Goal: Communication & Community: Answer question/provide support

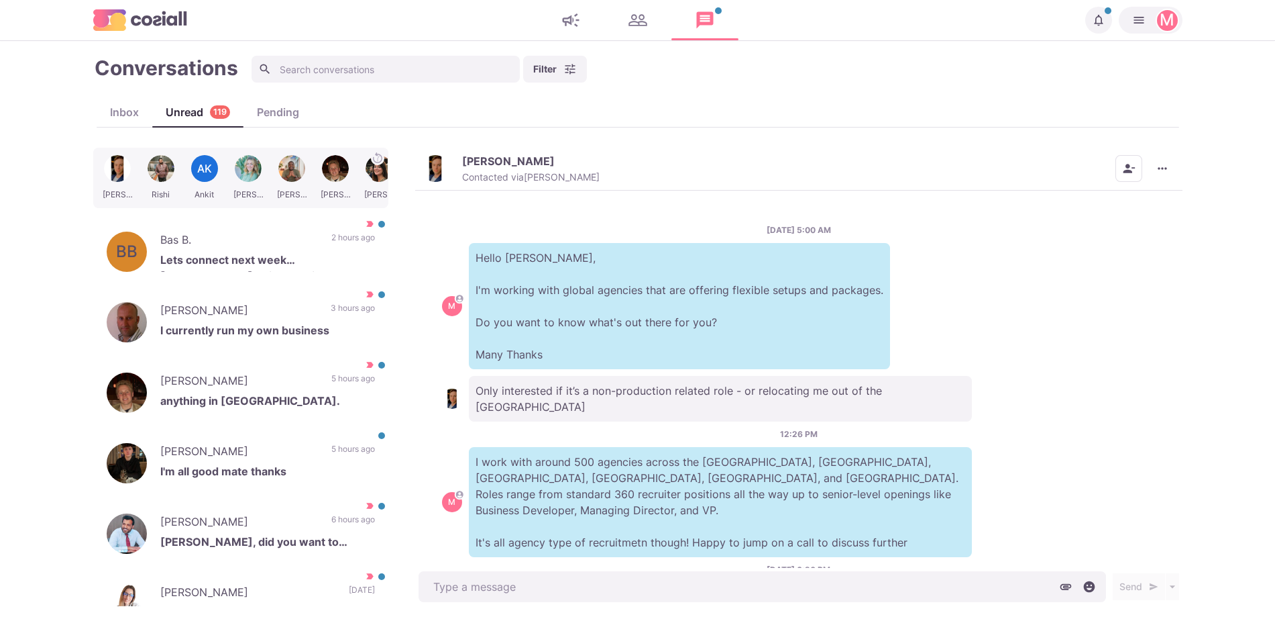
scroll to position [921, 0]
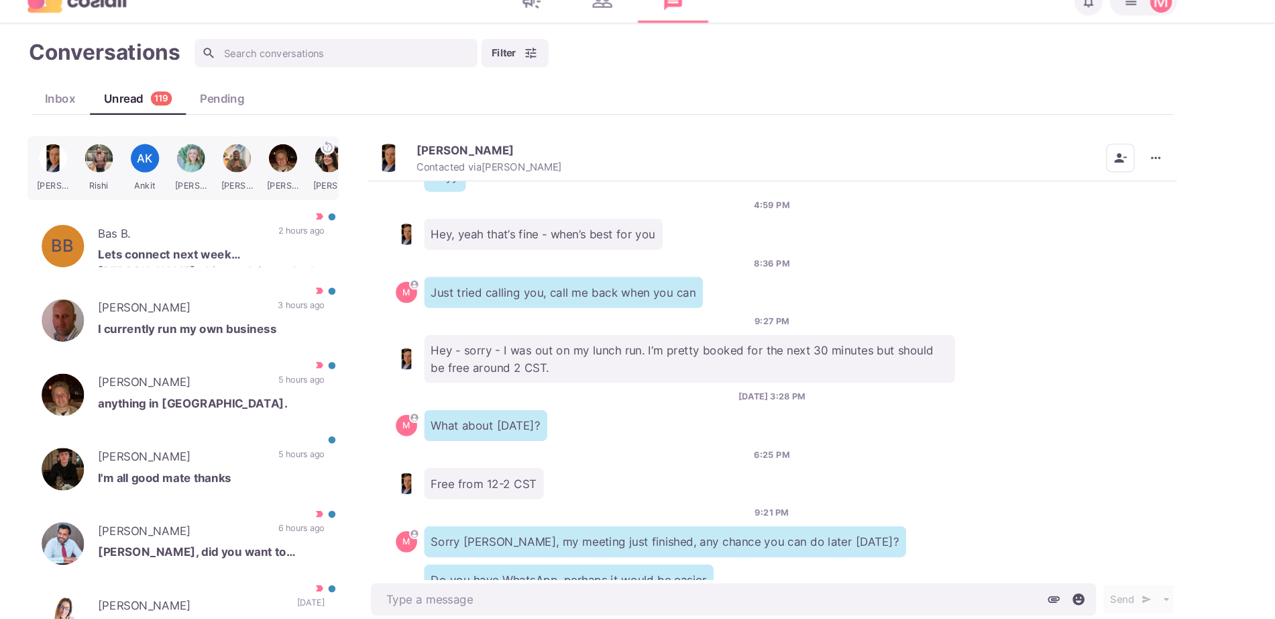
click at [1223, 350] on main "Conversations Filter Status Campaign Contact Mark conversations as important wh…" at bounding box center [637, 330] width 1275 height 578
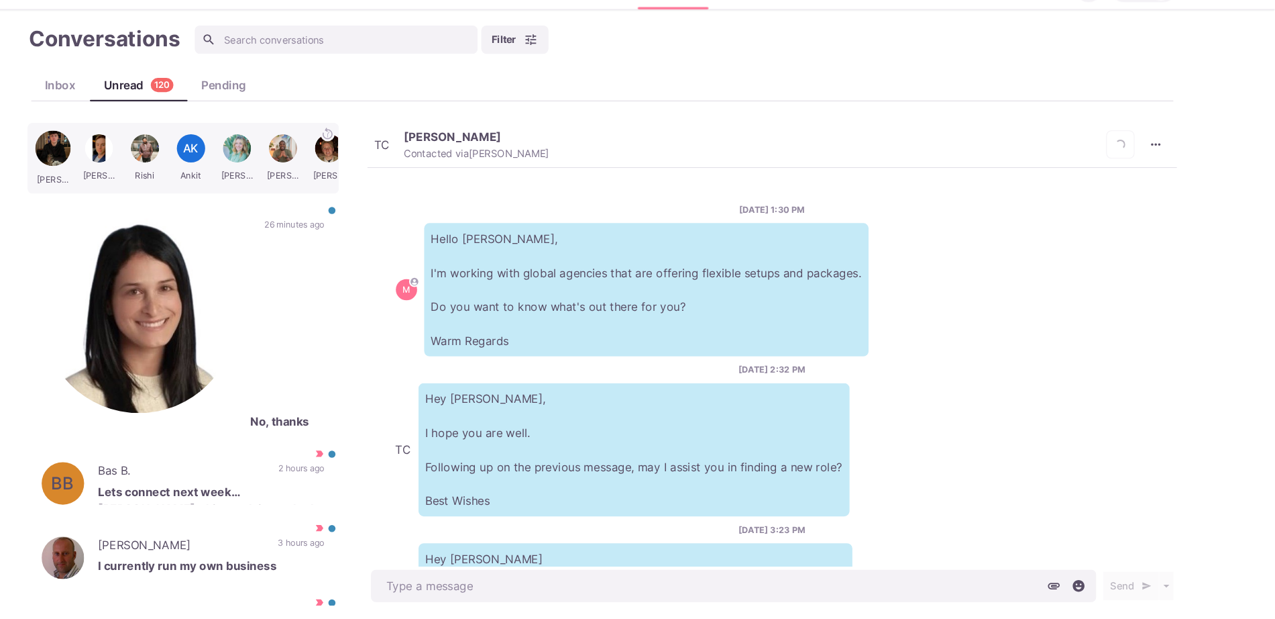
scroll to position [429, 0]
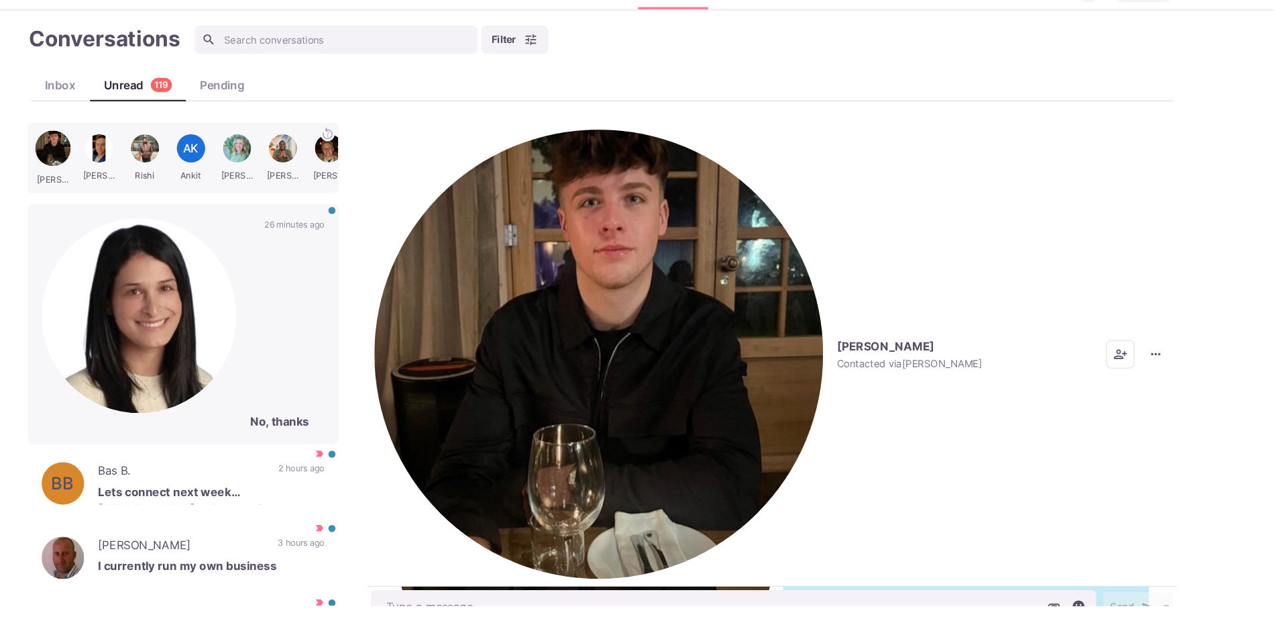
click at [305, 423] on p "No, thanks" at bounding box center [340, 431] width 70 height 16
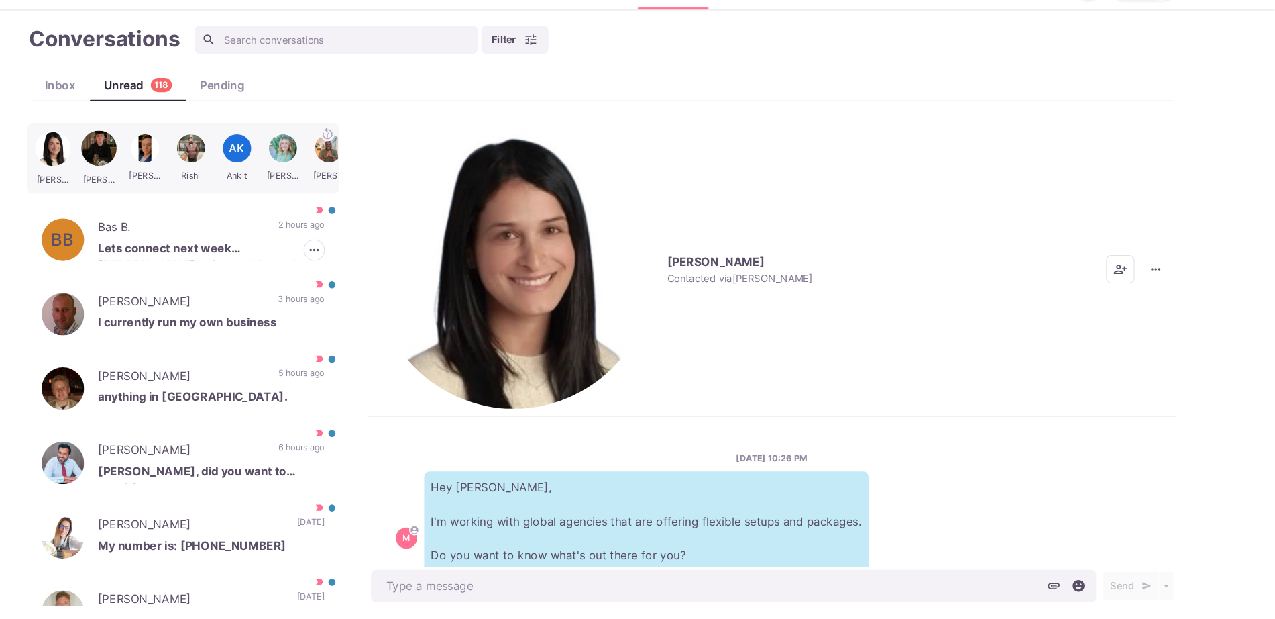
click at [270, 268] on p "Lets connect next week Jacob, this week is stacked. Where are you based?" at bounding box center [267, 268] width 215 height 20
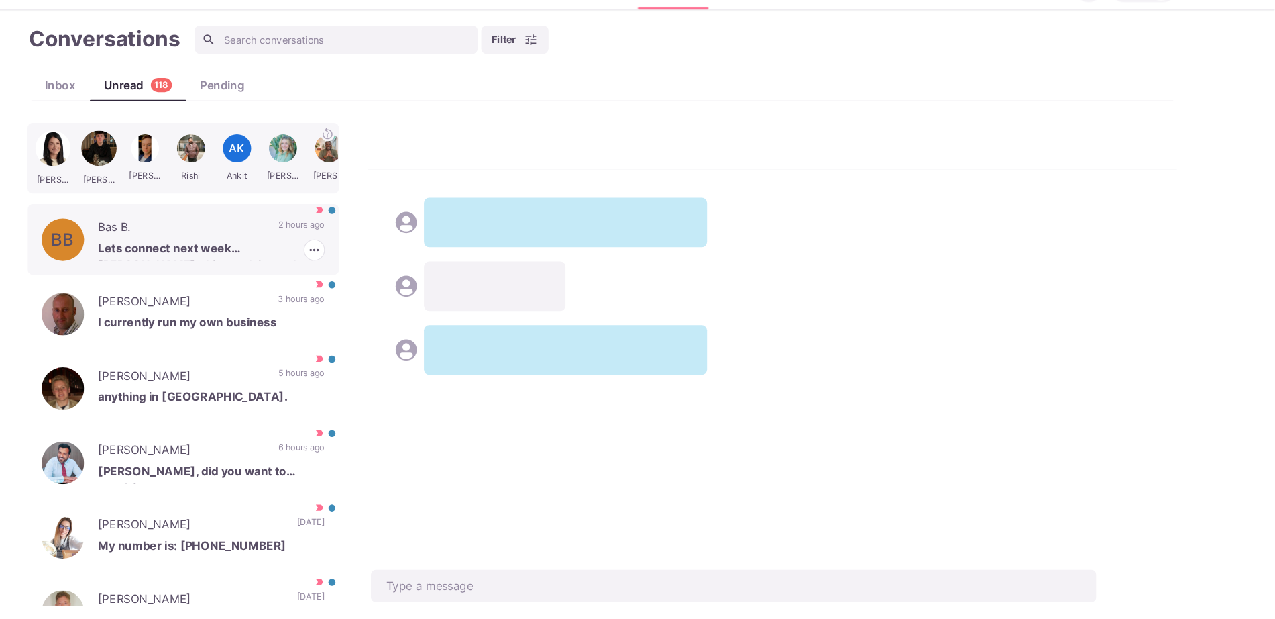
click at [573, 362] on div "Samantha Tiernan Tyler Rishi AK Ankit Kara Isaac Brendan Amy Sab BB Bas B. Lets…" at bounding box center [638, 377] width 1090 height 458
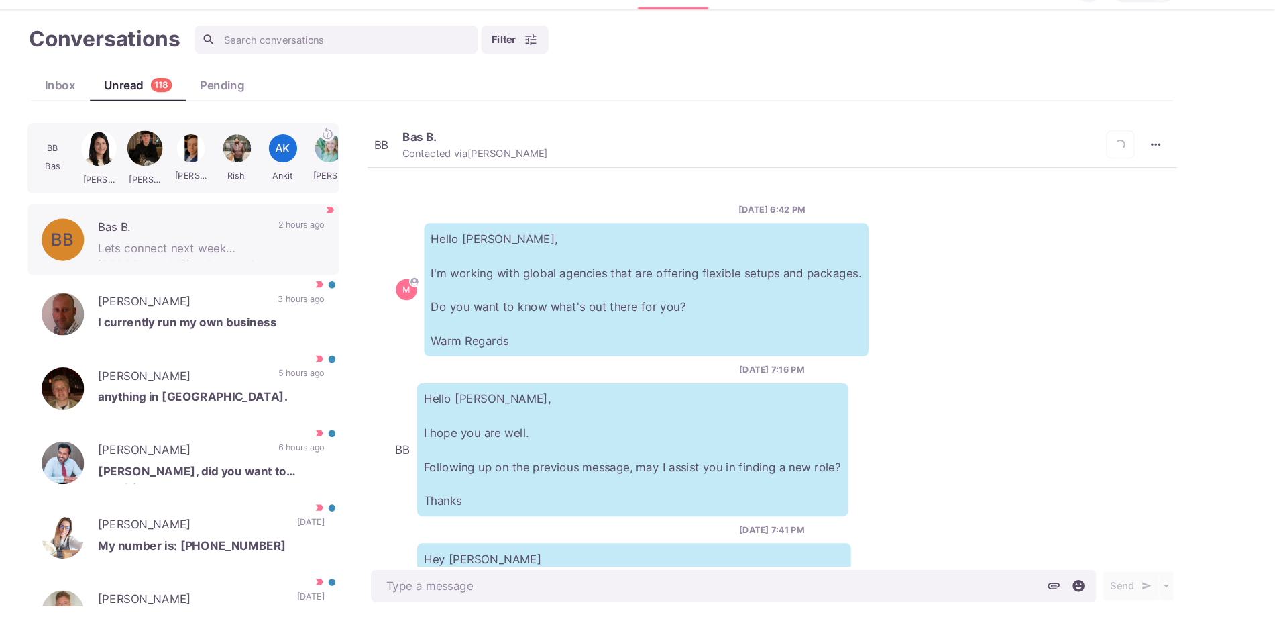
scroll to position [342, 0]
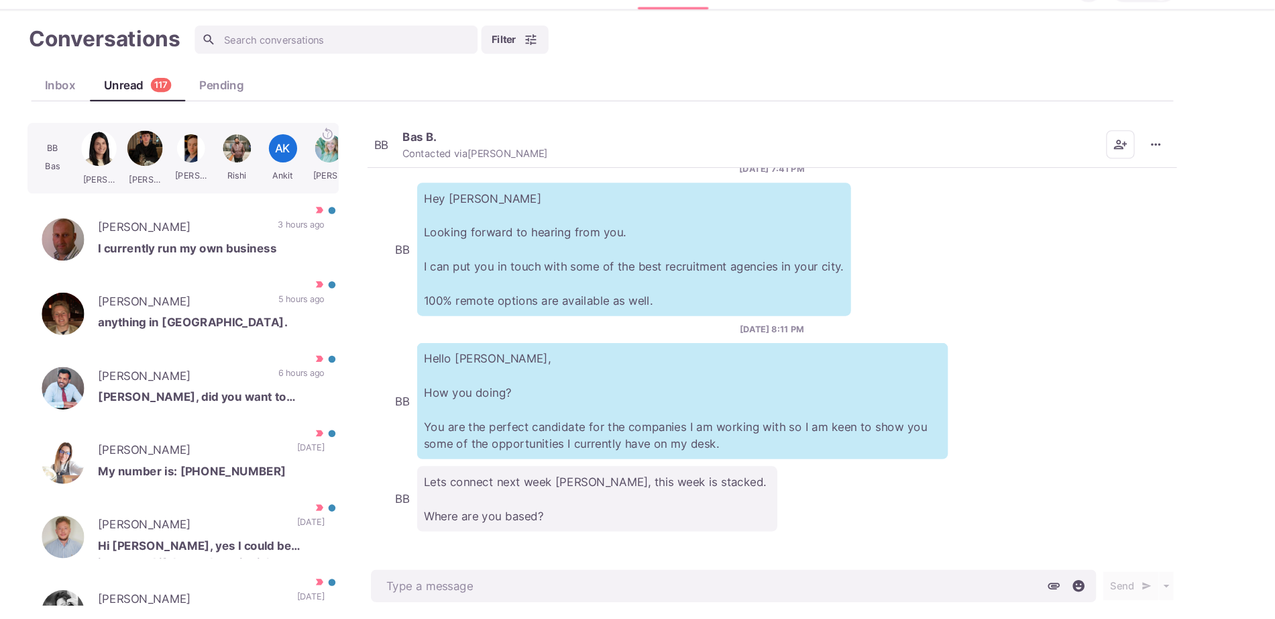
click at [435, 172] on span "BB" at bounding box center [428, 168] width 13 height 11
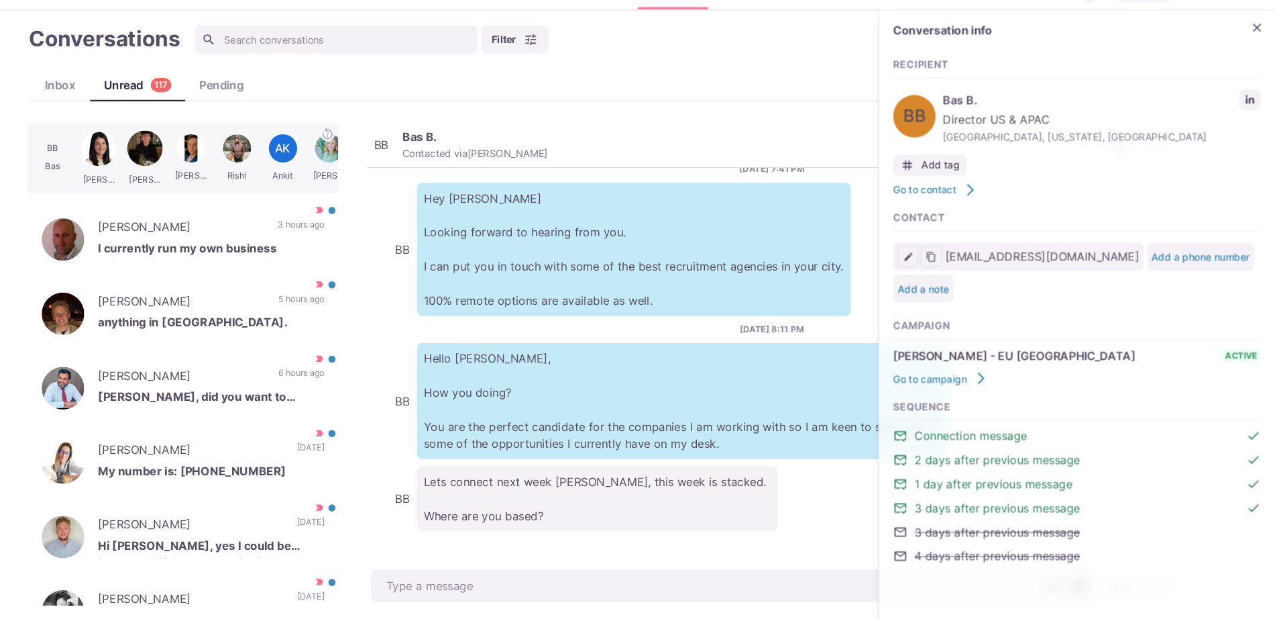
click at [1239, 110] on div "Recipient BB Bas B. Director US & APAC West Hollywood, California, United State…" at bounding box center [1088, 153] width 348 height 132
click at [1247, 125] on icon "LinkedIn profile link" at bounding box center [1251, 125] width 9 height 9
type textarea "x"
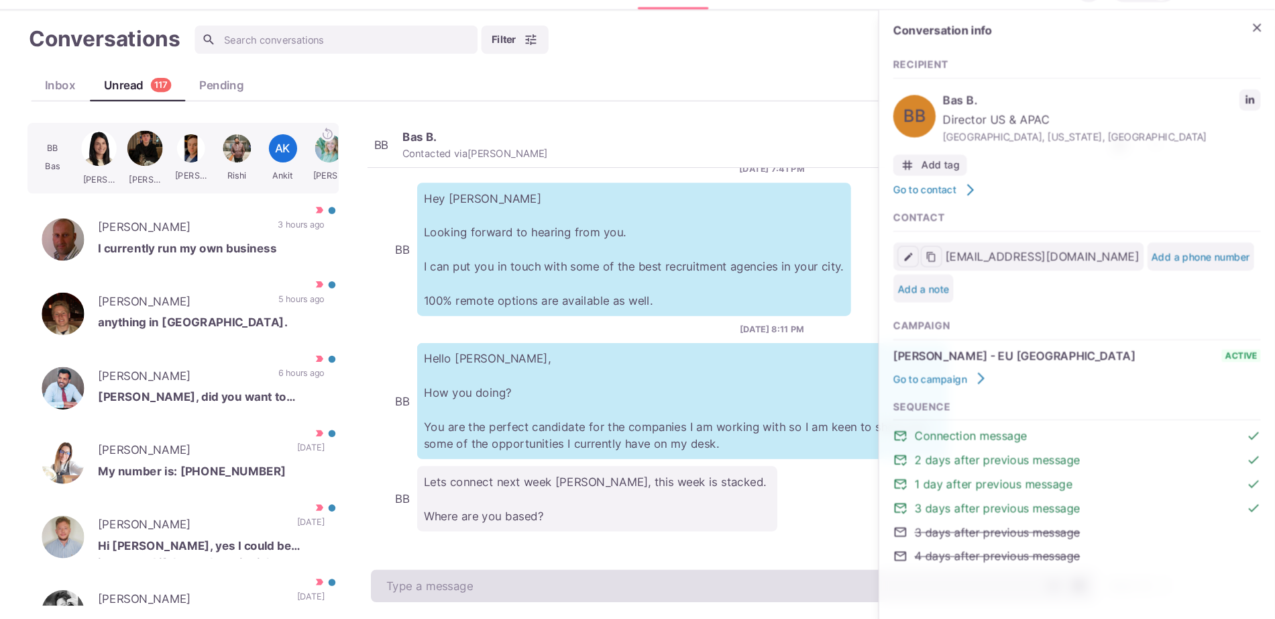
click at [533, 591] on textarea at bounding box center [763, 586] width 688 height 31
click at [533, 592] on textarea at bounding box center [763, 586] width 688 height 31
type textarea "BA"
type textarea "x"
type textarea "B"
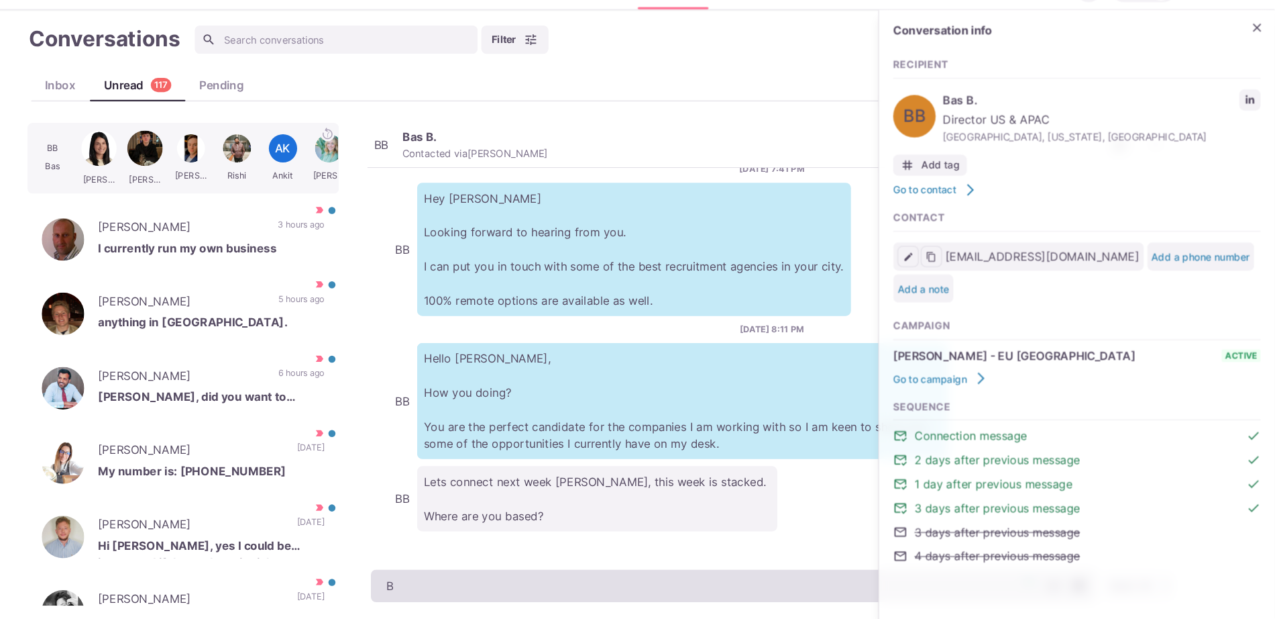
type textarea "x"
type textarea "Bas"
type textarea "x"
type textarea "Base"
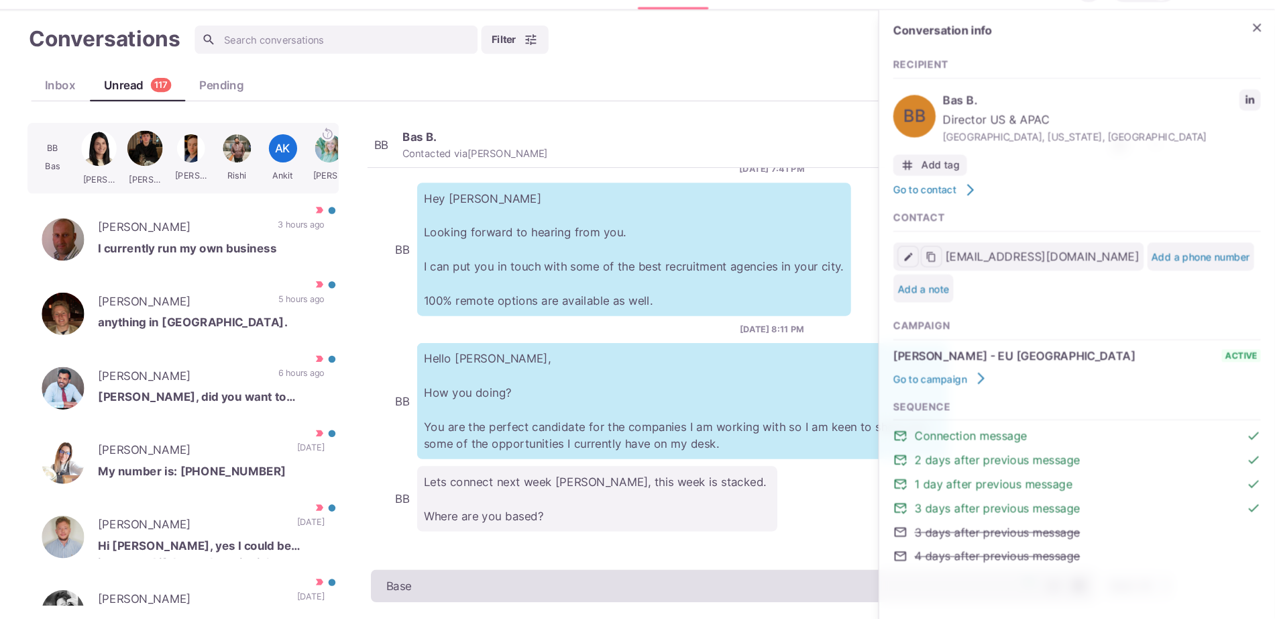
type textarea "x"
type textarea "Based"
type textarea "x"
type textarea "Based"
type textarea "x"
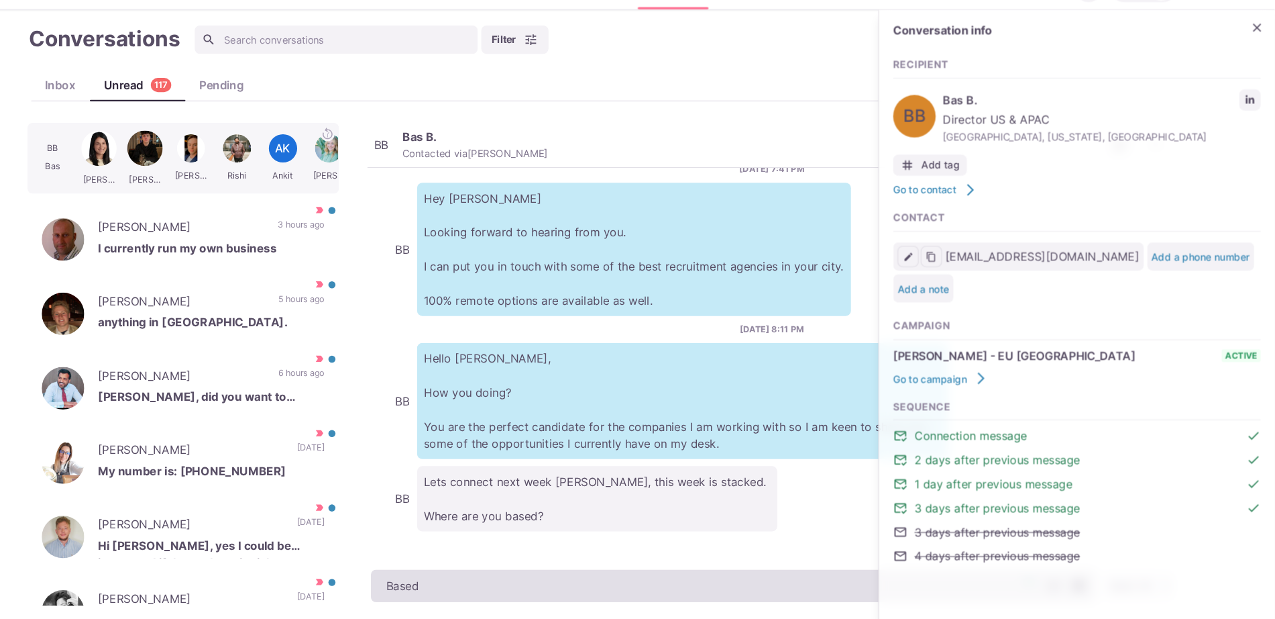
type textarea "Based i"
type textarea "x"
type textarea "Based in"
type textarea "x"
type textarea "Based in t"
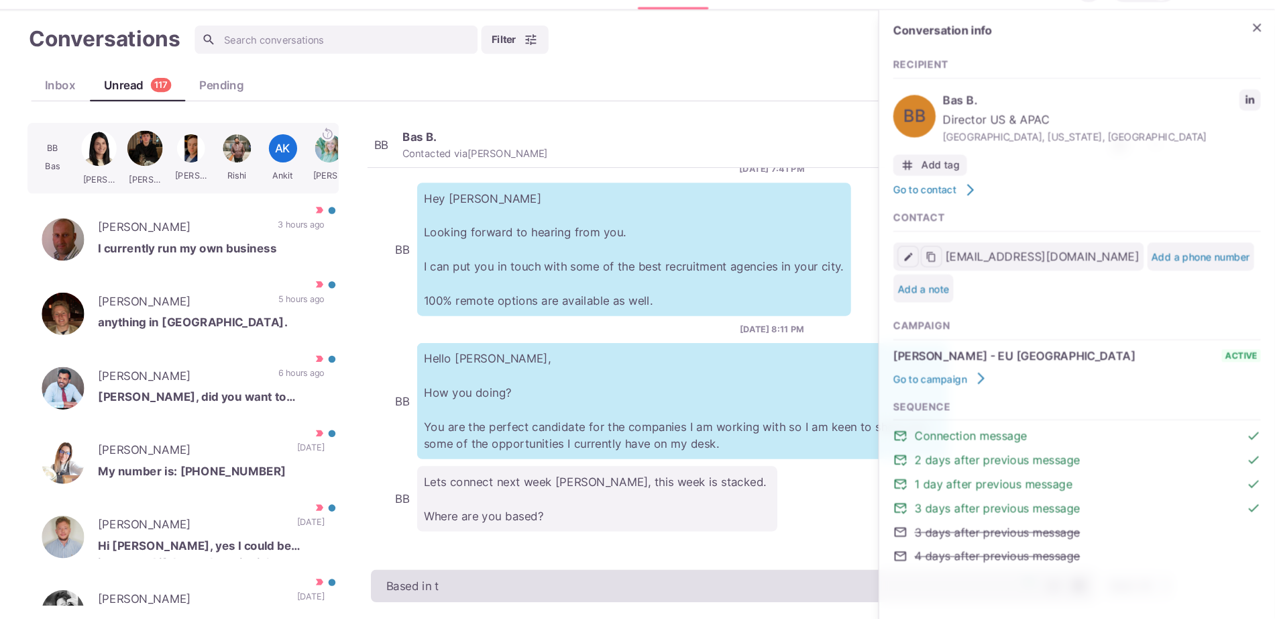
type textarea "x"
type textarea "Based in the"
type textarea "x"
type textarea "Based in the"
type textarea "x"
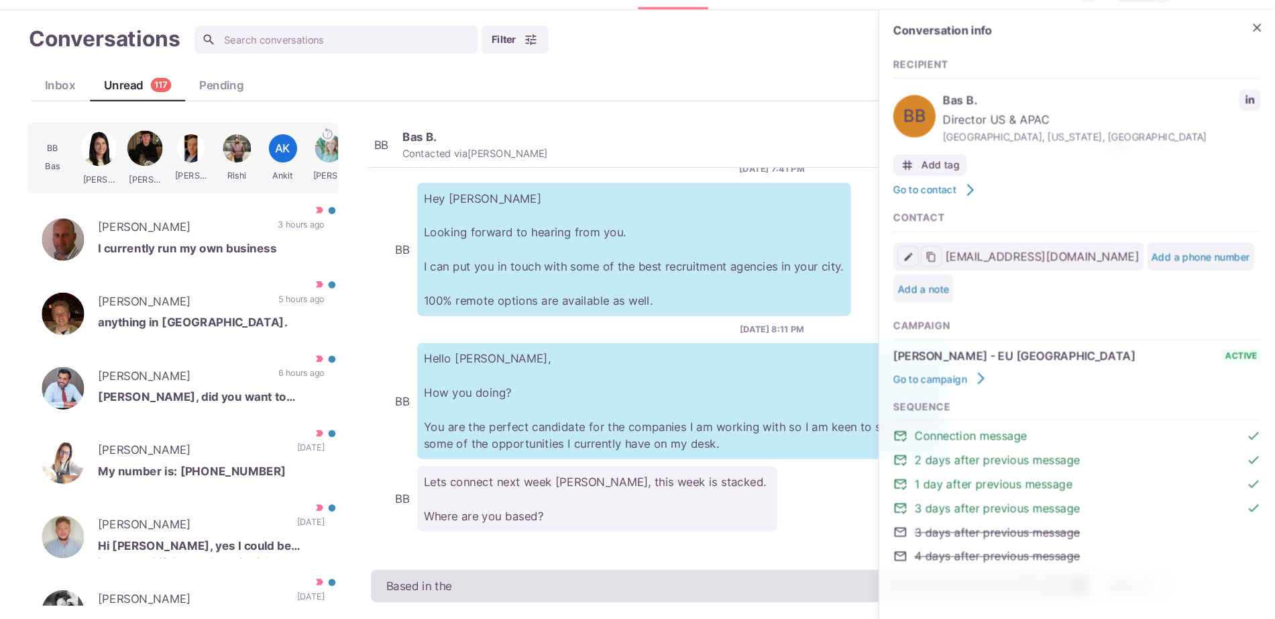
type textarea "Based in the U"
type textarea "x"
type textarea "Based in the UK"
type textarea "x"
type textarea "Based in the UK!"
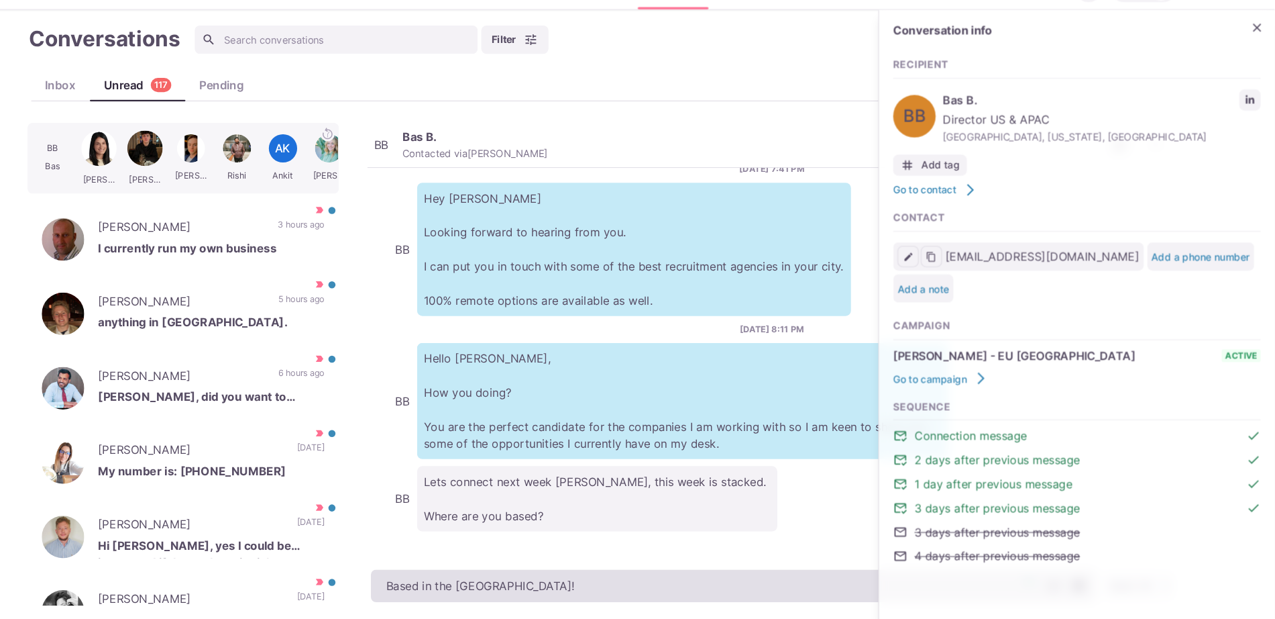
type textarea "x"
type textarea "Based in the UK!"
click at [592, 596] on textarea "Based in the UK!" at bounding box center [763, 586] width 688 height 31
type textarea "x"
paste textarea "I work with around 500 agencies across the [GEOGRAPHIC_DATA], [GEOGRAPHIC_DATA]…"
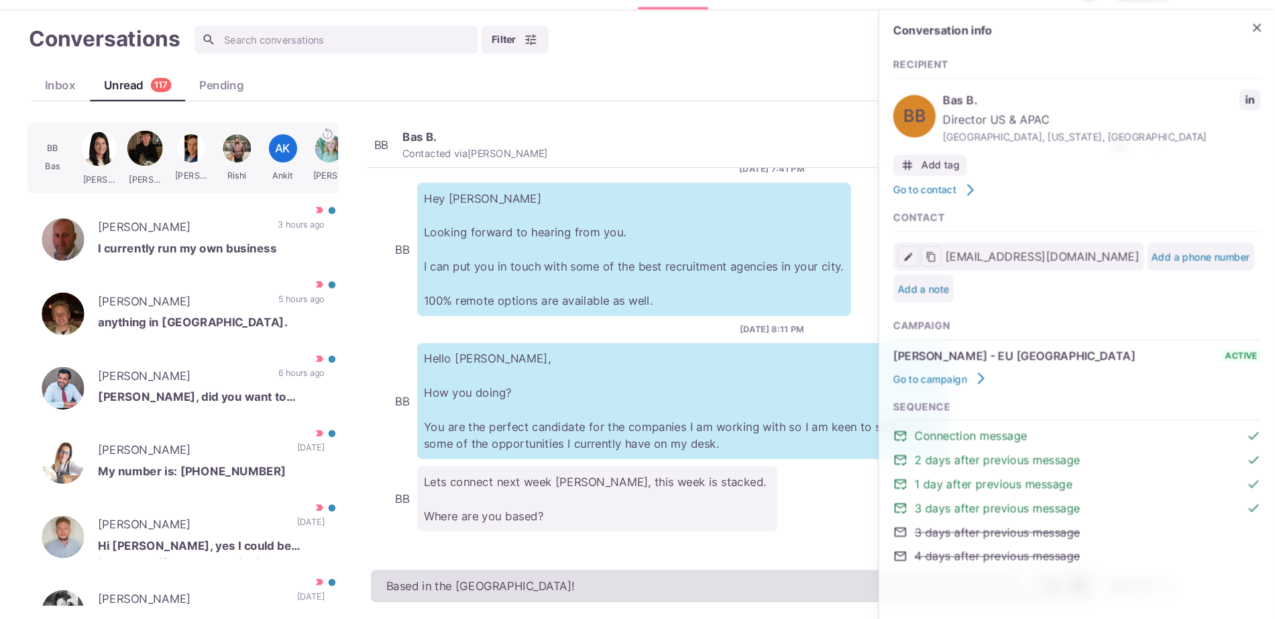
type textarea "Based in the UK! I work with around 500 agencies across the US, UK, Western Eur…"
type textarea "x"
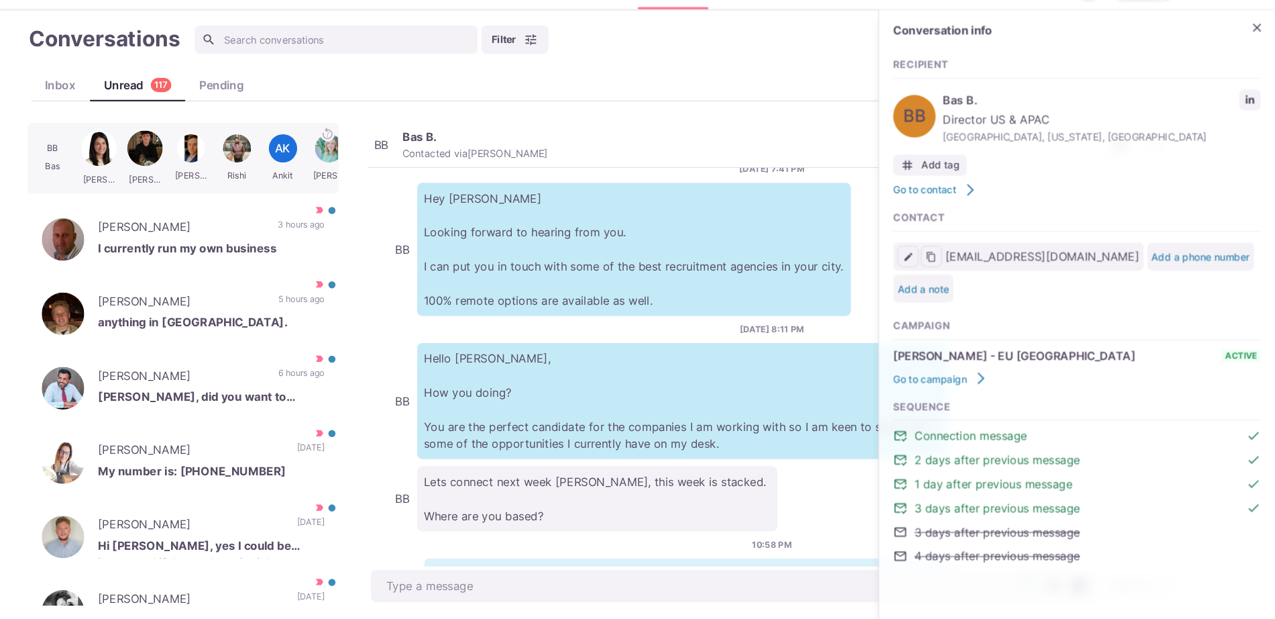
scroll to position [525, 0]
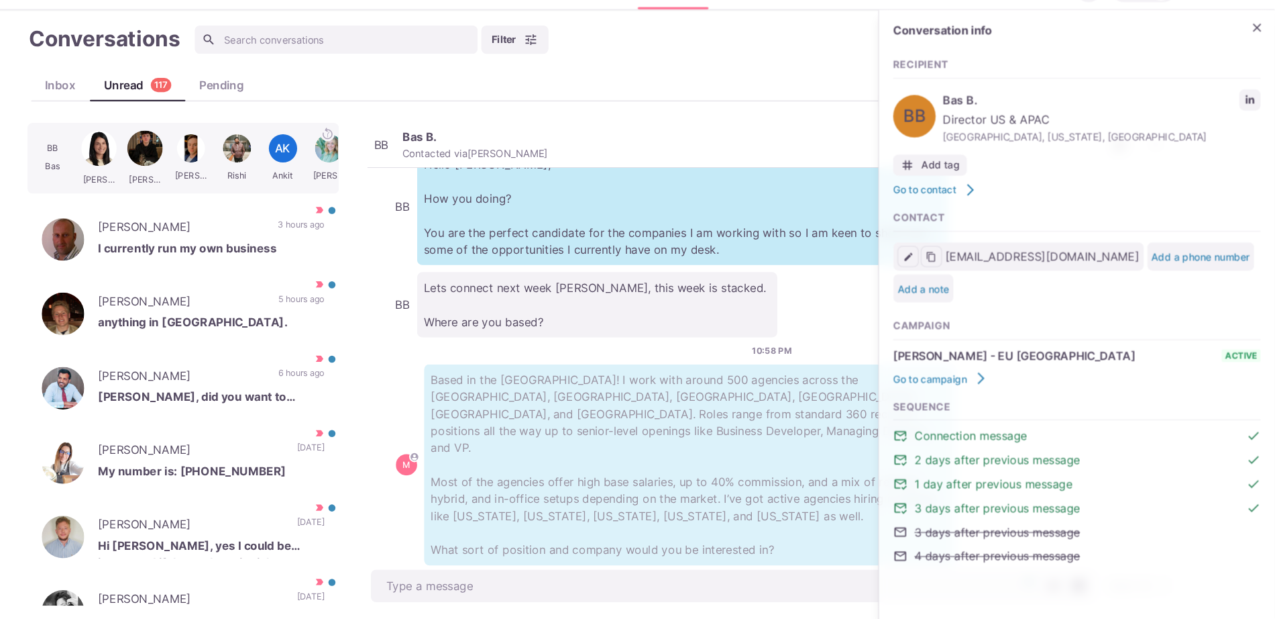
type textarea "x"
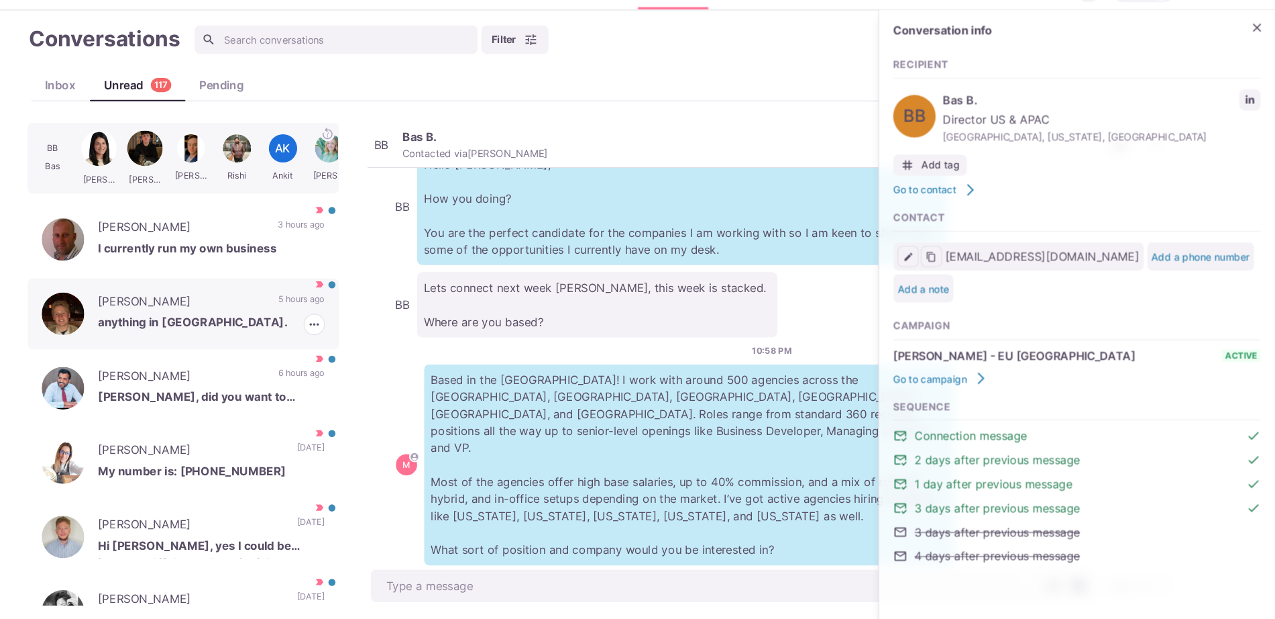
click at [267, 298] on div "Brendan Healy anything in chicago. 5 hours ago Mark as Read Mark as Not Importa…" at bounding box center [240, 328] width 295 height 67
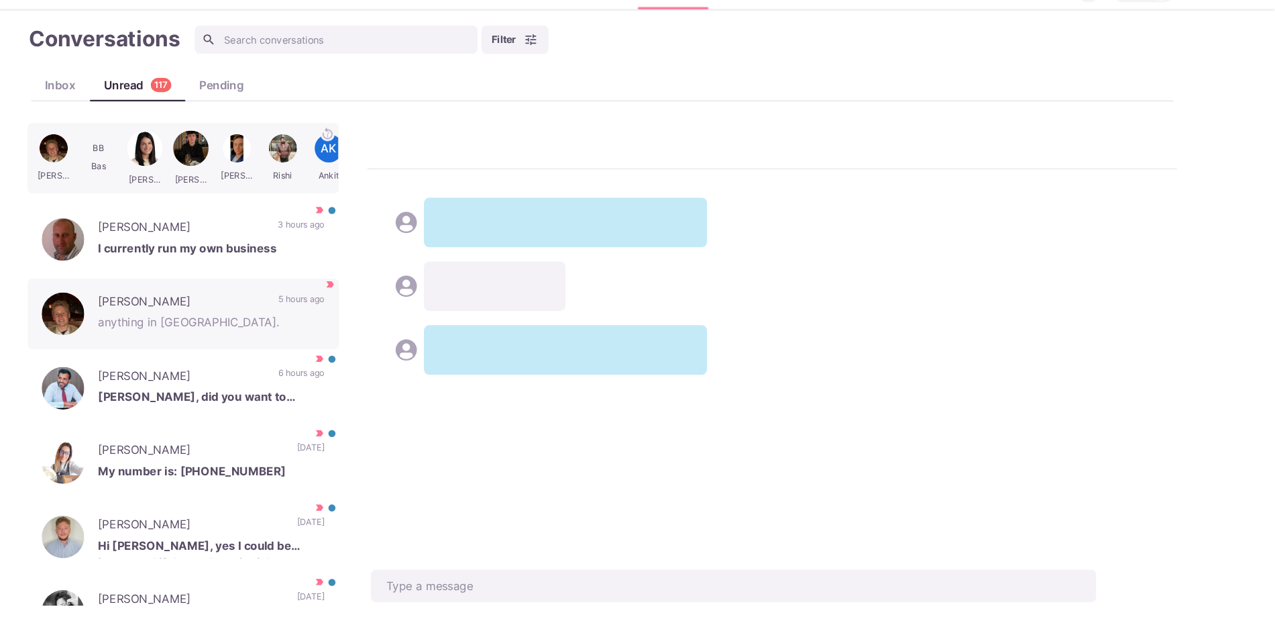
click at [580, 584] on textarea at bounding box center [763, 586] width 688 height 31
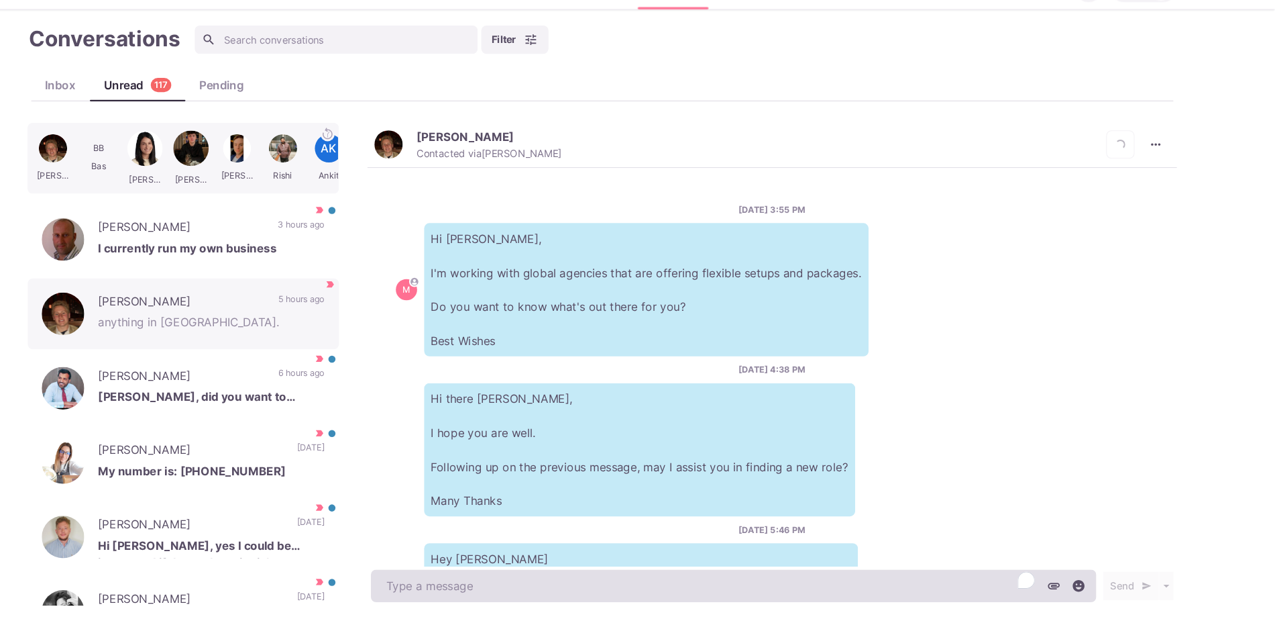
scroll to position [619, 0]
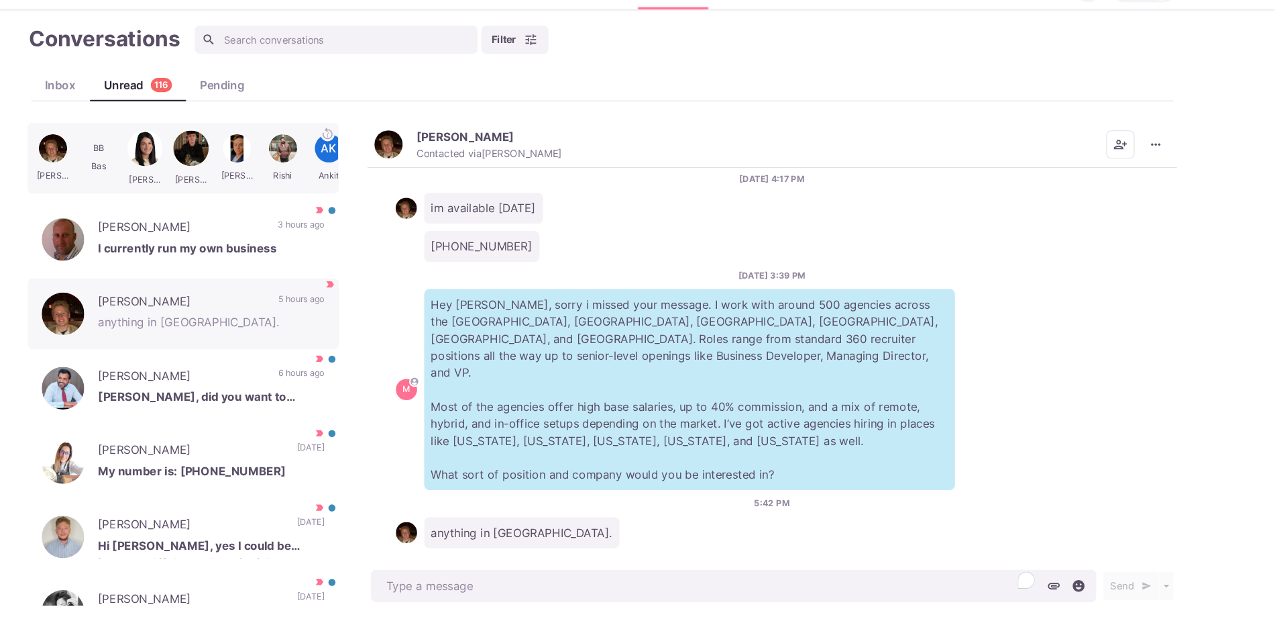
click at [439, 174] on img "button" at bounding box center [435, 168] width 27 height 27
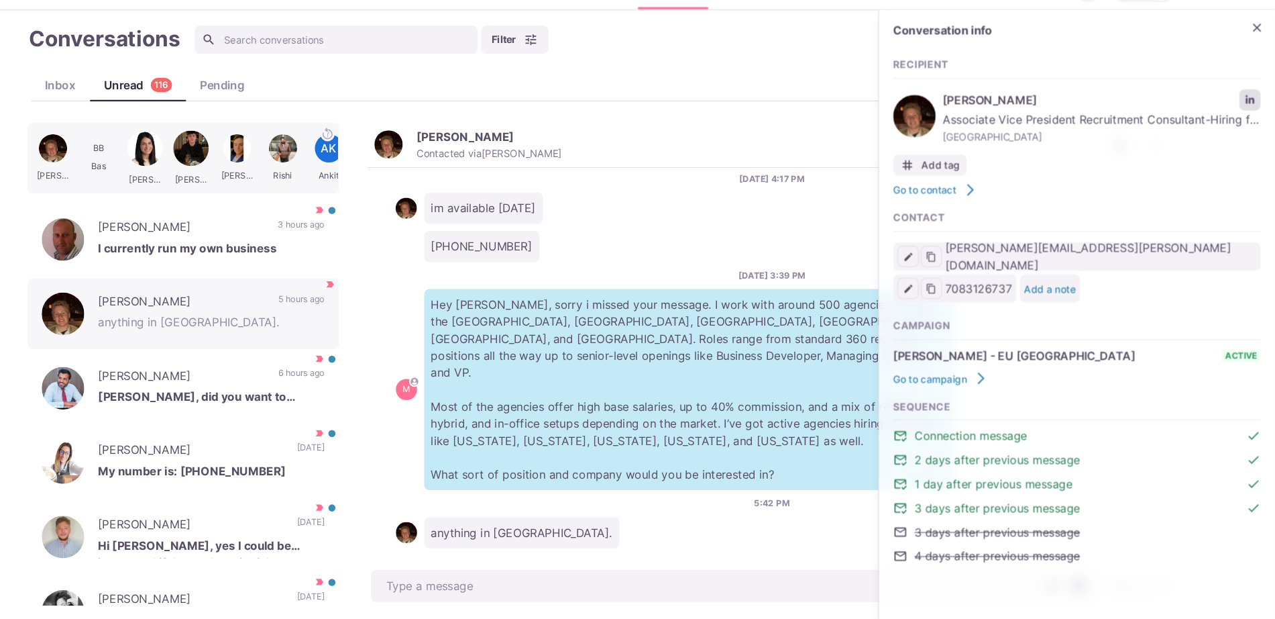
click at [1249, 125] on icon "LinkedIn profile link" at bounding box center [1251, 125] width 9 height 9
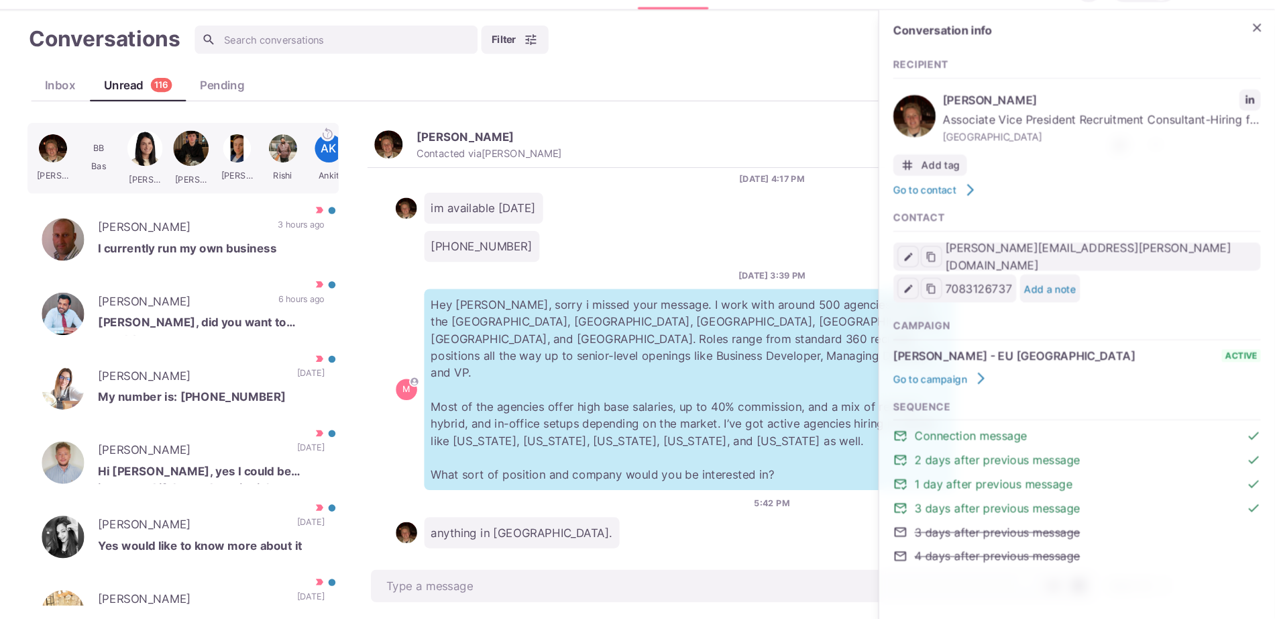
click at [631, 535] on div "9/2/2025, 3:55 PM M Hi Brendan, I'm working with global agencies that are offer…" at bounding box center [799, 380] width 768 height 378
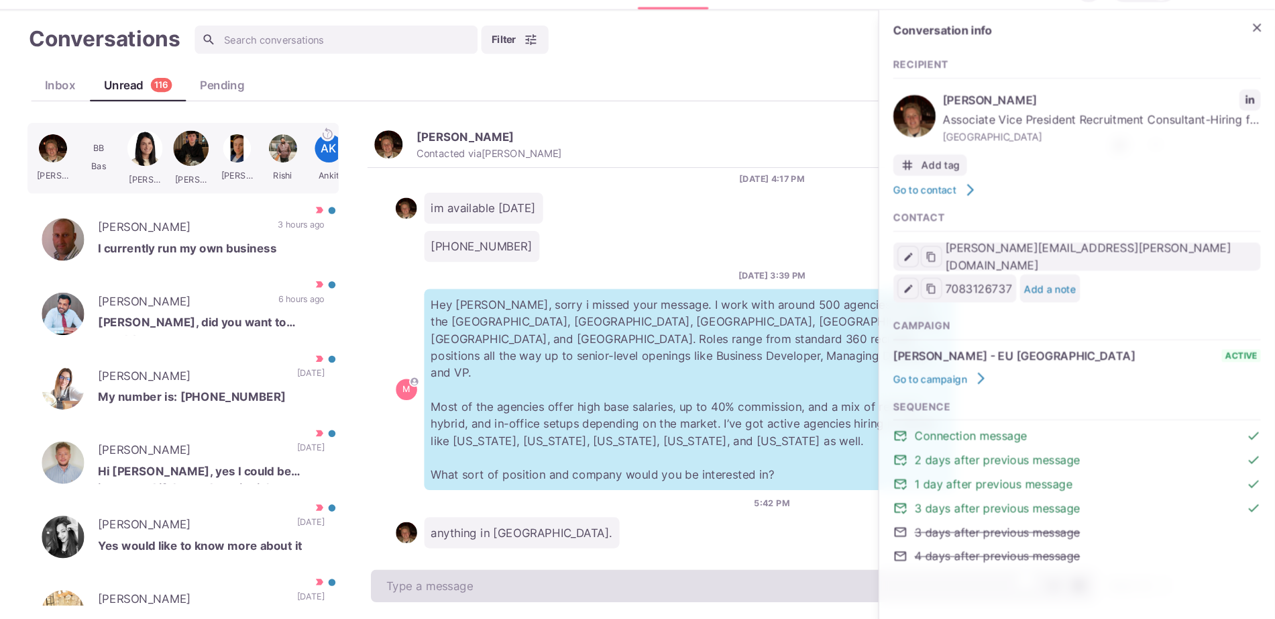
click at [602, 588] on textarea "To enrich screen reader interactions, please activate Accessibility in Grammarl…" at bounding box center [763, 586] width 688 height 31
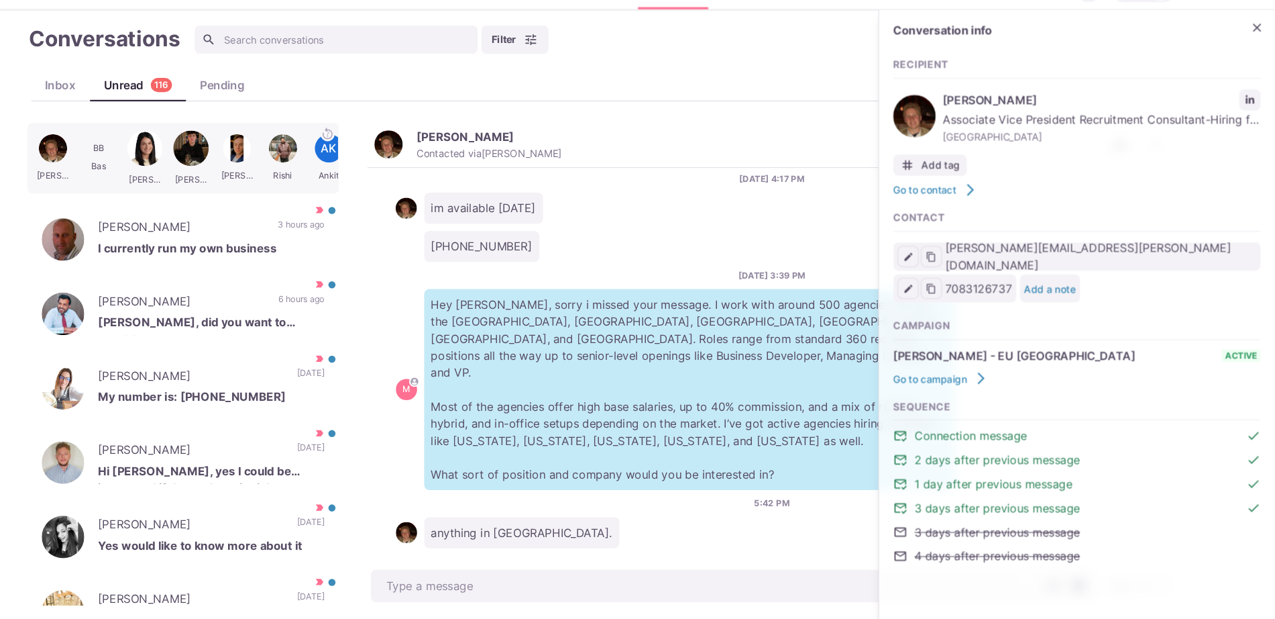
click at [584, 556] on div "9/2/2025, 3:55 PM M Hi Brendan, I'm working with global agencies that are offer…" at bounding box center [799, 380] width 768 height 378
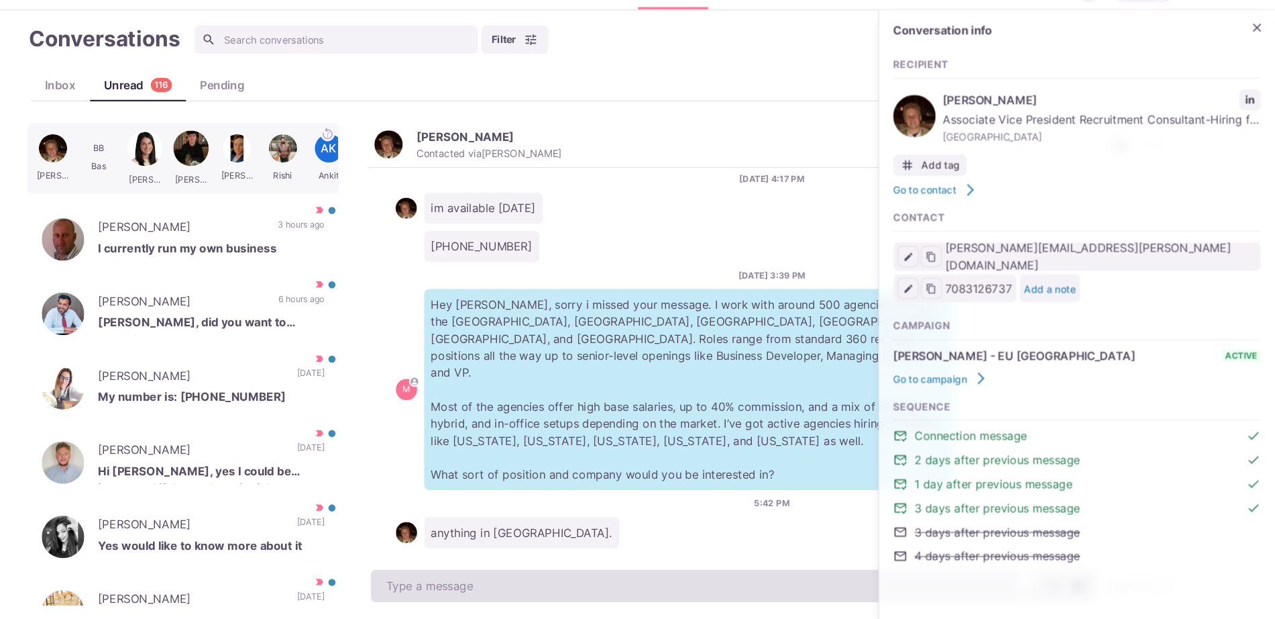
click at [597, 592] on textarea "To enrich screen reader interactions, please activate Accessibility in Grammarl…" at bounding box center [763, 586] width 688 height 31
type textarea "x"
type textarea "S"
type textarea "x"
type textarea "So"
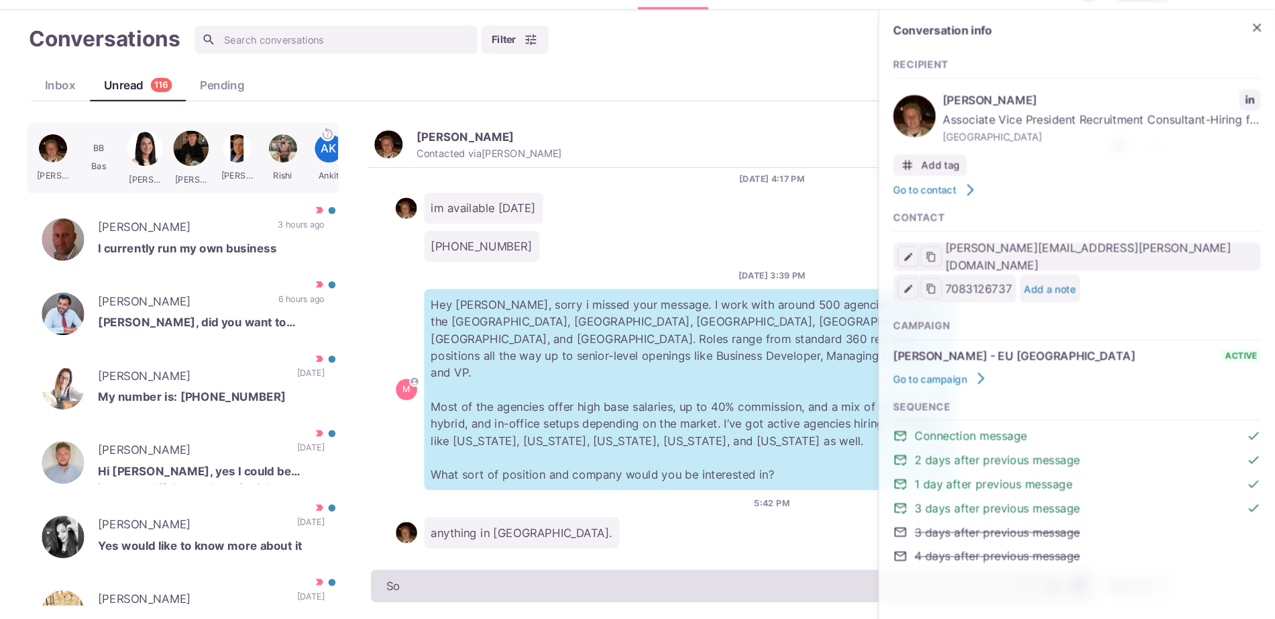
type textarea "x"
type textarea "S"
type textarea "x"
type textarea "Awes"
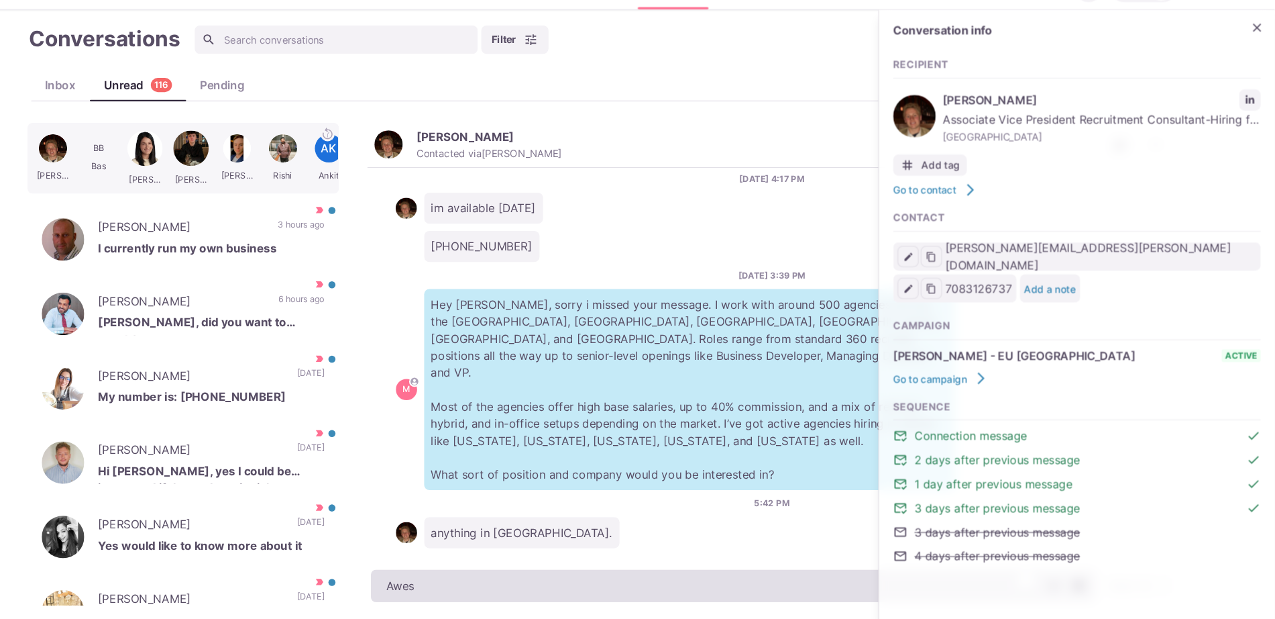
type textarea "x"
type textarea "Aweso"
type textarea "x"
type textarea "Awesome, wel"
type textarea "x"
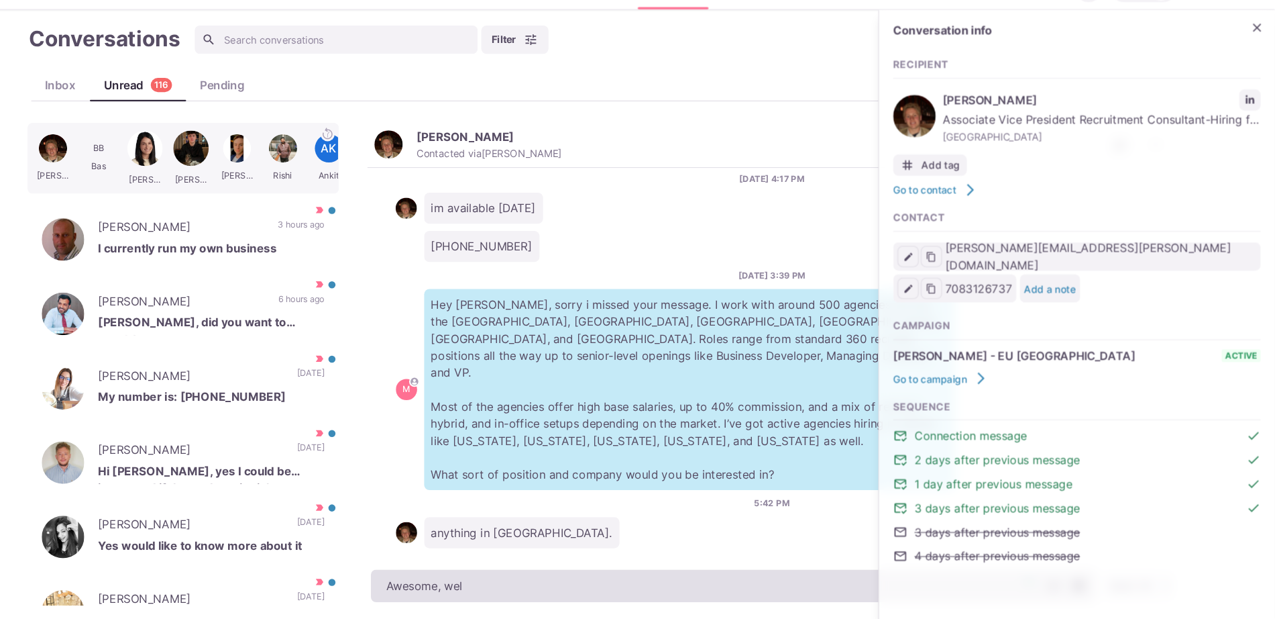
type textarea "Awesome, well"
type textarea "x"
type textarea "Awesome, well"
type textarea "x"
type textarea "Awesome, well if"
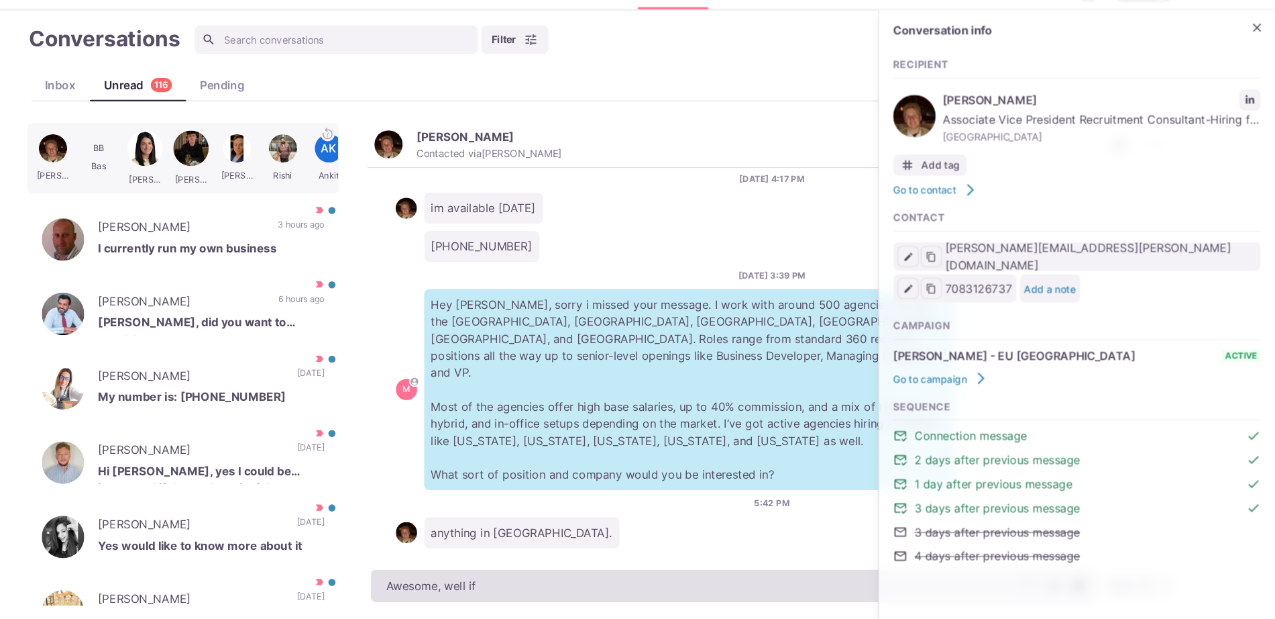
type textarea "x"
type textarea "Awesome, well if"
type textarea "x"
type textarea "Awesome, well if what"
type textarea "x"
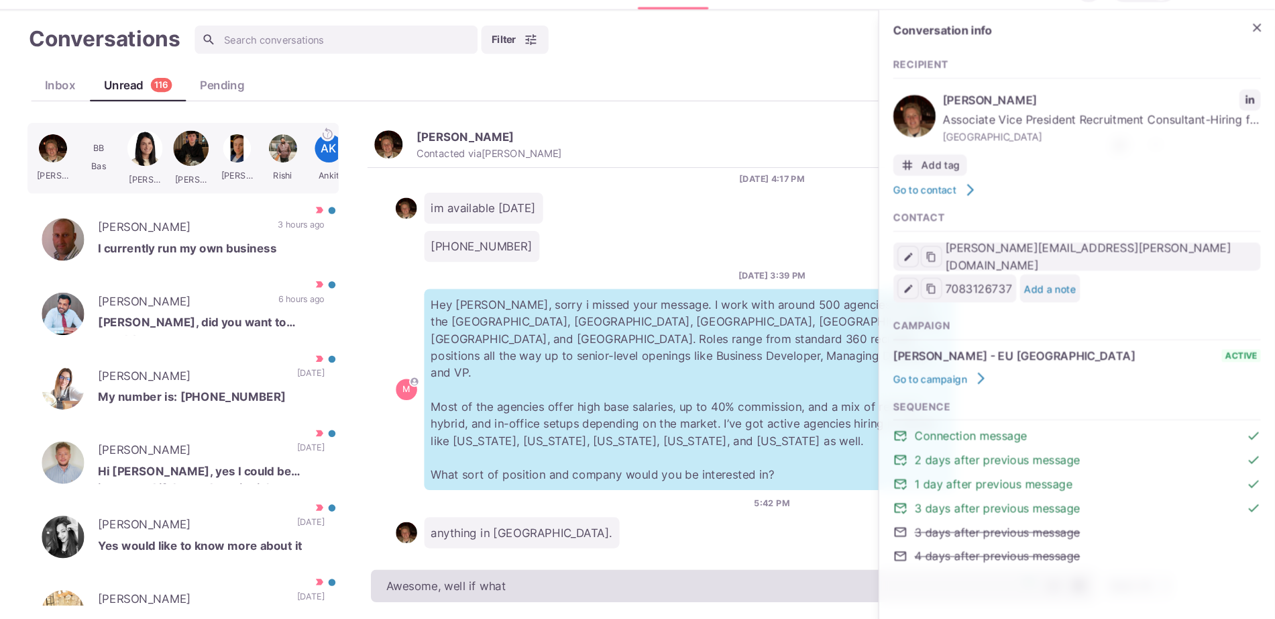
type textarea "Awesome, well if what i"
type textarea "x"
type textarea "Awesome, well if what i have"
type textarea "x"
type textarea "Awesome, well if what i have"
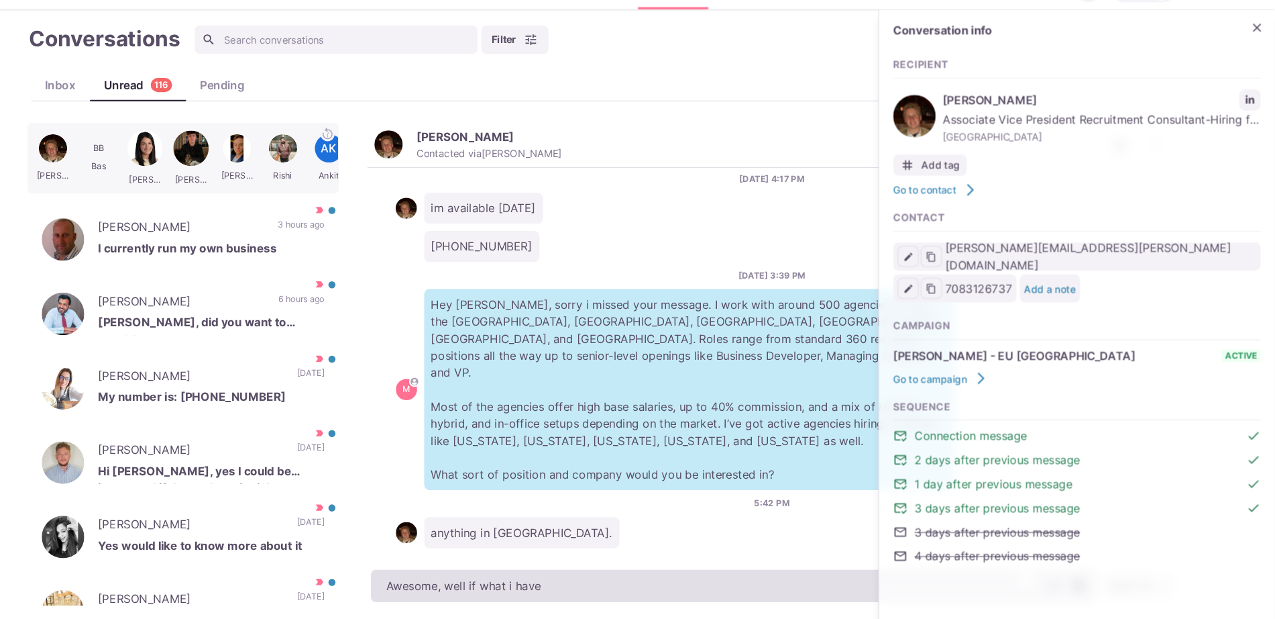
type textarea "x"
type textarea "Awesome, well if what i have"
type textarea "x"
type textarea "Awesome, well if what i have r"
type textarea "x"
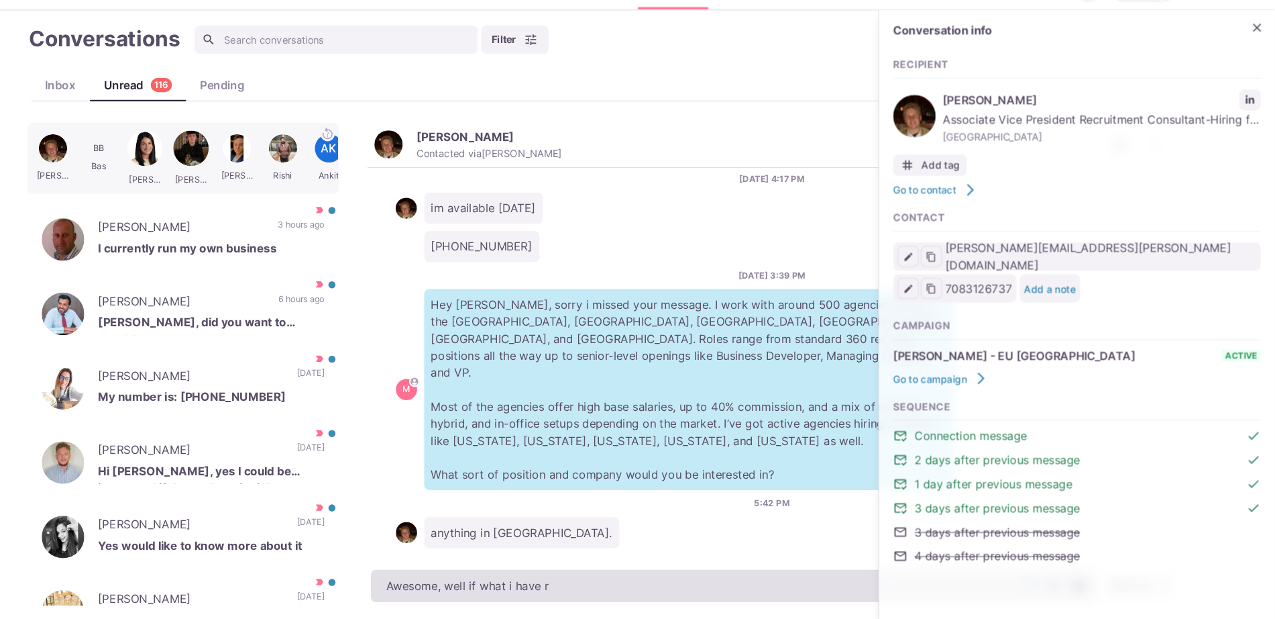
type textarea "Awesome, well if what i have ro"
type textarea "x"
type textarea "Awesome, well if what i have rol"
type textarea "x"
type textarea "Awesome, well if what i have role"
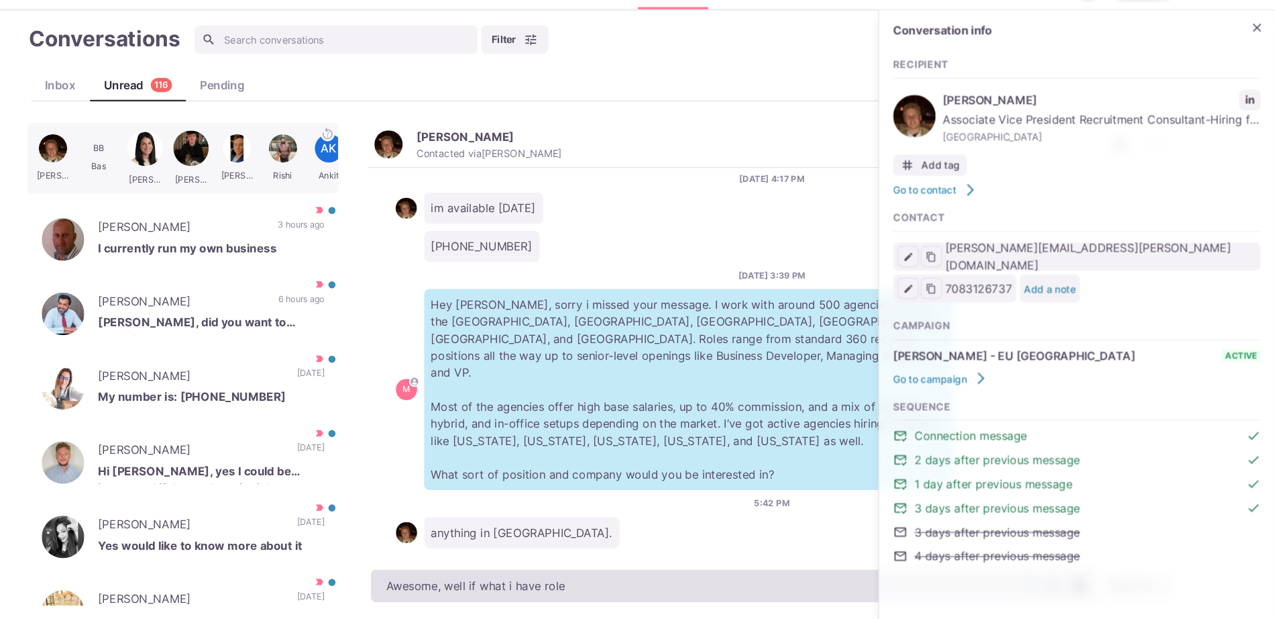
type textarea "x"
type textarea "Awesome, well if what i have role w"
type textarea "x"
type textarea "Awesome, well if what i have role wis"
type textarea "x"
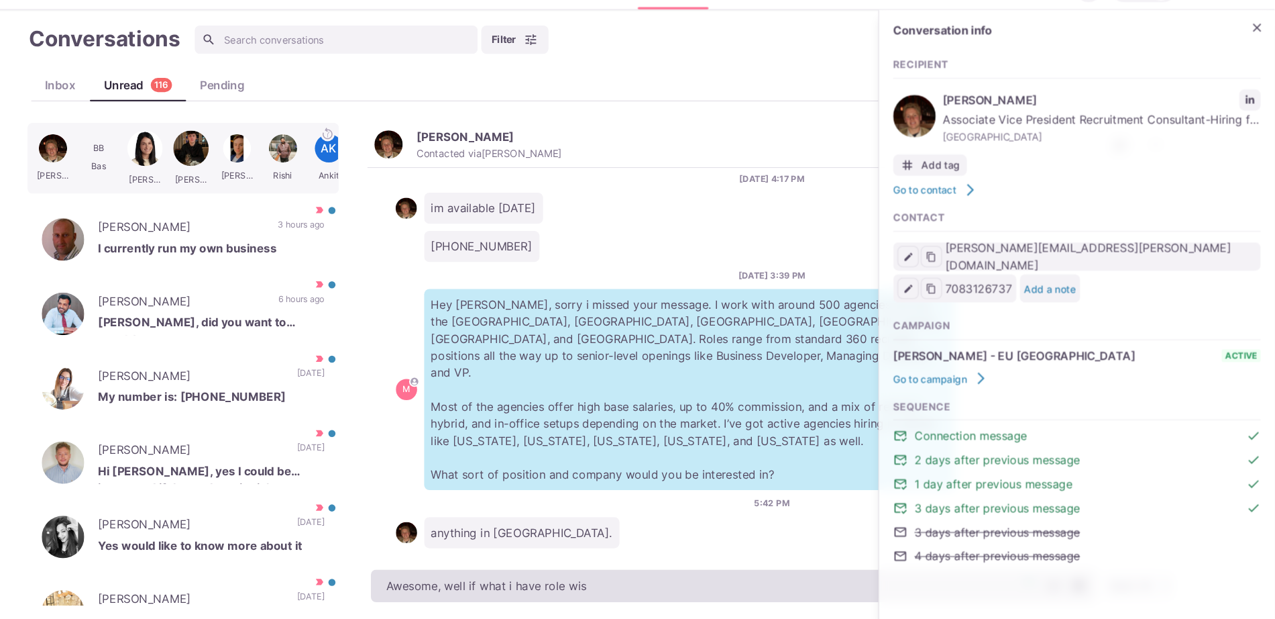
type textarea "Awesome, well if what i have role wise"
type textarea "x"
type textarea "Awesome, well if what i have role wise,"
type textarea "x"
type textarea "Awesome, well if what i have role wise, fi"
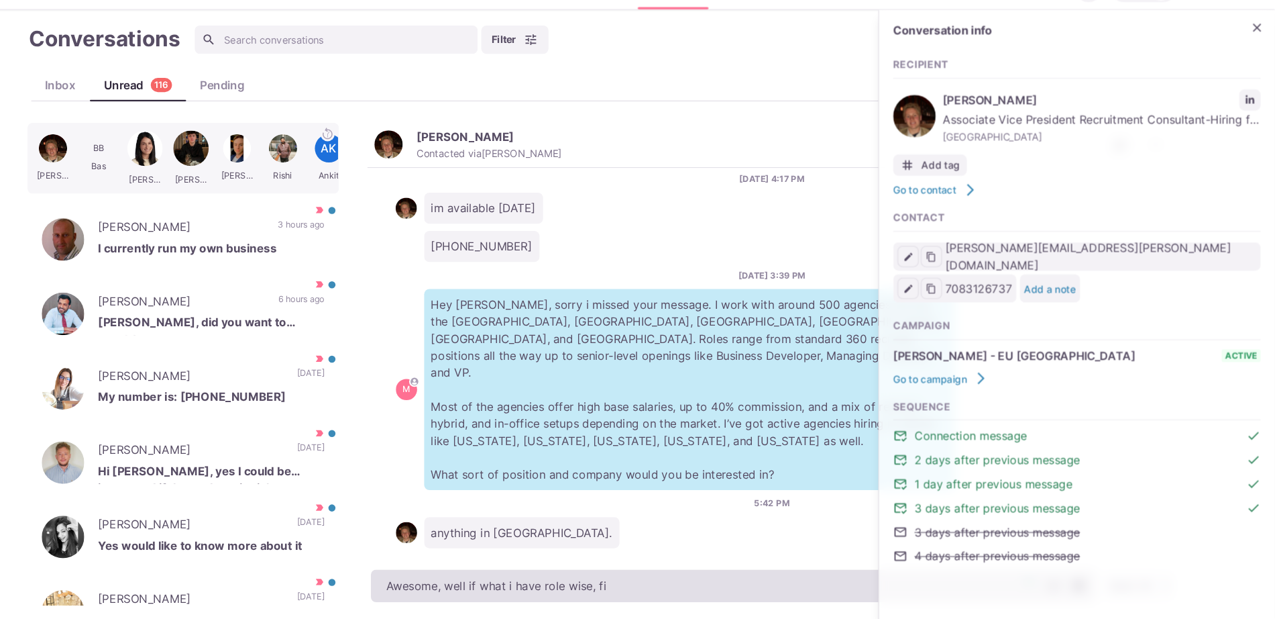
type textarea "x"
type textarea "Awesome, well if what i have role wise, fit"
type textarea "x"
type textarea "Awesome, well if what i have role wise, fits"
type textarea "x"
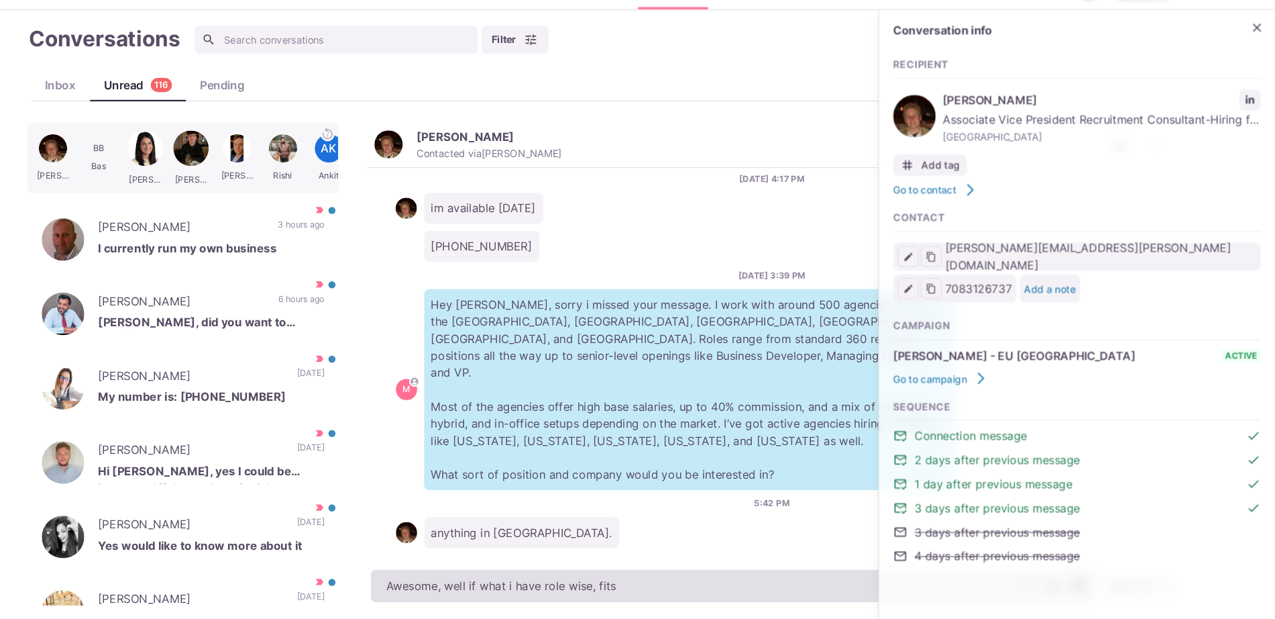
type textarea "Awesome, well if what i have role wise, fits w"
type textarea "x"
type textarea "Awesome, well if what i have role wise, fits what"
type textarea "x"
type textarea "Awesome, well if what i have role wise, fits what"
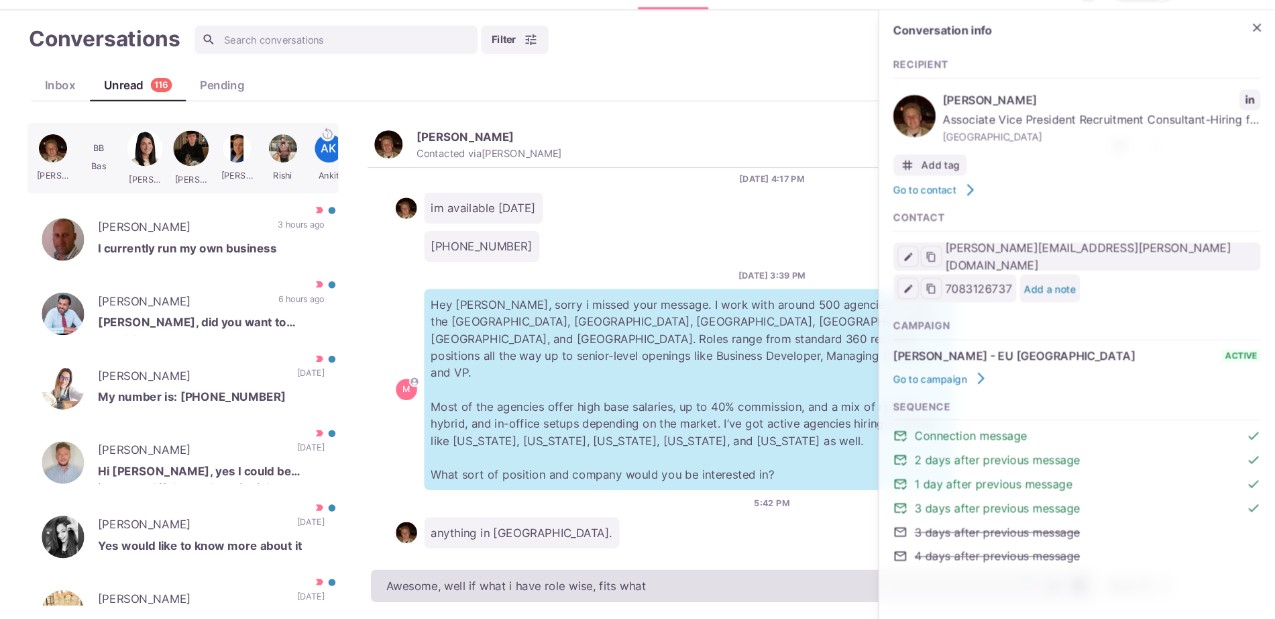
type textarea "x"
type textarea "Awesome, well if what i have role wise, fits what you"
type textarea "x"
type textarea "Awesome, well if what i have role wise, fits what you a"
type textarea "x"
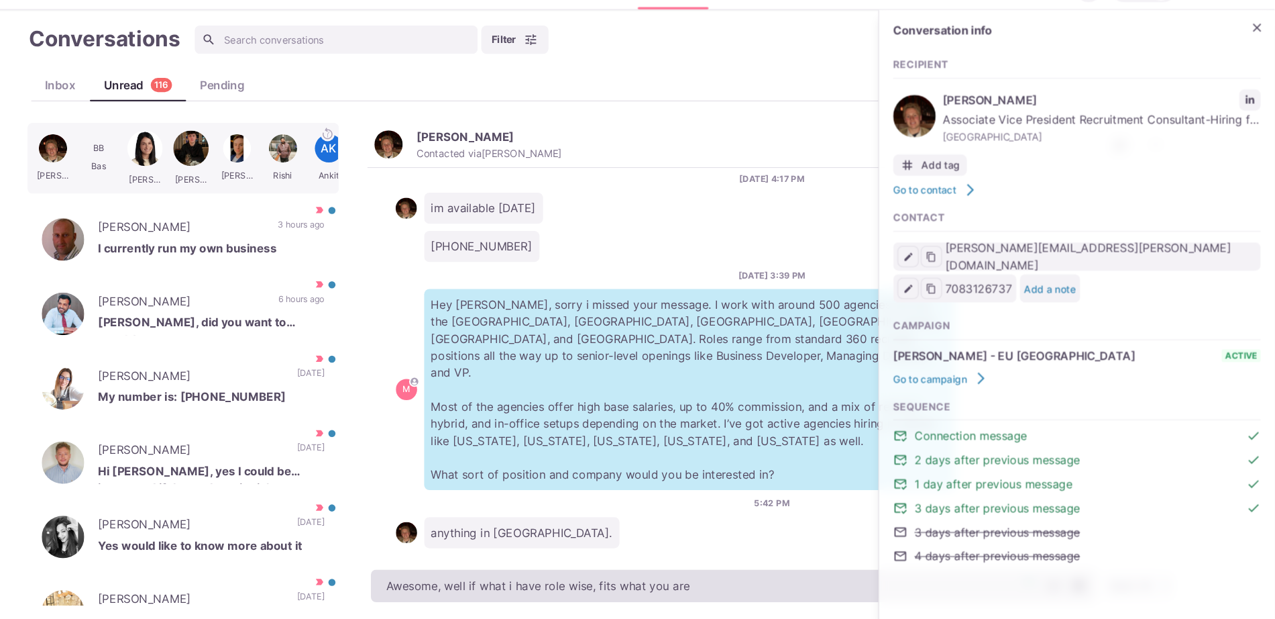
type textarea "Awesome, well if what i have role wise, fits what you are"
type textarea "x"
type textarea "Awesome, well if what i have role wise, fits what you are l"
type textarea "x"
type textarea "Awesome, well if what i have role wise, fits what you are lo"
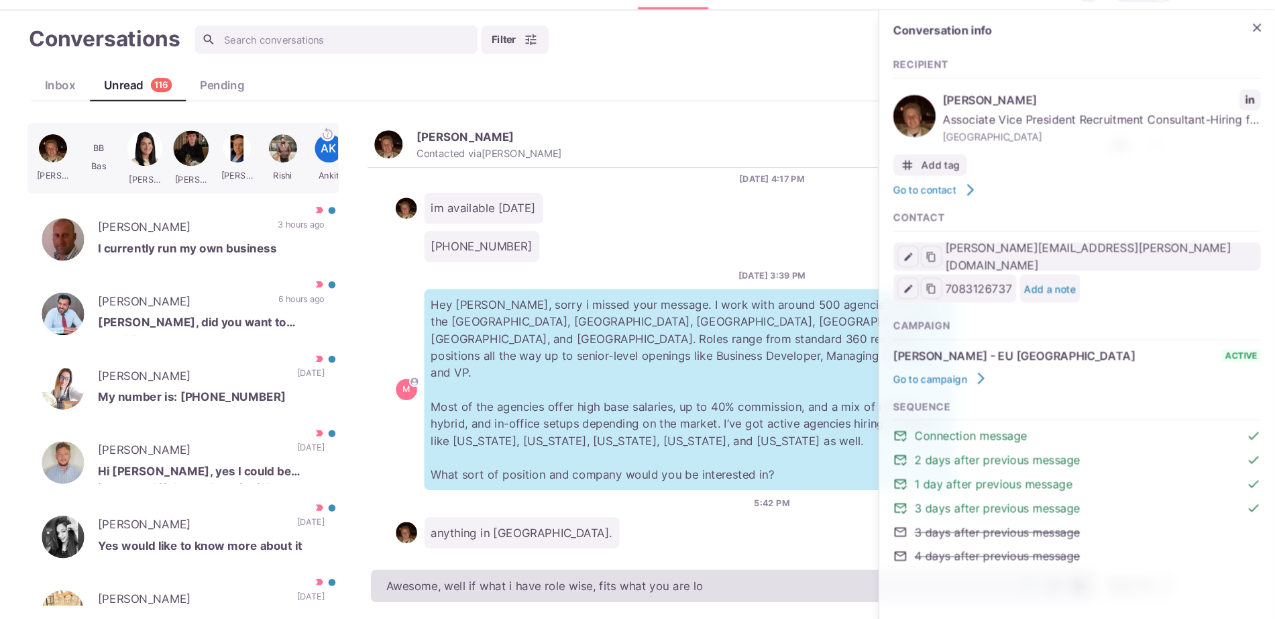
type textarea "x"
type textarea "Awesome, well if what i have role wise, fits what you are loo"
type textarea "x"
type textarea "Awesome, well if what i have role wise, fits what you are looki"
type textarea "x"
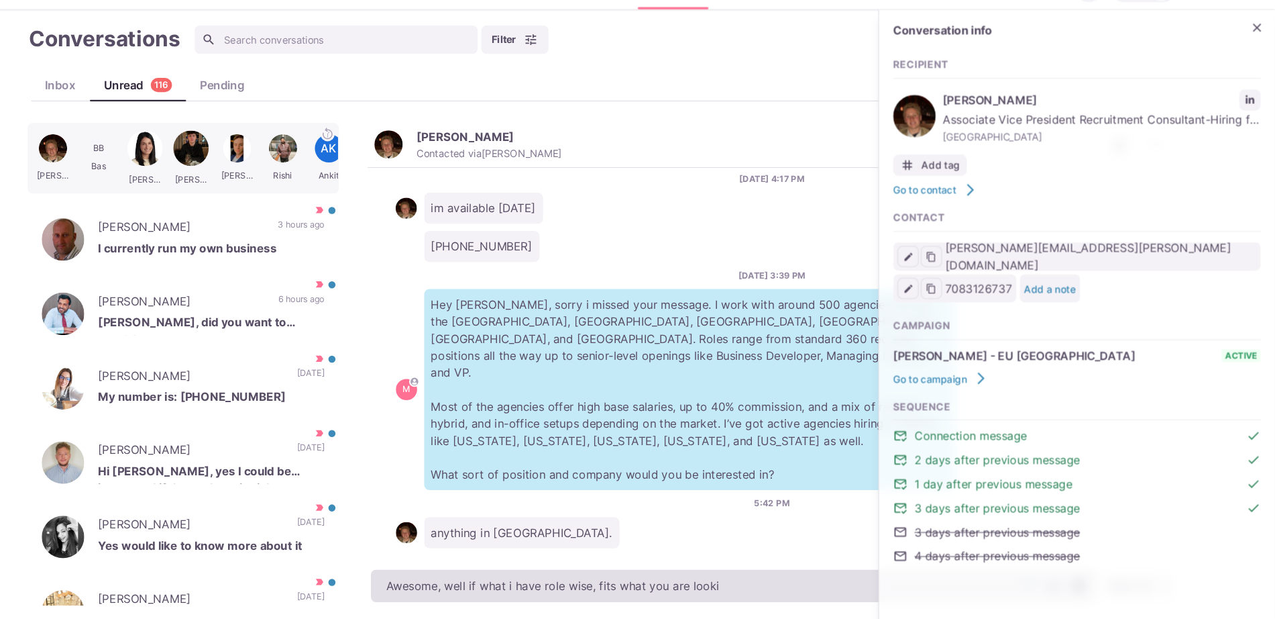
type textarea "Awesome, well if what i have role wise, fits what you are lookin"
type textarea "x"
type textarea "Awesome, well if what i have role wise, fits what you are looking"
type textarea "x"
type textarea "Awesome, well if what i have role wise, fits what you are looking fo"
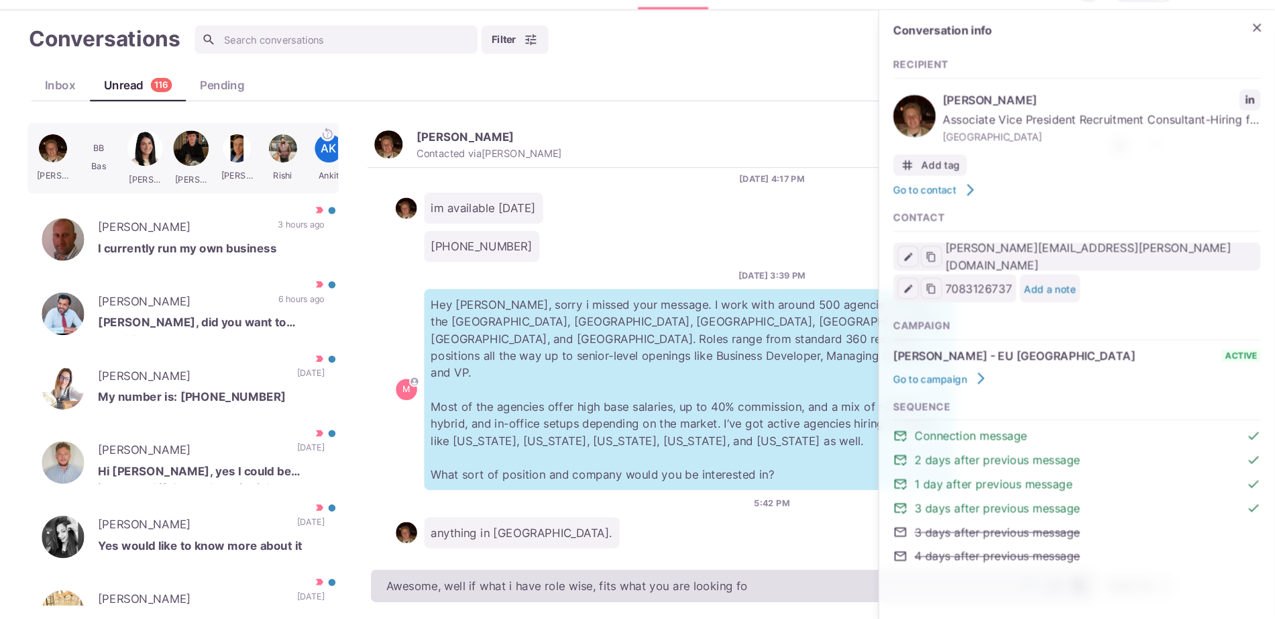
type textarea "x"
type textarea "Awesome, well if what i have role wise, fits what you are looking for,"
type textarea "x"
type textarea "Awesome, well if what i have role wise, fits what you are looking for,"
type textarea "x"
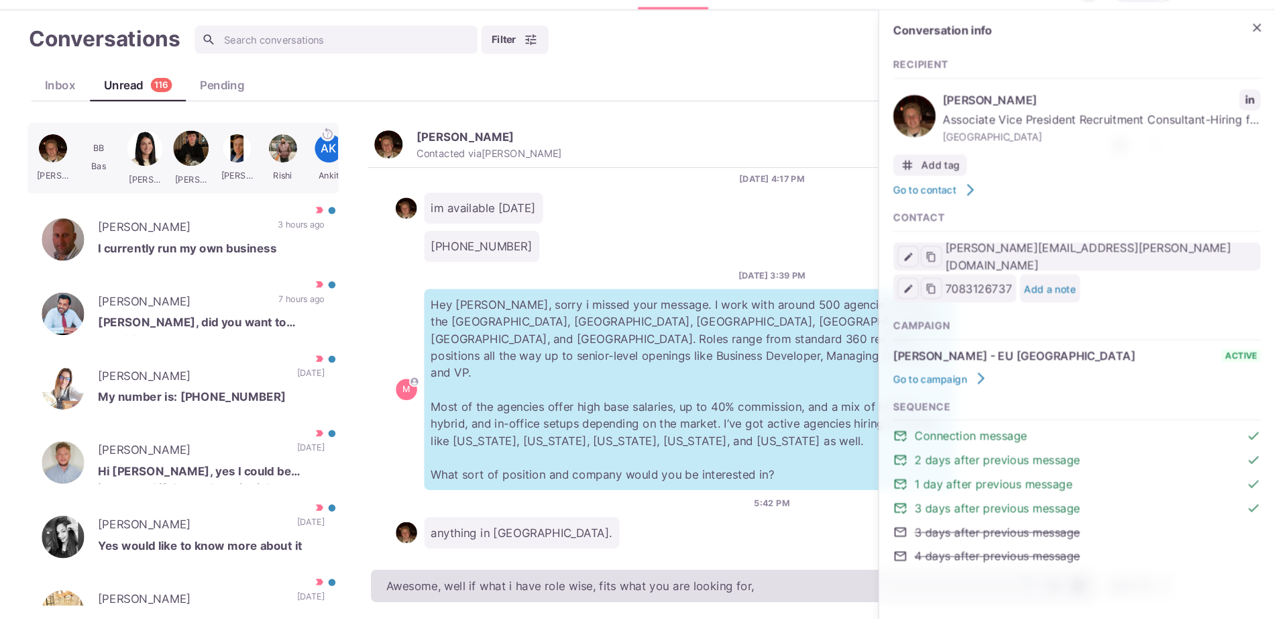
type textarea "Awesome, well if what i have role wise, fits what you are looking for, I"
type textarea "x"
type textarea "Awesome, well if what i have role wise, fits what you are looking for, I'm"
type textarea "x"
type textarea "Awesome, well if what i have role wise, fits what you are looking for, I'm more…"
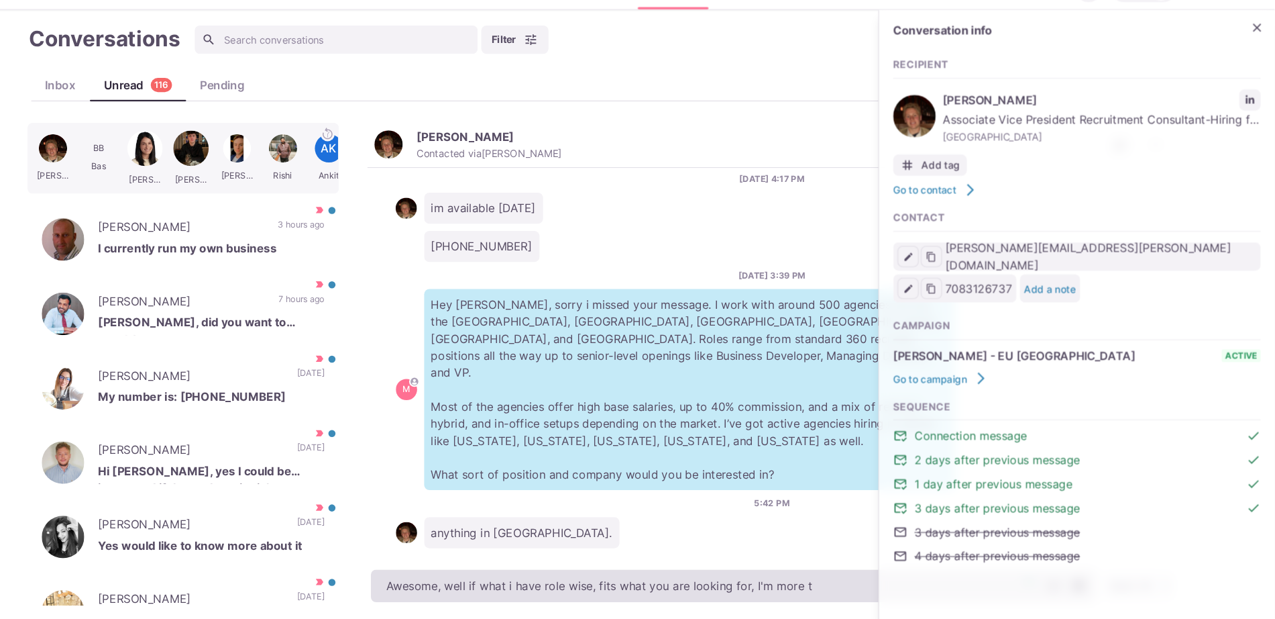
type textarea "x"
type textarea "Awesome, well if what i have role wise, fits what you are looking for, I'm more…"
type textarea "x"
type textarea "Awesome, well if what i have role wise, fits what you are looking for, I'm more…"
type textarea "x"
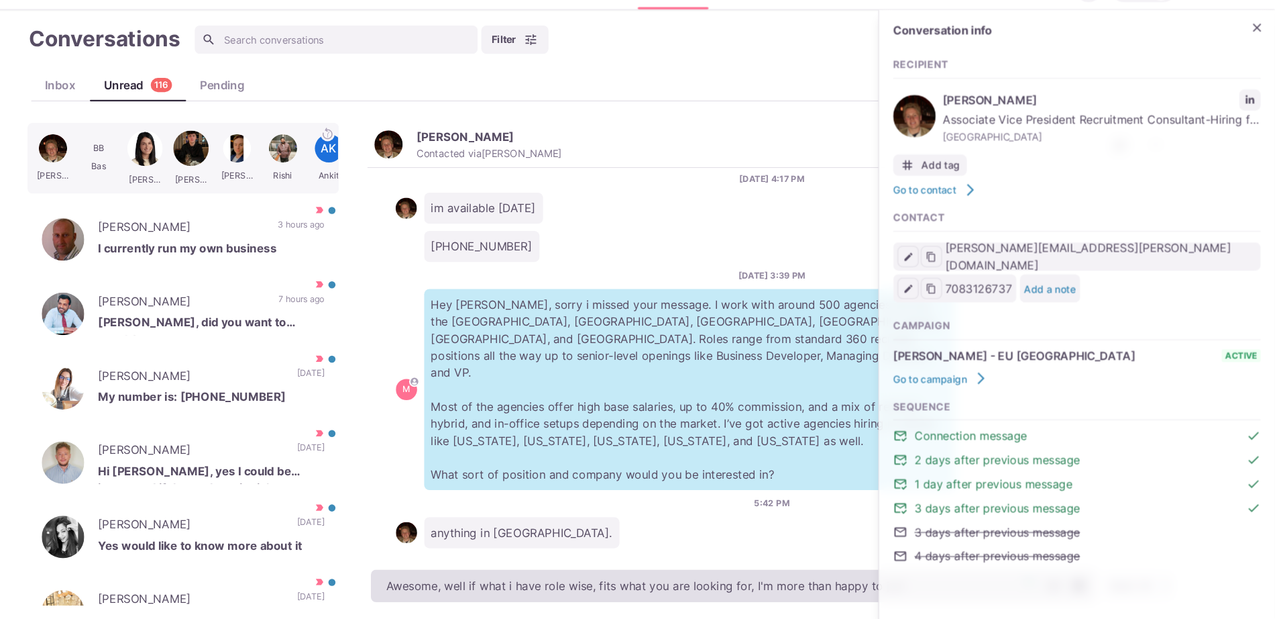
type textarea "Awesome, well if what i have role wise, fits what you are looking for, I'm more…"
type textarea "x"
type textarea "Awesome, well if what i have role wise, fits what you are looking for, I'm more…"
type textarea "x"
type textarea "Awesome, well if what i have role wise, fits what you are looking for, I'm more…"
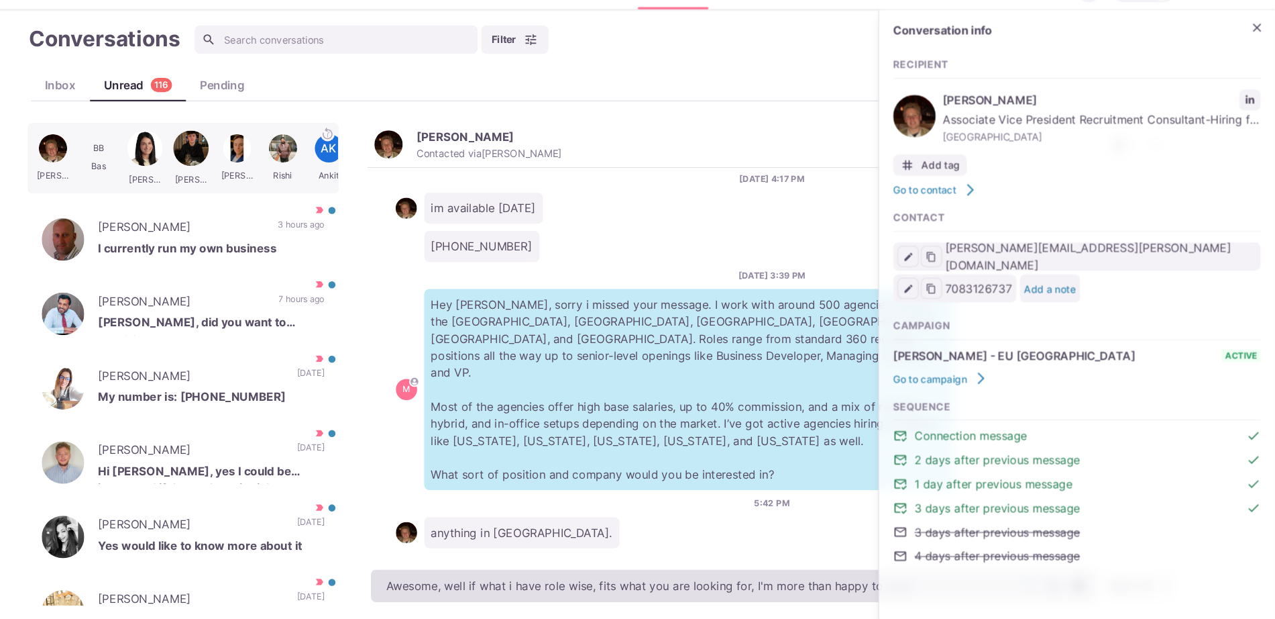
type textarea "x"
type textarea "Awesome, well if what i have role wise, fits what you are looking for, I'm more…"
type textarea "x"
type textarea "Awesome, well if what i have role wise, fits what you are looking for, I'm more…"
type textarea "x"
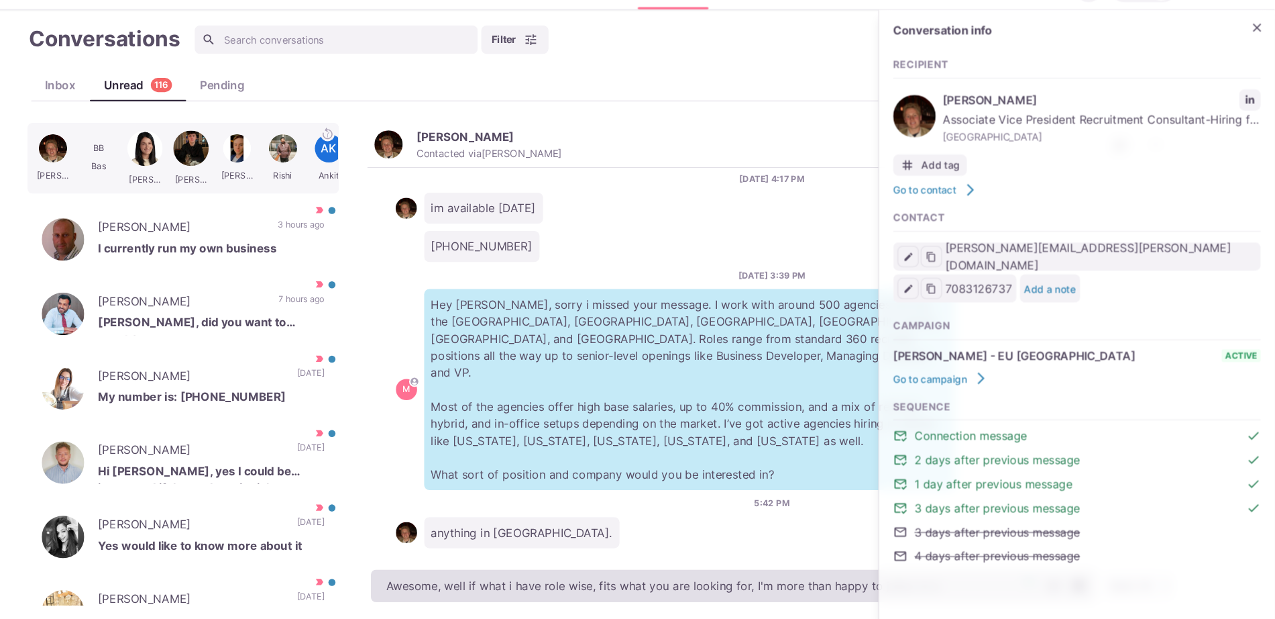
type textarea "Awesome, well if what i have role wise, fits what you are looking for, I'm more…"
type textarea "x"
type textarea "Awesome, well if what i have role wise, fits what you are looking for, I'm more…"
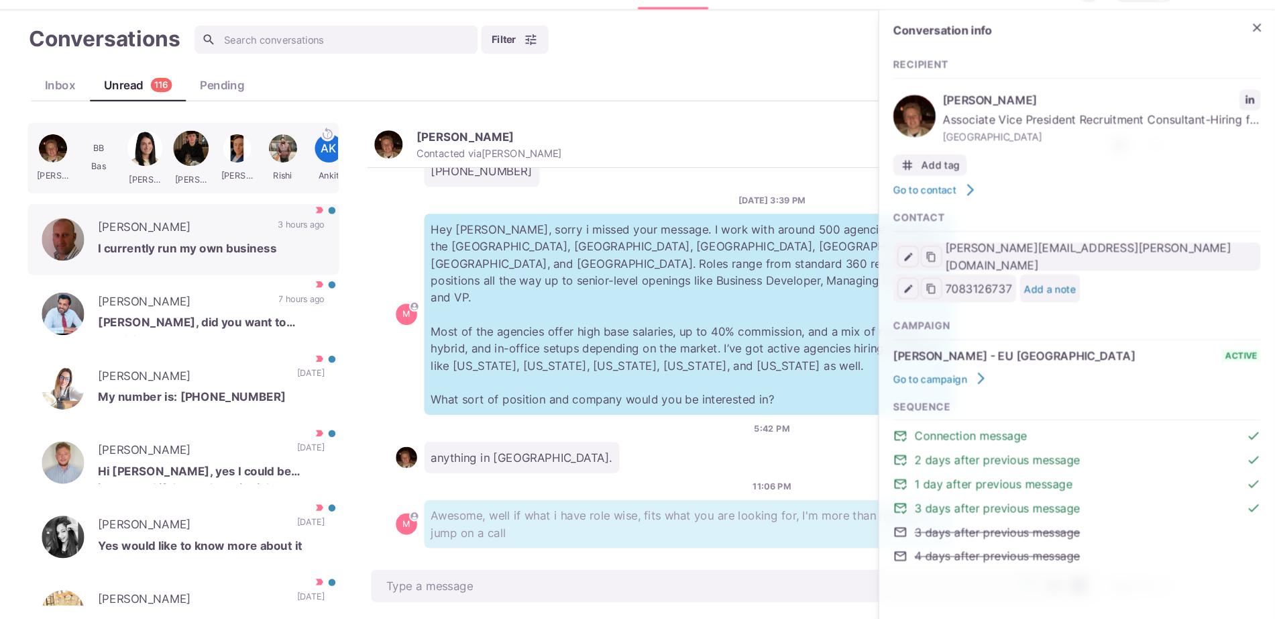
click at [238, 262] on p "I currently run my own business" at bounding box center [267, 268] width 215 height 20
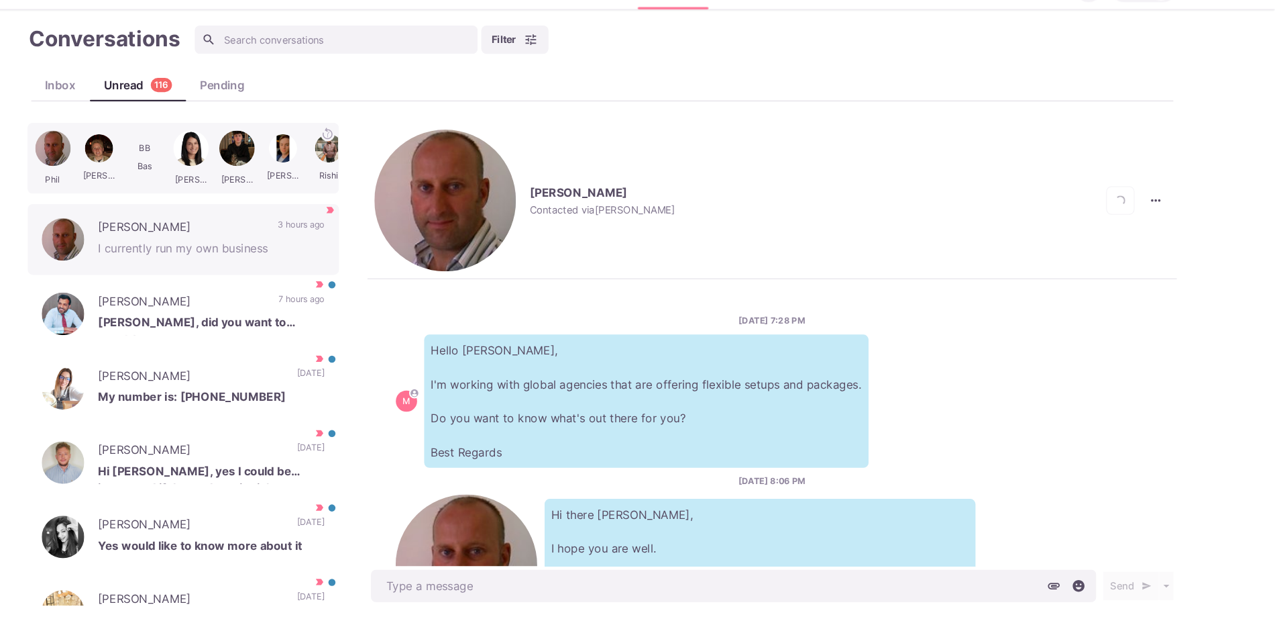
scroll to position [484, 0]
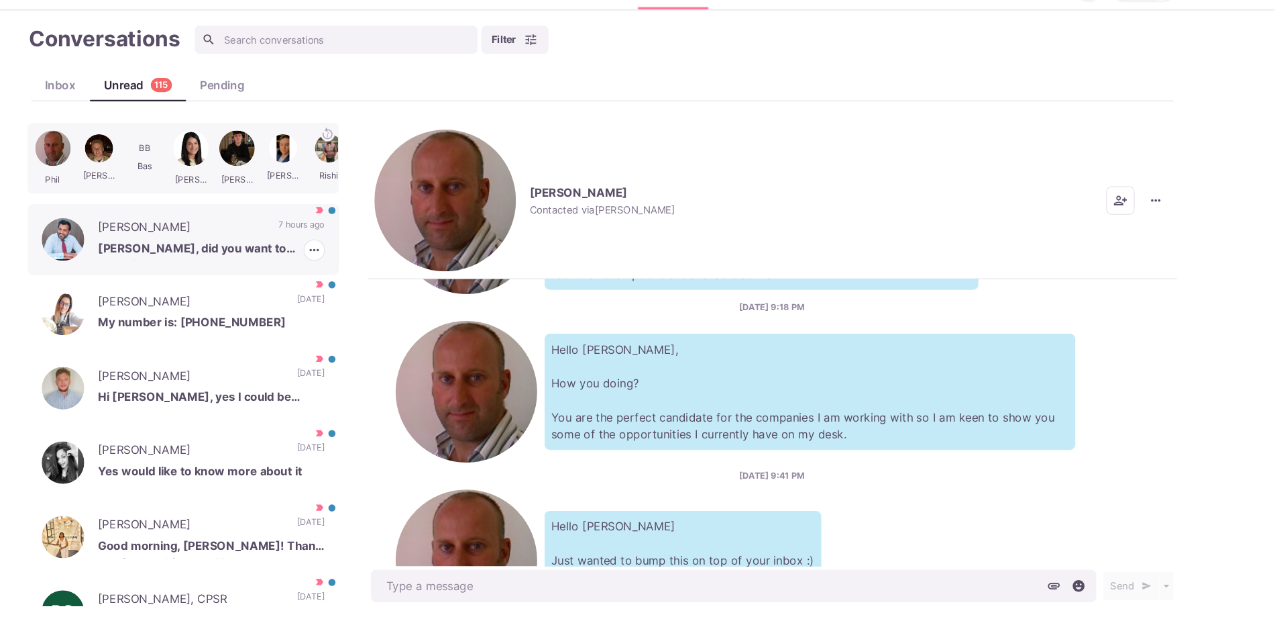
click at [270, 269] on p "Heya Sam, did you want to speak?" at bounding box center [267, 268] width 215 height 20
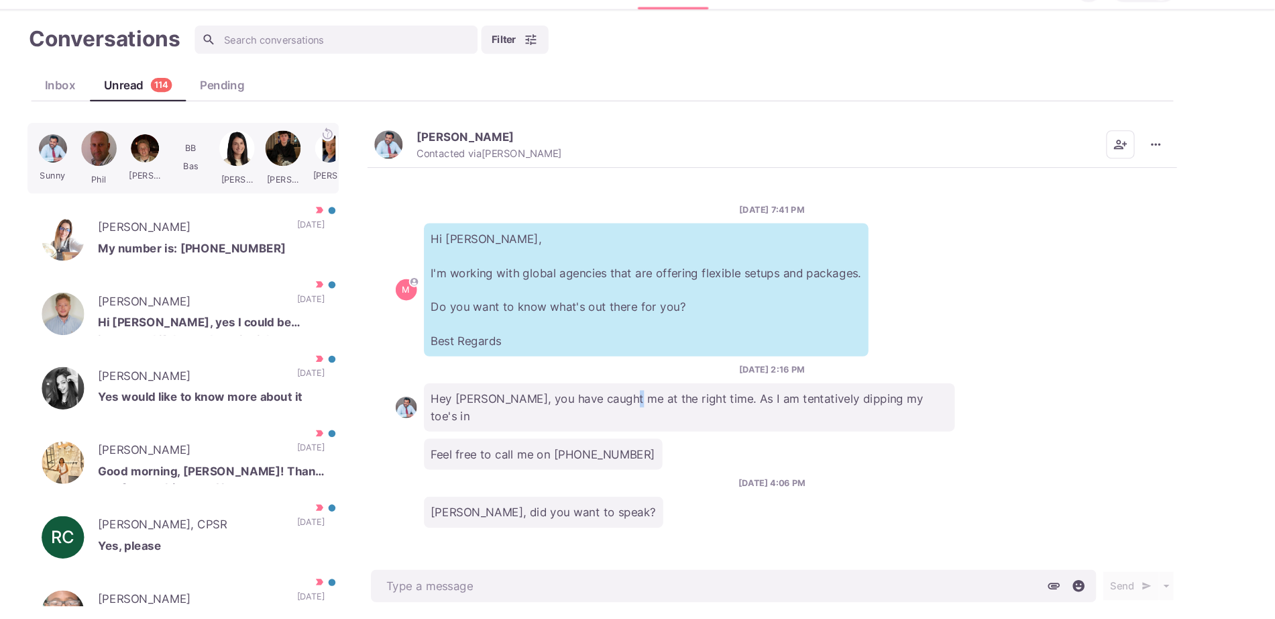
click at [655, 380] on div "9/2/2025, 2:16 PM Hey Sam, you have caught me at the right time. As I am tentat…" at bounding box center [799, 408] width 714 height 64
click at [571, 326] on p "Hi Sunny, I'm working with global agencies that are offering flexible setups an…" at bounding box center [679, 306] width 421 height 126
click at [417, 180] on div "Sunny Maini Contacted via Sam Richardson Mark as Unread Mark as Not Important S…" at bounding box center [799, 169] width 768 height 43
click at [444, 180] on button "Sunny Maini Contacted via Sam Richardson" at bounding box center [511, 168] width 178 height 29
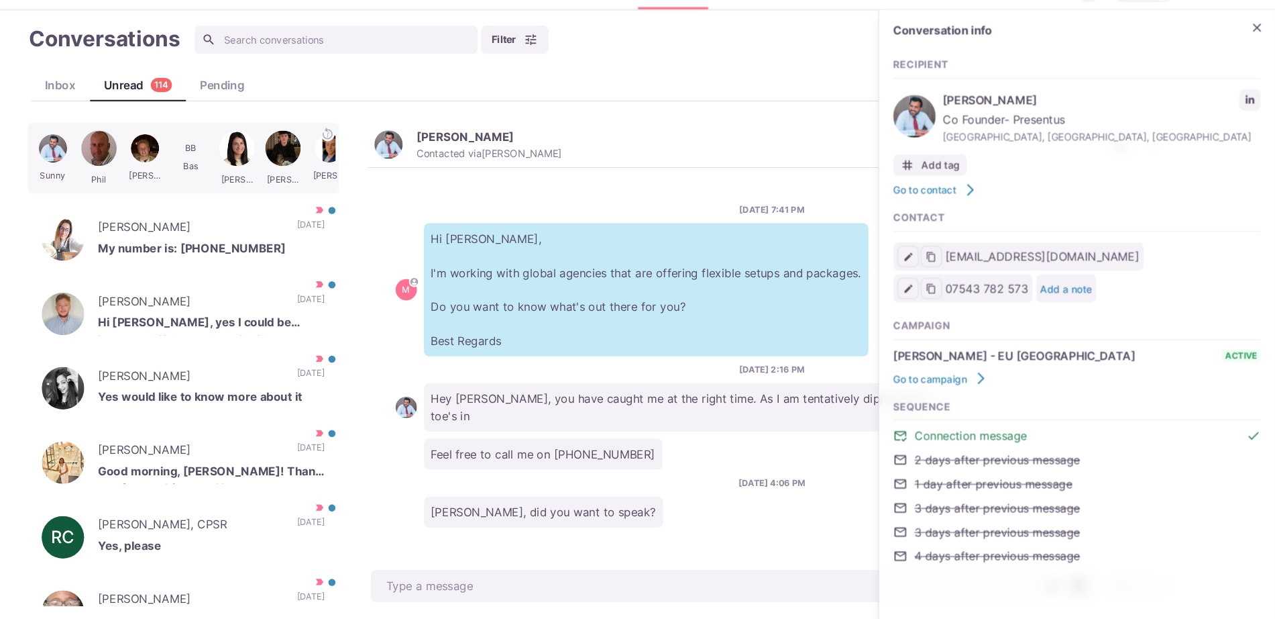
click at [1236, 127] on div "Sunny Maini Co Founder- Presentus London, England, United Kingdom" at bounding box center [1088, 142] width 348 height 58
click at [1259, 127] on link "LinkedIn profile link" at bounding box center [1252, 126] width 20 height 20
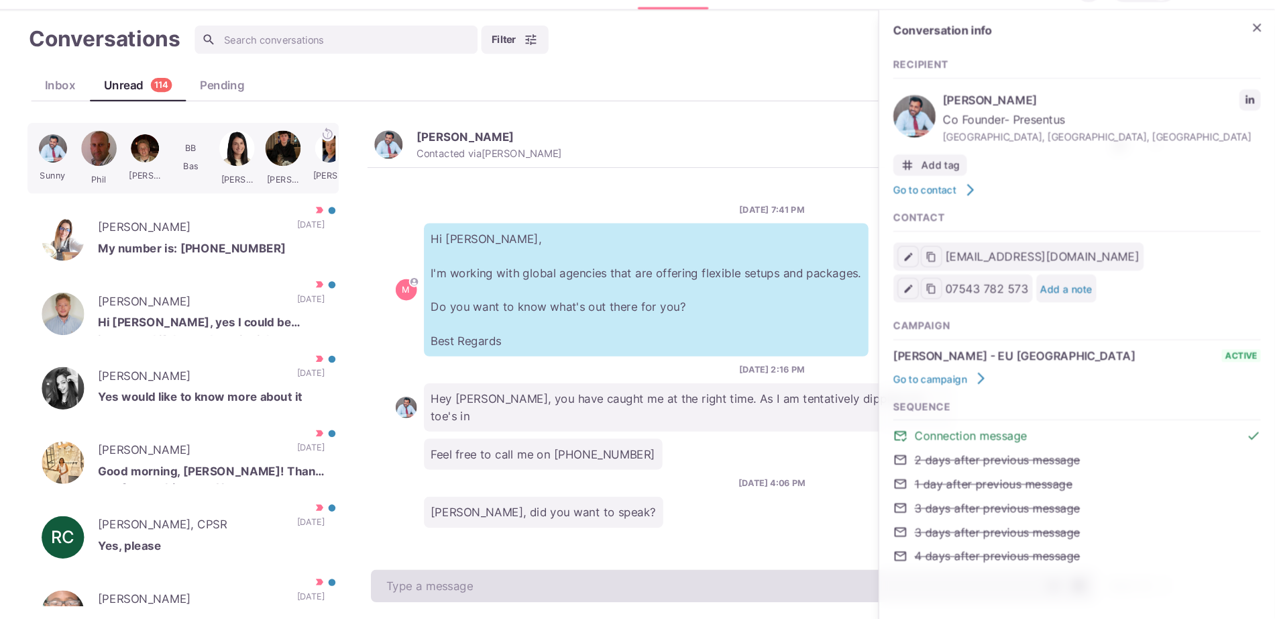
type textarea "x"
click at [555, 590] on textarea at bounding box center [763, 586] width 688 height 31
type textarea "T"
type textarea "x"
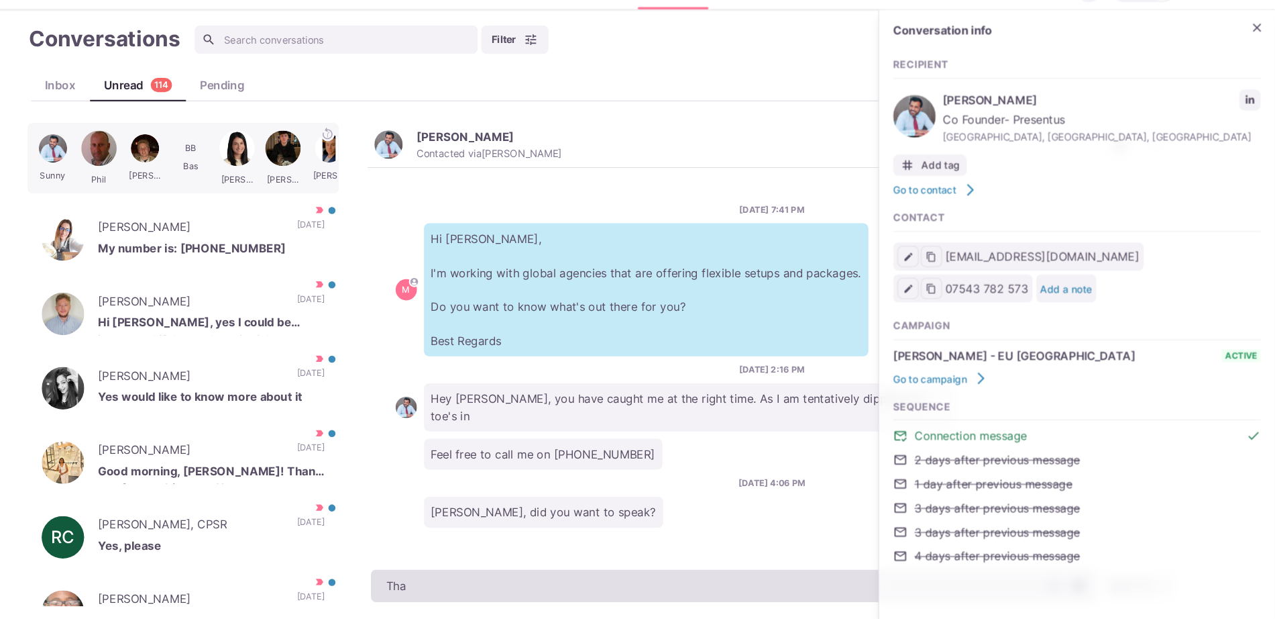
type textarea "Than"
type textarea "x"
type textarea "Thanks"
type textarea "x"
type textarea "Thanks fo"
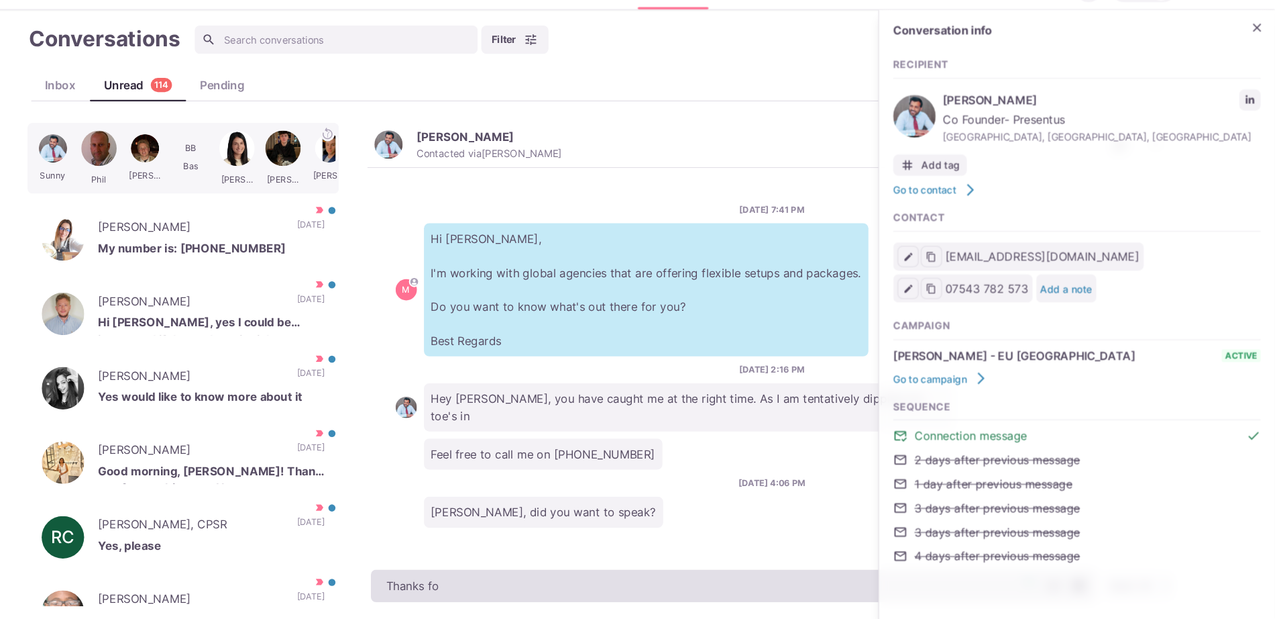
type textarea "x"
type textarea "Thanks for"
type textarea "x"
type textarea "Thanks for b"
type textarea "x"
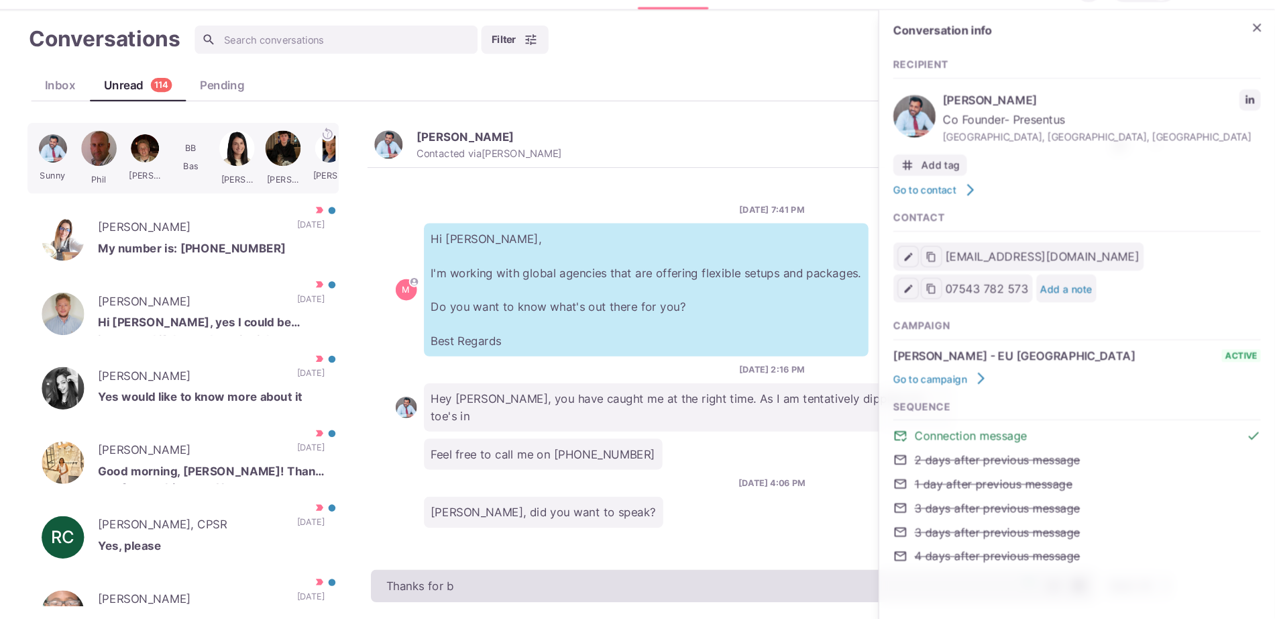
type textarea "Thanks for bu"
type textarea "x"
type textarea "Thanks for bump"
type textarea "x"
type textarea "Thanks for bumpi"
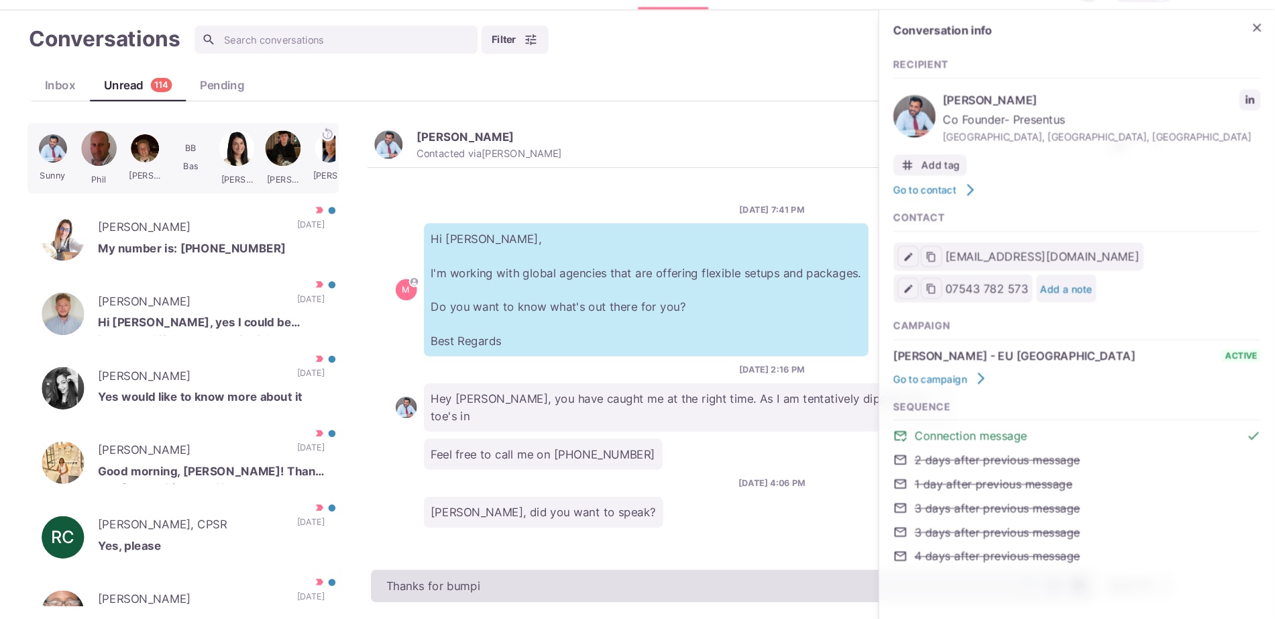
type textarea "x"
type textarea "Thanks for bumpin"
type textarea "x"
type textarea "Thanks for bumping"
type textarea "x"
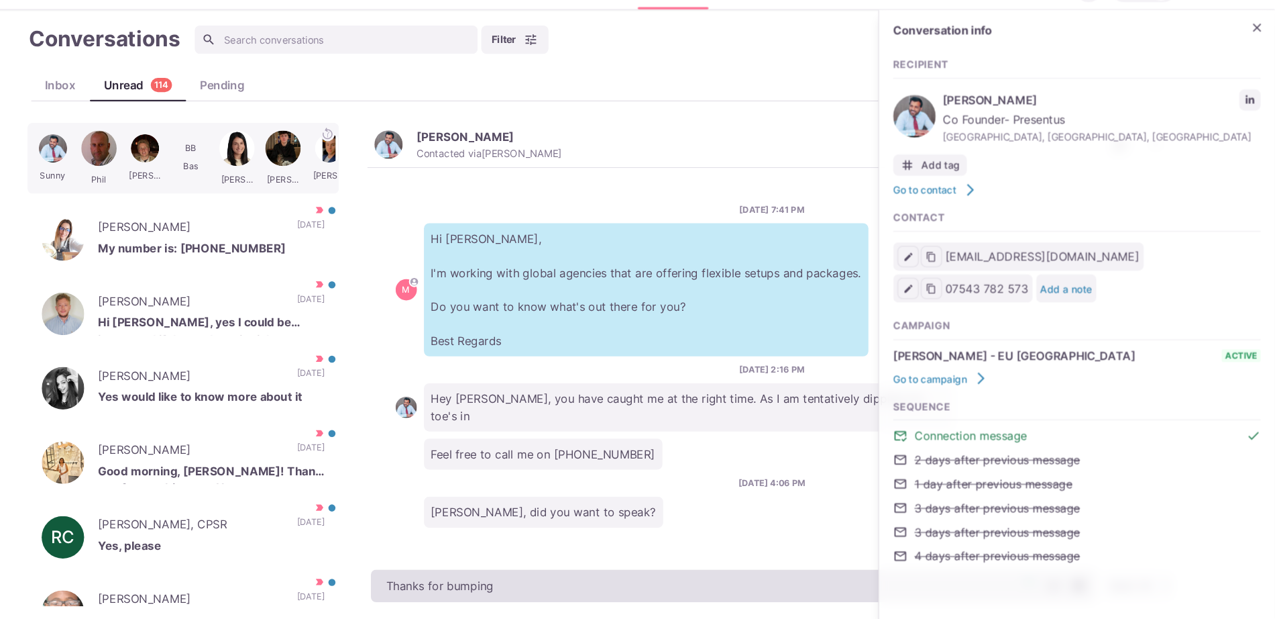
type textarea "Thanks for bumping t"
type textarea "x"
type textarea "Thanks for bumping thi"
type textarea "x"
type textarea "Thanks for bumping this"
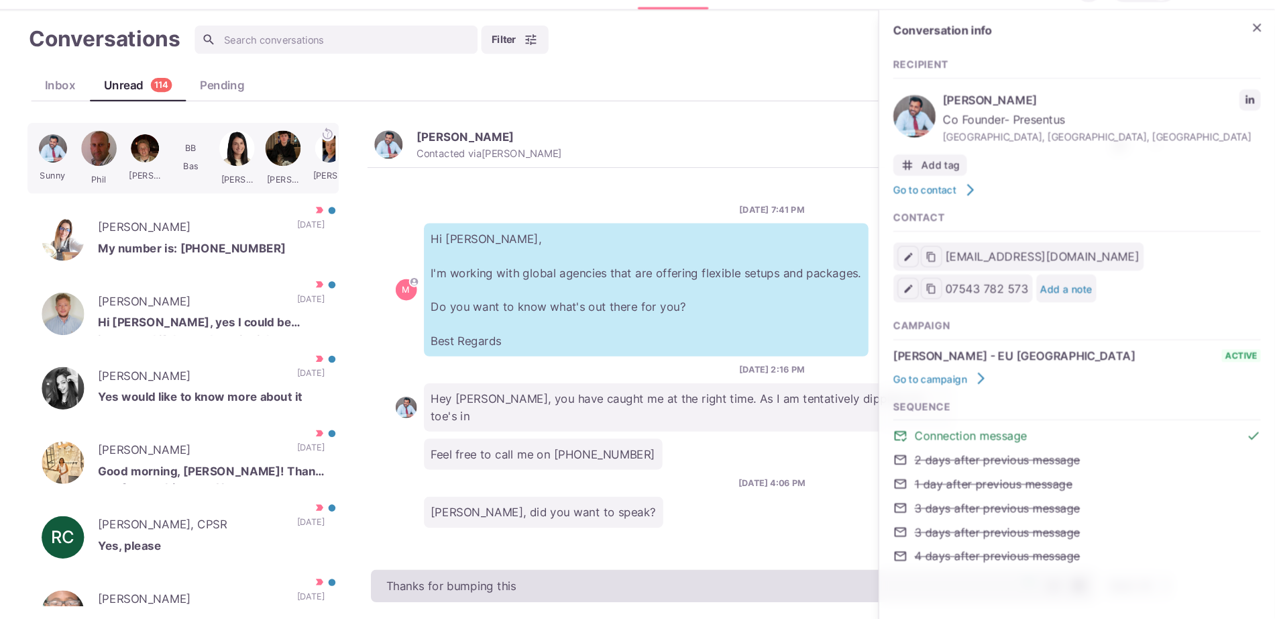
type textarea "x"
type textarea "Thanks for bumping this s"
type textarea "x"
type textarea "Thanks for bumping this sun"
type textarea "x"
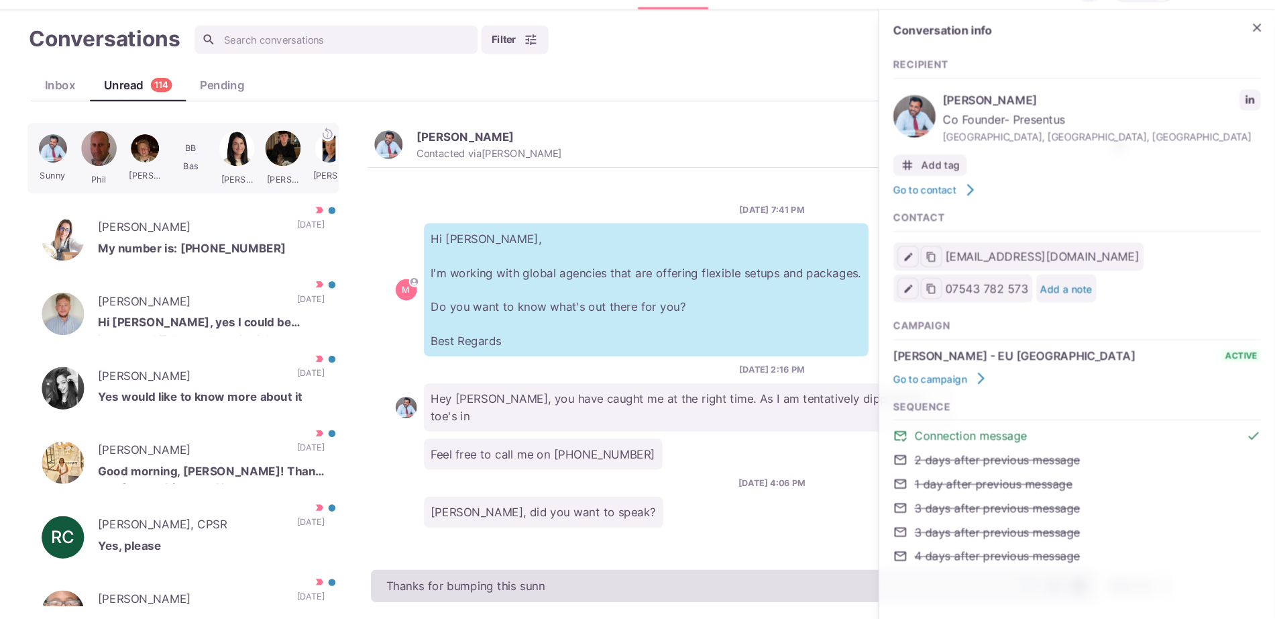
type textarea "Thanks for bumping this sun"
type textarea "x"
type textarea "Thanks for bumping this s"
type textarea "x"
type textarea "Thanks for bumping this"
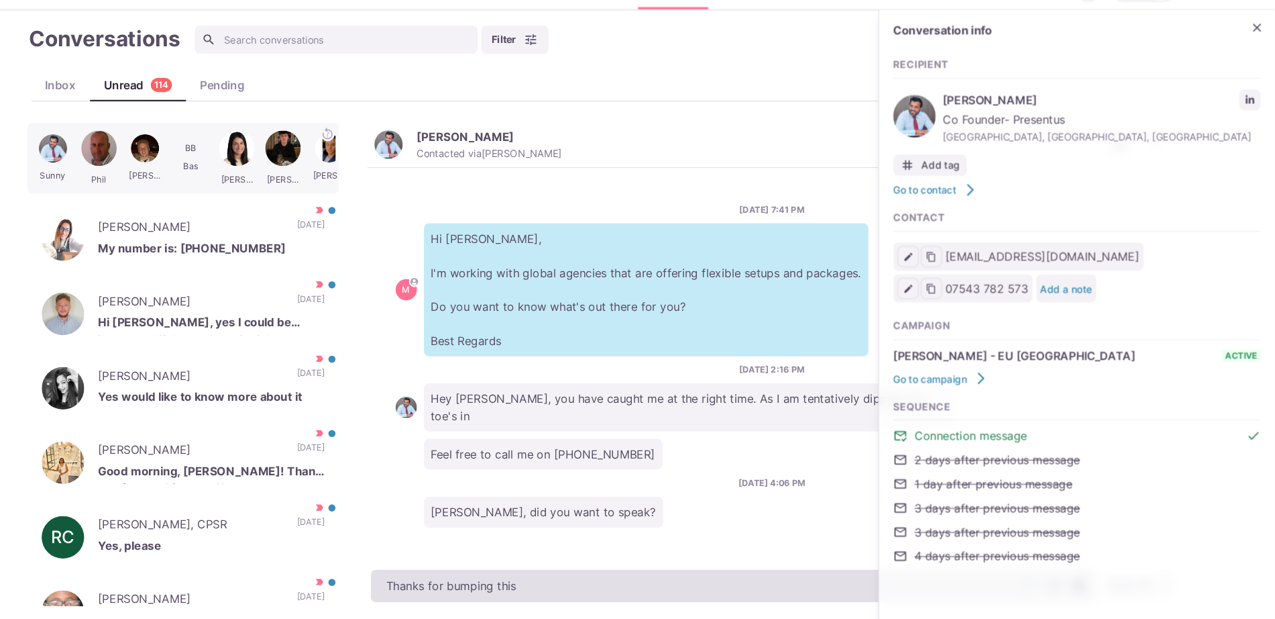
type textarea "x"
type textarea "Thanks for bumping this1"
type textarea "x"
type textarea "Thanks for bumping this1"
click at [704, 593] on textarea "Thanks for bumping this1" at bounding box center [763, 586] width 688 height 31
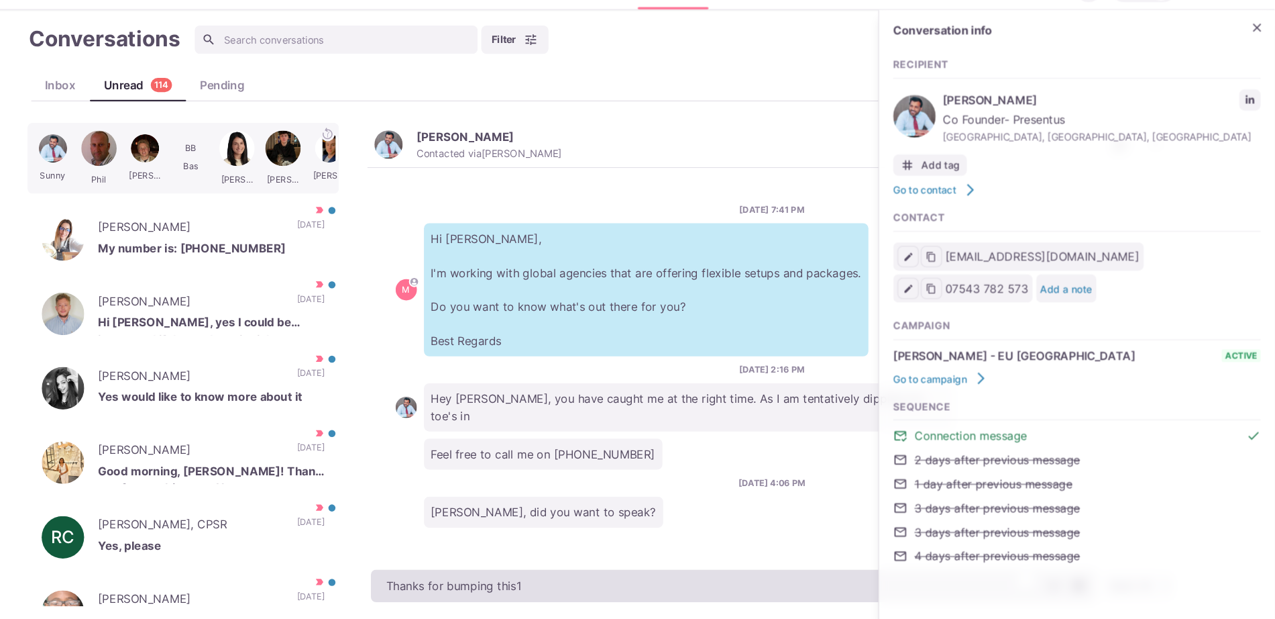
type textarea "x"
type textarea "Thanks for bumping this1"
type textarea "x"
type textarea "Thanks for bumping this1"
type textarea "x"
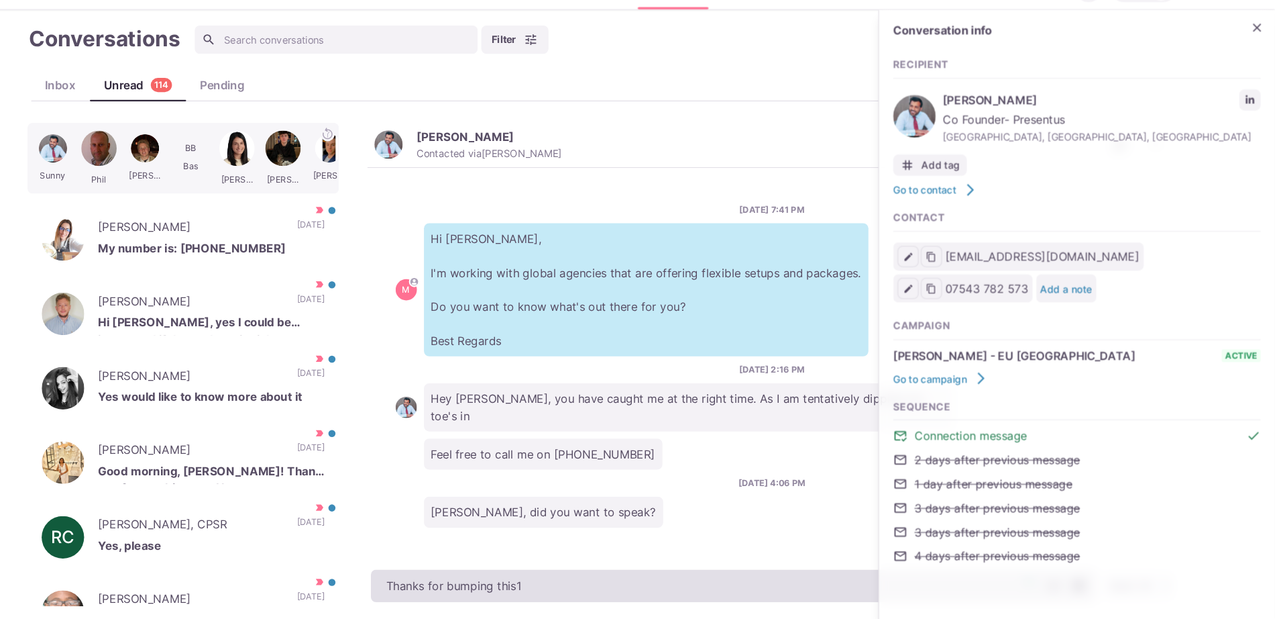
type textarea "Thanks for bumping this1"
type textarea "x"
type textarea "Thanks for bumping this"
type textarea "x"
type textarea "Thanks for bumping this!"
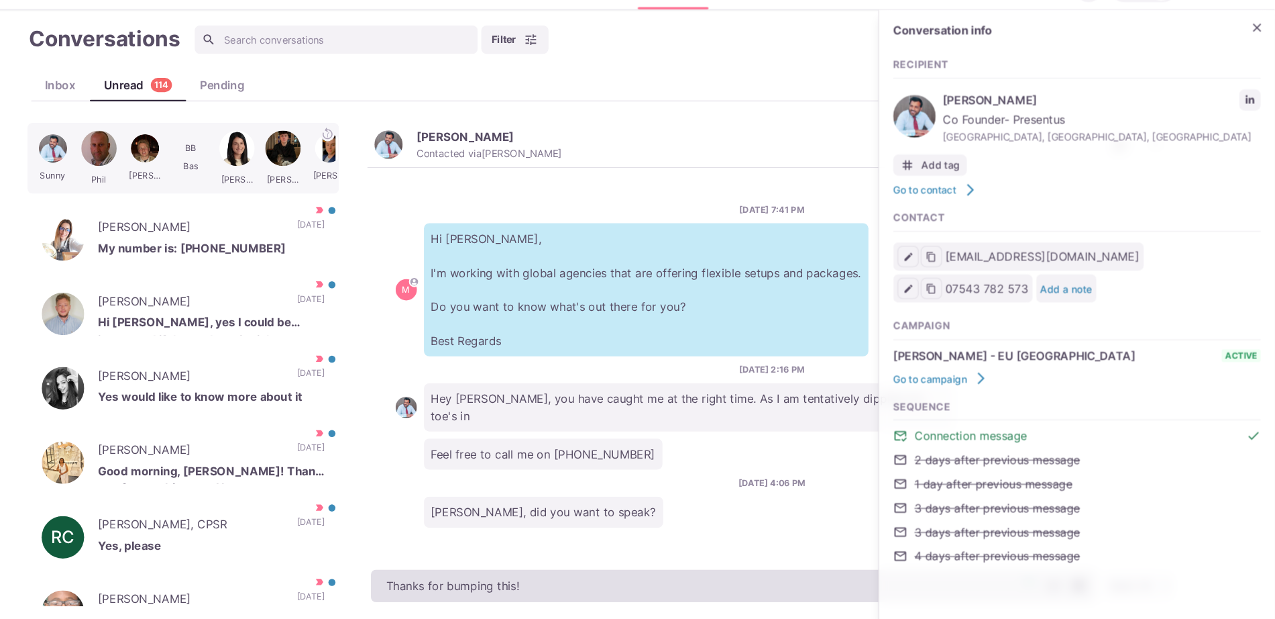
type textarea "x"
paste textarea "I work with over 500 clients that offer remote, hybrid, and non-remote position…"
click at [645, 580] on textarea "Thanks for bumping this!" at bounding box center [763, 586] width 688 height 31
paste textarea "I work with over 500 clients that offer remote, hybrid, and non-remote position…"
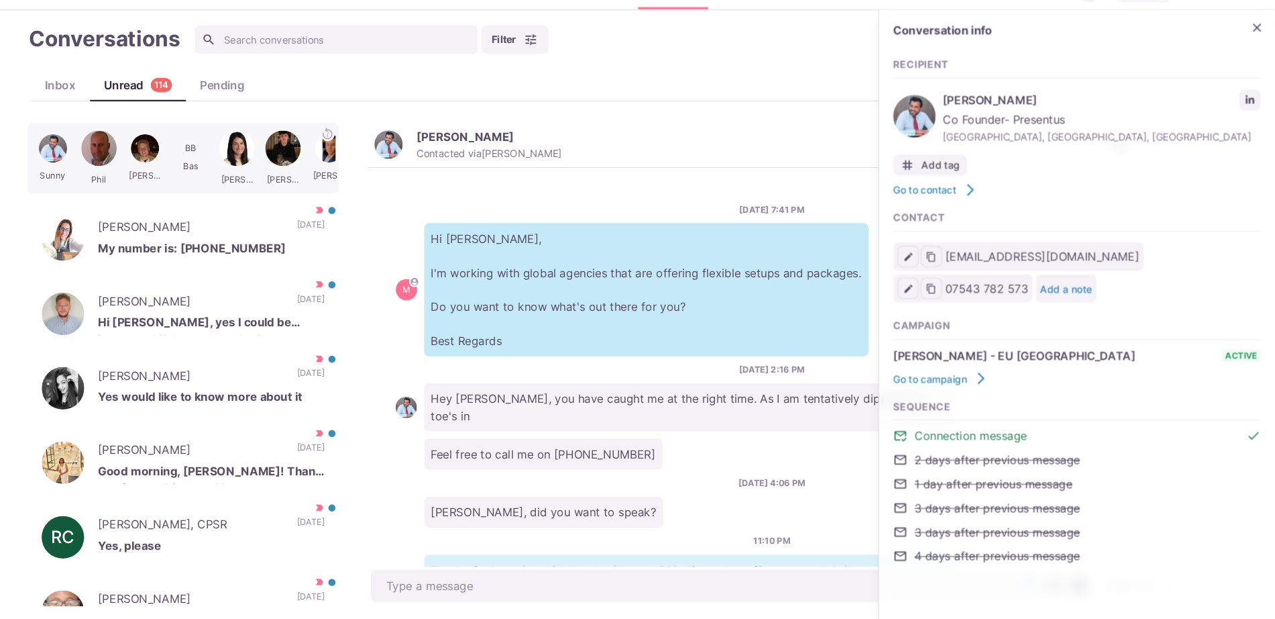
scroll to position [132, 0]
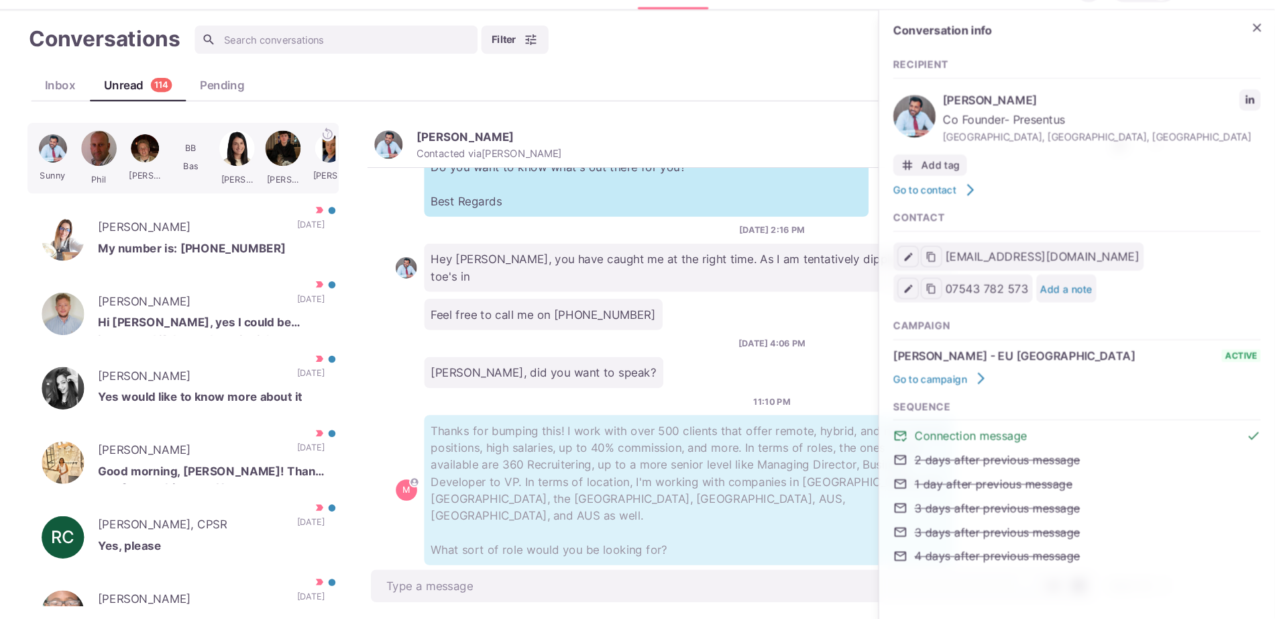
click at [835, 539] on div "8/31/2025, 7:41 PM M Hi Sunny, I'm working with global agencies that are offeri…" at bounding box center [799, 380] width 768 height 378
click at [780, 509] on p "Thanks for bumping this! I work with over 500 clients that offer remote, hybrid…" at bounding box center [720, 496] width 503 height 142
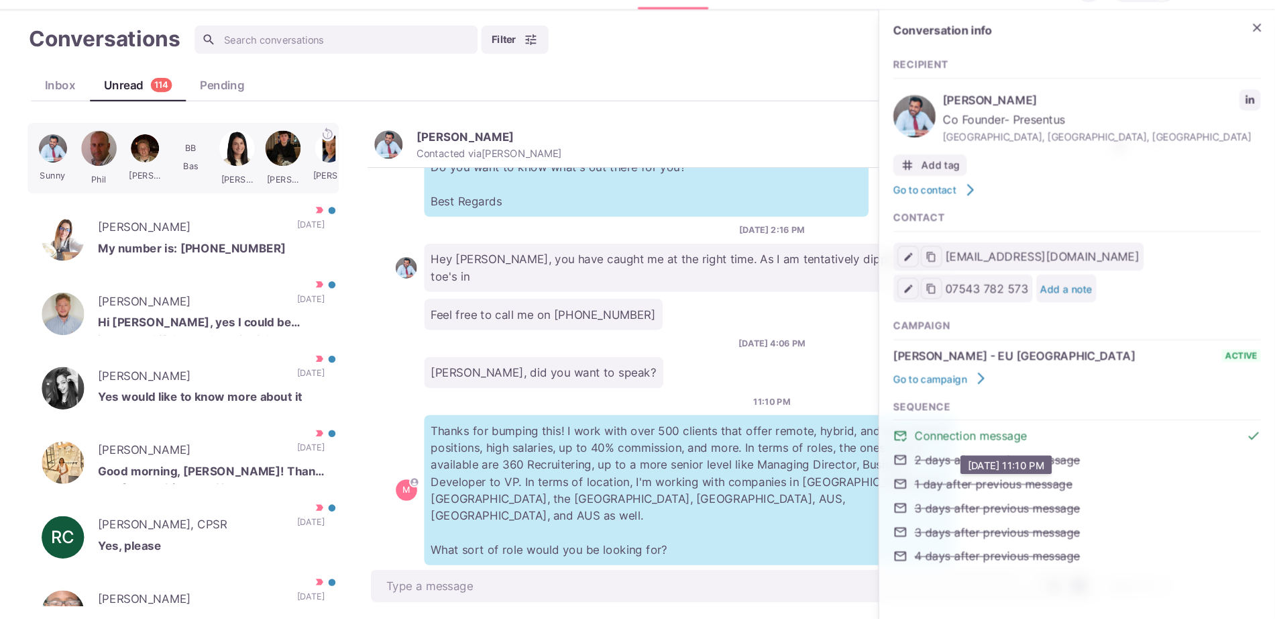
click at [789, 527] on p "Thanks for bumping this! I work with over 500 clients that offer remote, hybrid…" at bounding box center [720, 496] width 503 height 142
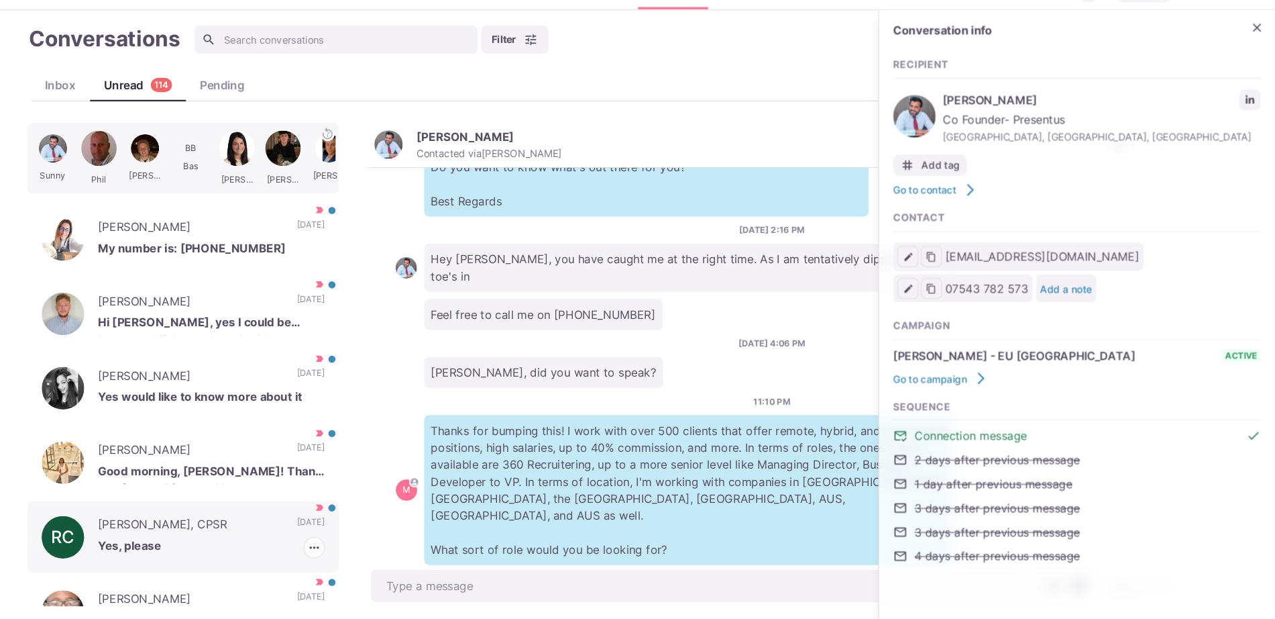
click at [261, 520] on p "Rehan Turki, CPSR" at bounding box center [247, 530] width 175 height 20
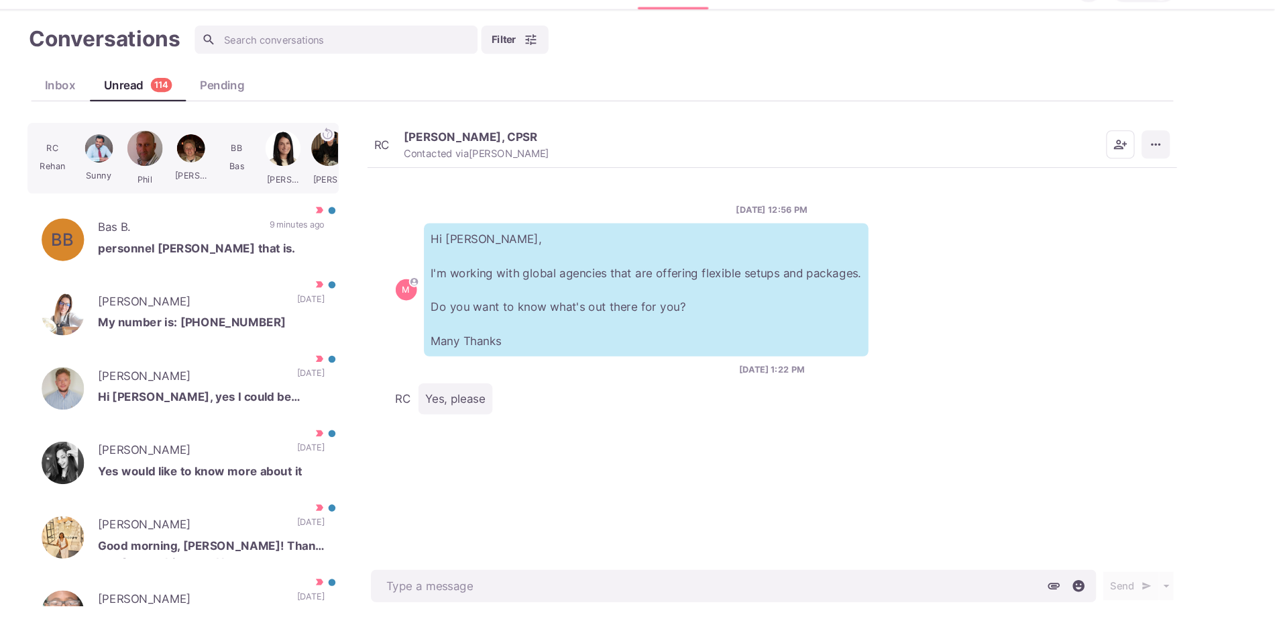
click at [1163, 169] on icon "More menu" at bounding box center [1162, 168] width 13 height 13
click at [1140, 222] on button "Mark as Not Important" at bounding box center [1110, 222] width 130 height 21
click at [311, 272] on div "BB Bas B. personnel billings that is. 10 minutes ago Mark as Read Mark as Not I…" at bounding box center [240, 258] width 295 height 67
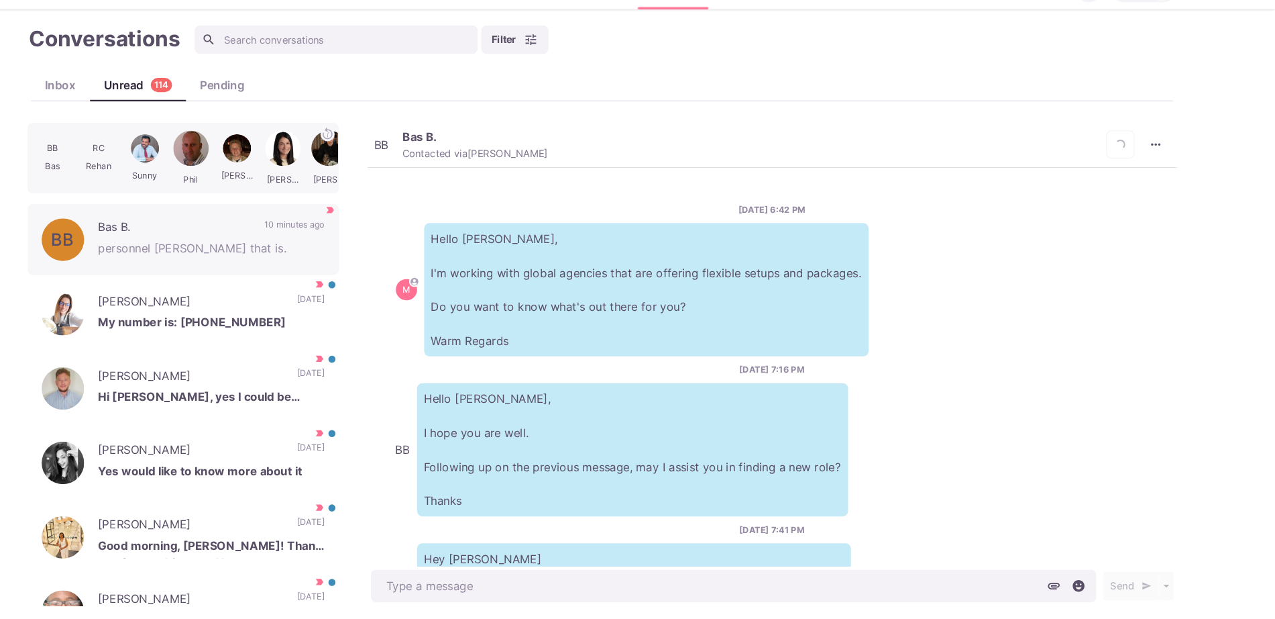
scroll to position [681, 0]
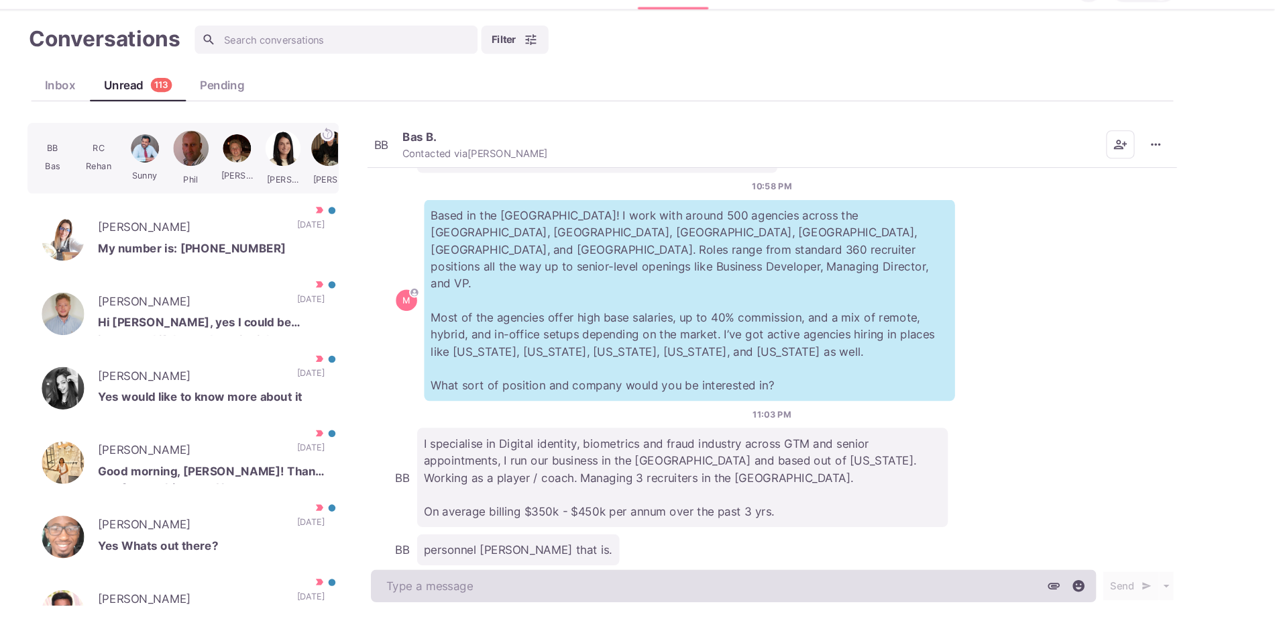
click at [601, 595] on textarea at bounding box center [763, 586] width 688 height 31
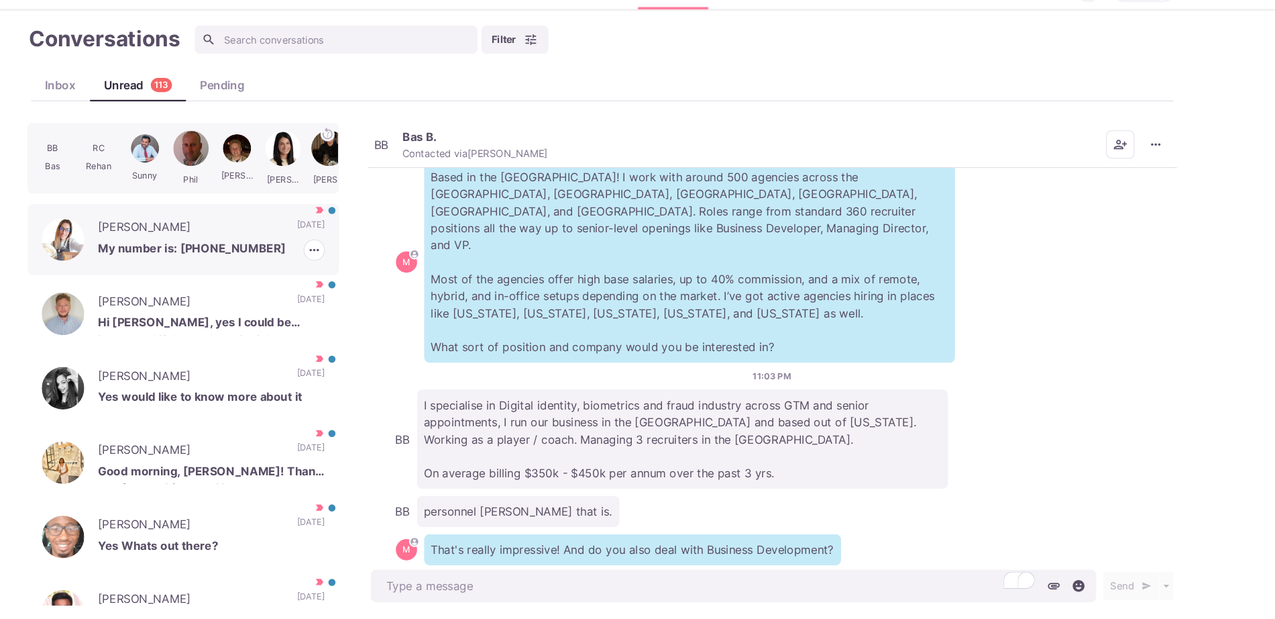
click at [267, 225] on div "Claire Blasi My number is: 07791316536 10 days ago Mark as Read Mark as Not Imp…" at bounding box center [240, 258] width 295 height 67
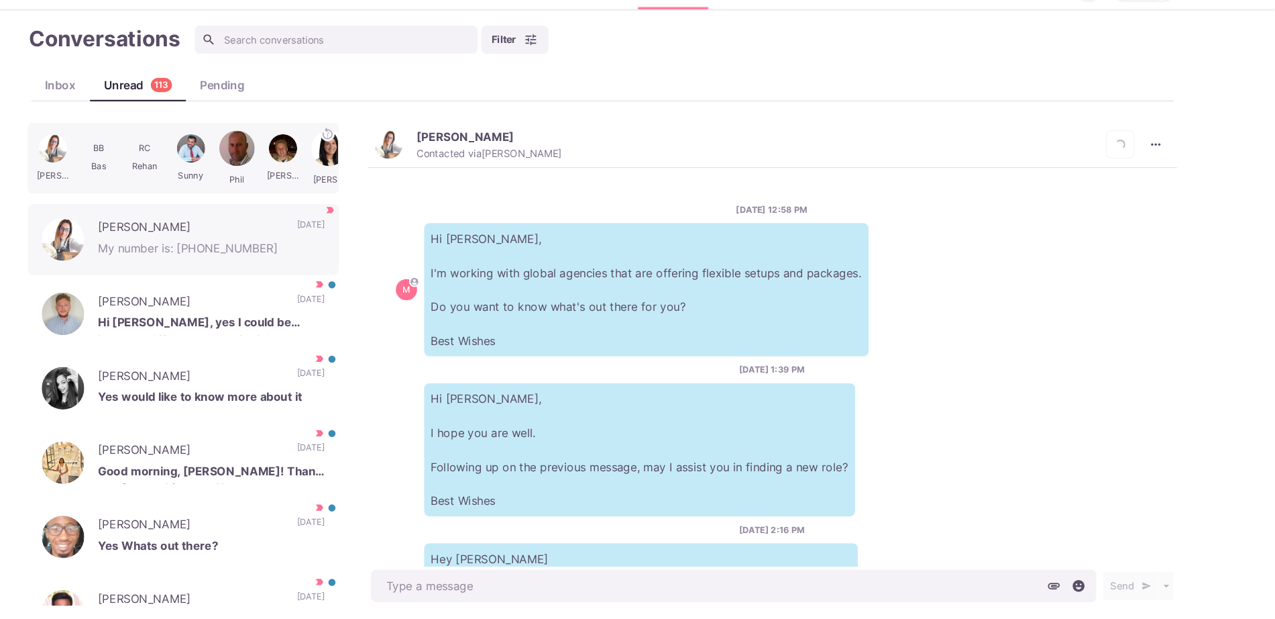
scroll to position [481, 0]
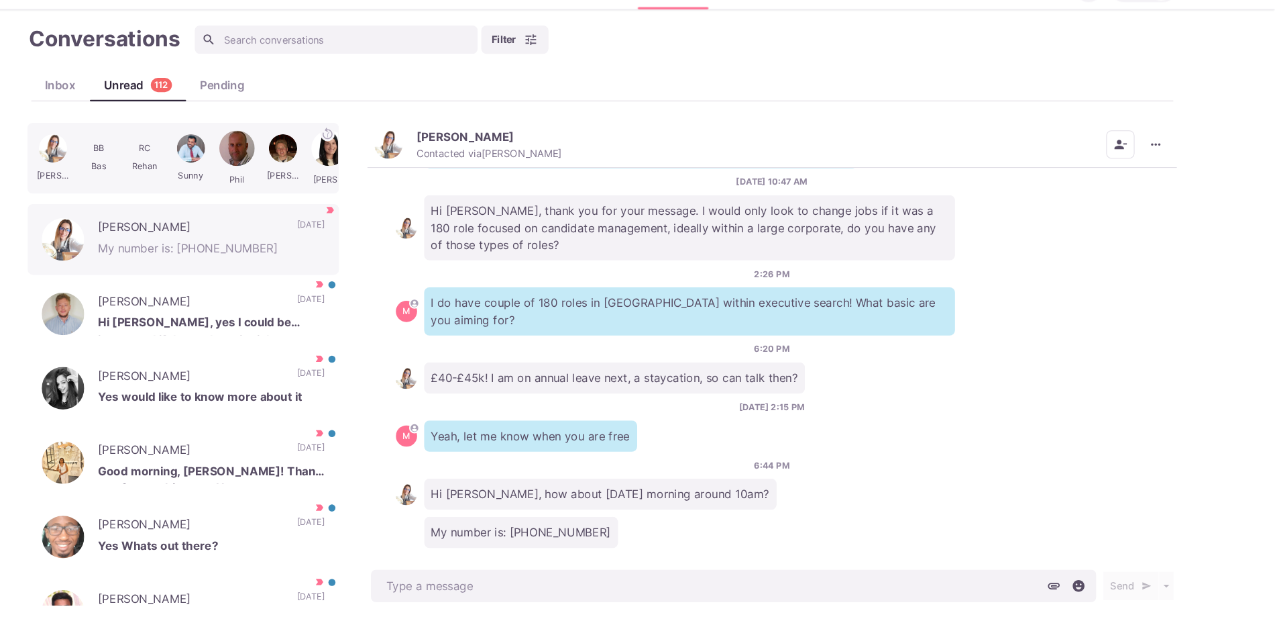
click at [441, 180] on button "Claire Blasi Contacted via Sam Richardson" at bounding box center [511, 168] width 178 height 29
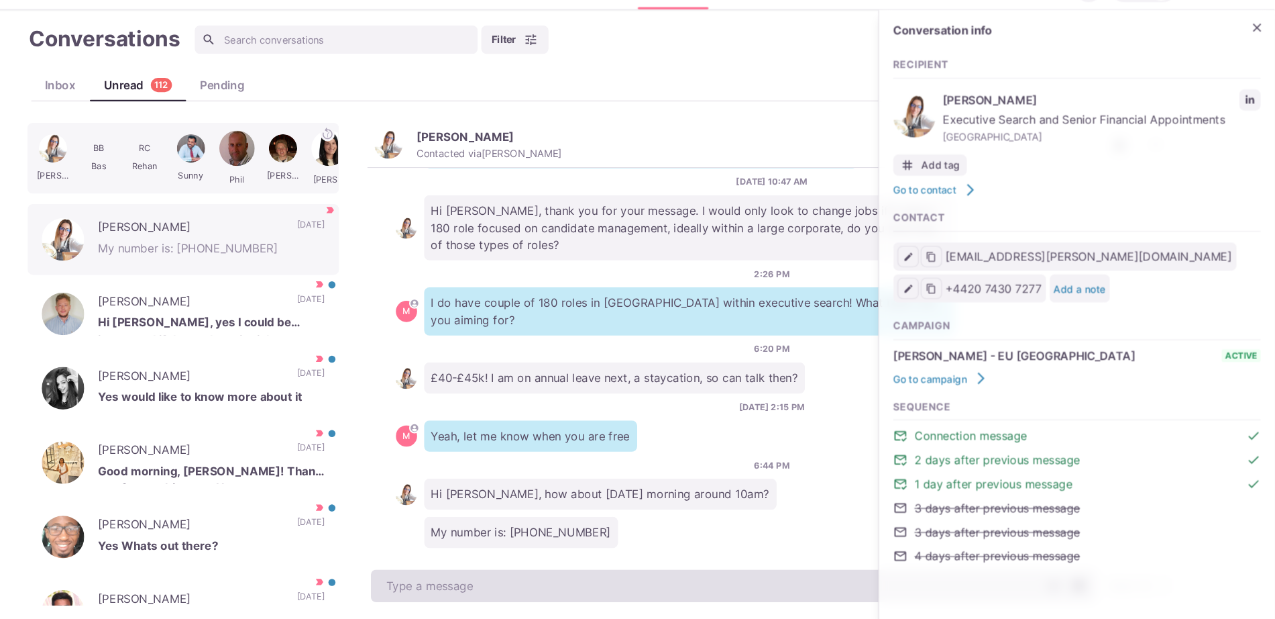
click at [515, 586] on textarea at bounding box center [763, 586] width 688 height 31
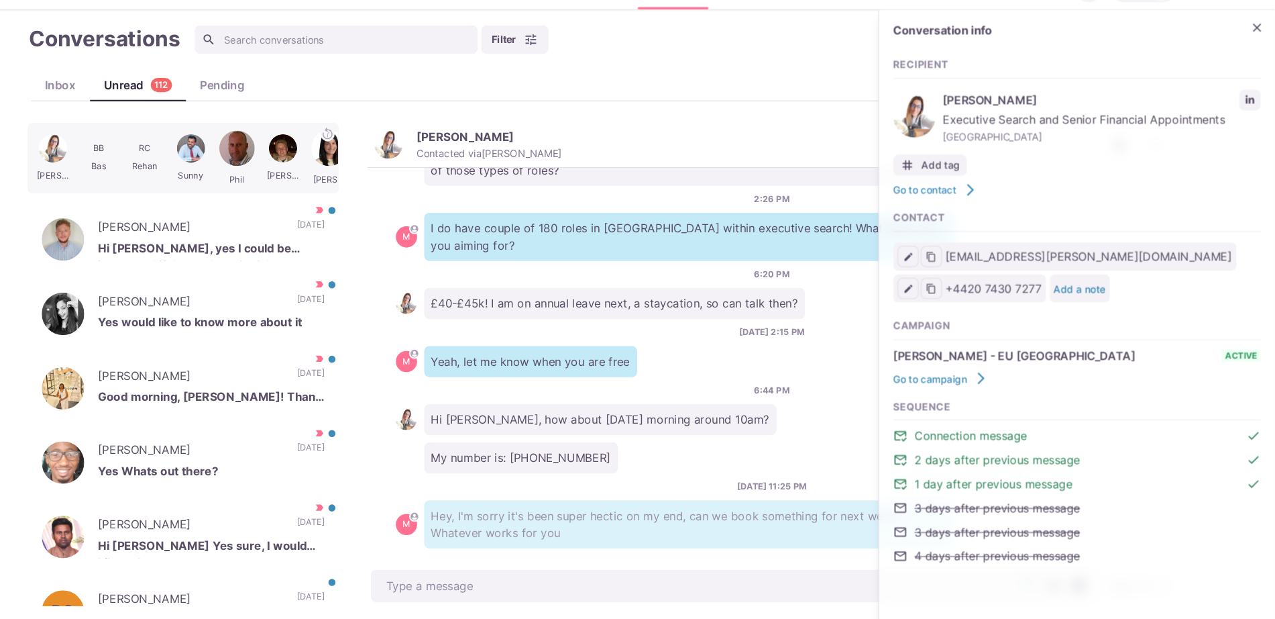
scroll to position [7, 0]
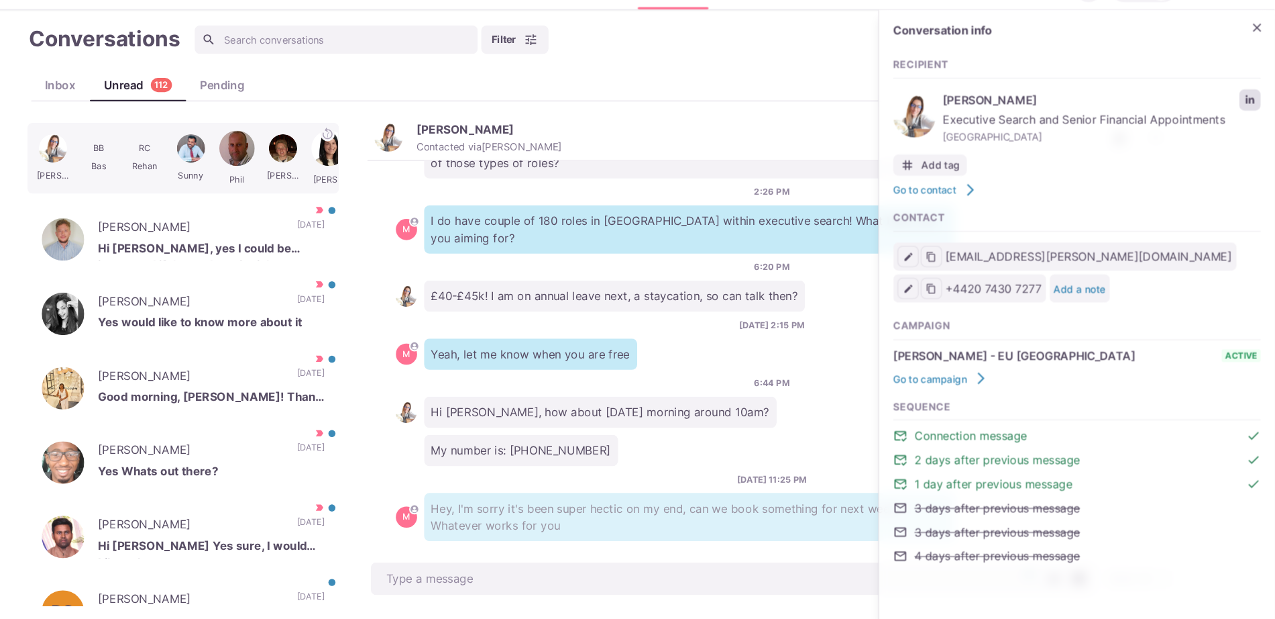
click at [1251, 119] on link "LinkedIn profile link" at bounding box center [1252, 126] width 20 height 20
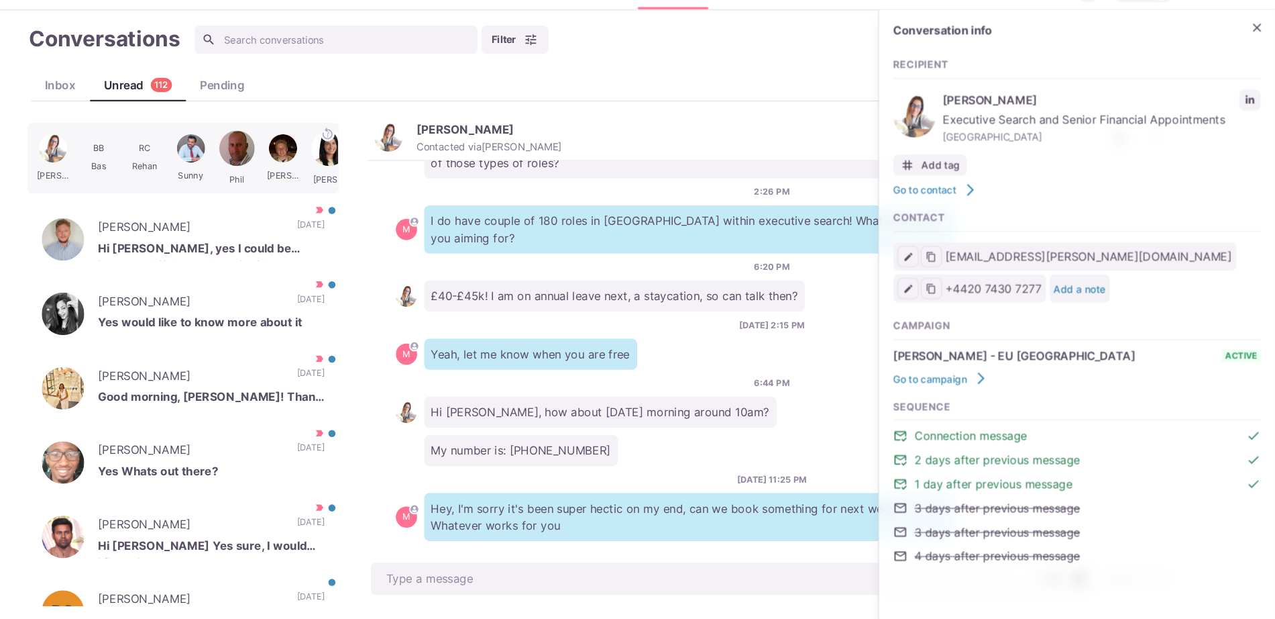
scroll to position [0, 0]
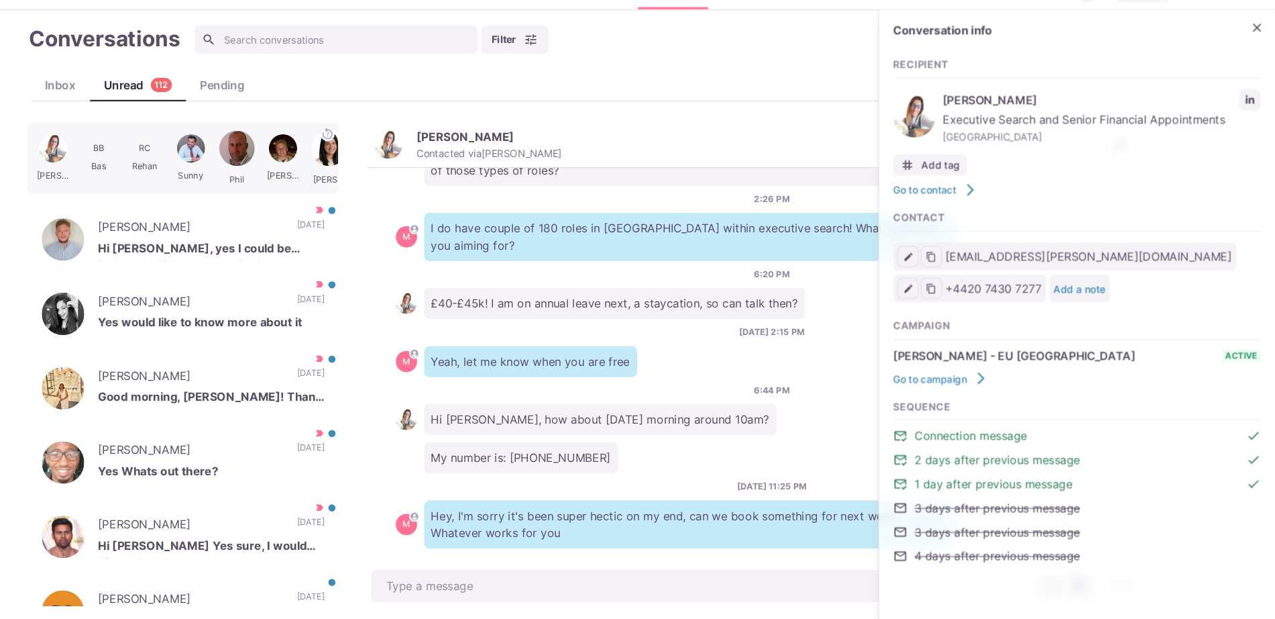
click at [563, 450] on p "My number is: 07791316536" at bounding box center [561, 465] width 184 height 30
copy p "07791316536"
click at [258, 329] on p "Yes would like to know more about it" at bounding box center [267, 339] width 215 height 20
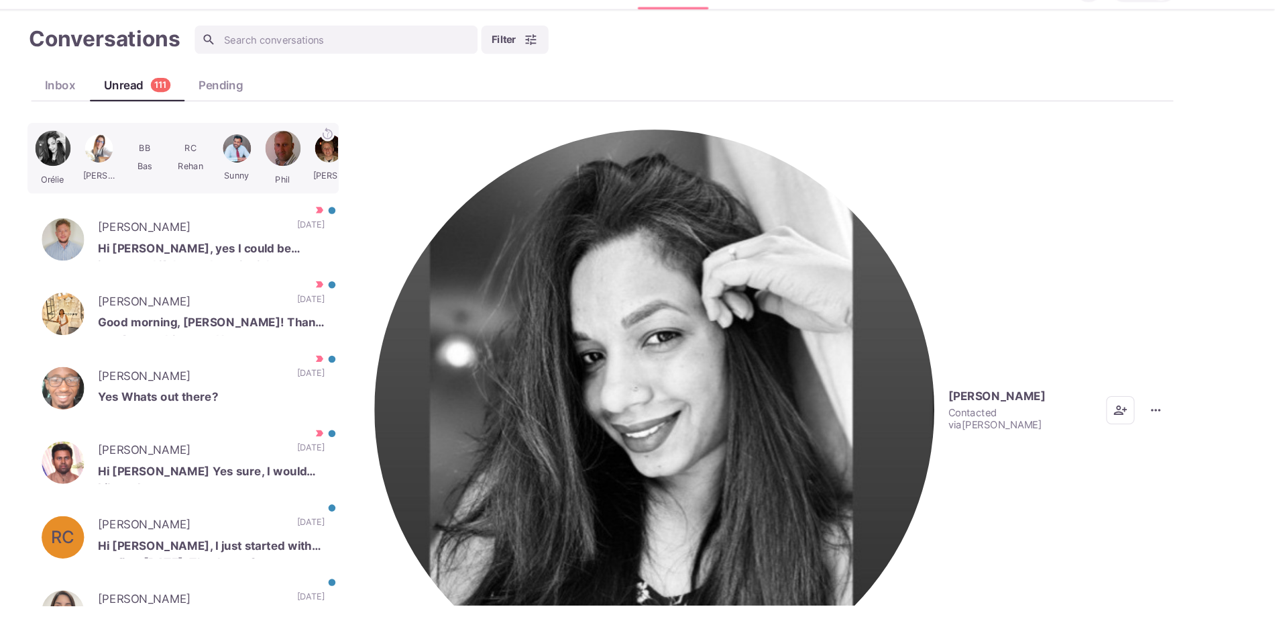
click at [437, 189] on div "Orélie Goraiah Contacted via Sam Richardson Mark as Unread Mark as Not Importan…" at bounding box center [799, 420] width 768 height 545
click at [443, 168] on img "button" at bounding box center [687, 419] width 531 height 531
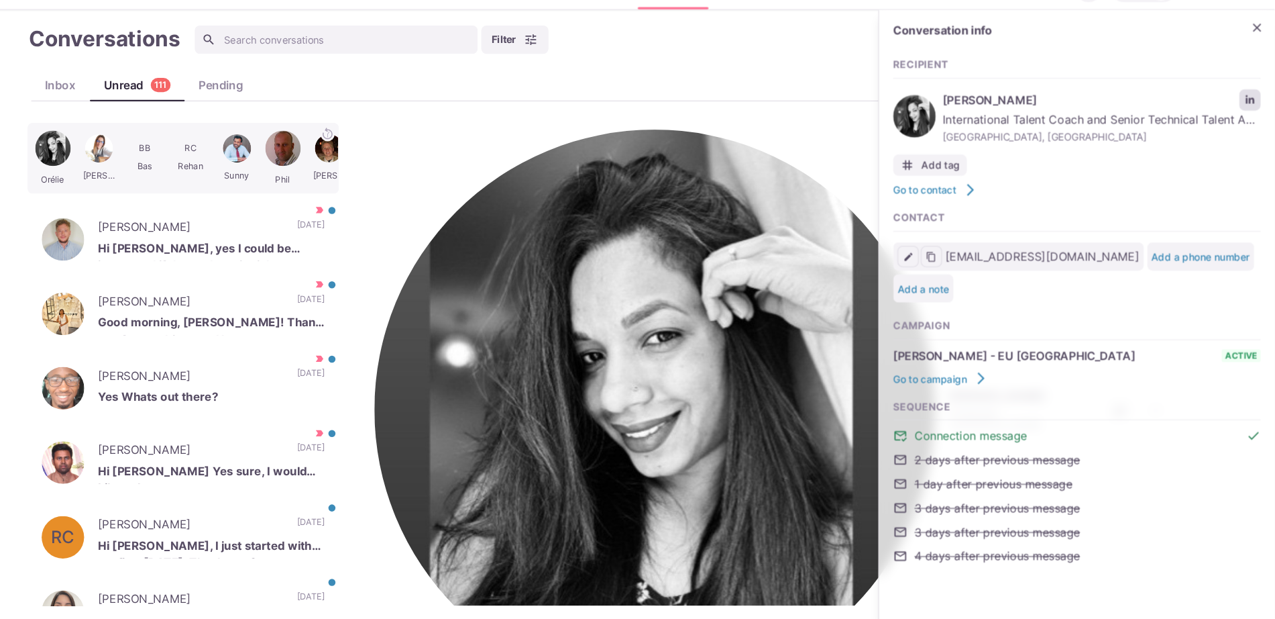
click at [1259, 118] on link "LinkedIn profile link" at bounding box center [1252, 126] width 20 height 20
paste textarea "I work with over 500 clients that offer remote, hybrid, and non-remote position…"
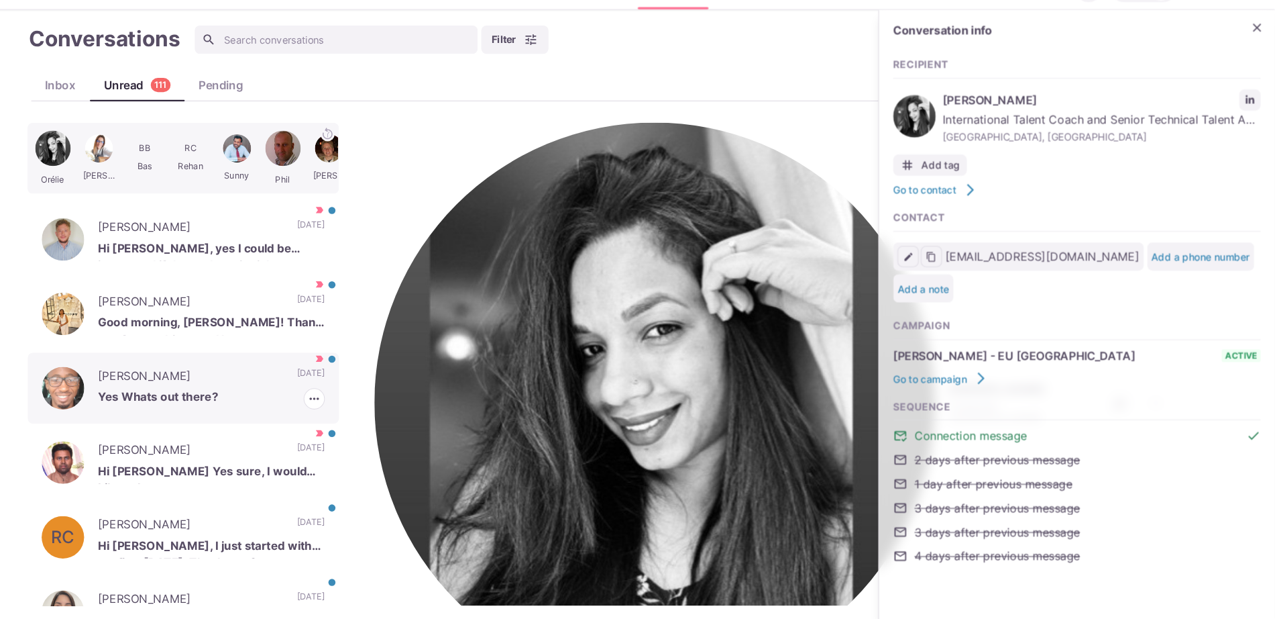
click at [291, 379] on p "Jay Matlhare" at bounding box center [247, 389] width 175 height 20
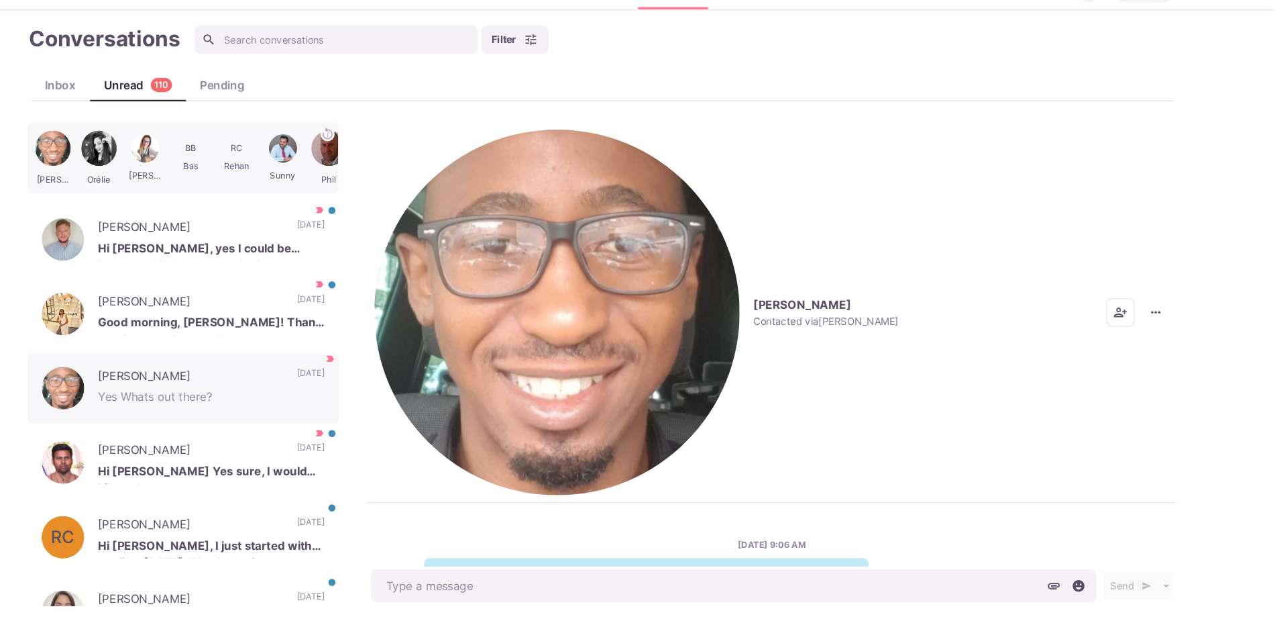
click at [445, 176] on img "button" at bounding box center [595, 327] width 346 height 346
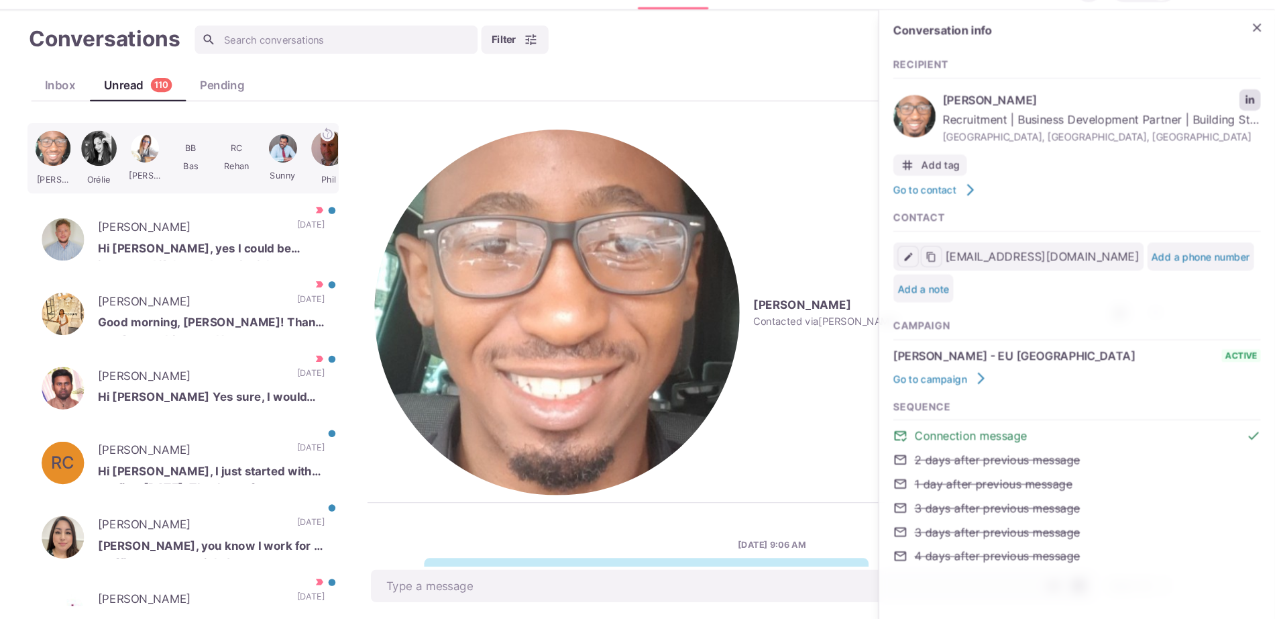
click at [1250, 126] on icon "LinkedIn profile link" at bounding box center [1251, 125] width 9 height 9
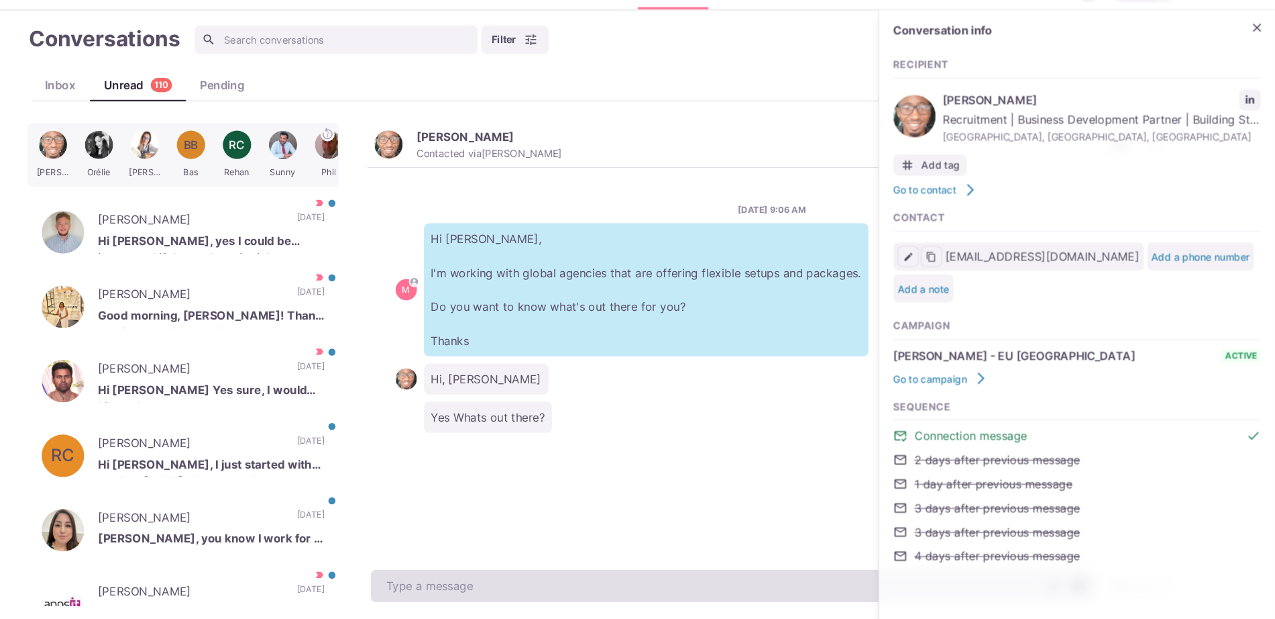
click at [497, 590] on textarea at bounding box center [763, 586] width 688 height 31
click at [498, 590] on textarea at bounding box center [763, 586] width 688 height 31
type textarea "x"
paste textarea "I work with over 500 clients that offer remote, hybrid, and non-remote position…"
type textarea "I work with over 500 clients that offer remote, hybrid, and non-remote position…"
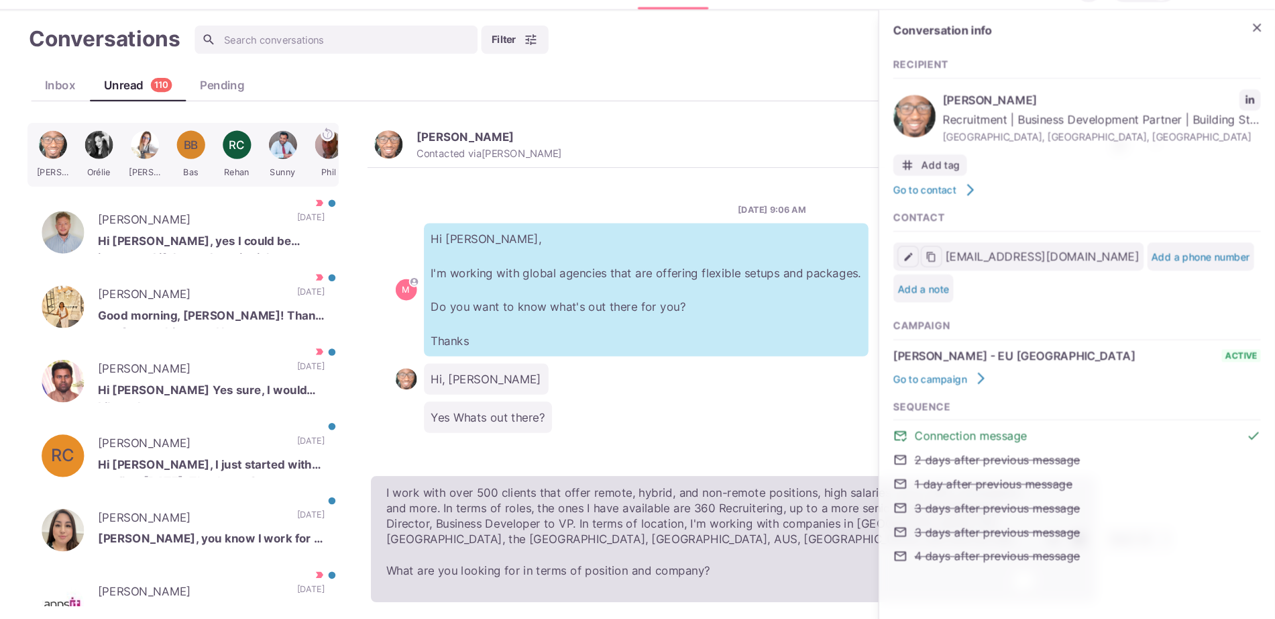
type textarea "x"
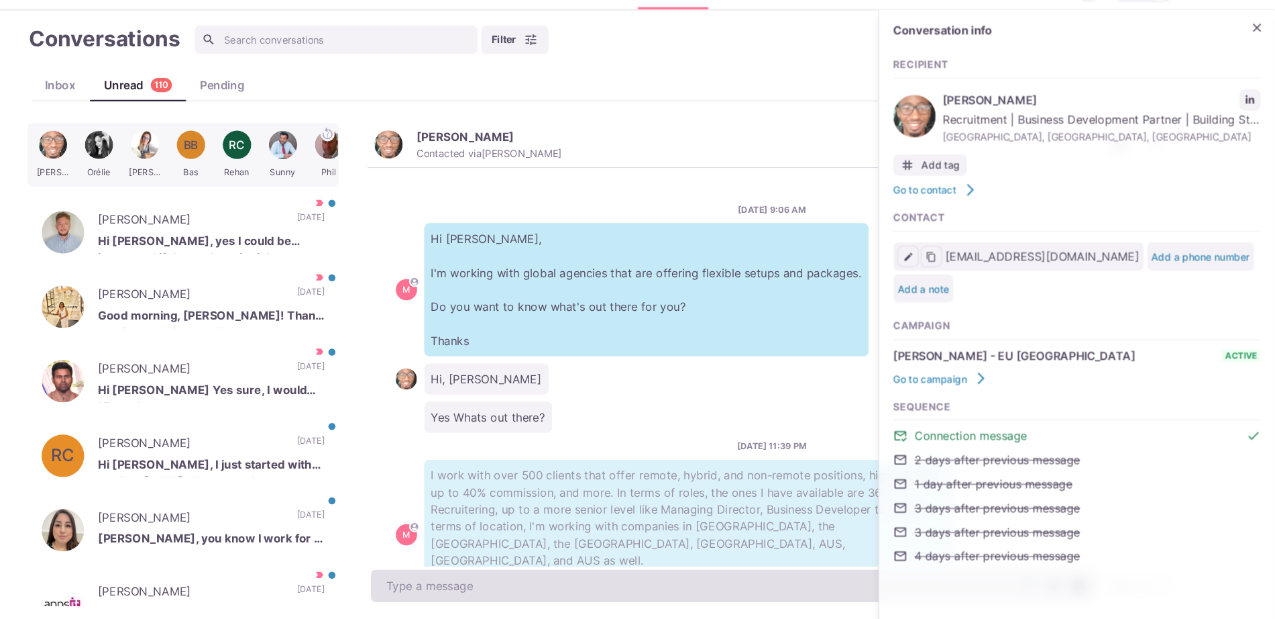
scroll to position [58, 0]
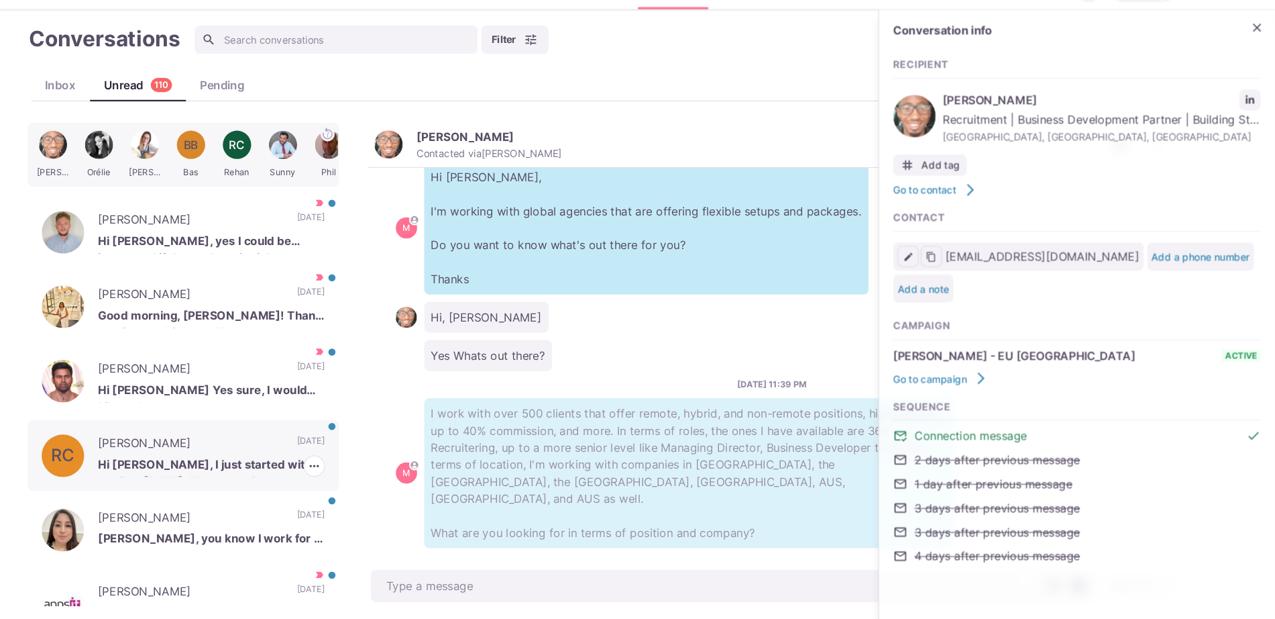
click at [297, 456] on p "Rick Cedillo" at bounding box center [247, 453] width 175 height 20
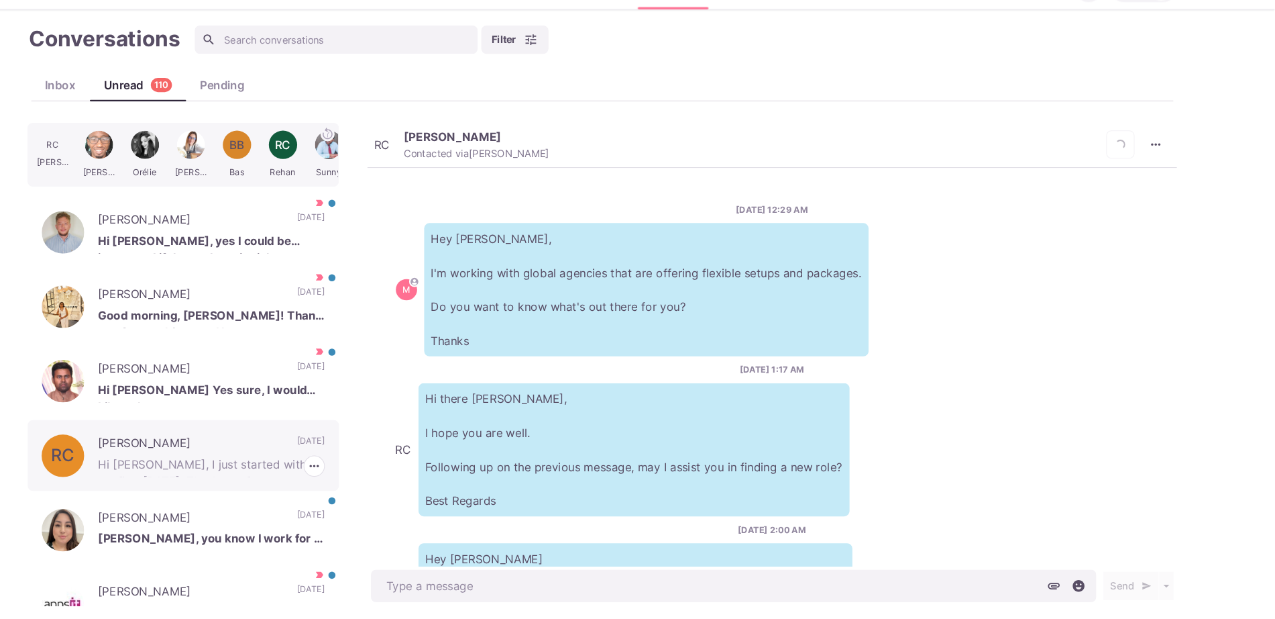
scroll to position [209, 0]
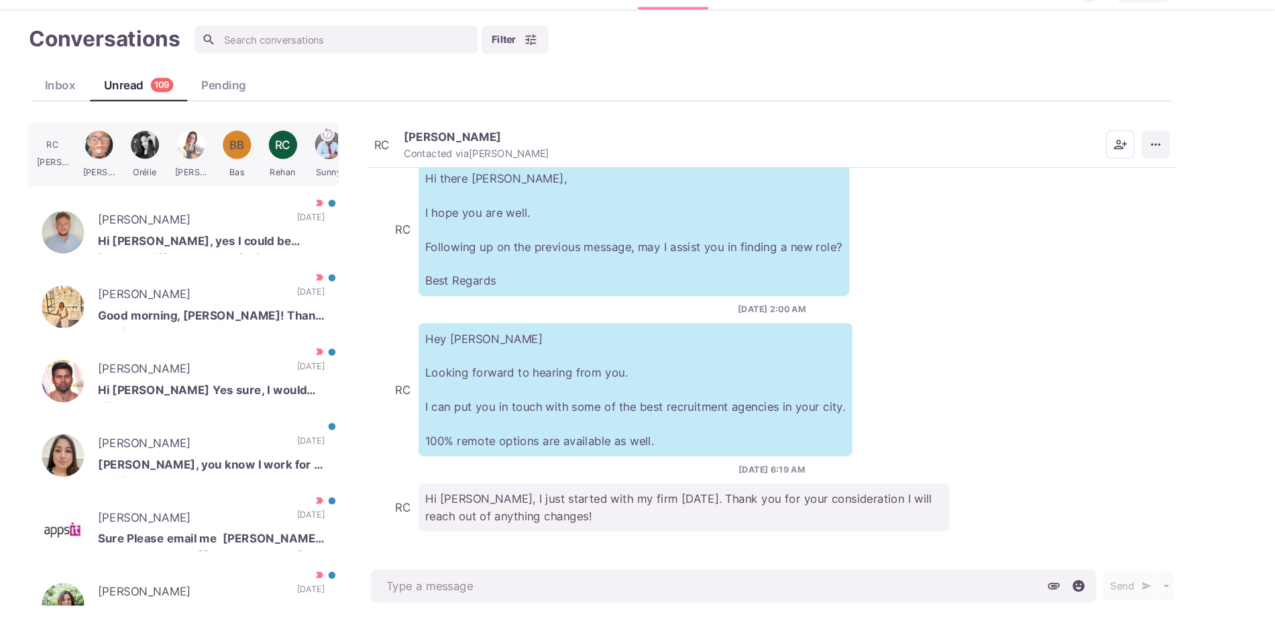
click at [1162, 178] on button "More menu" at bounding box center [1162, 168] width 27 height 27
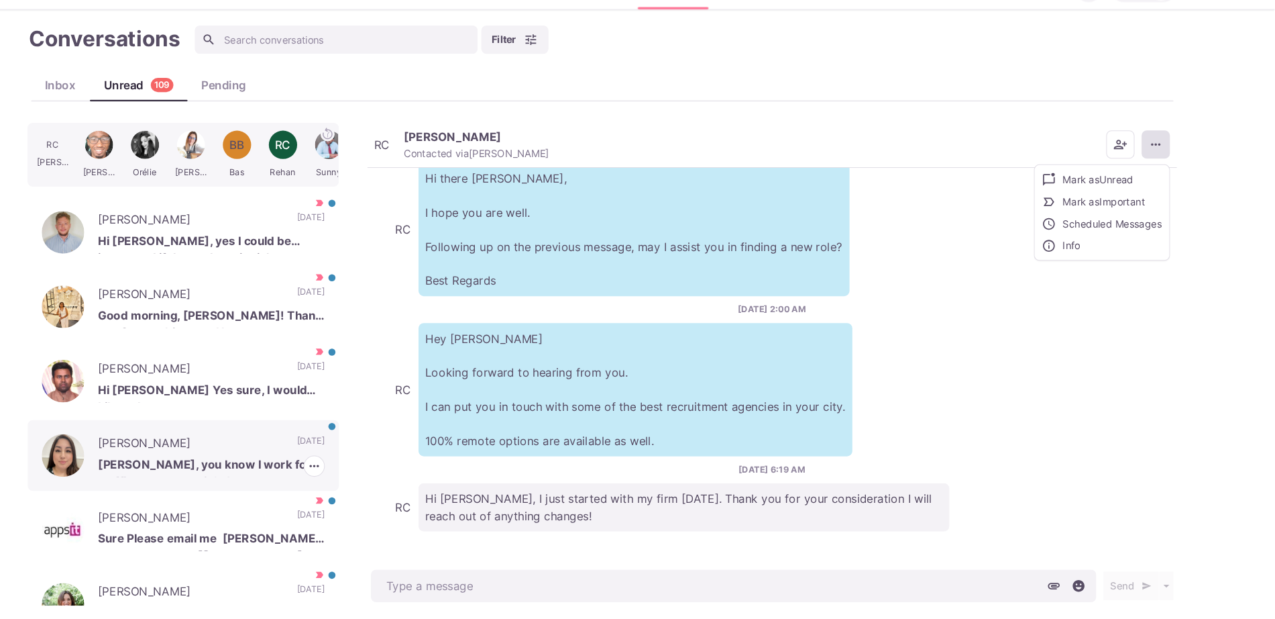
click at [231, 460] on p "Jennifer Brannon" at bounding box center [247, 453] width 175 height 20
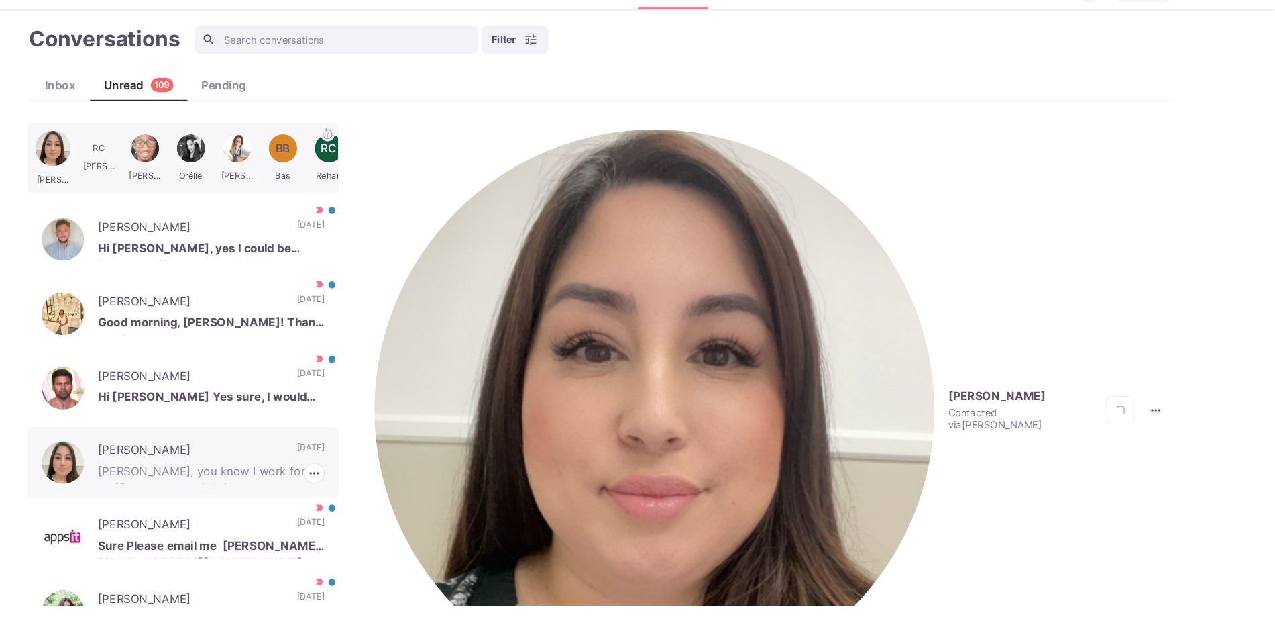
scroll to position [309, 0]
click at [445, 168] on img "button" at bounding box center [687, 419] width 531 height 531
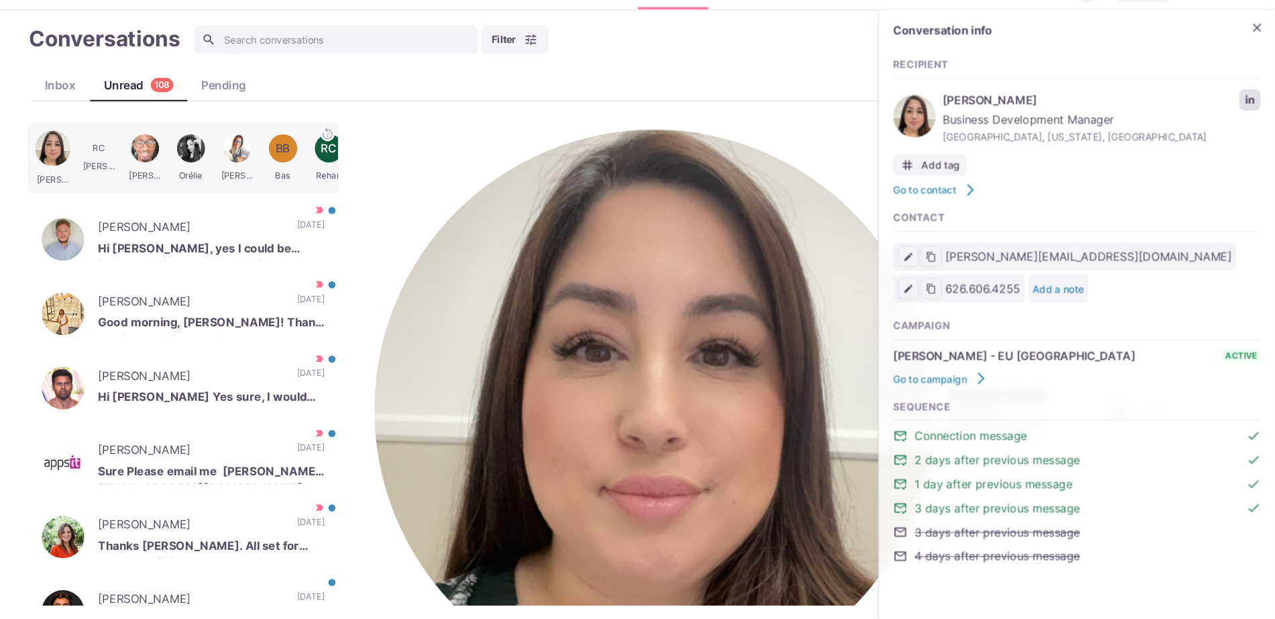
click at [1251, 135] on link "LinkedIn profile link" at bounding box center [1252, 126] width 20 height 20
type textarea "x"
type textarea "T"
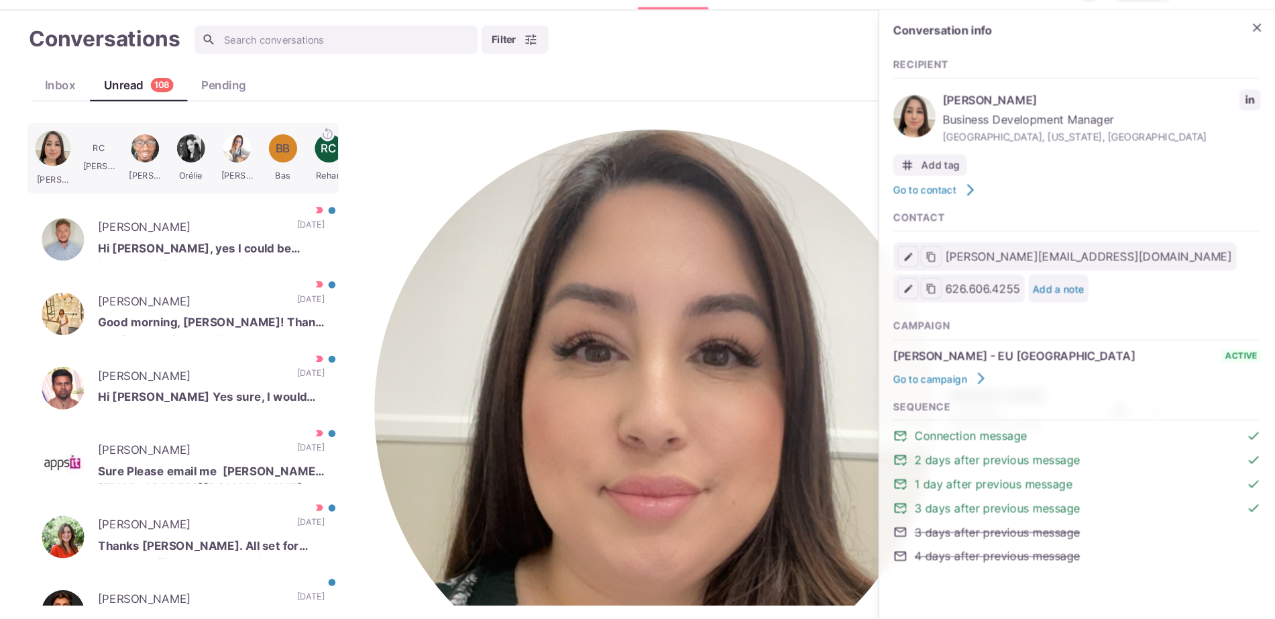
type textarea "x"
type textarea "That's"
type textarea "x"
type textarea "That's w"
type textarea "x"
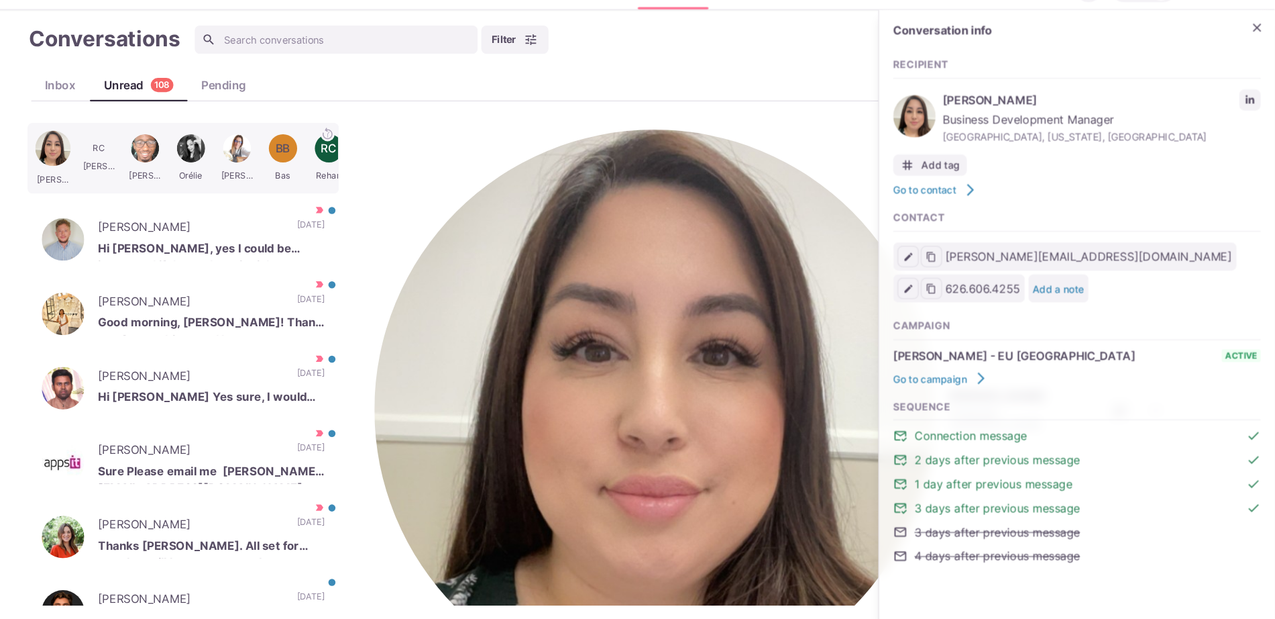
type textarea "That's why"
type textarea "x"
type textarea "That's why I"
type textarea "x"
type textarea "That's why I me"
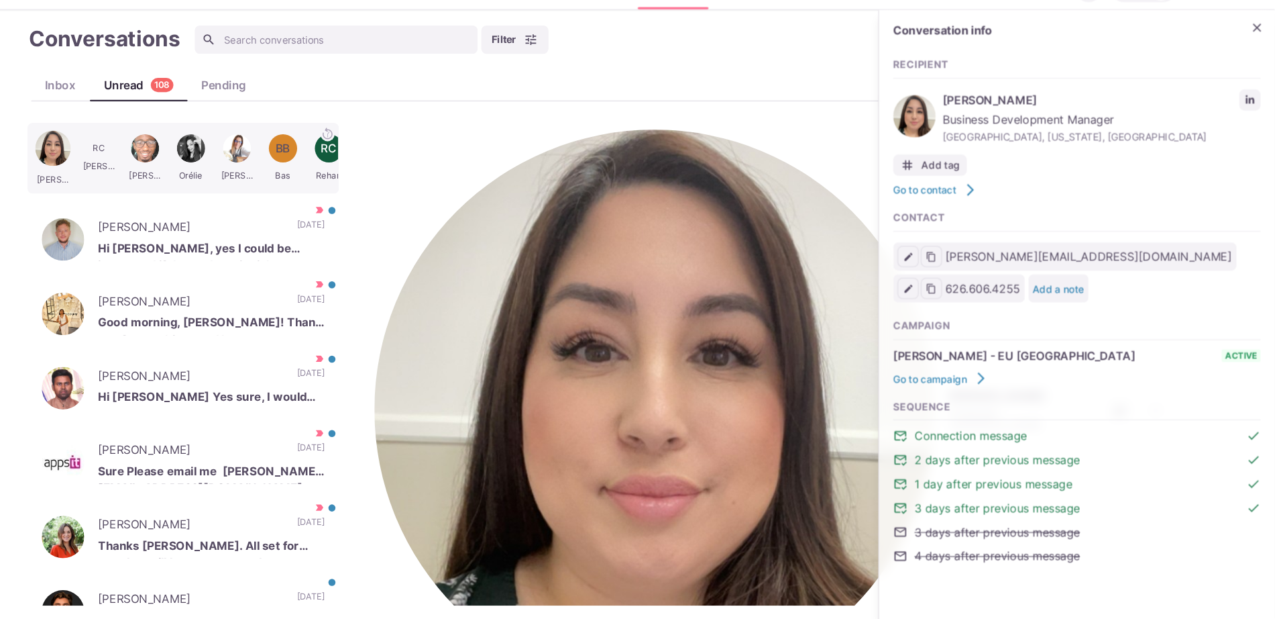
type textarea "x"
type textarea "That's why I mes"
type textarea "x"
type textarea "That's why I message"
type textarea "x"
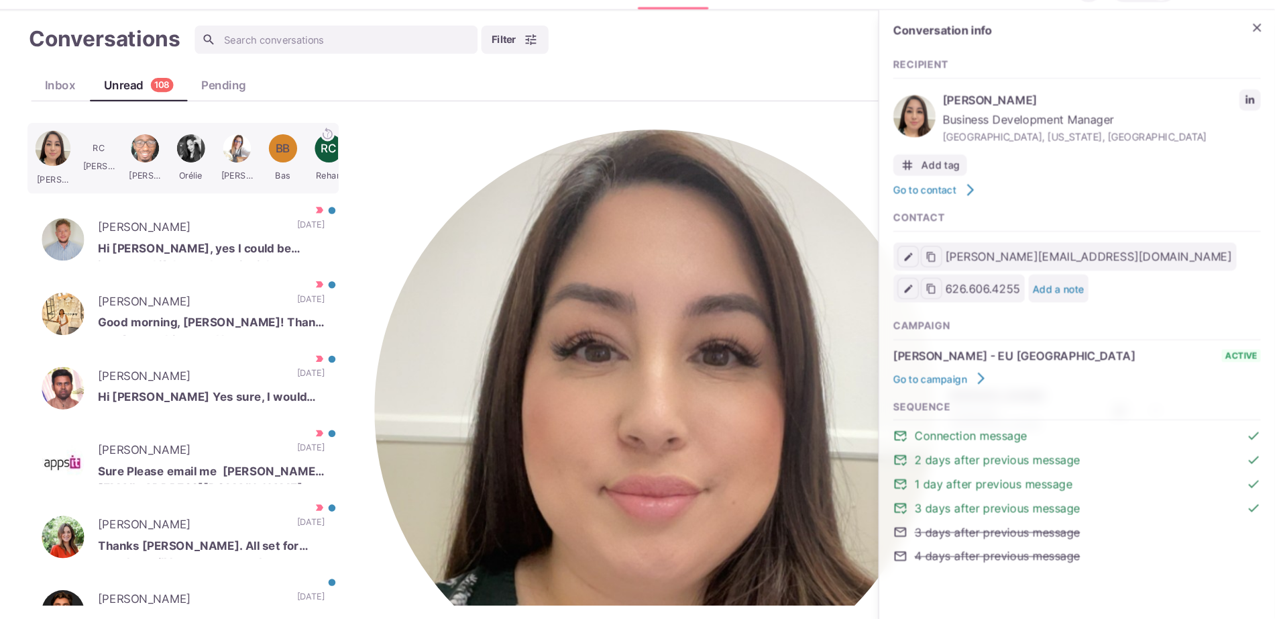
type textarea "That's why I messaged"
type textarea "x"
type textarea "That's why I messaged yo"
type textarea "x"
type textarea "That's why I messaged you"
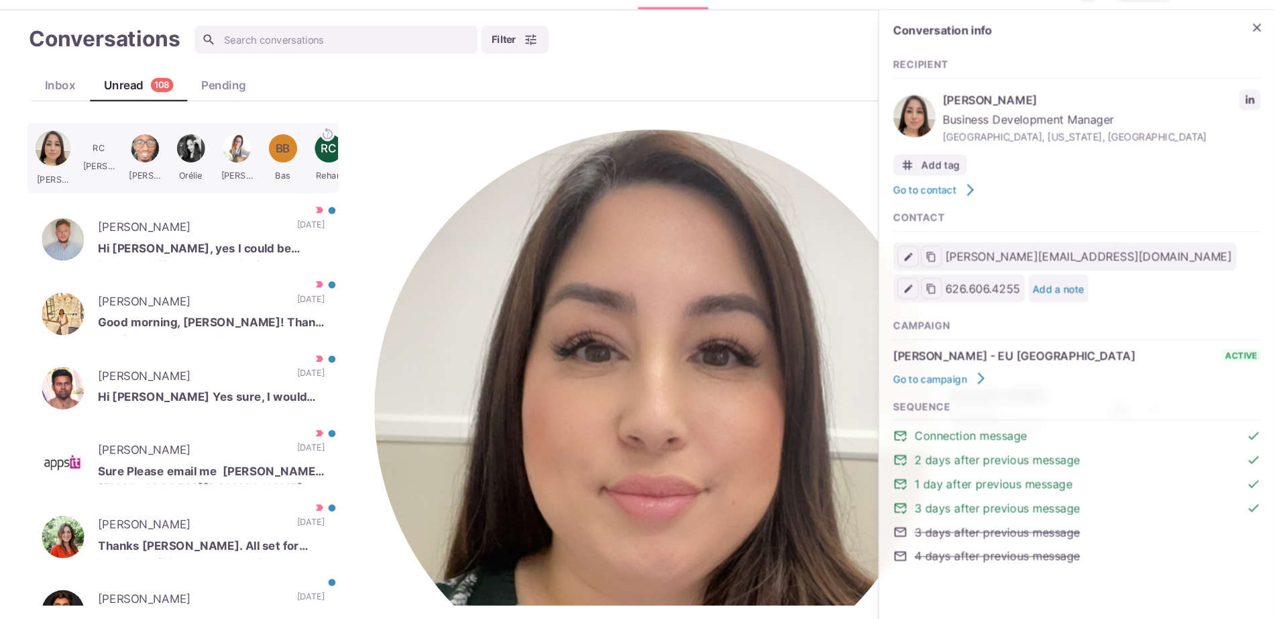
type textarea "x"
type textarea "That's why I messaged you!"
type textarea "x"
paste textarea "I work with around 500 agencies across the [GEOGRAPHIC_DATA], [GEOGRAPHIC_DATA]…"
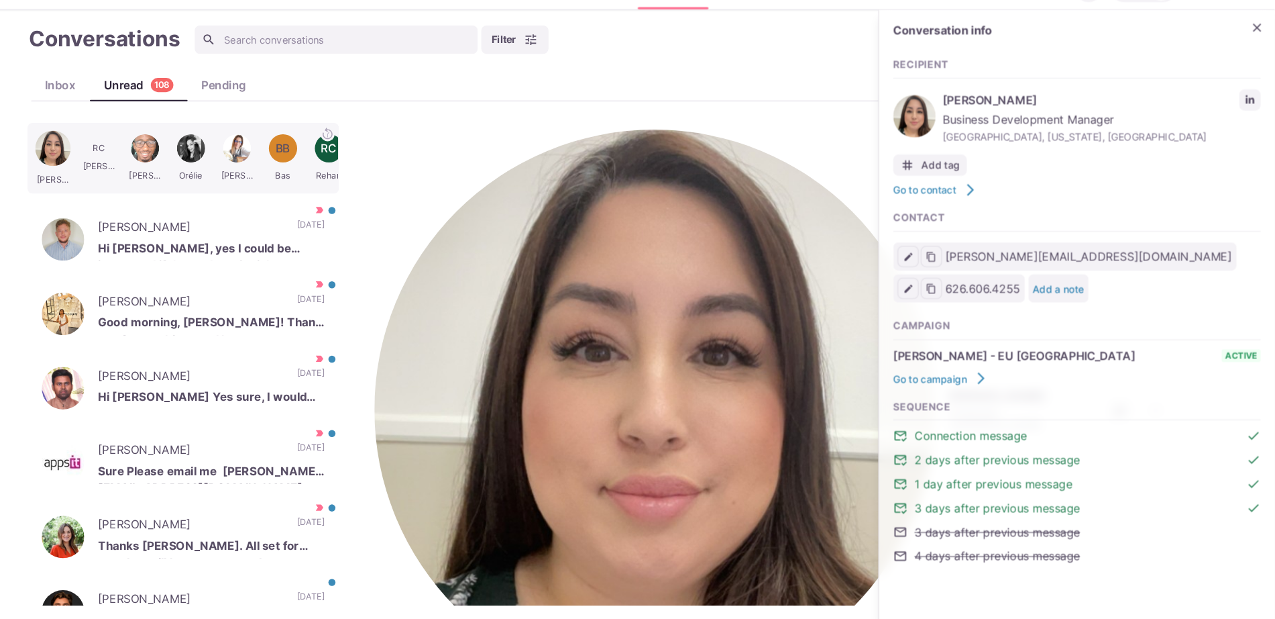
type textarea "That's why I messaged you! I work with around 500 agencies across the US, UK, W…"
type textarea "x"
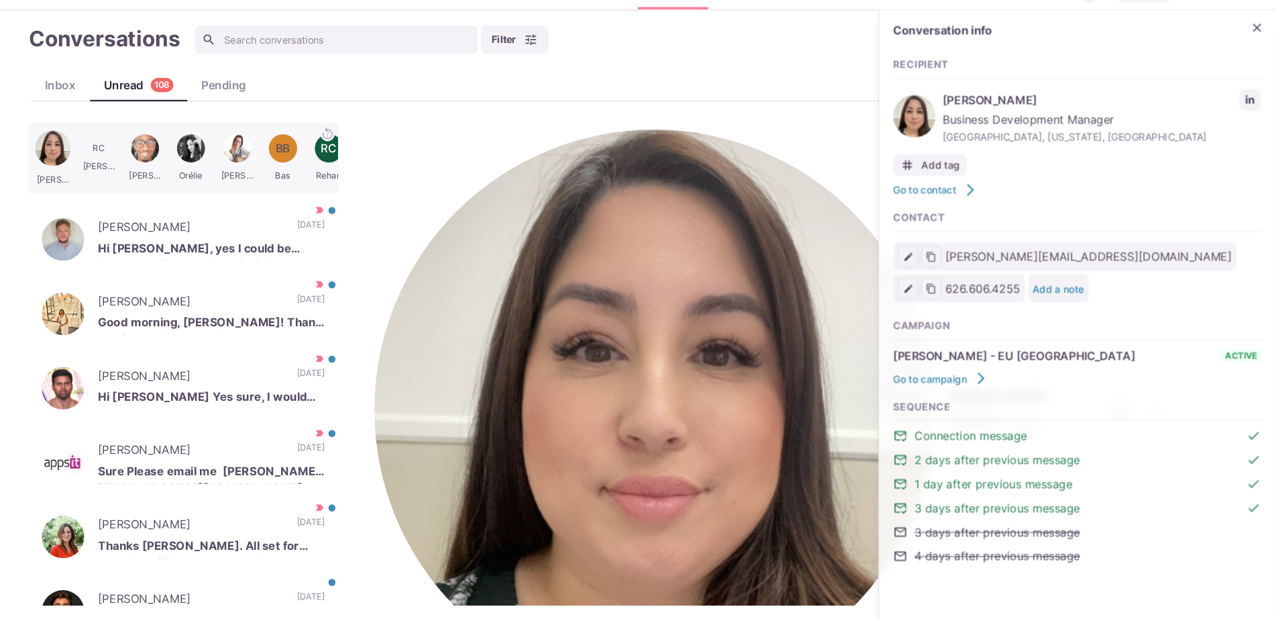
type textarea "That's why I messaged you! I work with around 500 agencies across the US, UK, W…"
click at [280, 258] on p "Hi Sam, yes I could be interested if the package is right" at bounding box center [267, 268] width 215 height 20
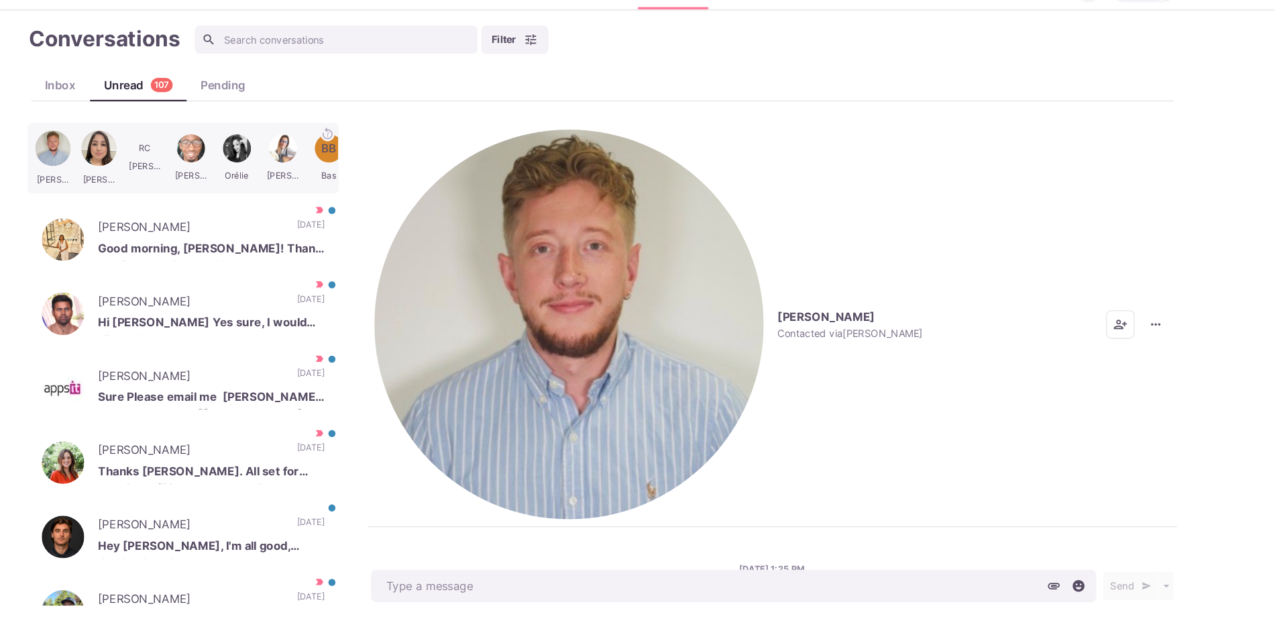
click at [424, 177] on button "Ryan Wilkinson Contacted via Sam Richardson" at bounding box center [682, 338] width 520 height 369
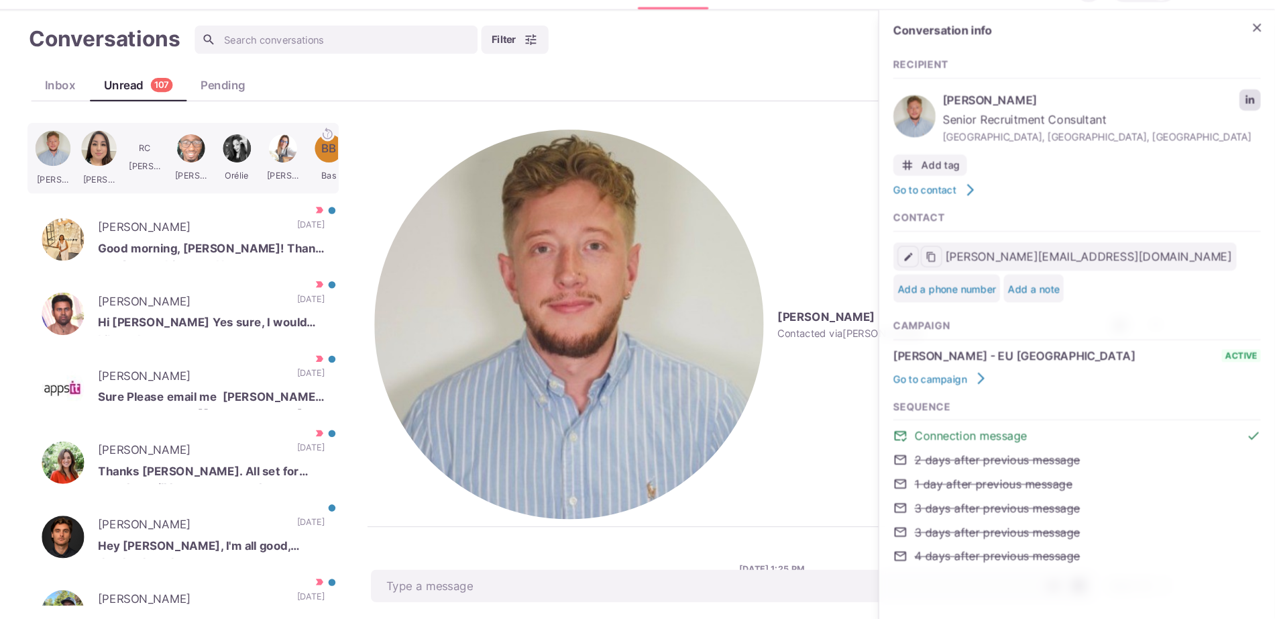
click at [1249, 125] on icon "LinkedIn profile link" at bounding box center [1251, 125] width 9 height 9
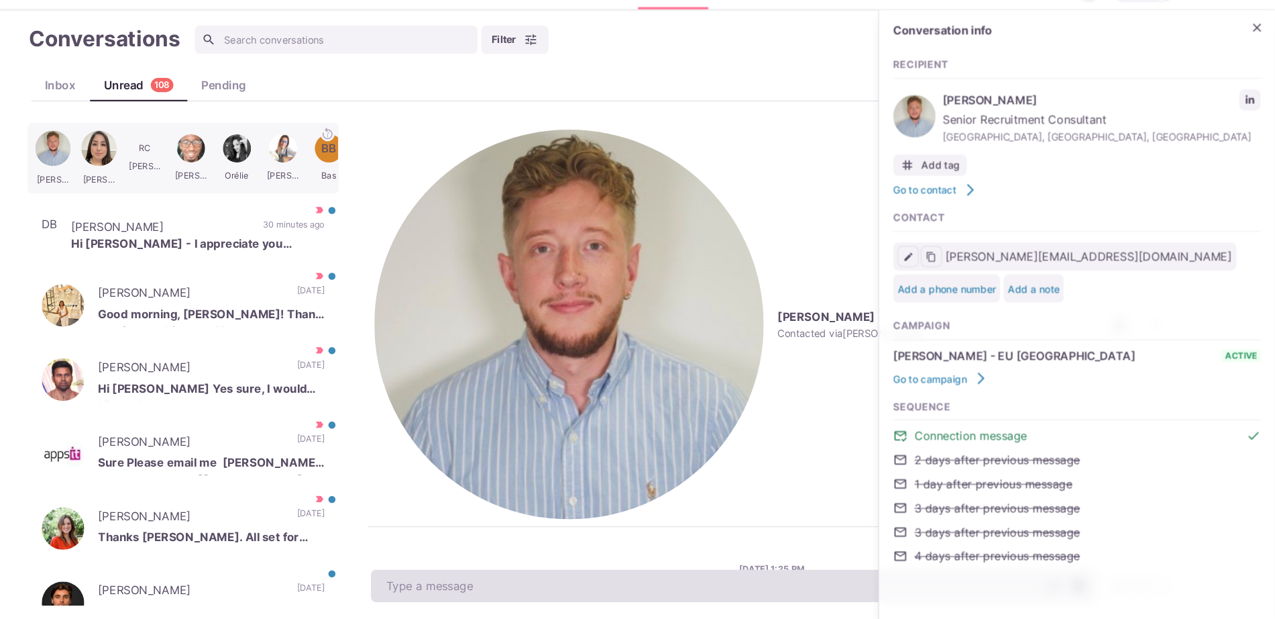
click at [533, 578] on textarea at bounding box center [763, 586] width 688 height 31
type textarea "x"
type textarea "O"
type textarea "x"
type textarea "Of cour"
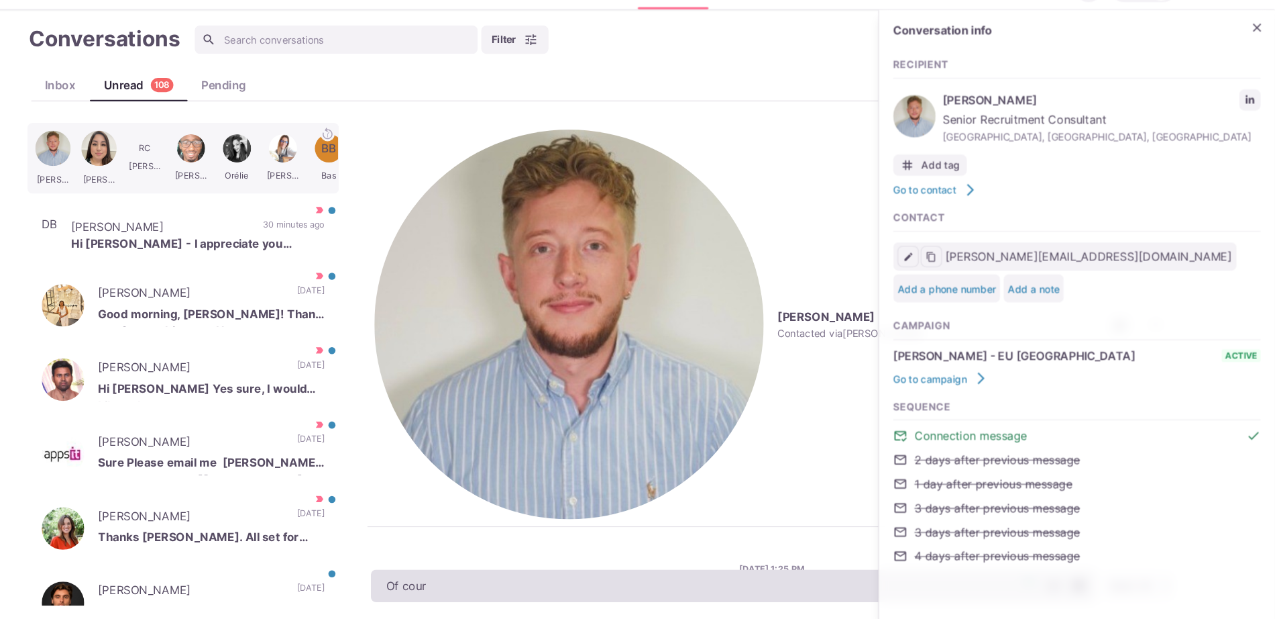
type textarea "x"
type textarea "Of cours"
type textarea "x"
type textarea "Of coursE"
type textarea "x"
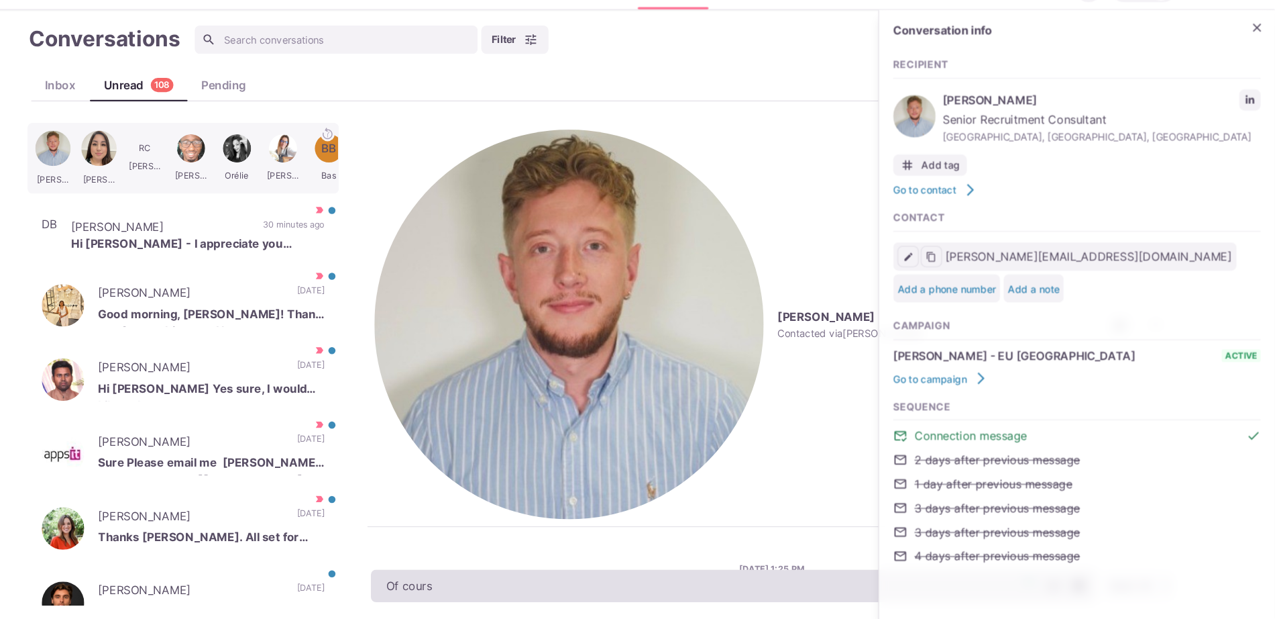
type textarea "Of course"
type textarea "x"
type textarea "Of course!"
type textarea "x"
type textarea "Of course! Wha"
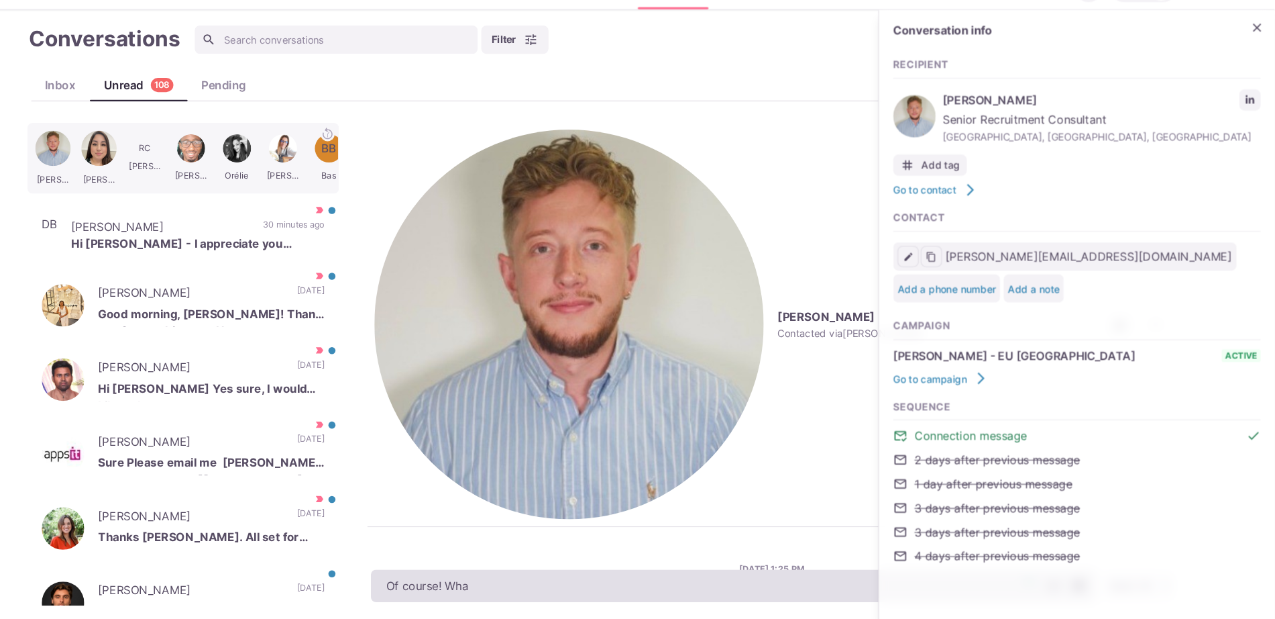
type textarea "x"
type textarea "Of course! What"
type textarea "x"
type textarea "Of course! What sor"
type textarea "x"
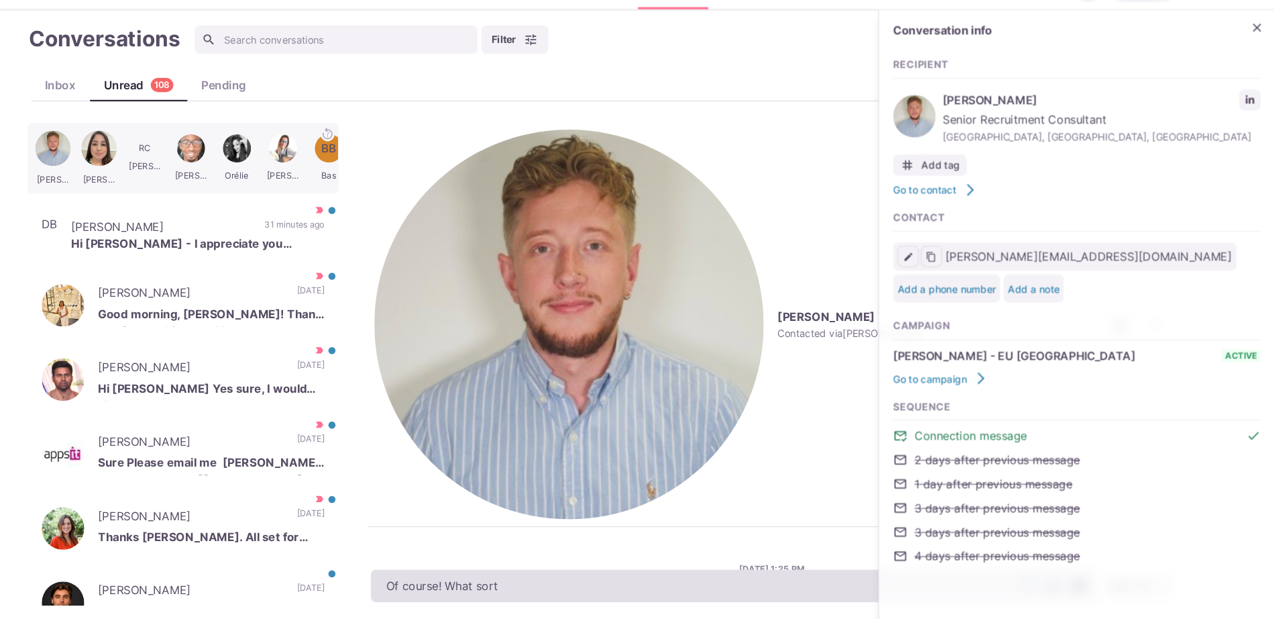
type textarea "Of course! What sort o"
type textarea "x"
type textarea "Of course! What sort of pac"
type textarea "x"
type textarea "Of course! What sort of packag"
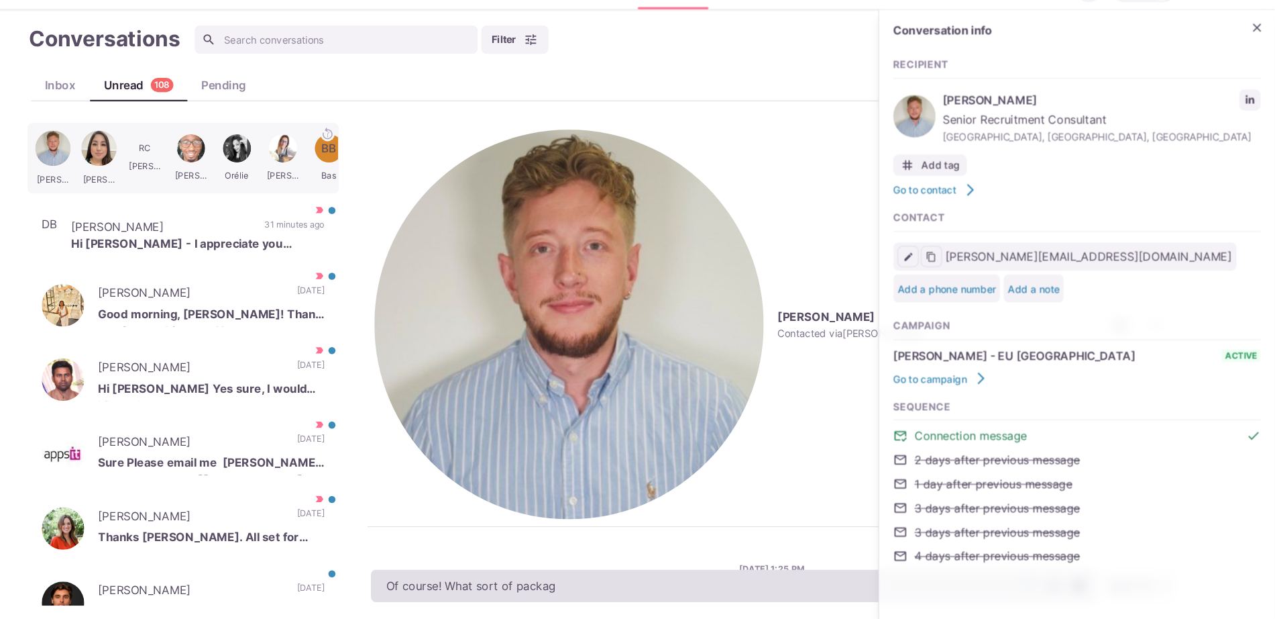
type textarea "x"
type textarea "Of course! What sort of package"
type textarea "x"
type textarea "Of course! What sort of package are"
type textarea "x"
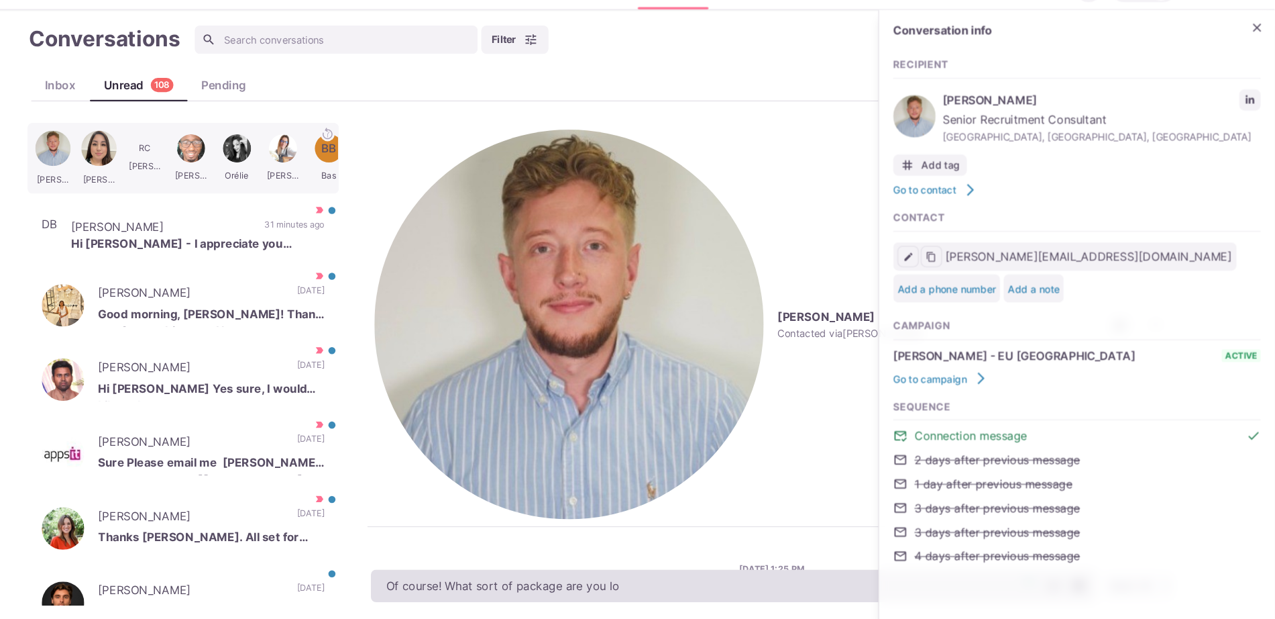
type textarea "Of course! What sort of package are you loo"
type textarea "x"
type textarea "Of course! What sort of package are you looking f"
type textarea "x"
type textarea "Of course! What sort of package are you looking for"
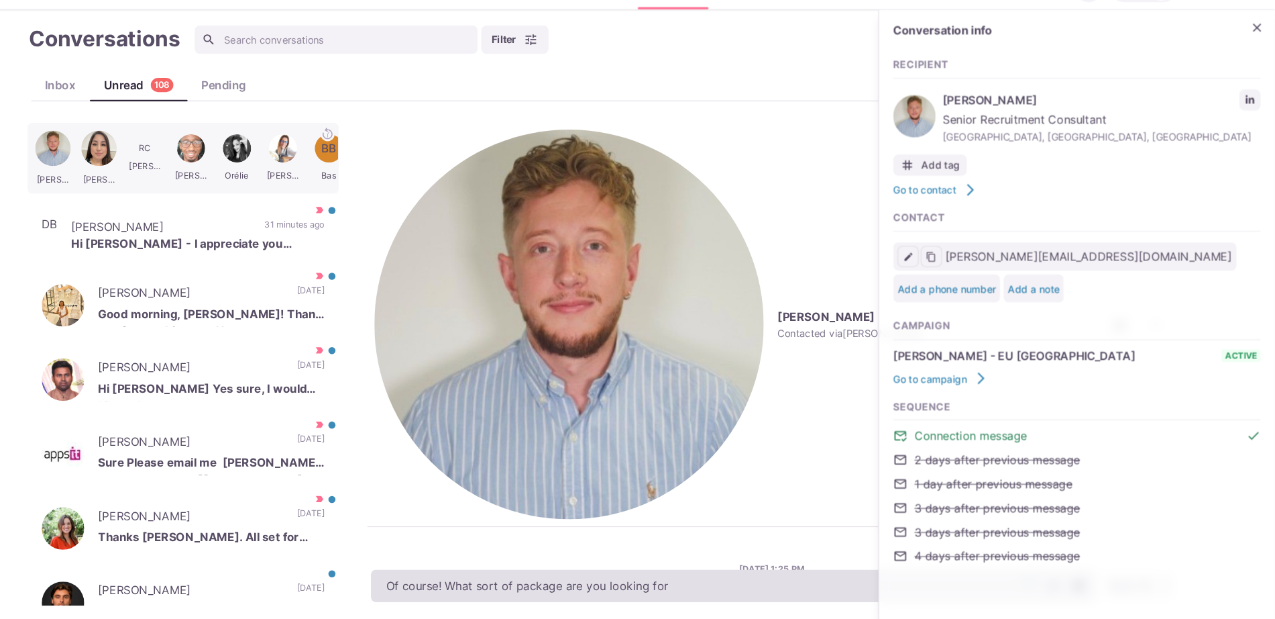
type textarea "x"
type textarea "Of course! What sort of package are you looking for?"
type textarea "x"
type textarea "Of course! What sort of package are you looking for? A"
type textarea "x"
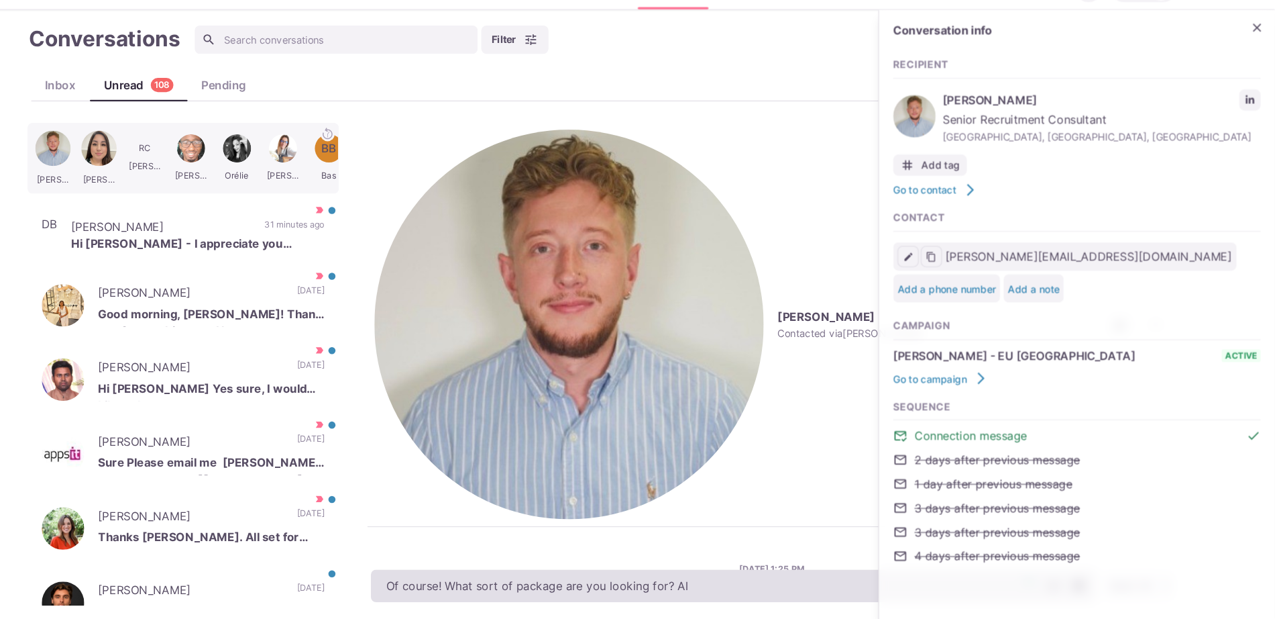
type textarea "Of course! What sort of package are you looking for? Als"
type textarea "x"
type textarea "Of course! What sort of package are you looking for? Als"
type textarea "x"
type textarea "Of course! What sort of package are you looking for? Also"
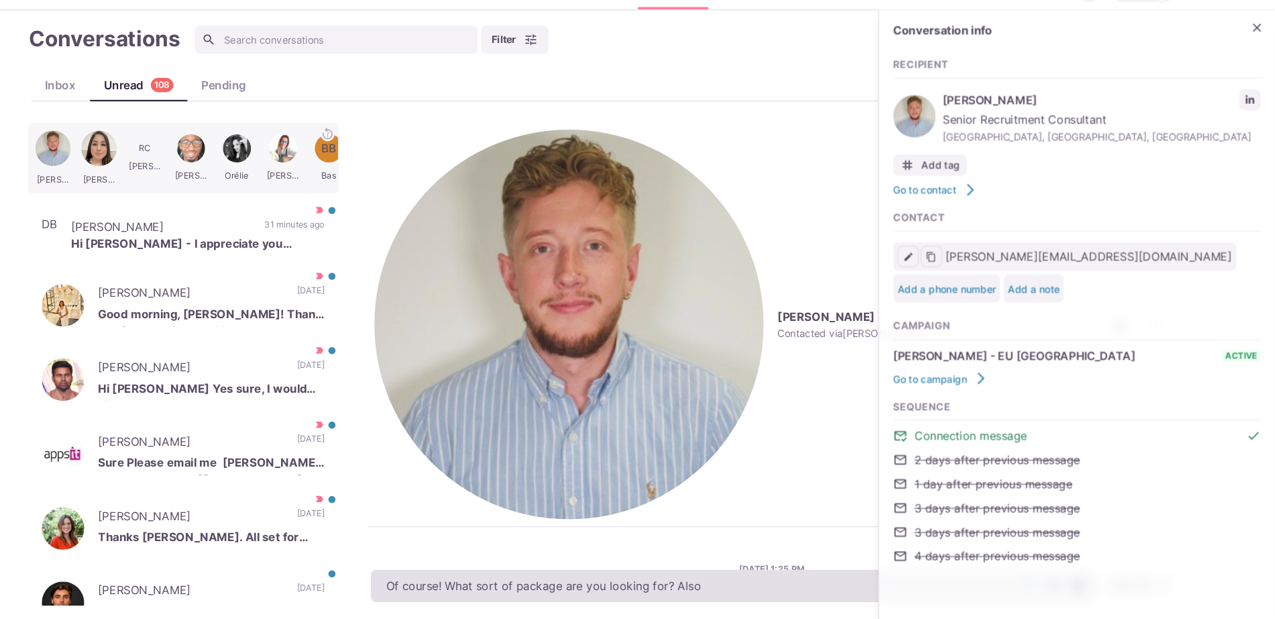
type textarea "x"
type textarea "Of course! What sort of package are you looking for? Also"
type textarea "x"
type textarea "Of course! What sort of package are you looking for? Also do"
type textarea "x"
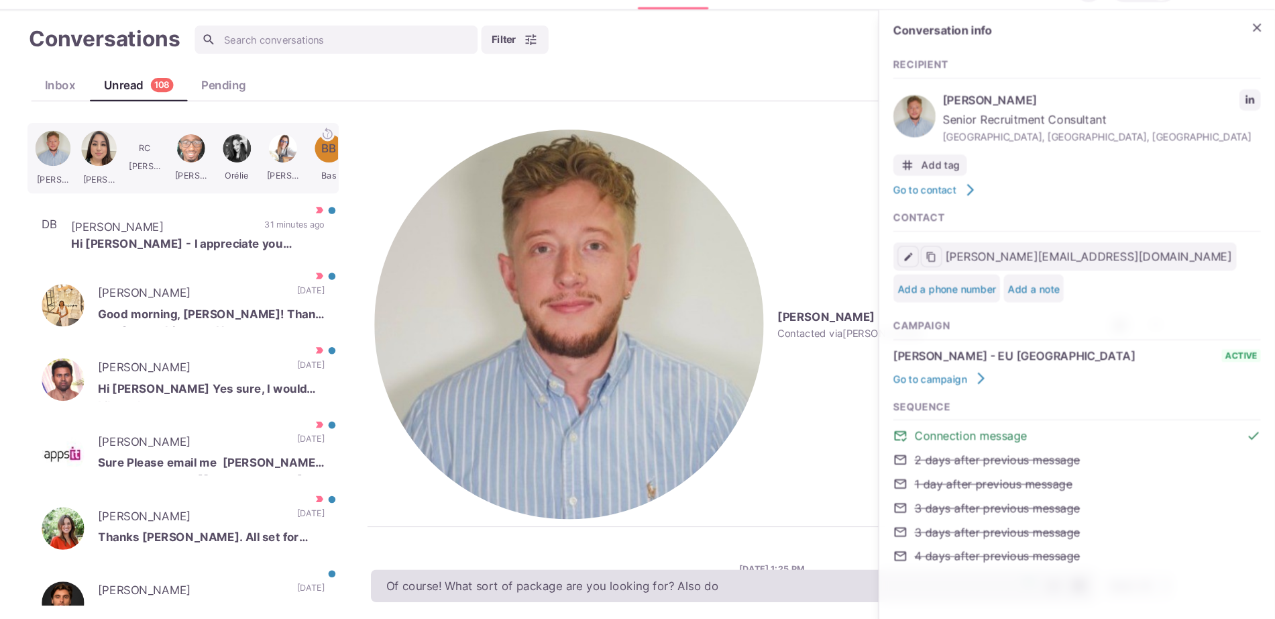
type textarea "Of course! What sort of package are you looking for? Also do"
type textarea "x"
type textarea "Of course! What sort of package are you looking for? Also do y"
type textarea "x"
type textarea "Of course! What sort of package are you looking for? Also do yo"
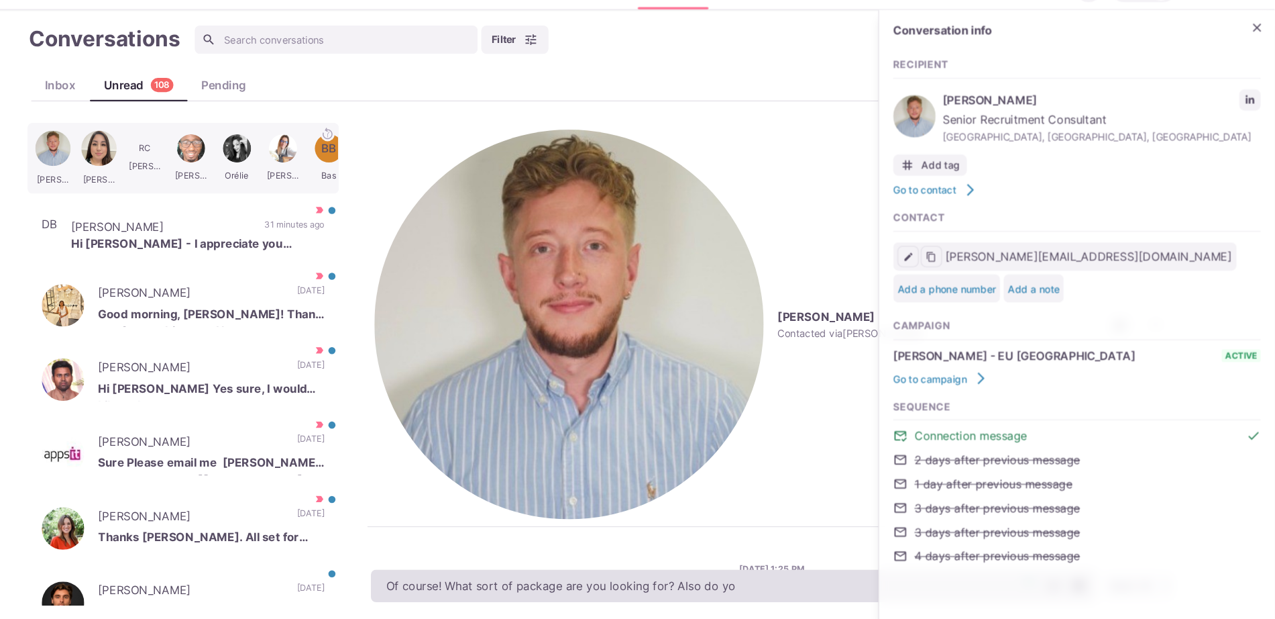
type textarea "x"
type textarea "Of course! What sort of package are you looking for? Also do yo uw"
type textarea "x"
type textarea "Of course! What sort of package are you looking for? Also do yo uwant to"
type textarea "x"
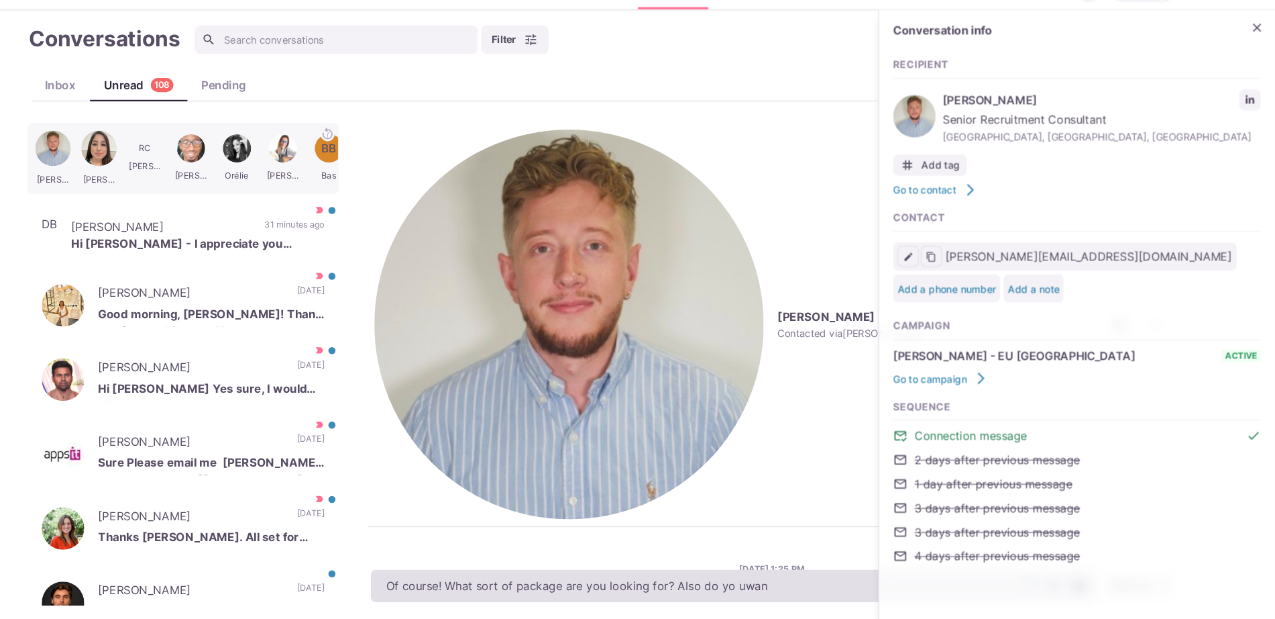
type textarea "Of course! What sort of package are you looking for? Also do yo uwa"
type textarea "x"
type textarea "Of course! What sort of package are you looking for? Also do yo"
type textarea "x"
type textarea "Of course! What sort of package are you looking for? Also do you want"
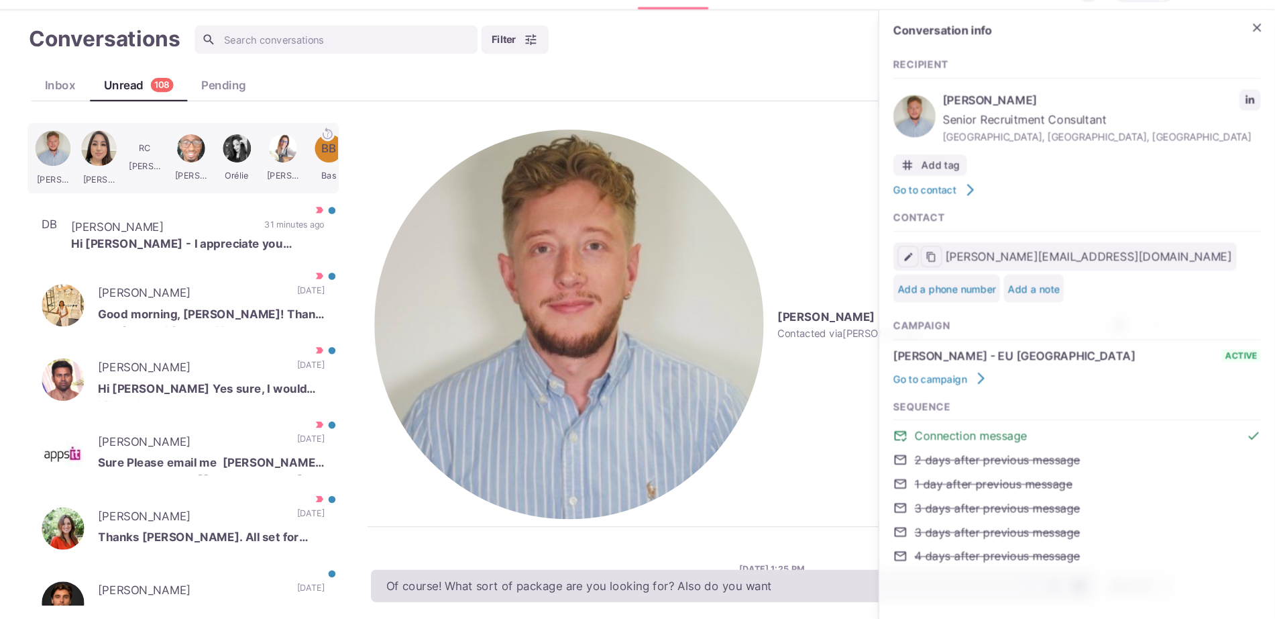
type textarea "x"
type textarea "Of course! What sort of package are you looking for? Also do you want"
type textarea "x"
type textarea "Of course! What sort of package are you looking for? Also do you want t"
type textarea "x"
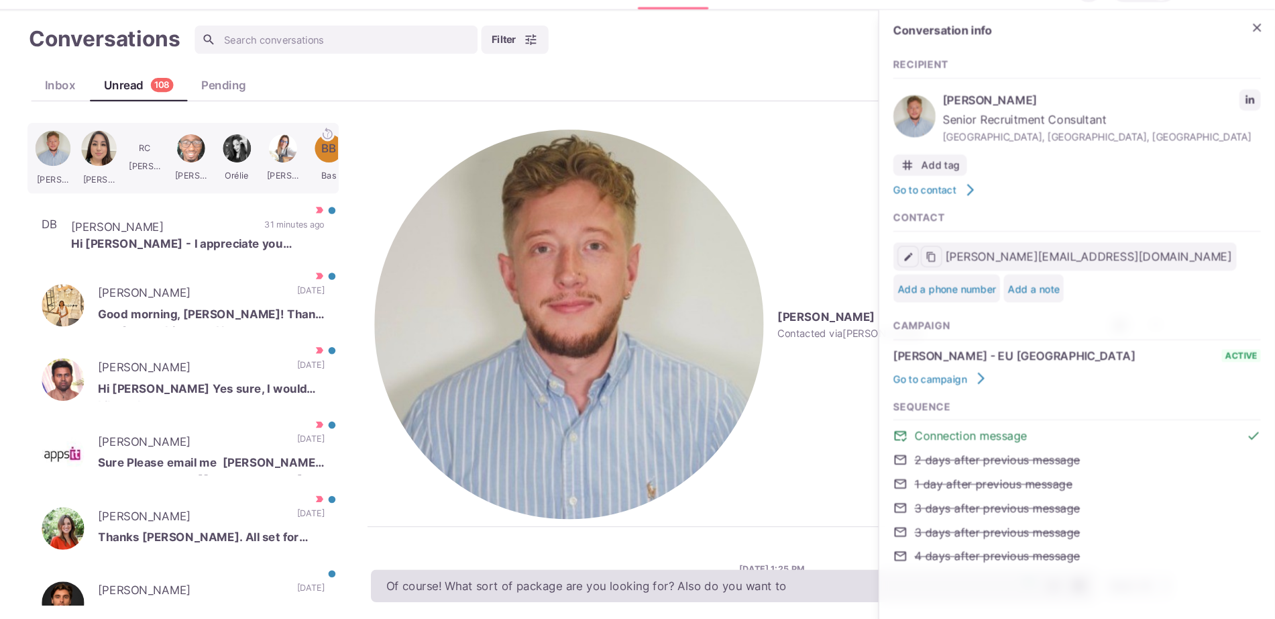
type textarea "Of course! What sort of package are you looking for? Also do you want to"
type textarea "x"
type textarea "Of course! What sort of package are you looking for? Also do you want to"
type textarea "x"
type textarea "Of course! What sort of package are you looking for? Also do you want to r"
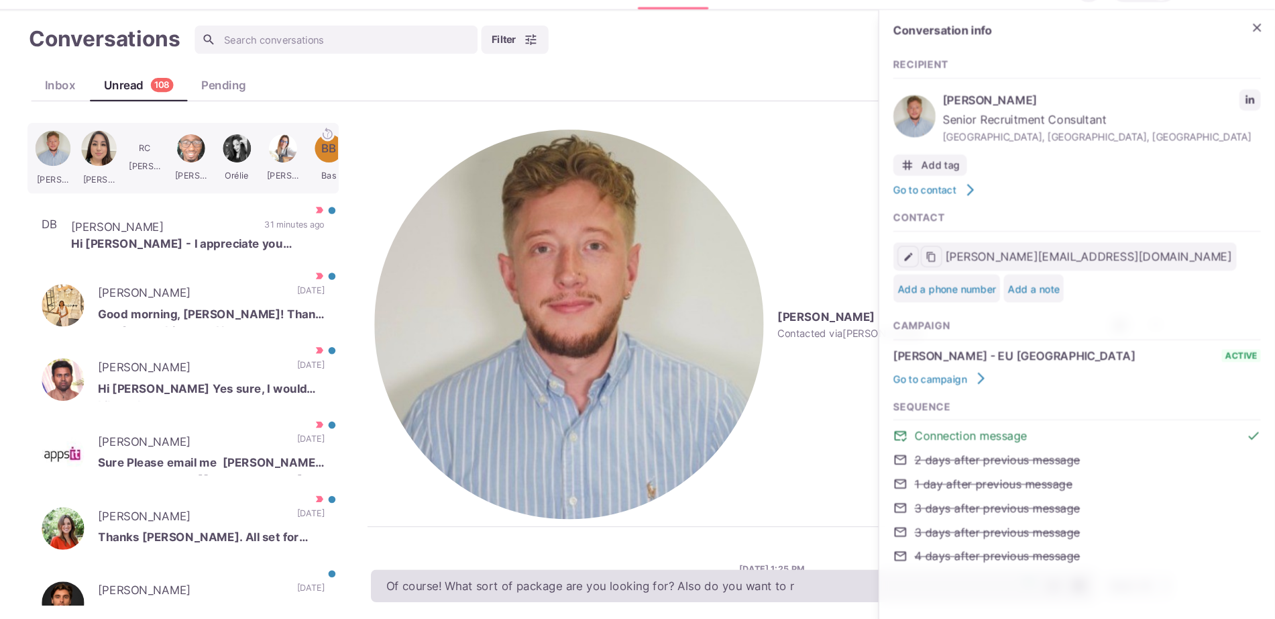
type textarea "x"
type textarea "Of course! What sort of package are you looking for? Also do you want to rem"
type textarea "x"
type textarea "Of course! What sort of package are you looking for? Also do you want to rema"
type textarea "x"
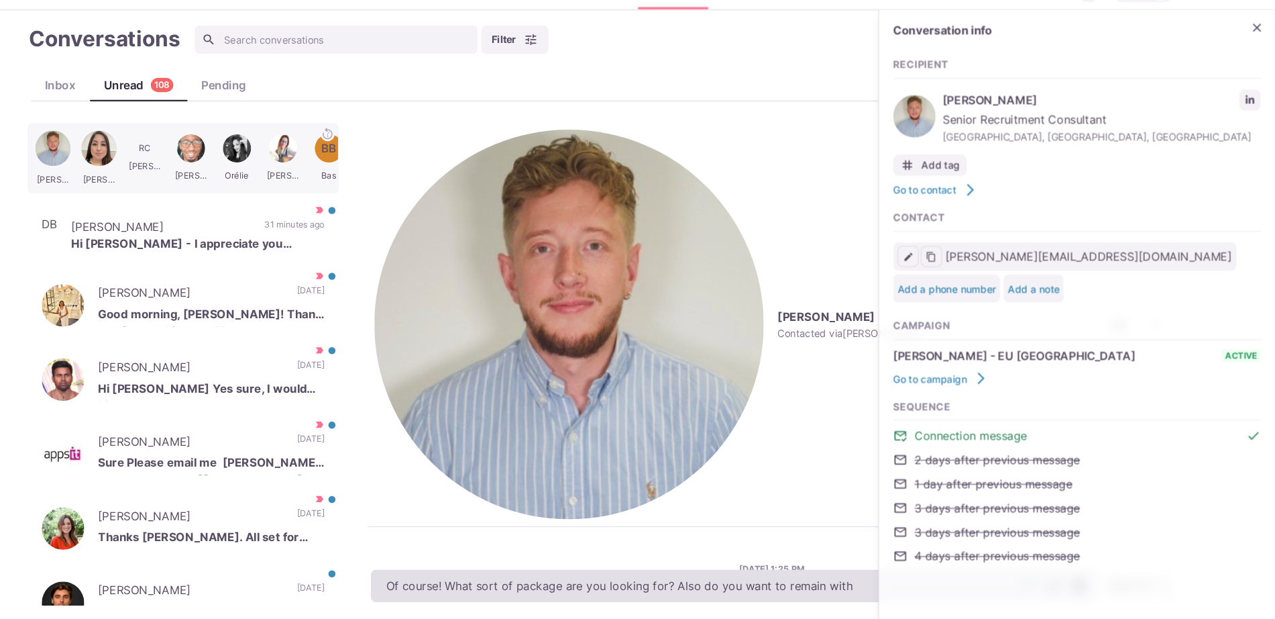
type textarea "Of course! What sort of package are you looking for? Also do you want to remain…"
type textarea "x"
type textarea "Of course! What sort of package are you looking for? Also do you want to remain…"
type textarea "x"
type textarea "Of course! What sort of package are you looking for? Also do you want to remain…"
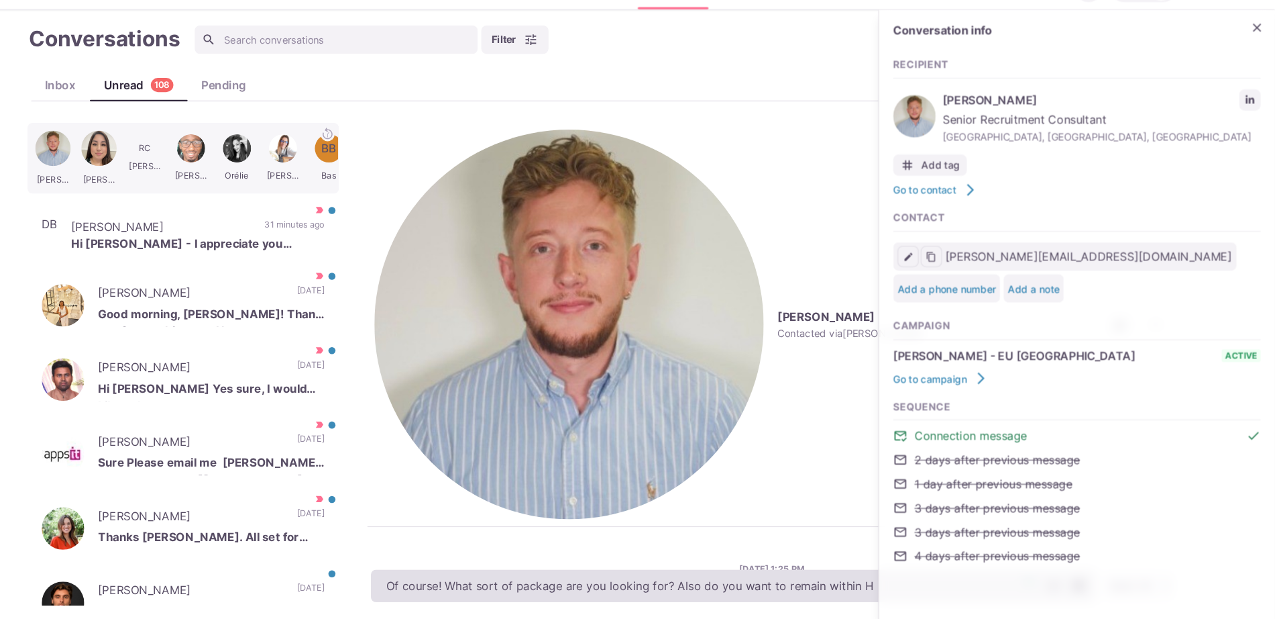
type textarea "x"
type textarea "Of course! What sort of package are you looking for? Also do you want to remain…"
type textarea "x"
type textarea "Of course! What sort of package are you looking for? Also do you want to remain…"
type textarea "x"
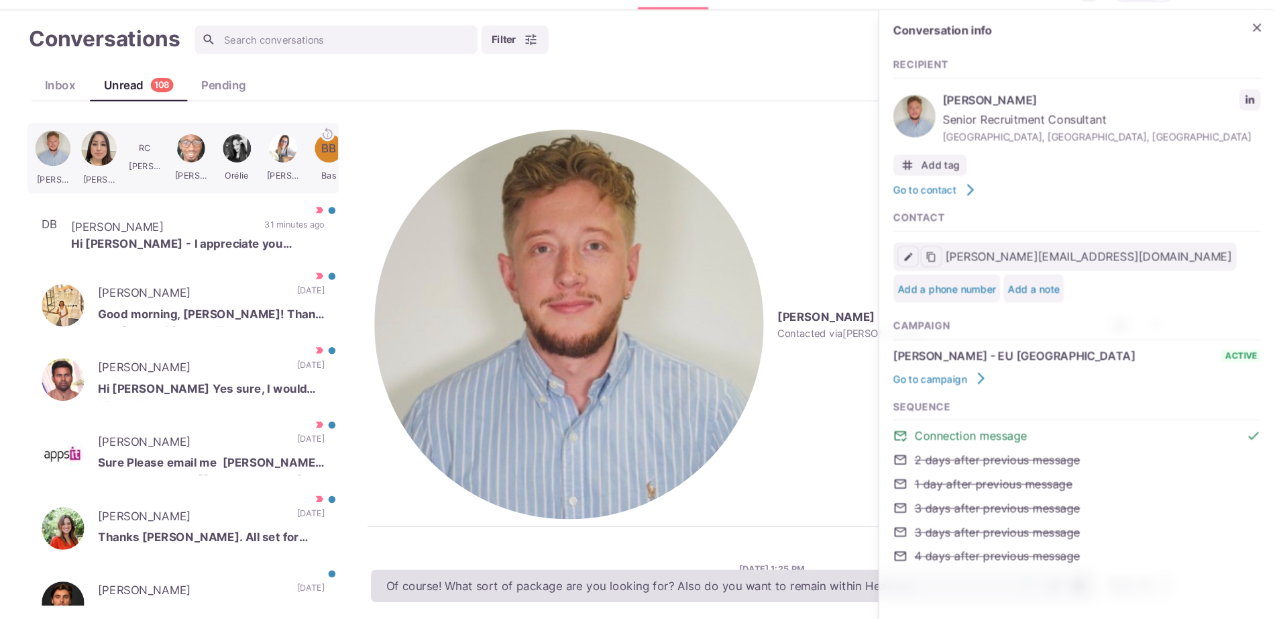
type textarea "Of course! What sort of package are you looking for? Also do you want to remain…"
type textarea "x"
type textarea "Of course! What sort of package are you looking for? Also do you want to remain…"
type textarea "x"
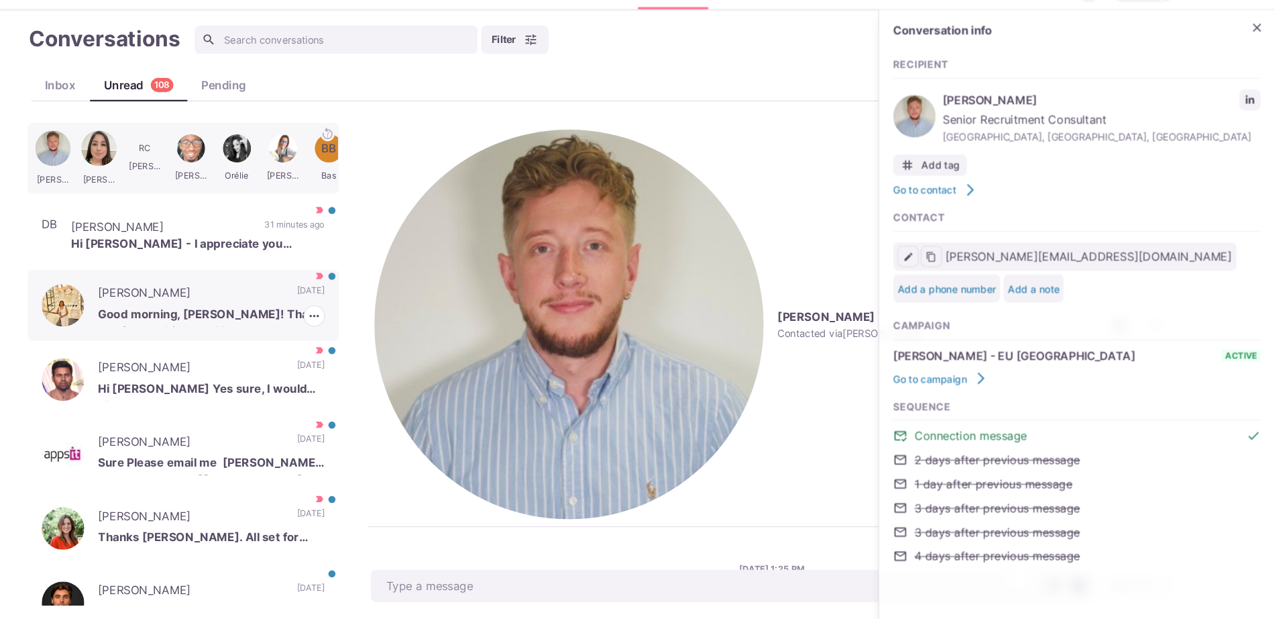
click at [299, 298] on div "Jasveer Yadav Good morning, Sam! Thank you for reaching out. How are you doing?…" at bounding box center [240, 320] width 295 height 67
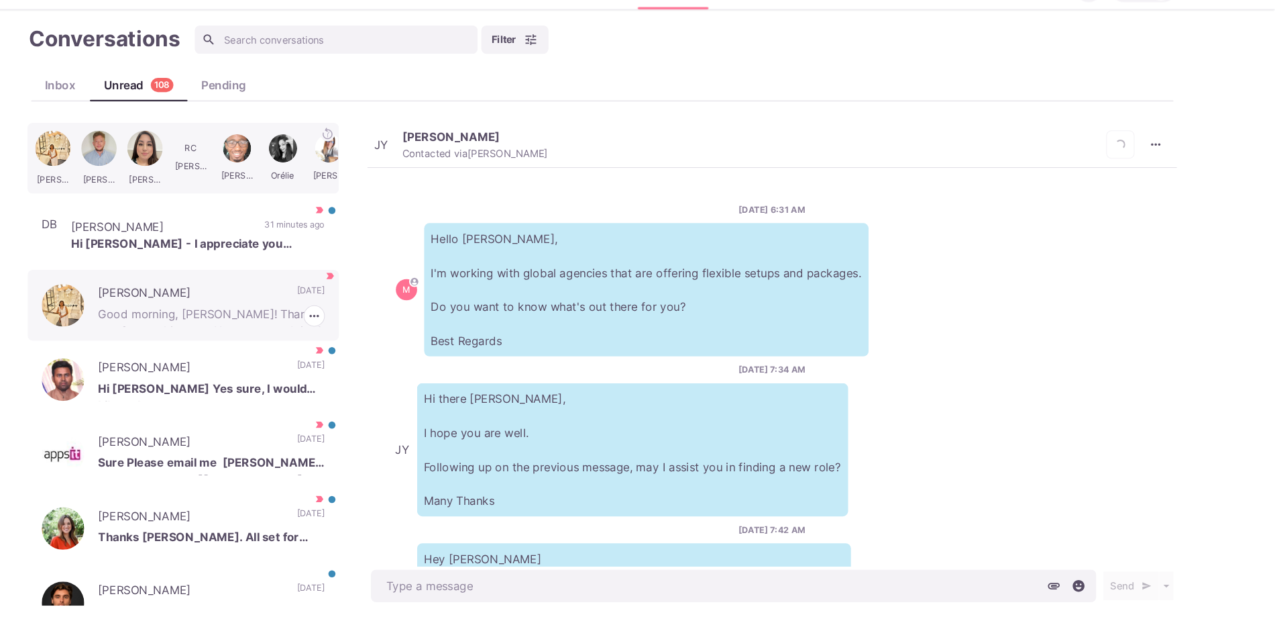
scroll to position [544, 0]
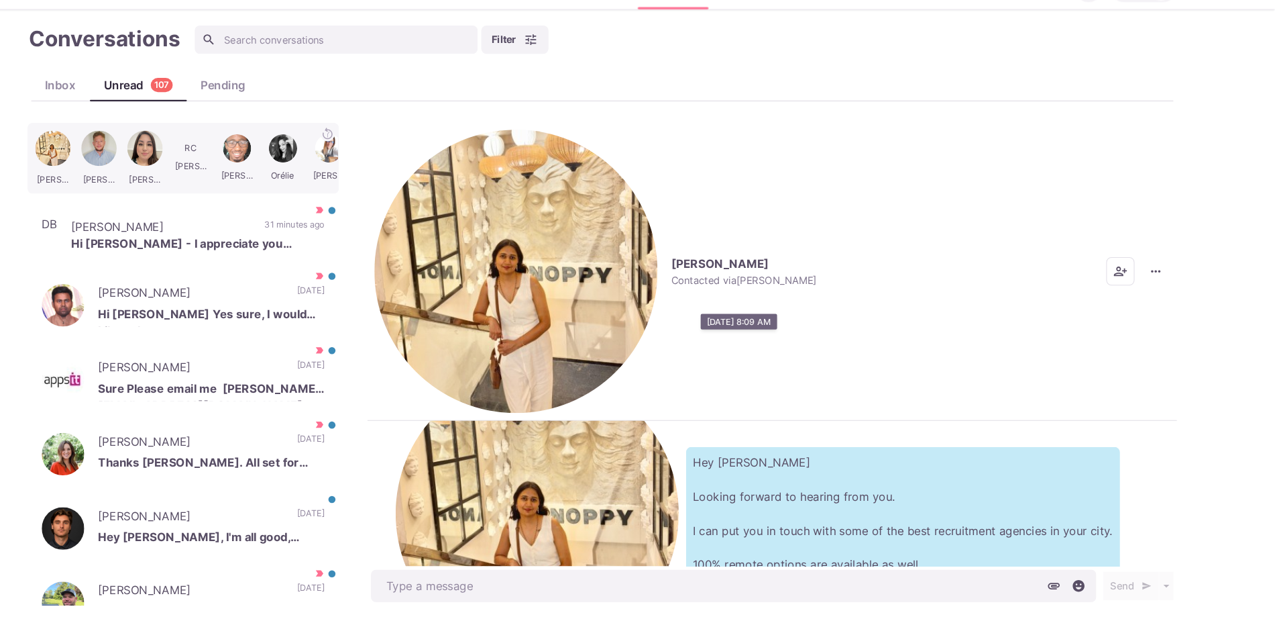
click at [431, 163] on img "button" at bounding box center [556, 288] width 268 height 268
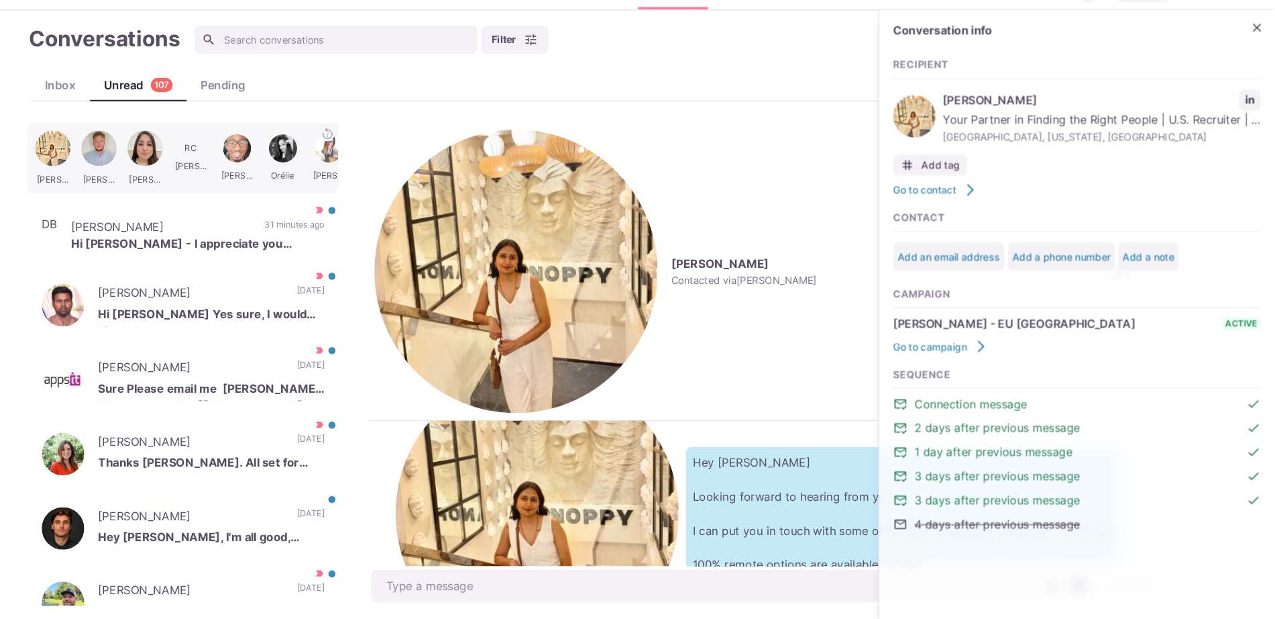
click at [1266, 82] on div "Conversation info Recipient Jasveer Yadav Your Partner in Finding the Right Peo…" at bounding box center [1087, 302] width 375 height 522
click at [1262, 48] on button "Close" at bounding box center [1259, 58] width 20 height 20
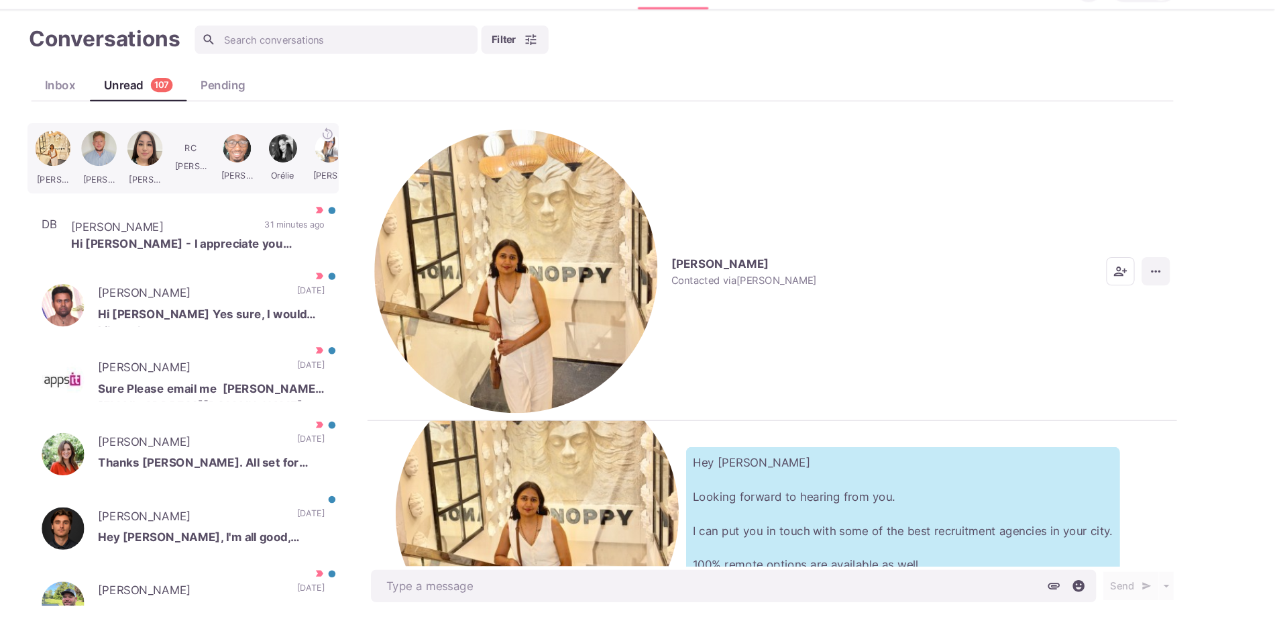
click at [1167, 275] on button "More menu" at bounding box center [1162, 288] width 27 height 27
click at [1120, 225] on button "Mark as Not Important" at bounding box center [1110, 222] width 130 height 21
click at [286, 263] on p "Hi Sam - I appreciate you reaching out - repeatedly :) I am looking for somethi…" at bounding box center [255, 262] width 240 height 16
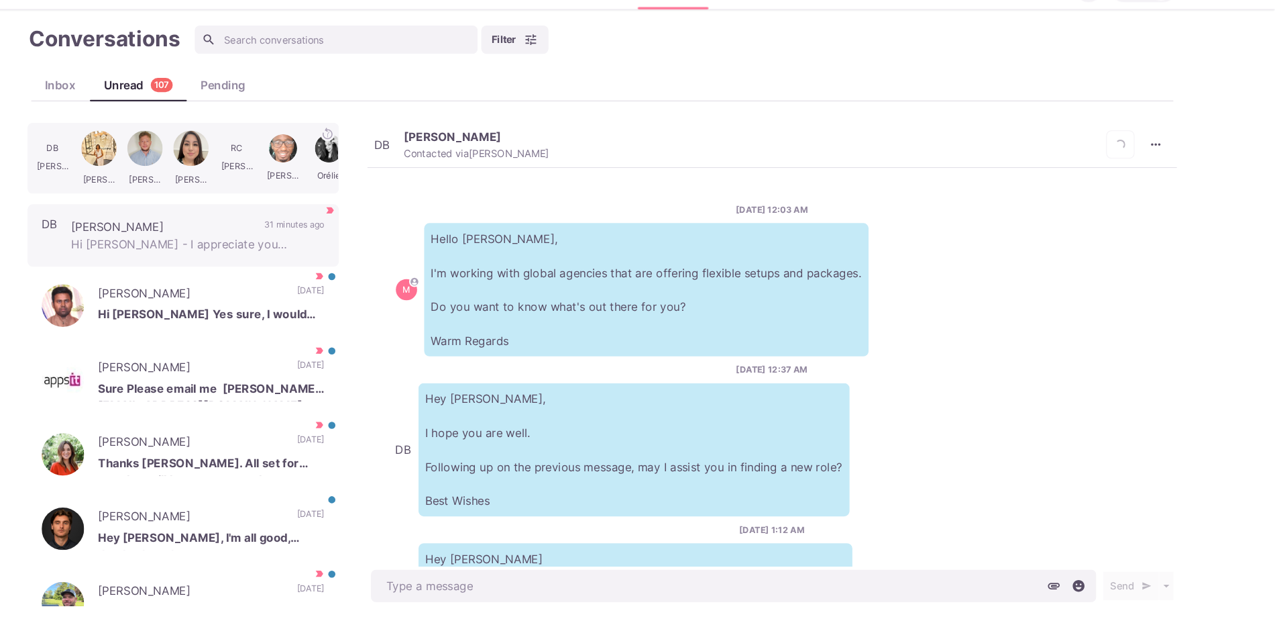
scroll to position [305, 0]
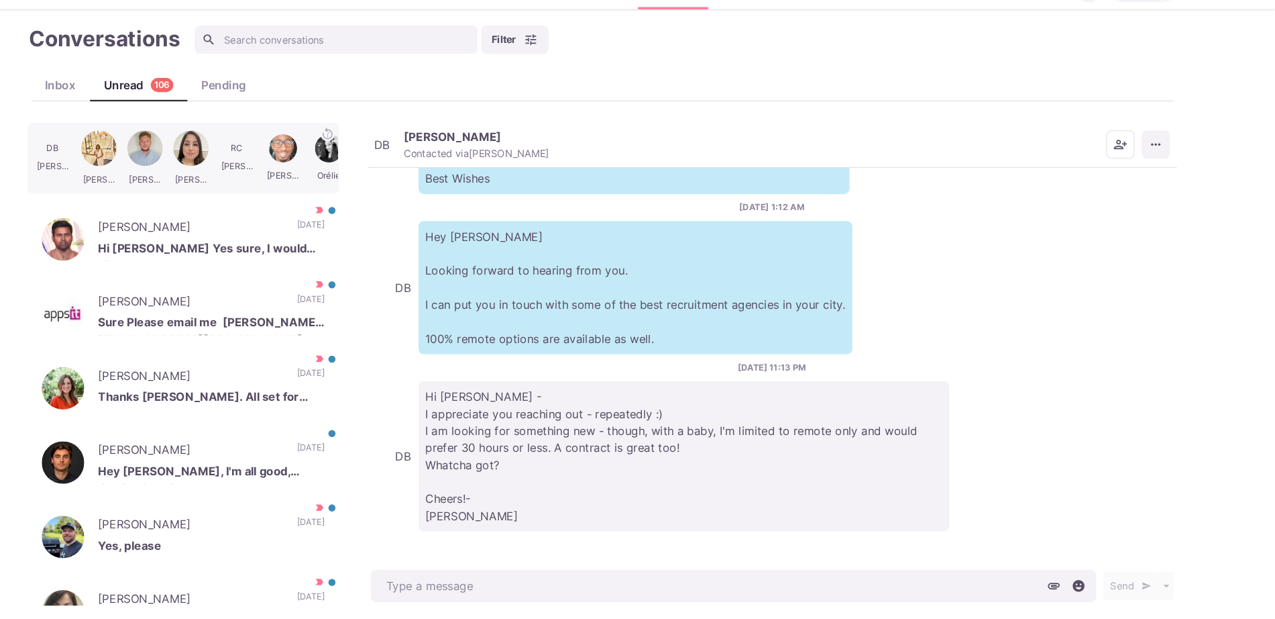
click at [1157, 162] on icon "More menu" at bounding box center [1162, 168] width 13 height 13
click at [1100, 219] on button "Mark as Not Important" at bounding box center [1110, 222] width 130 height 21
click at [298, 258] on p "Hi Sam Yes sure, I would Like to know." at bounding box center [267, 268] width 215 height 20
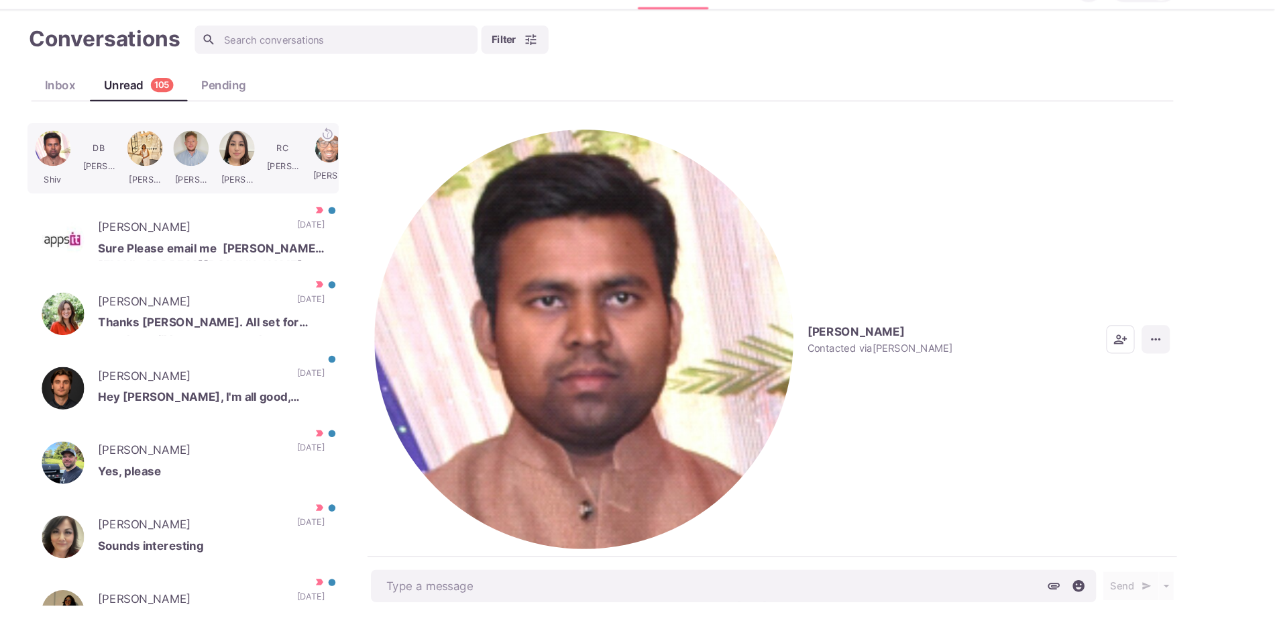
click at [1159, 346] on icon "More menu" at bounding box center [1162, 352] width 13 height 13
click at [1122, 226] on button "Mark as Not Important" at bounding box center [1110, 222] width 130 height 21
click at [335, 228] on div "Sally Coles Sure Please email me sally@appsit.com Thanks 14 days ago Mark as Re…" at bounding box center [240, 258] width 295 height 67
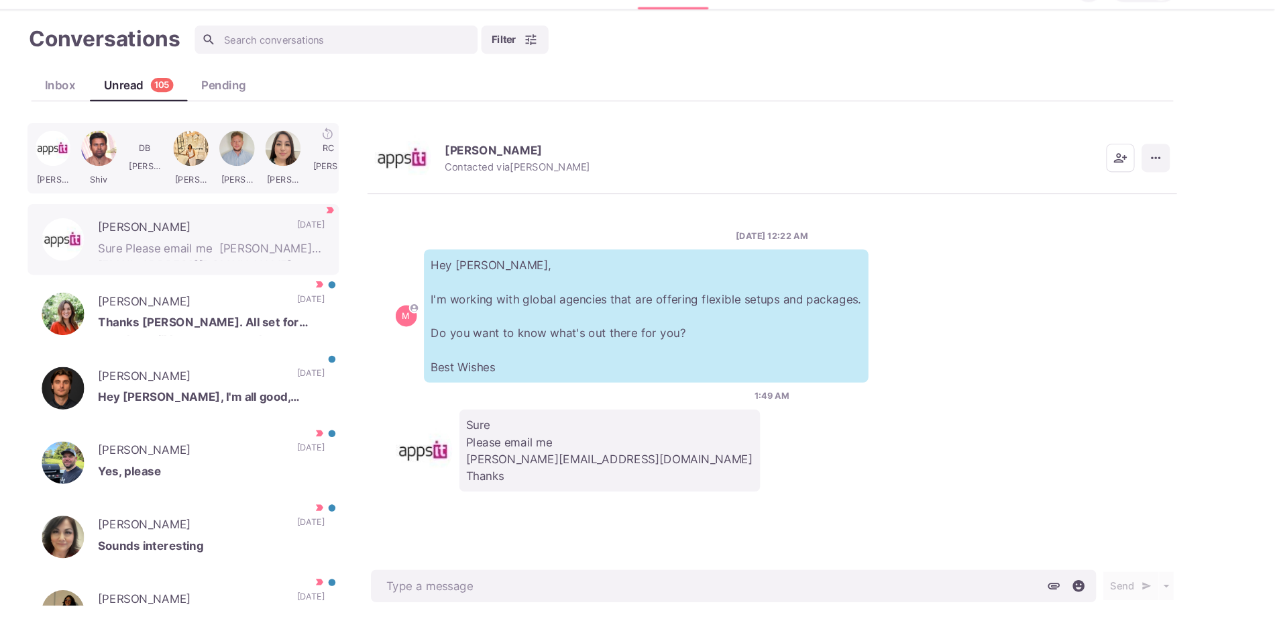
click at [1168, 174] on icon "More menu" at bounding box center [1162, 180] width 13 height 13
click at [1111, 225] on button "Mark as Not Important" at bounding box center [1110, 222] width 130 height 21
click at [275, 319] on p "Beth Callahan" at bounding box center [247, 319] width 175 height 20
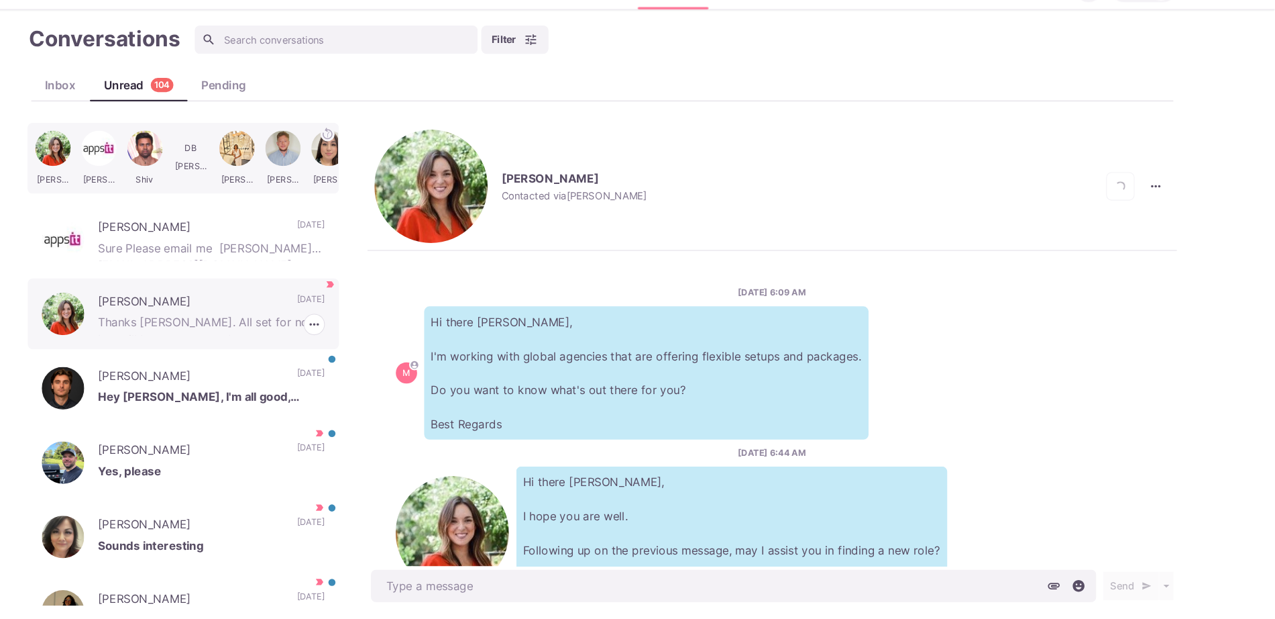
scroll to position [583, 0]
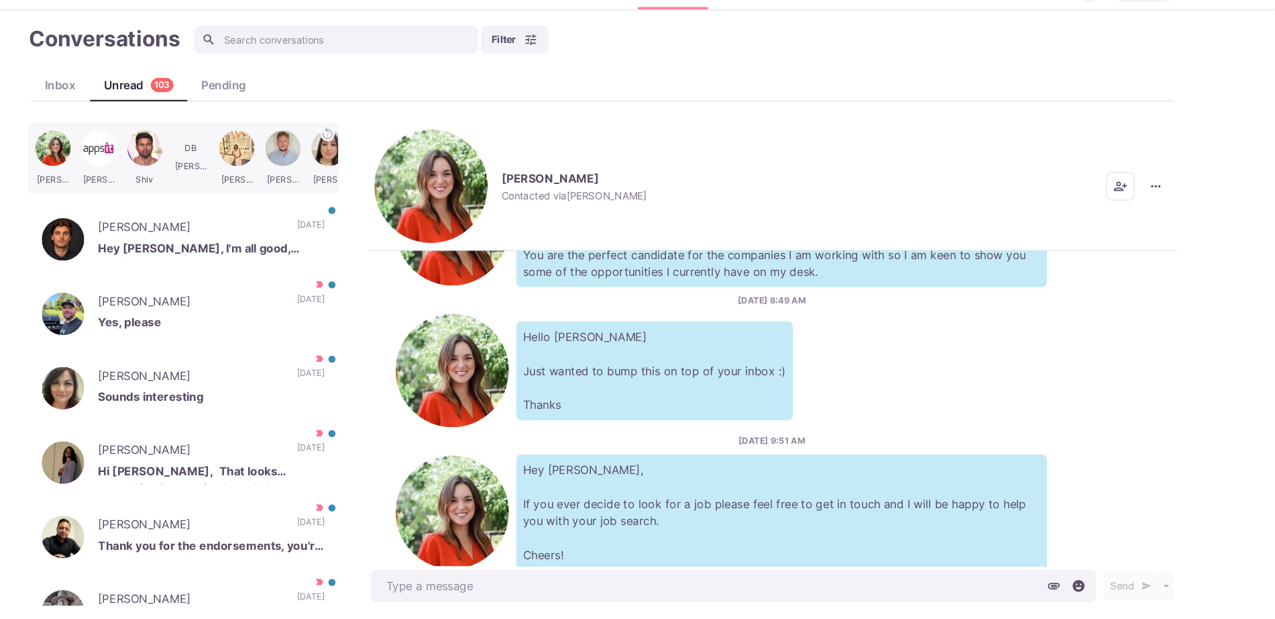
click at [445, 163] on img "button" at bounding box center [475, 207] width 107 height 107
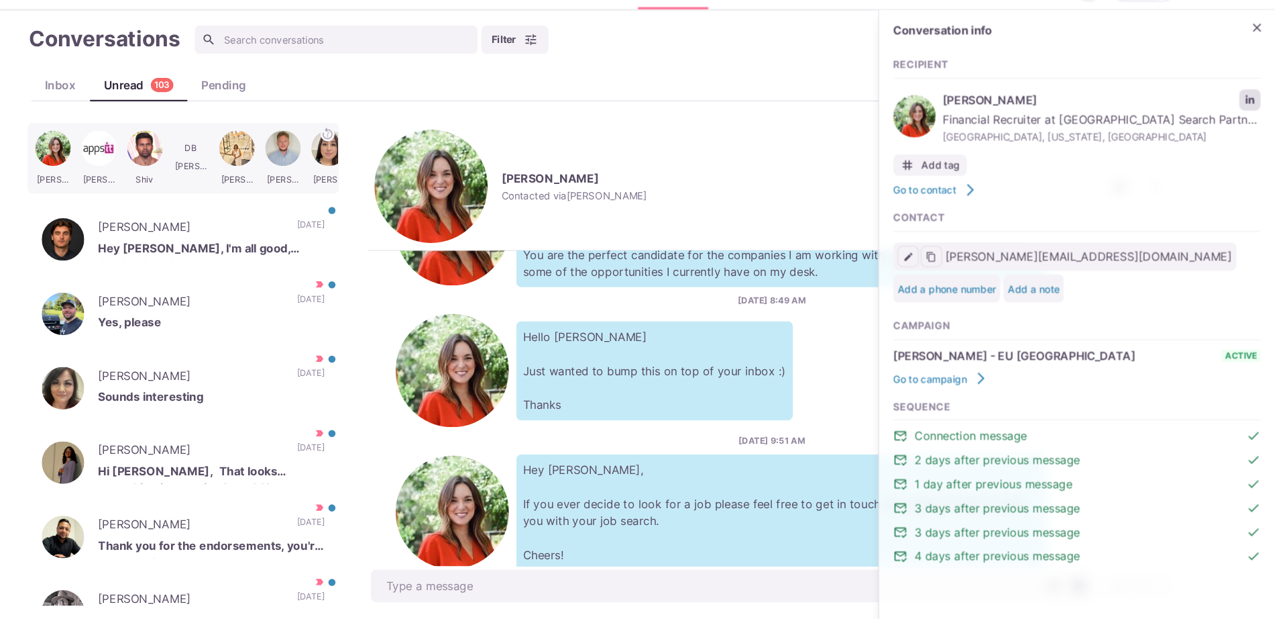
click at [1257, 129] on link "LinkedIn profile link" at bounding box center [1252, 126] width 20 height 20
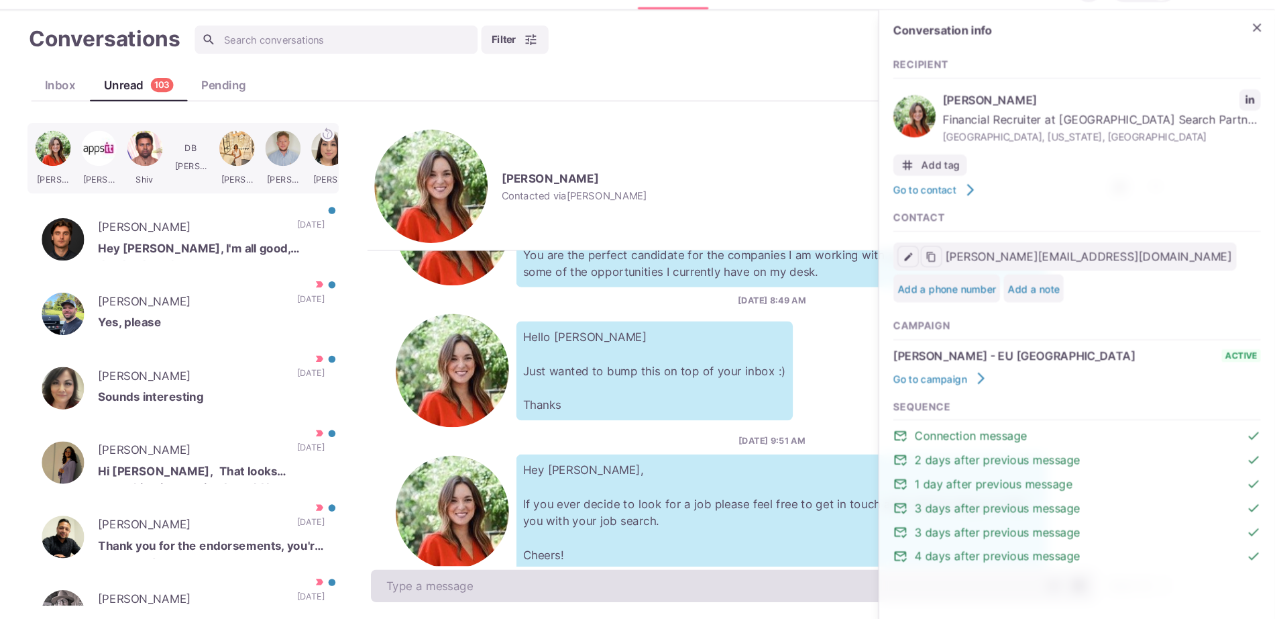
click at [620, 589] on textarea at bounding box center [763, 586] width 688 height 31
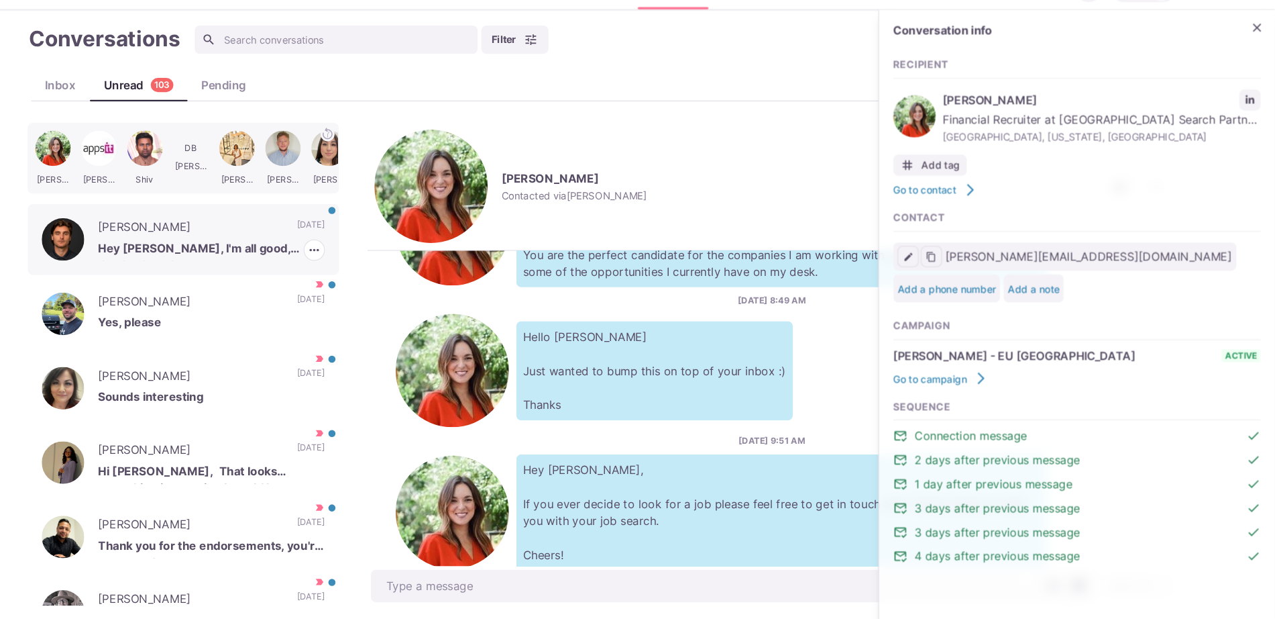
click at [278, 276] on div "Matt Barnum Hey Jacob, I'm all good, thanks though 15 days ago Mark as Read Mar…" at bounding box center [240, 258] width 295 height 67
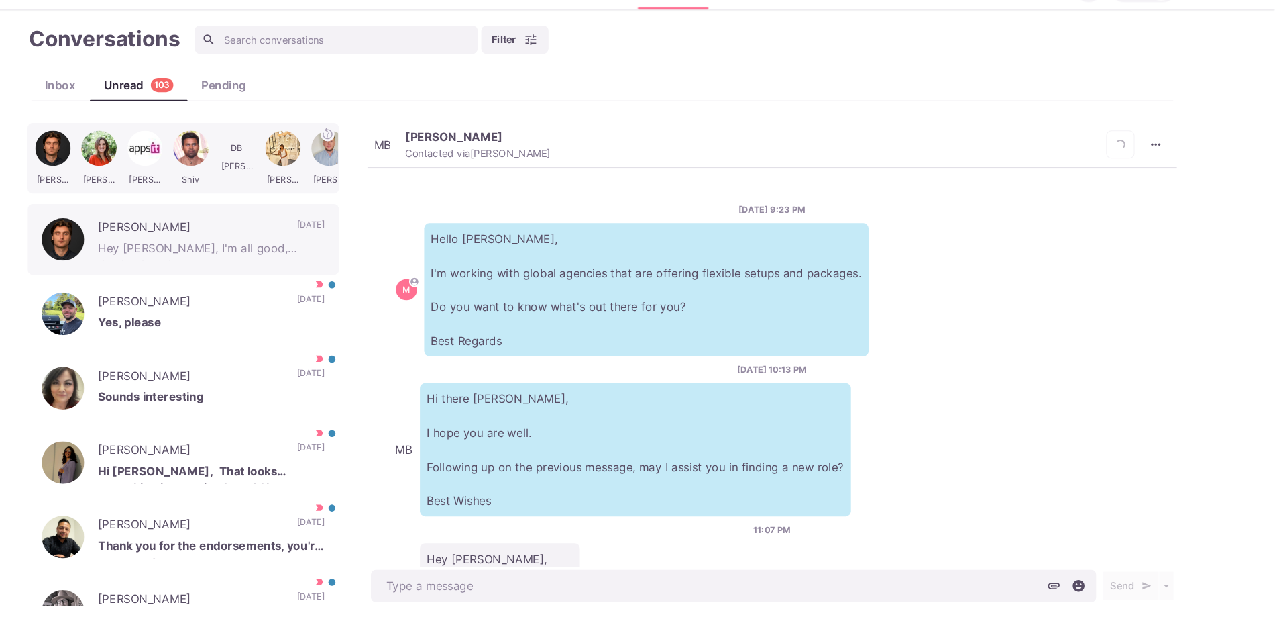
scroll to position [73, 0]
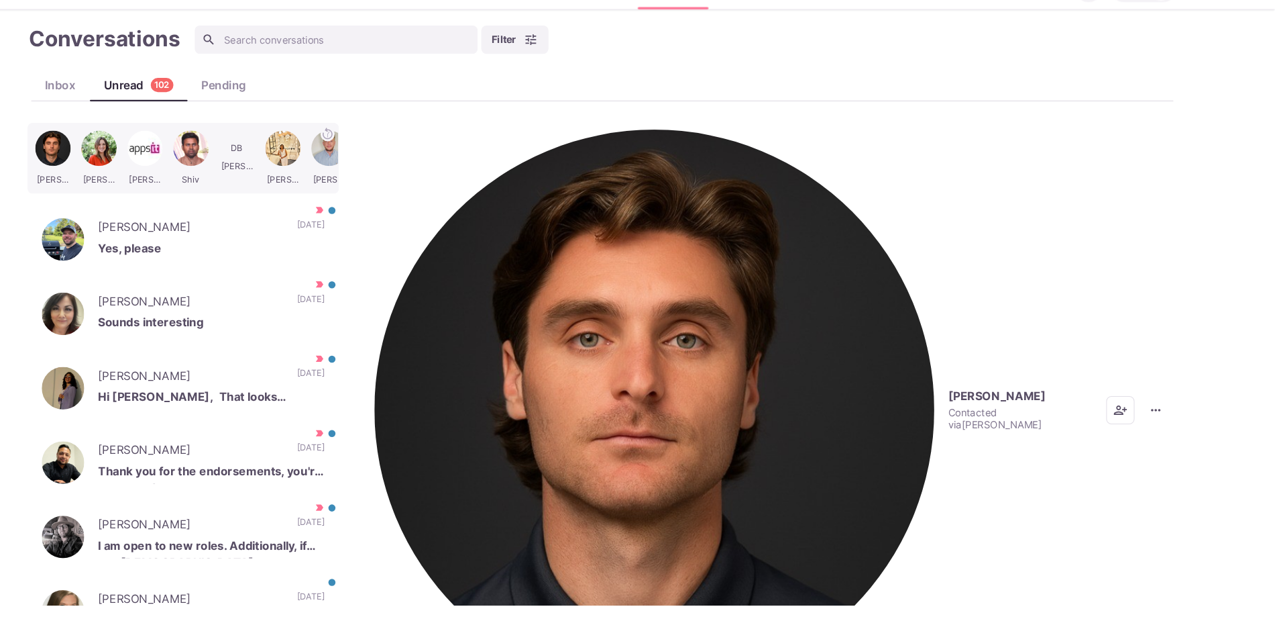
click at [446, 160] on button "Matt Barnum Contacted via Jacob Moss" at bounding box center [762, 419] width 680 height 531
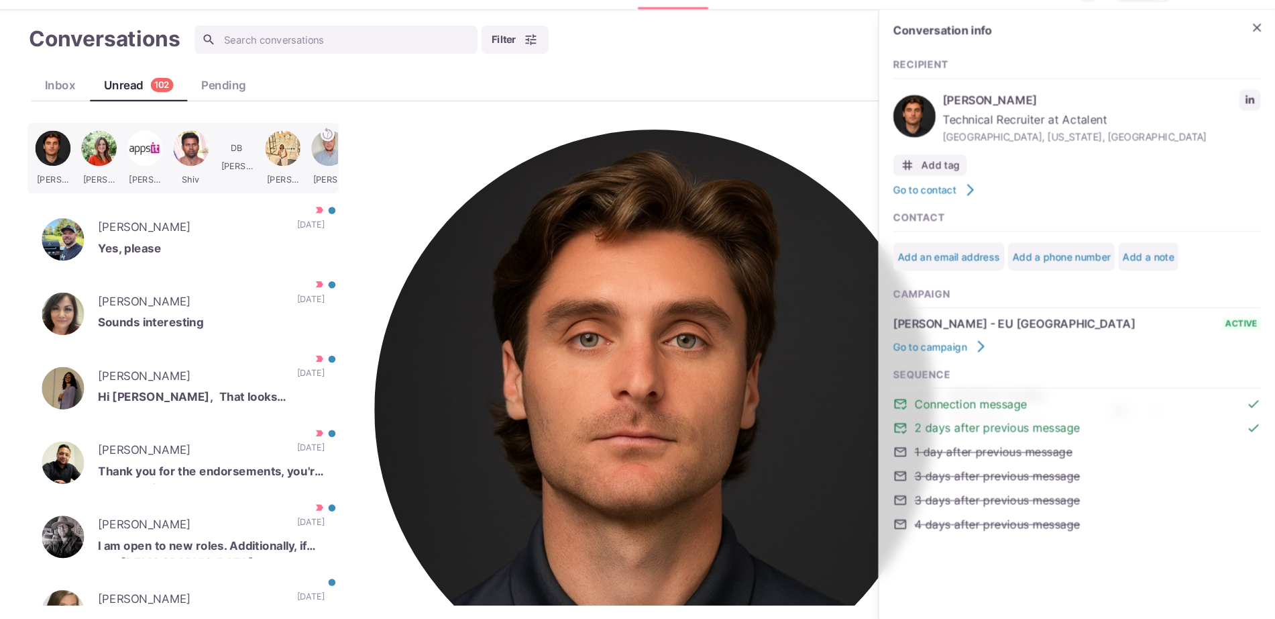
click at [1239, 129] on div "Matt Barnum Technical Recruiter at Actalent Port Hueneme, California, United St…" at bounding box center [1088, 142] width 348 height 58
click at [1245, 125] on link "LinkedIn profile link" at bounding box center [1252, 126] width 20 height 20
click at [270, 258] on p "Yes, please" at bounding box center [267, 268] width 215 height 20
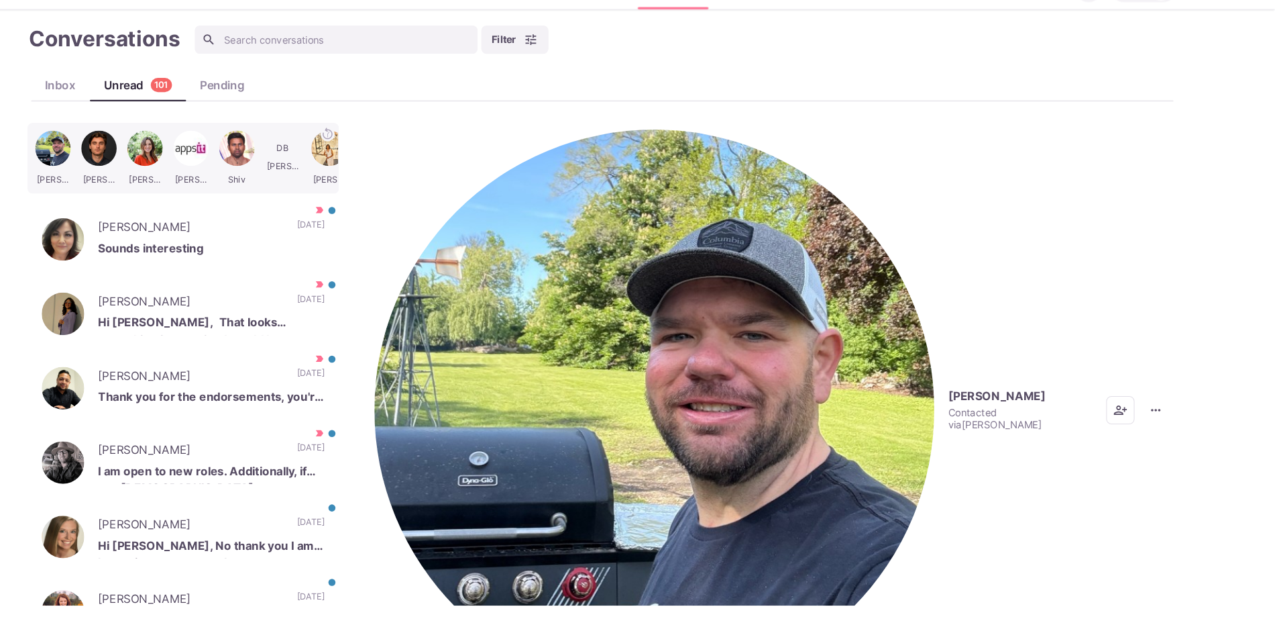
click at [436, 171] on img "button" at bounding box center [687, 419] width 531 height 531
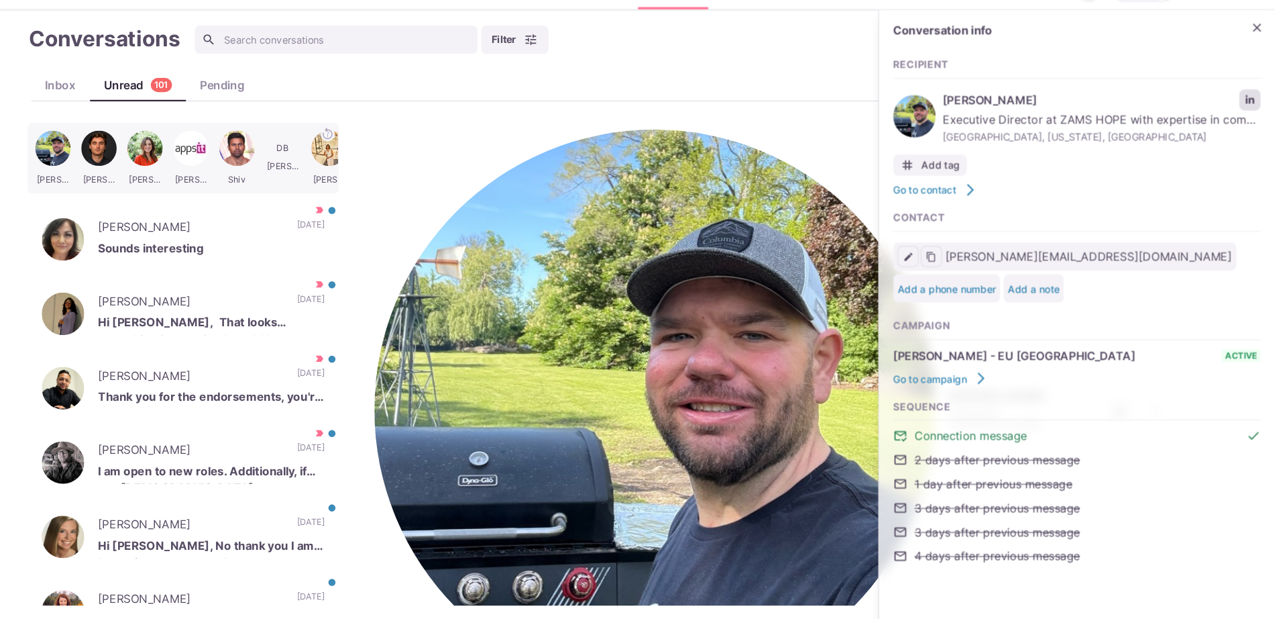
click at [1257, 119] on link "LinkedIn profile link" at bounding box center [1252, 126] width 20 height 20
click at [1259, 58] on icon "Close" at bounding box center [1259, 58] width 8 height 8
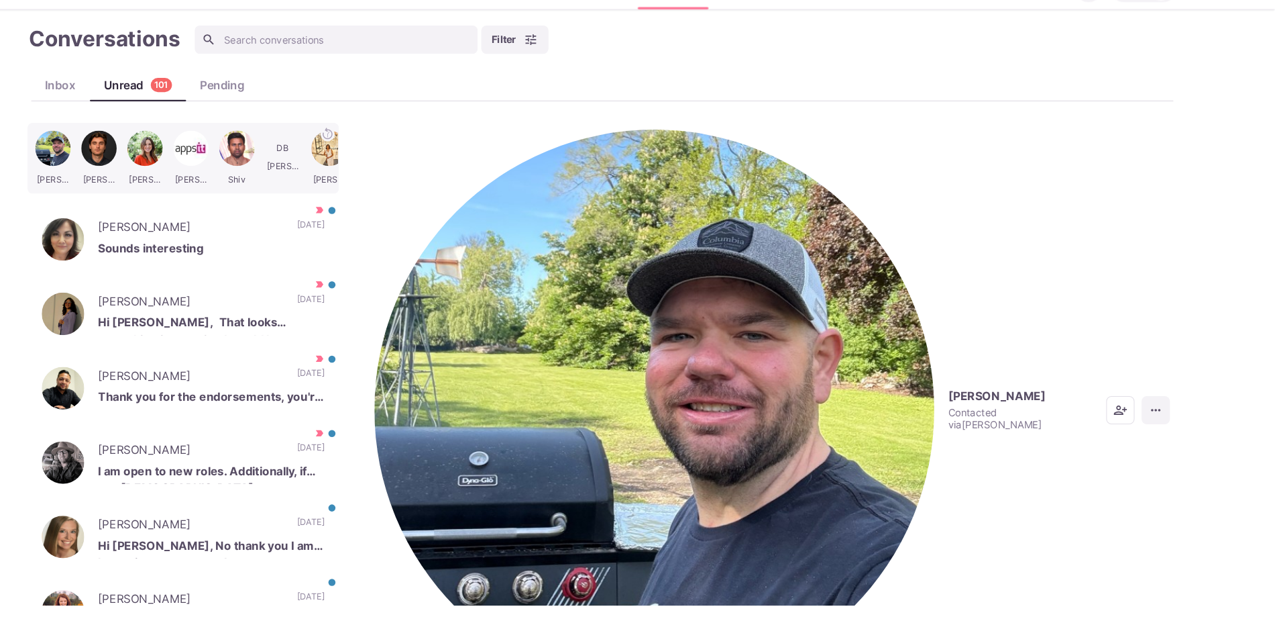
click at [1167, 413] on icon "More menu" at bounding box center [1162, 419] width 13 height 13
click at [1119, 224] on button "Mark as Not Important" at bounding box center [1110, 222] width 130 height 21
click at [284, 258] on p "Sounds interesting" at bounding box center [267, 268] width 215 height 20
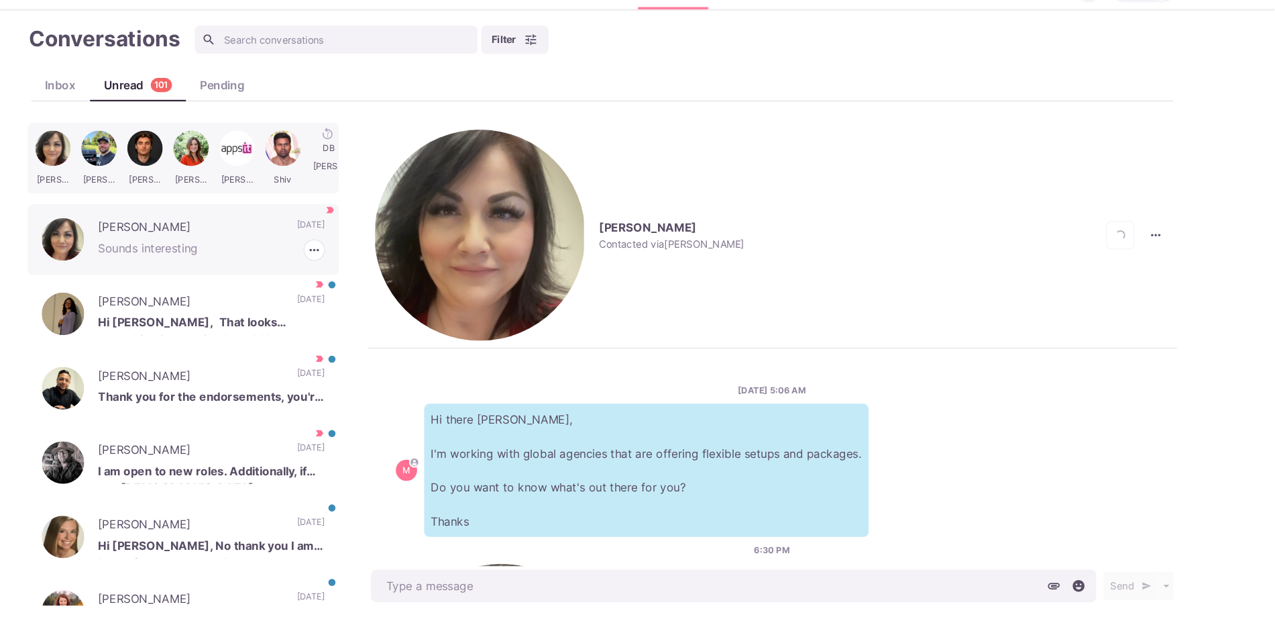
scroll to position [128, 0]
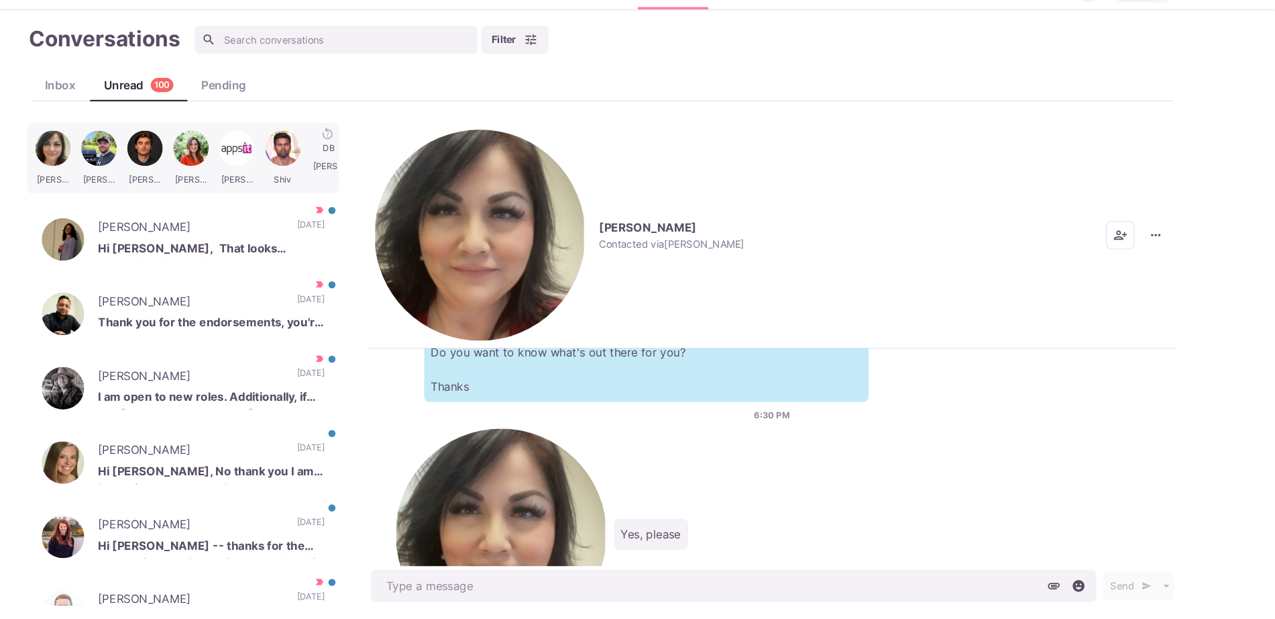
click at [438, 171] on img "button" at bounding box center [522, 254] width 200 height 200
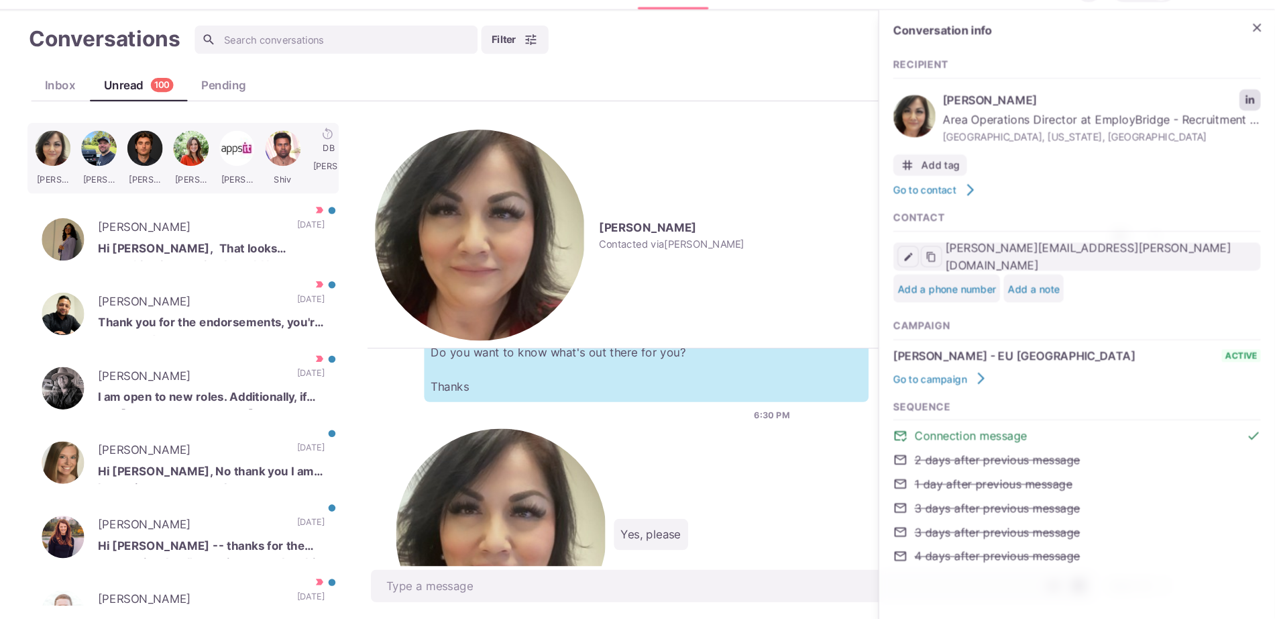
click at [1255, 131] on link "LinkedIn profile link" at bounding box center [1252, 126] width 20 height 20
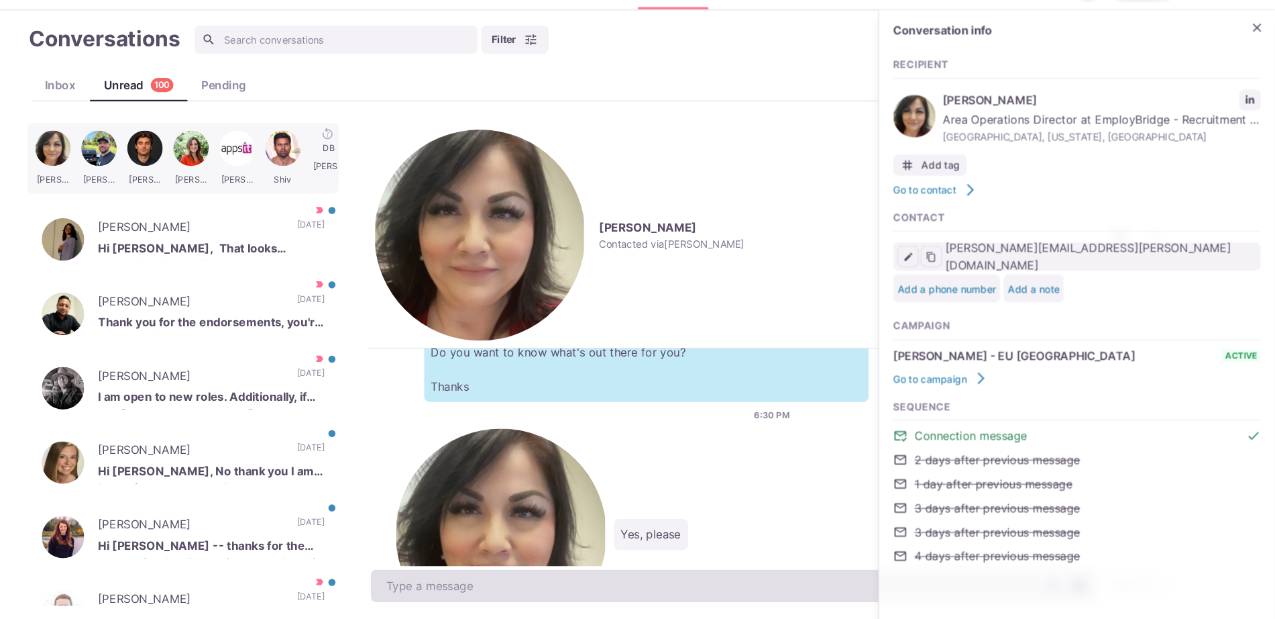
drag, startPoint x: 529, startPoint y: 559, endPoint x: 525, endPoint y: 575, distance: 16.8
click at [528, 566] on div "8/15/2025, 5:06 AM M Hi there Diana, I'm working with global agencies that are …" at bounding box center [799, 465] width 768 height 206
click at [525, 580] on textarea at bounding box center [763, 586] width 688 height 31
type textarea "x"
type textarea "S"
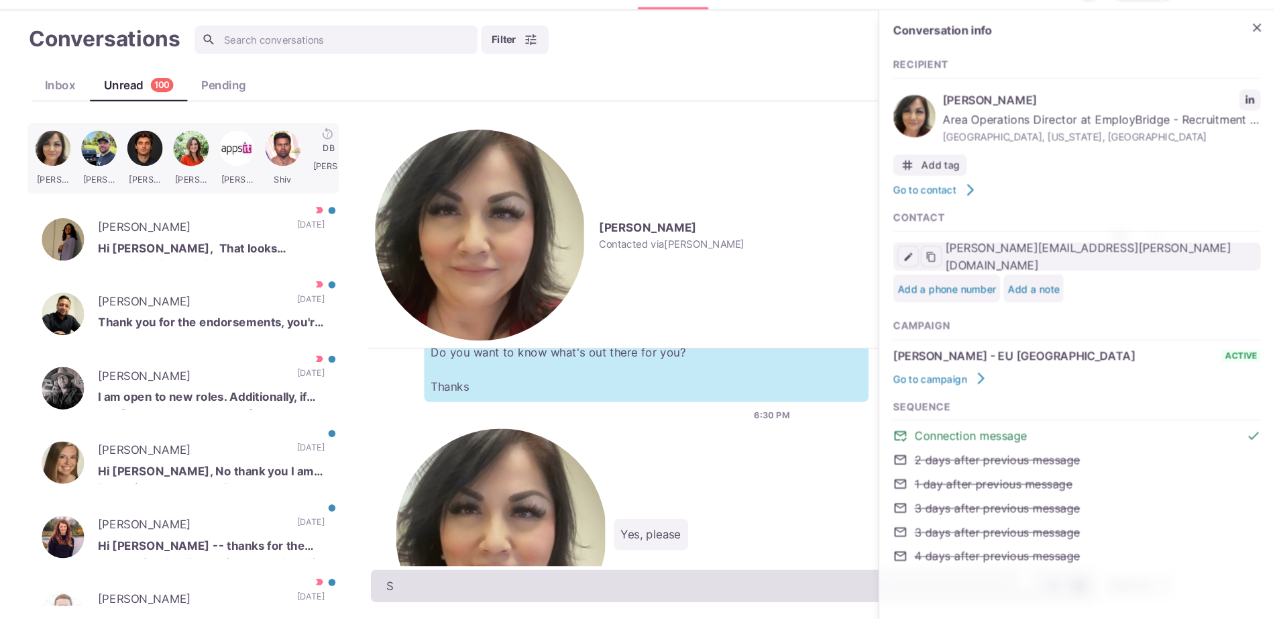
type textarea "x"
type textarea "S"
type textarea "x"
type textarea "So"
type textarea "x"
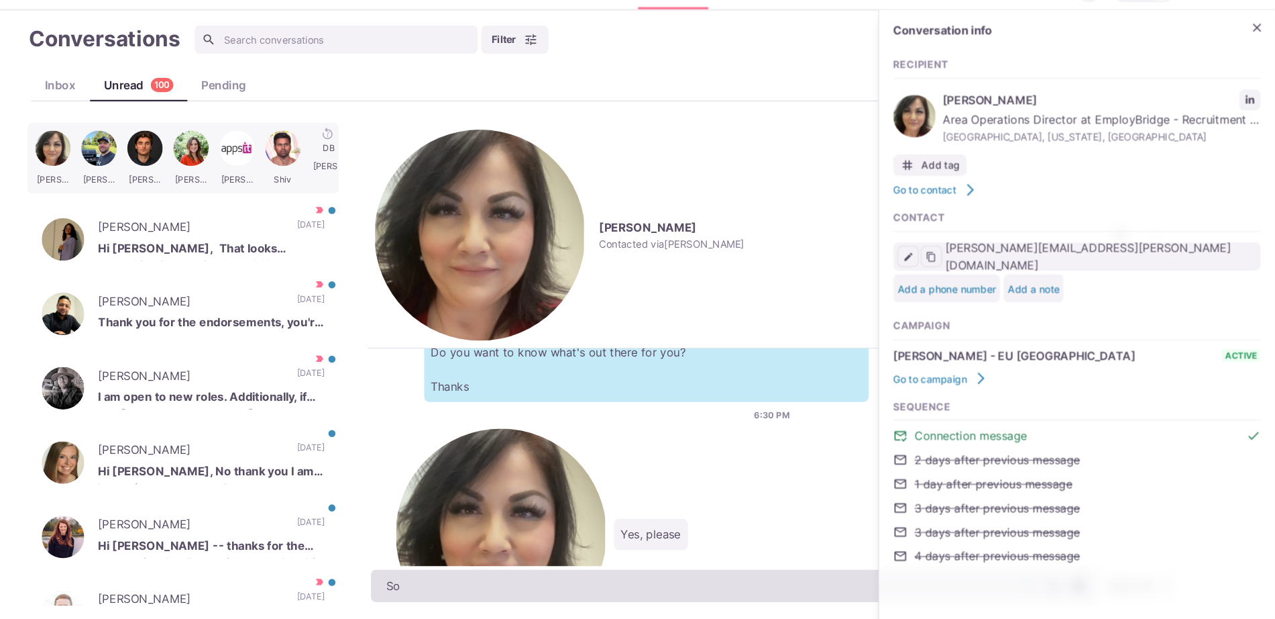
type textarea "S"
type textarea "W"
type textarea "x"
type textarea "What"
type textarea "x"
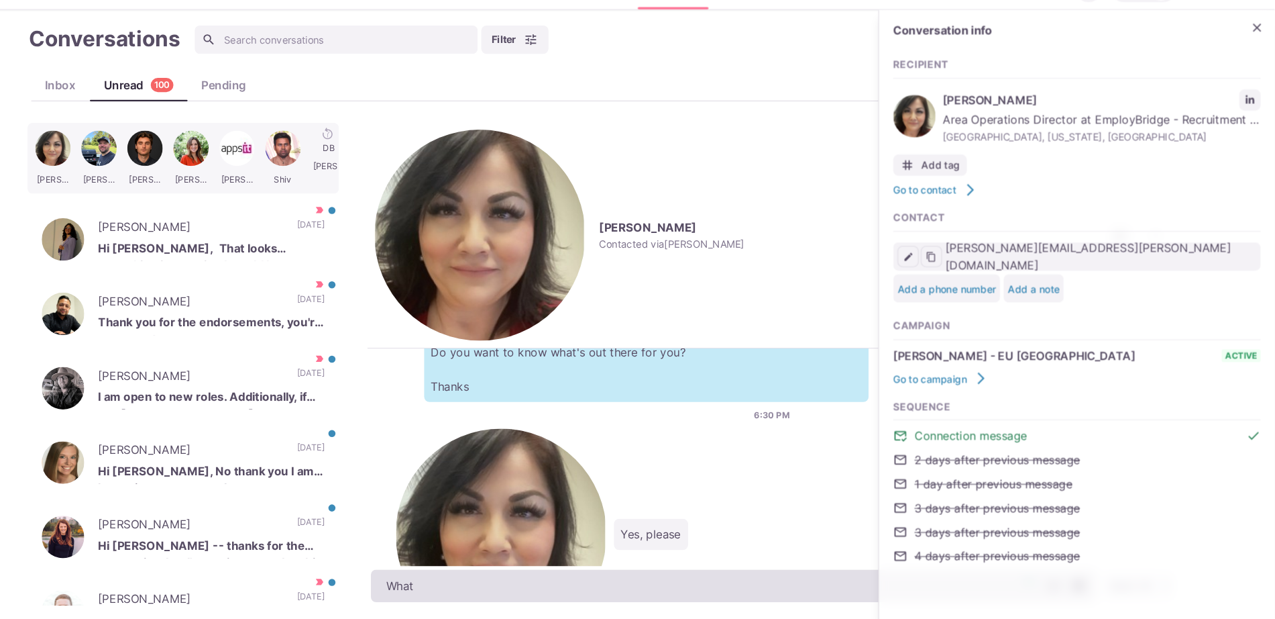
type textarea "What r"
type textarea "x"
type textarea "What ro"
type textarea "x"
type textarea "What rol"
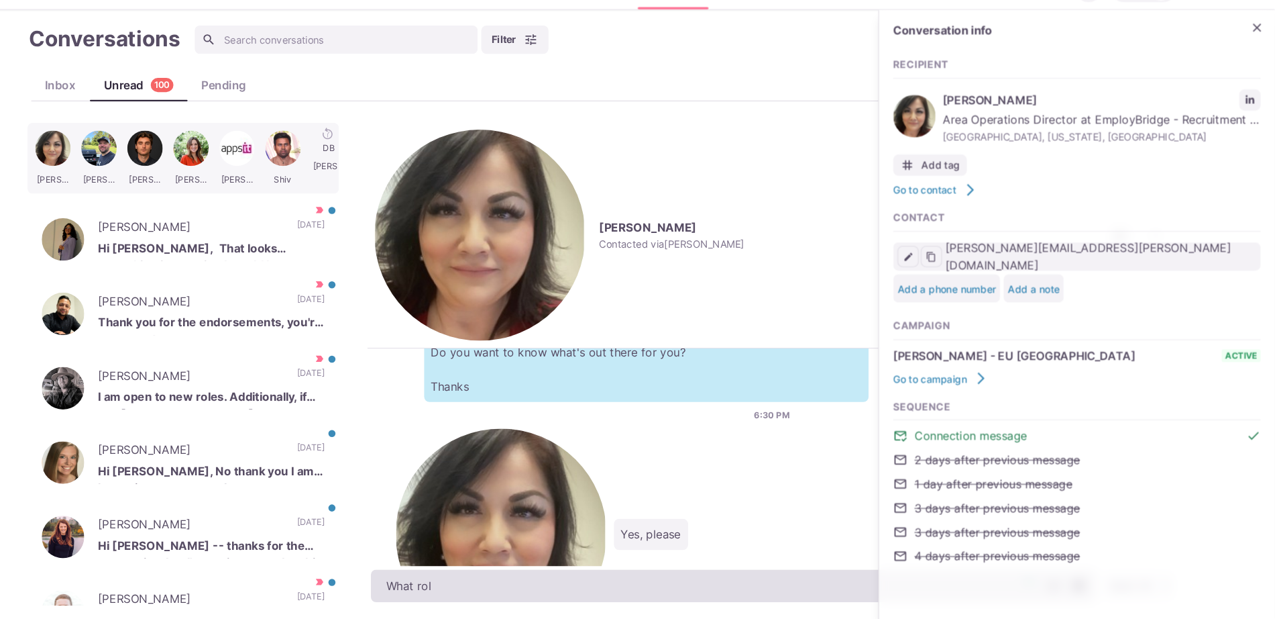
type textarea "x"
type textarea "What role"
type textarea "x"
type textarea "What role an"
type textarea "x"
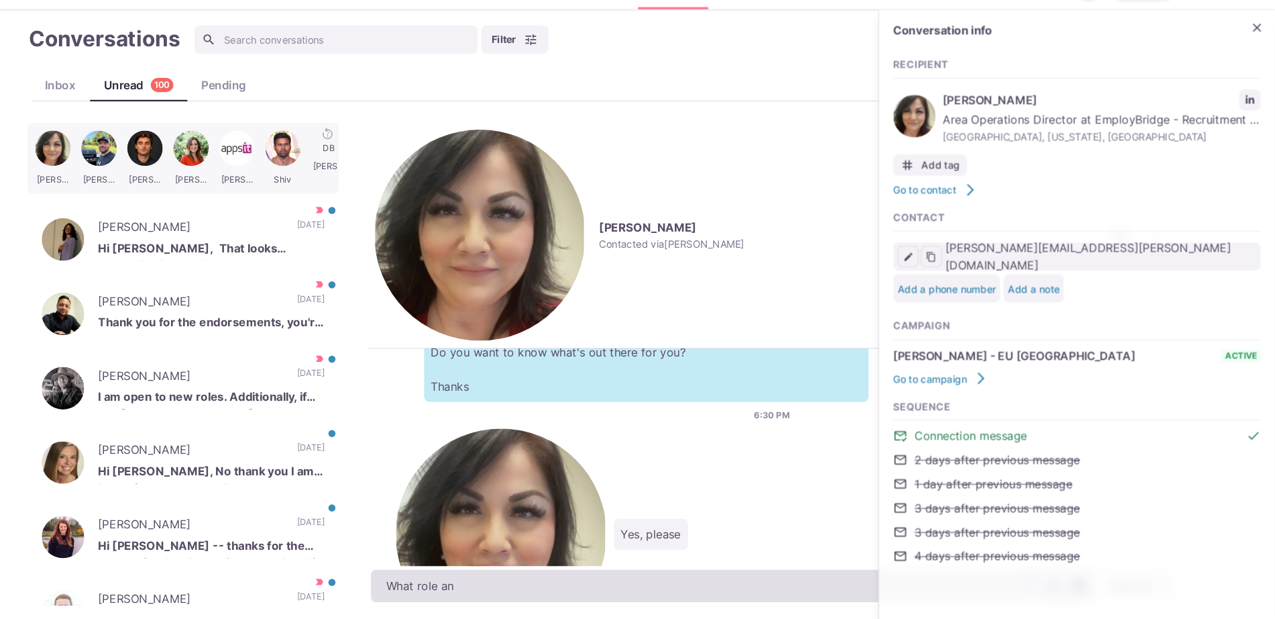
type textarea "What role and"
type textarea "x"
type textarea "What role and"
type textarea "x"
type textarea "What role and p"
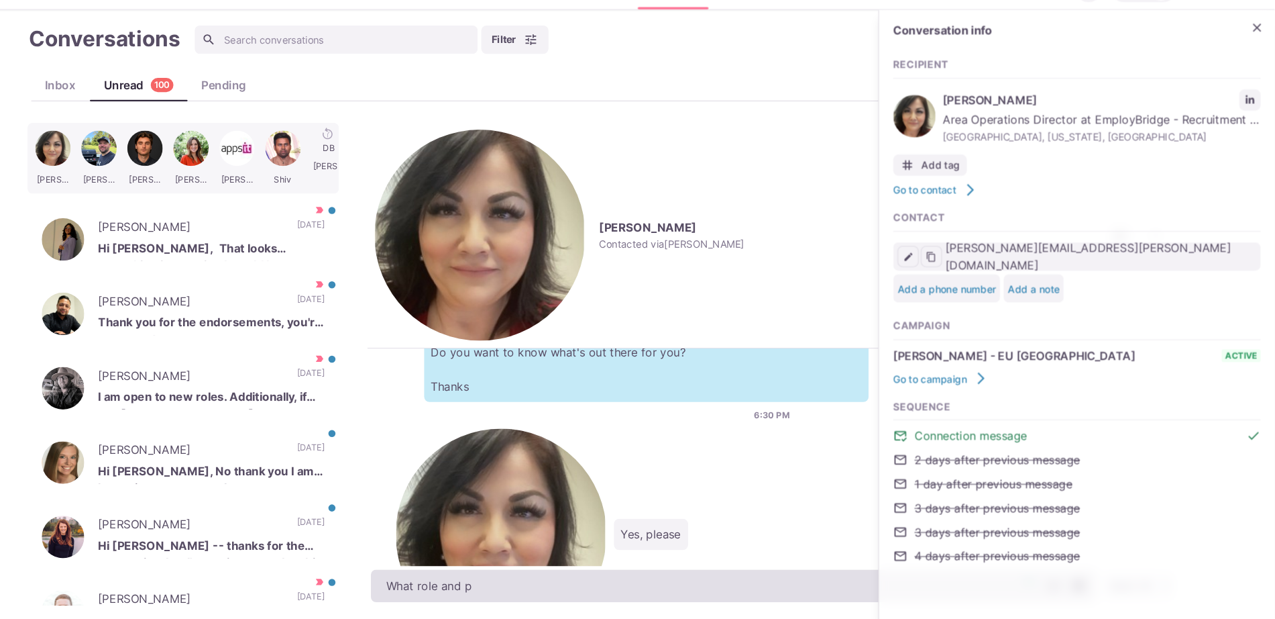
type textarea "x"
type textarea "What role and position"
type textarea "x"
type textarea "What role and position a"
type textarea "x"
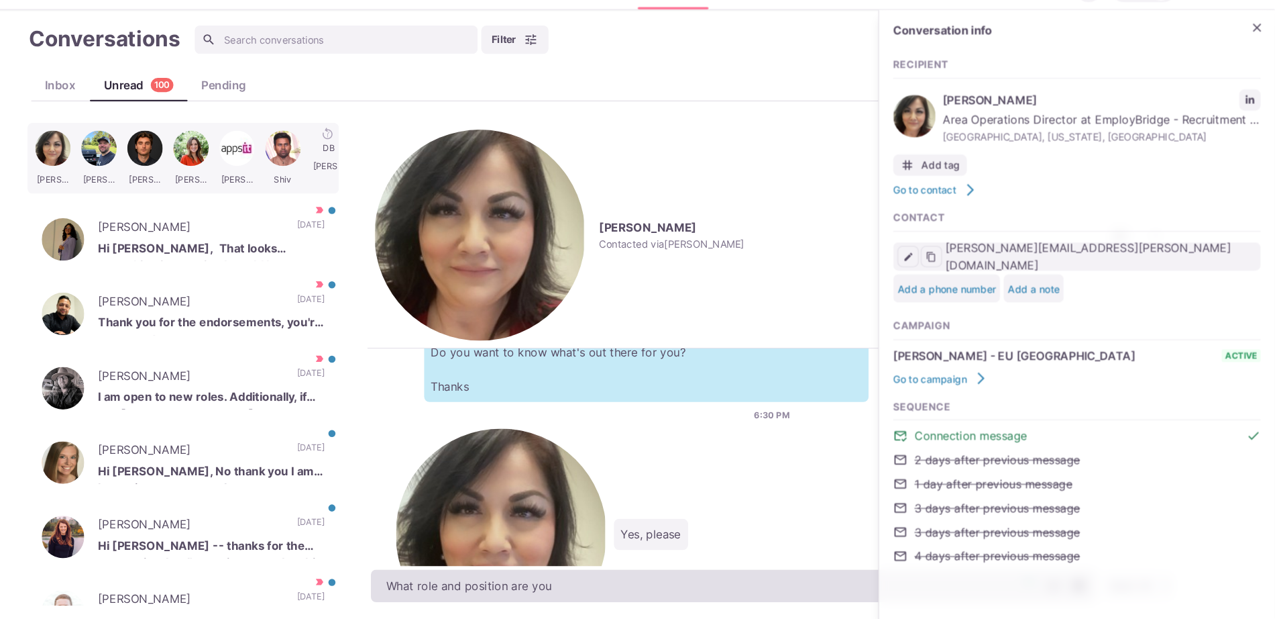
type textarea "What role and position are you l"
type textarea "x"
type textarea "What role and position are you lookin"
type textarea "x"
type textarea "What role and position are you looking"
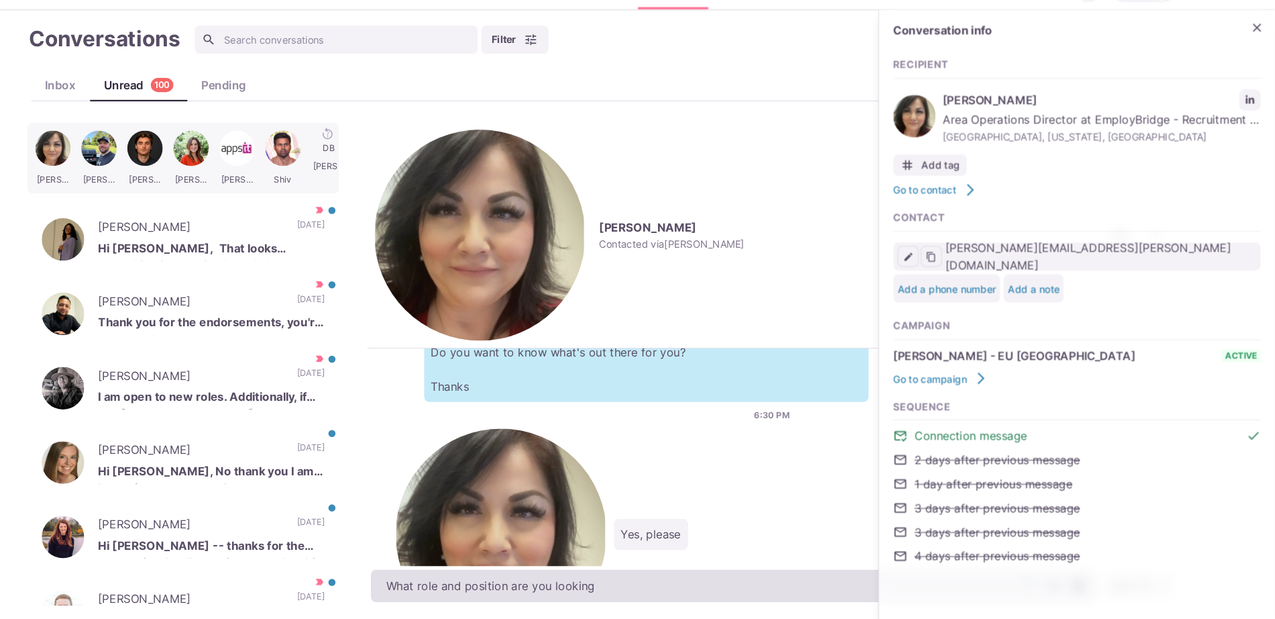
type textarea "x"
type textarea "What role and position are you looking fo"
type textarea "x"
type textarea "What role and position are you looking for"
type textarea "x"
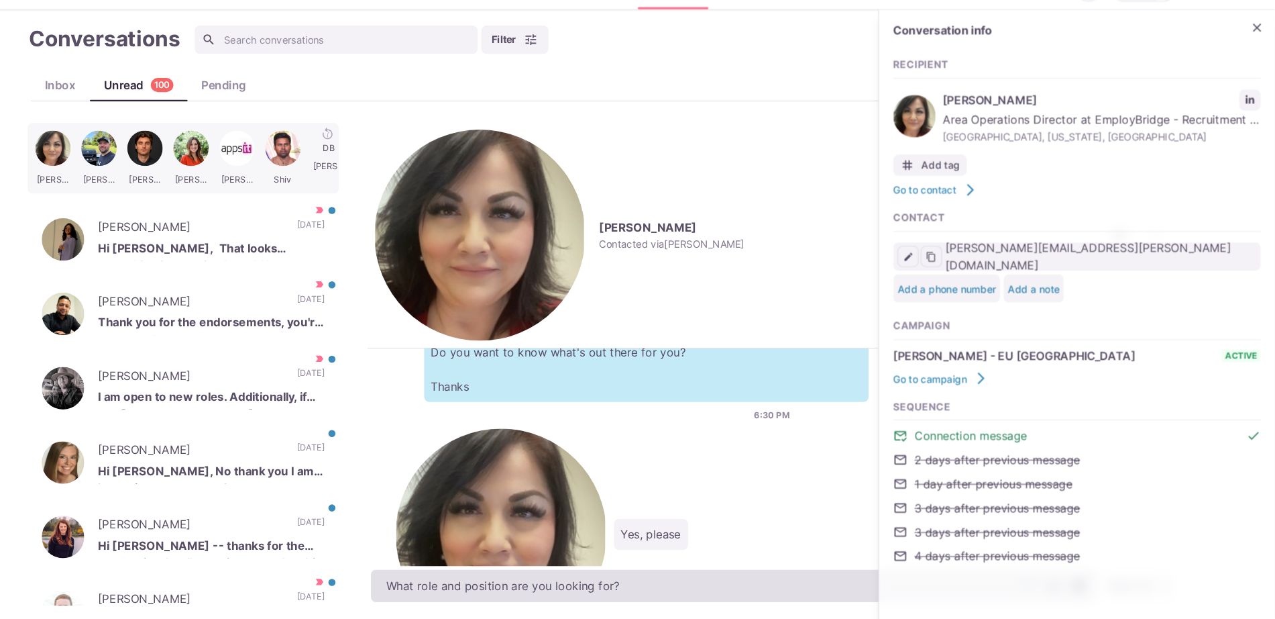
type textarea "What role and position are you looking for?"
type textarea "x"
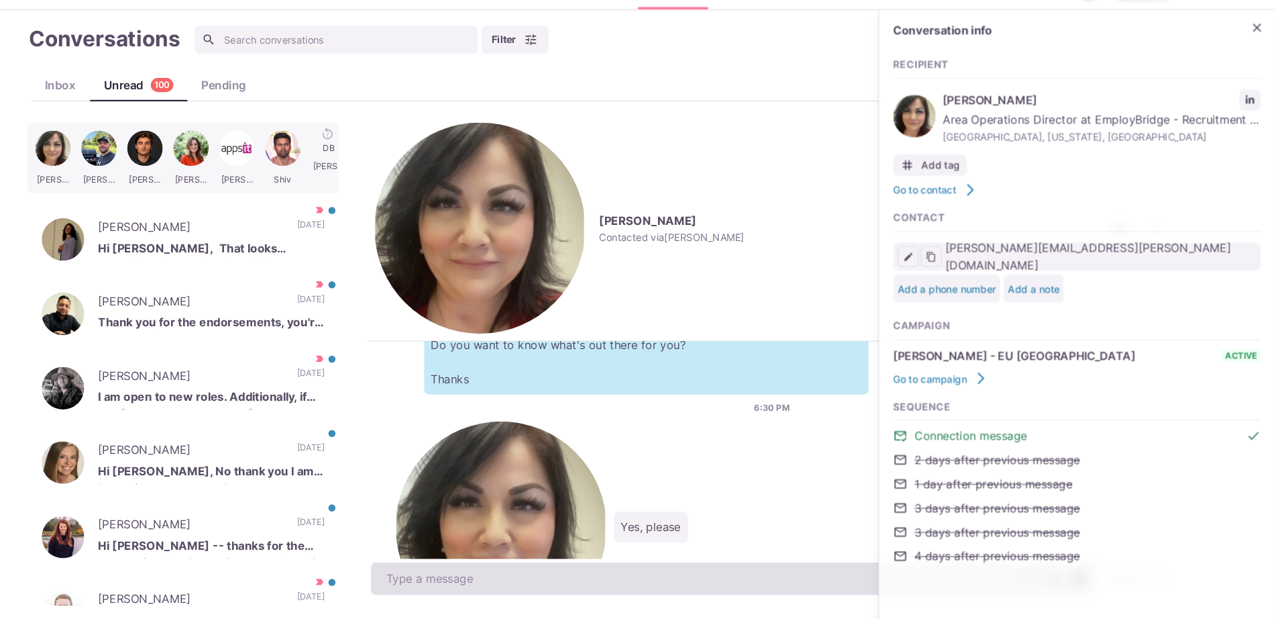
scroll to position [183, 0]
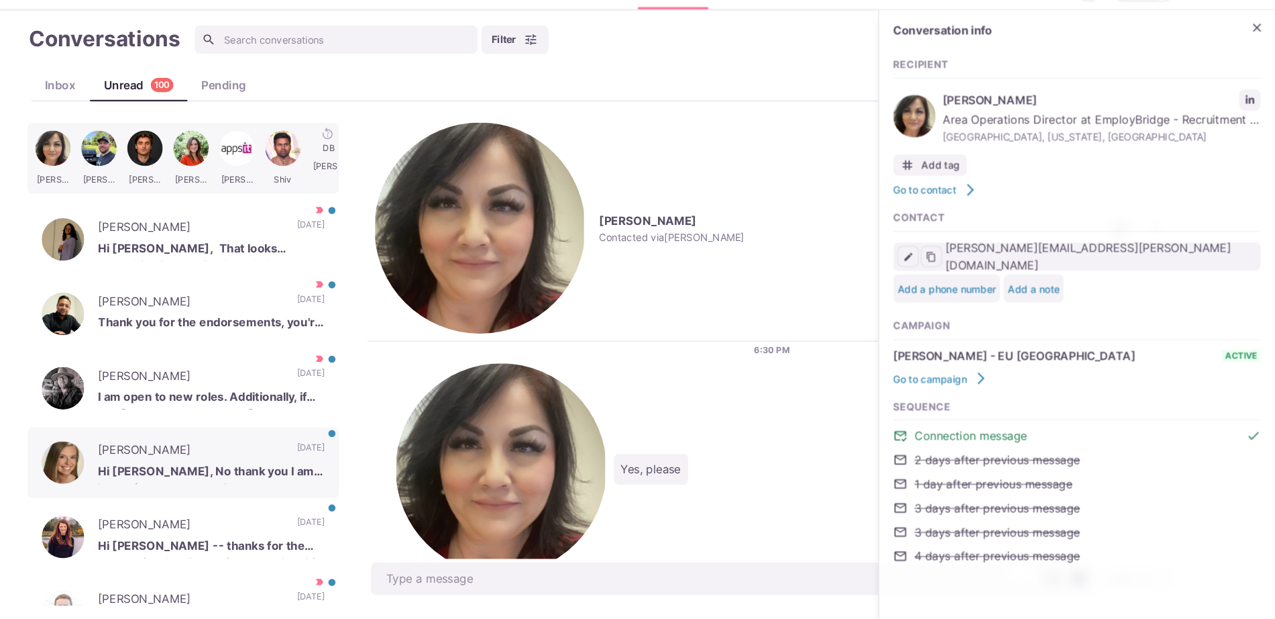
click at [324, 472] on p "Hi Jacob, No thank you I am happy in my current role" at bounding box center [267, 480] width 215 height 20
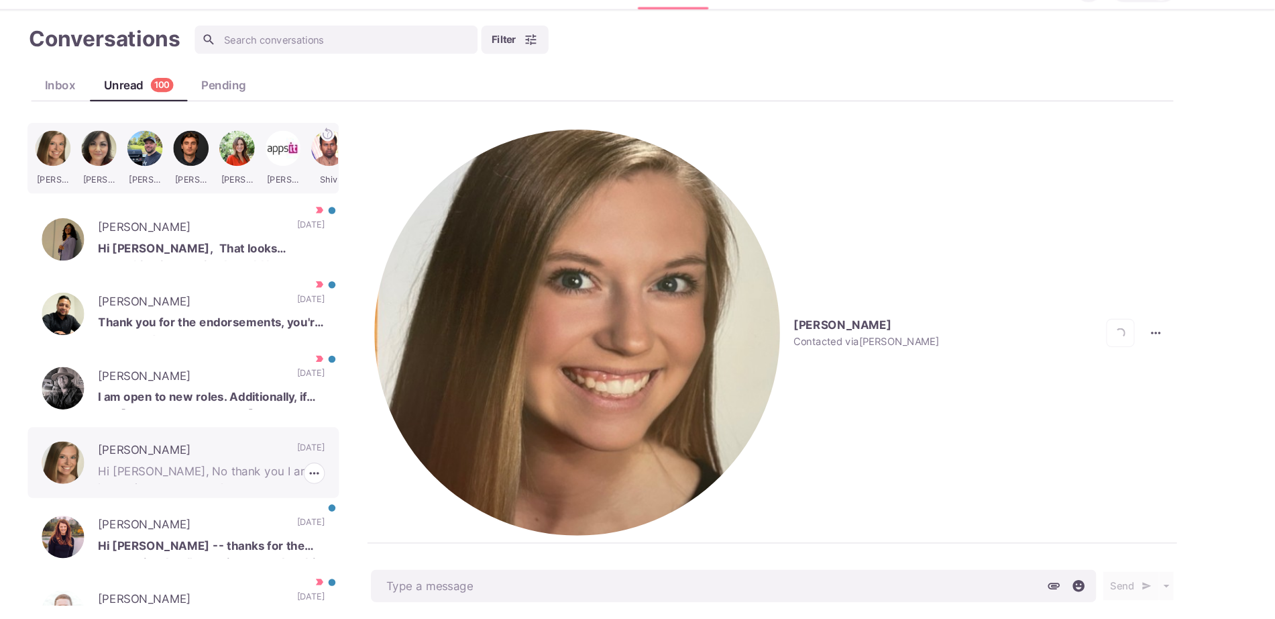
scroll to position [73, 0]
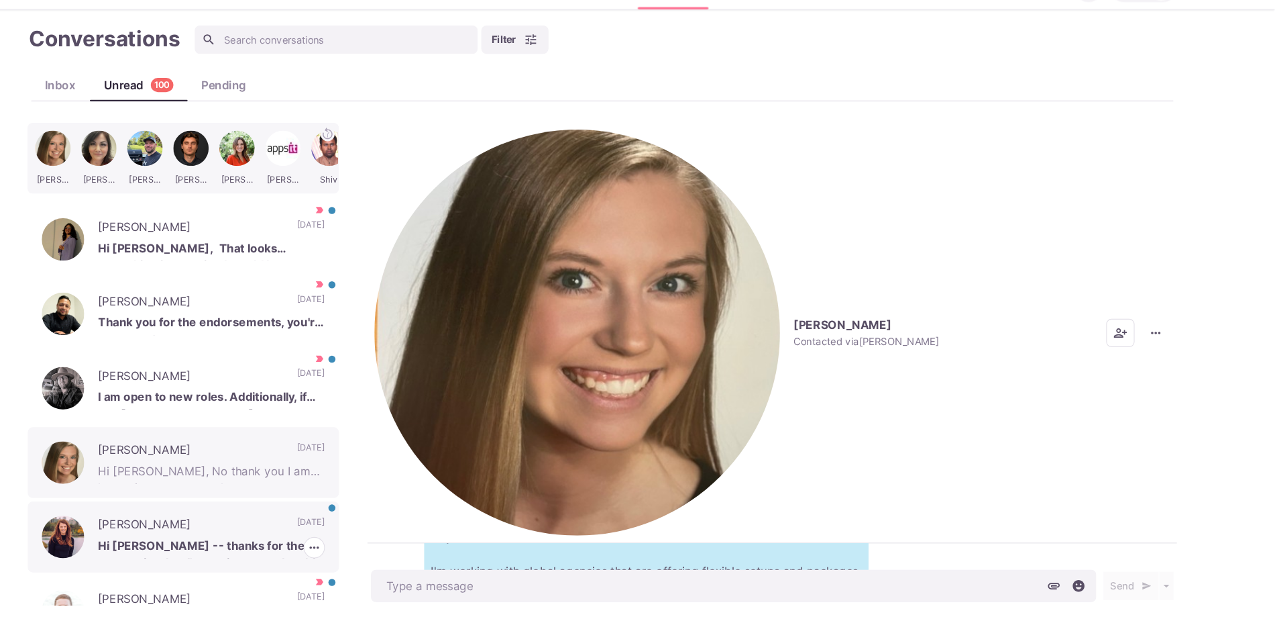
click at [339, 540] on p "Hi Sam -- thanks for the connection, but I'm not interested at this time. Cheer…" at bounding box center [267, 550] width 215 height 20
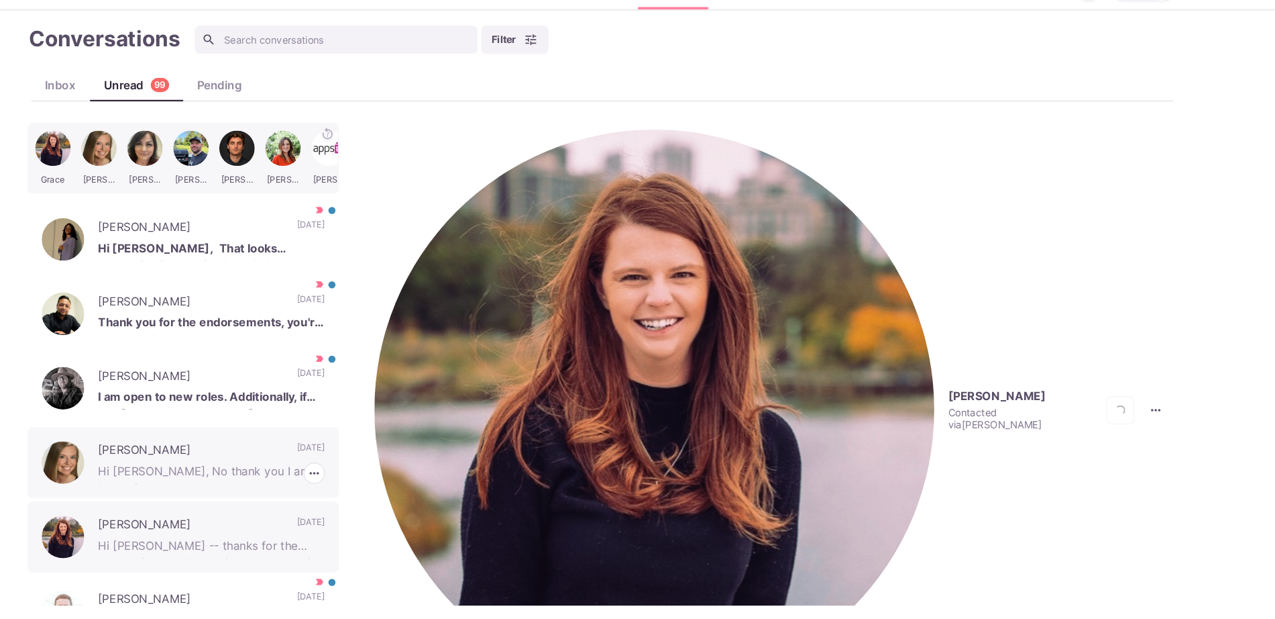
scroll to position [222, 0]
click at [280, 470] on p "Hi Jacob, No thank you I am happy in my current role" at bounding box center [267, 480] width 215 height 20
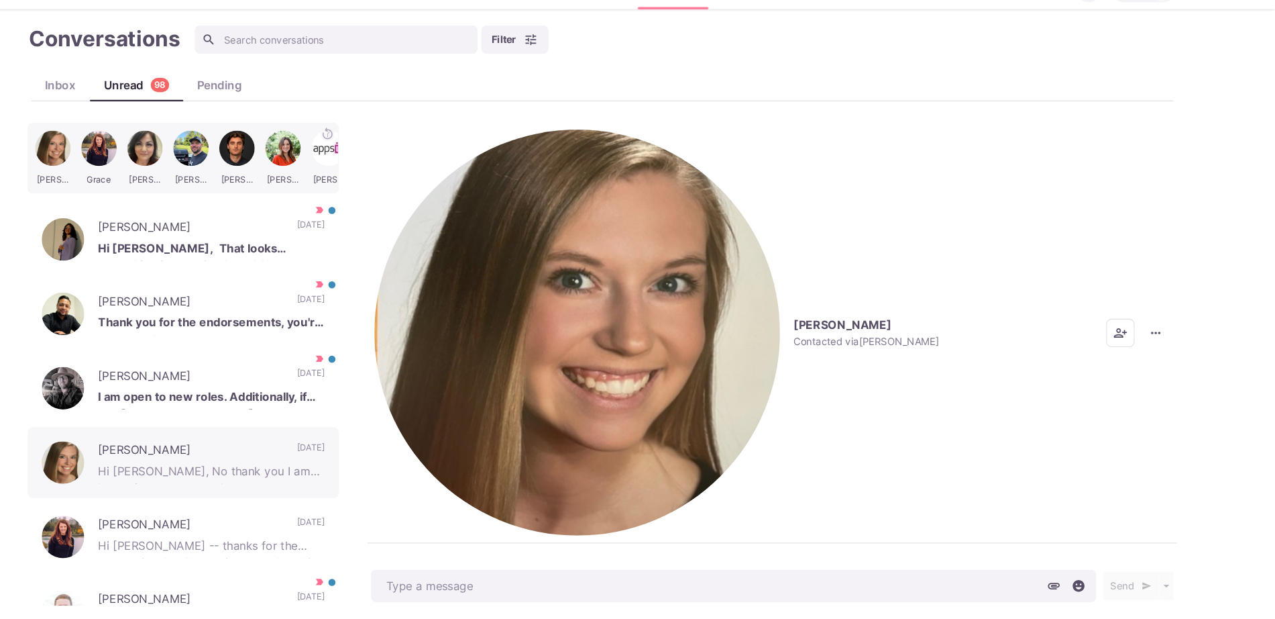
scroll to position [73, 0]
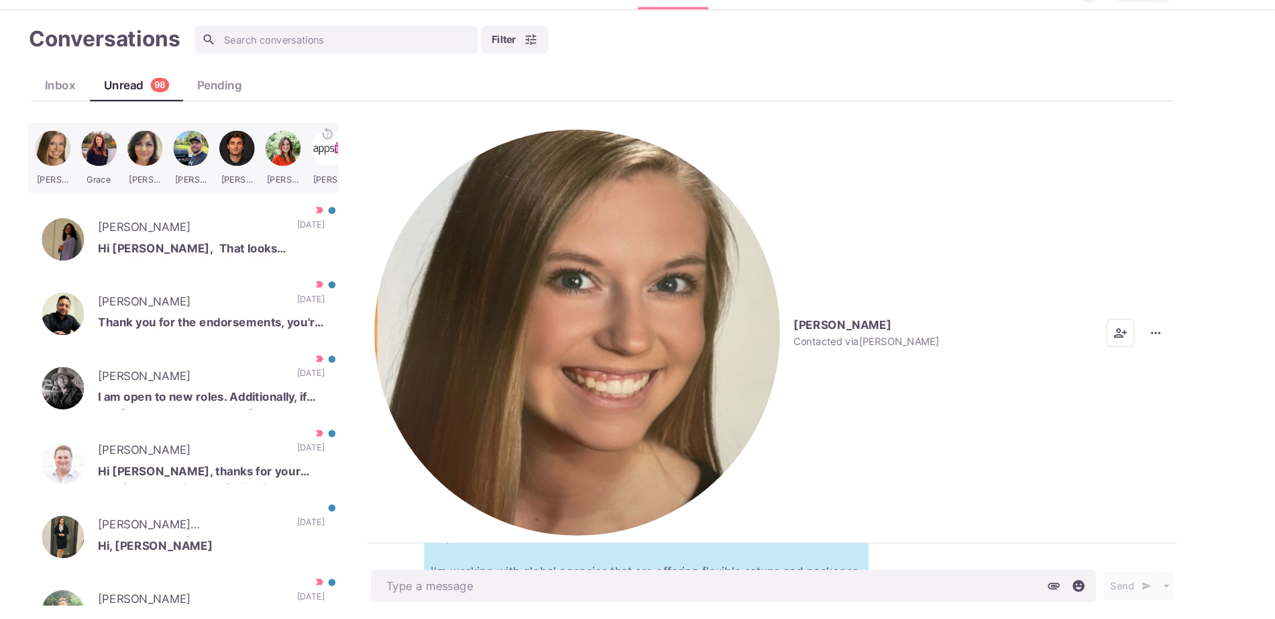
click at [435, 173] on img "button" at bounding box center [614, 346] width 384 height 384
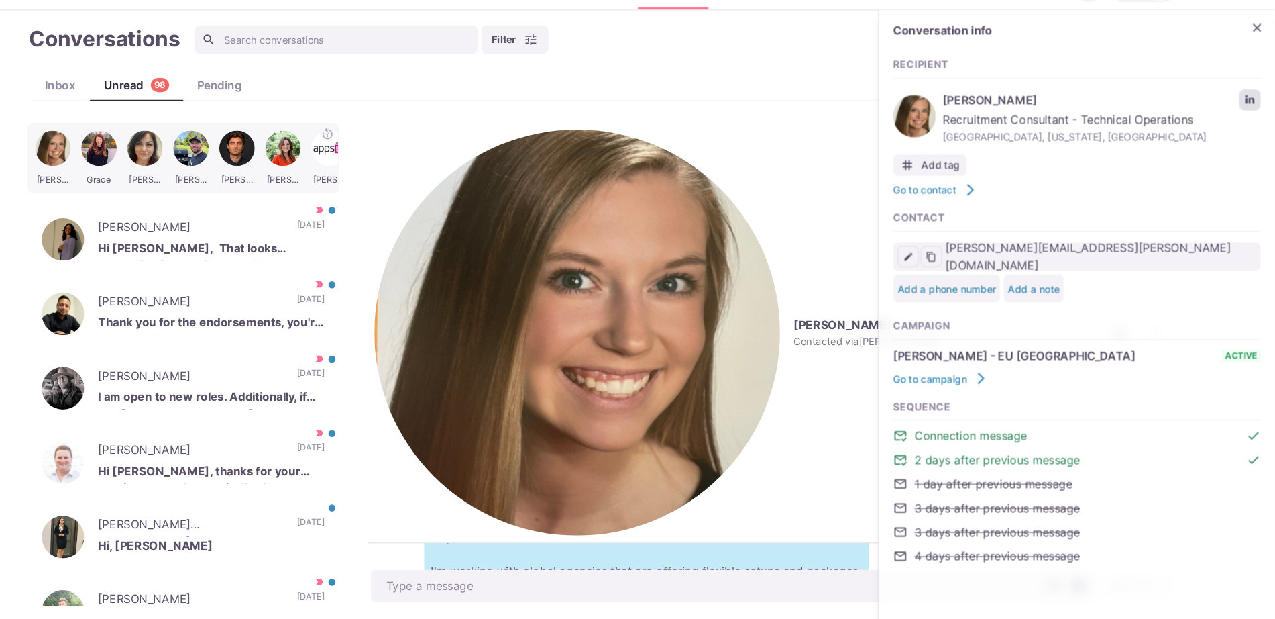
click at [1243, 123] on link "LinkedIn profile link" at bounding box center [1252, 126] width 20 height 20
click at [271, 436] on div "Kevin Cassman Hi Sam, thanks for your persistence as I am typically slow to res…" at bounding box center [240, 469] width 295 height 67
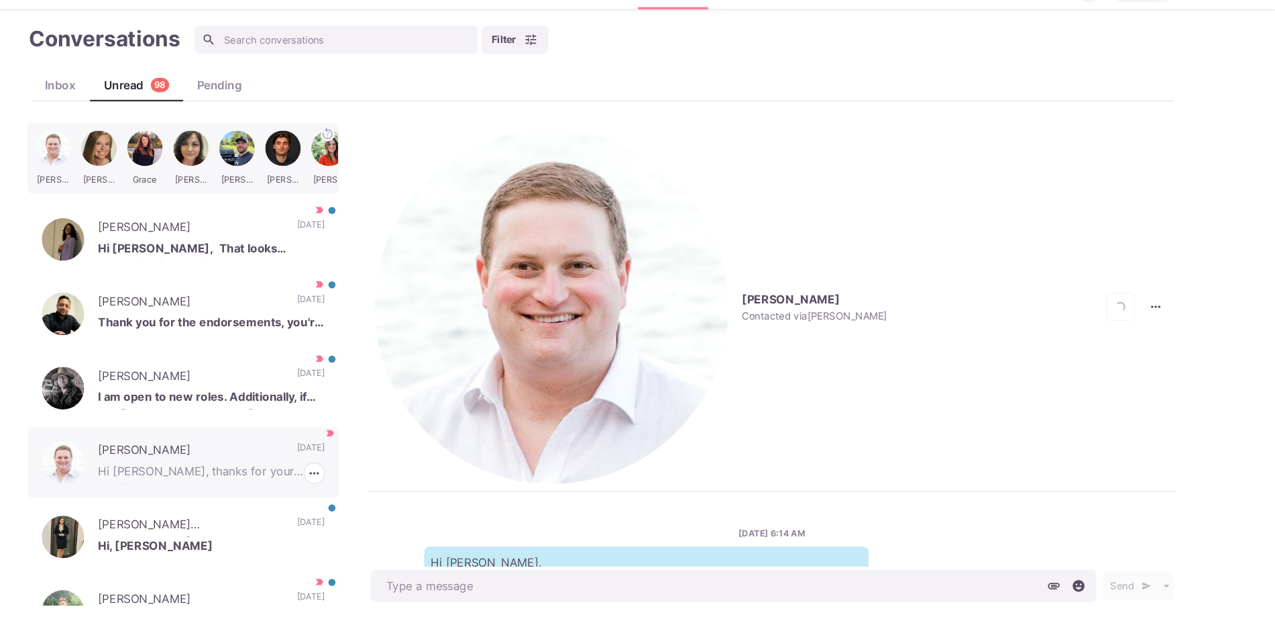
scroll to position [273, 0]
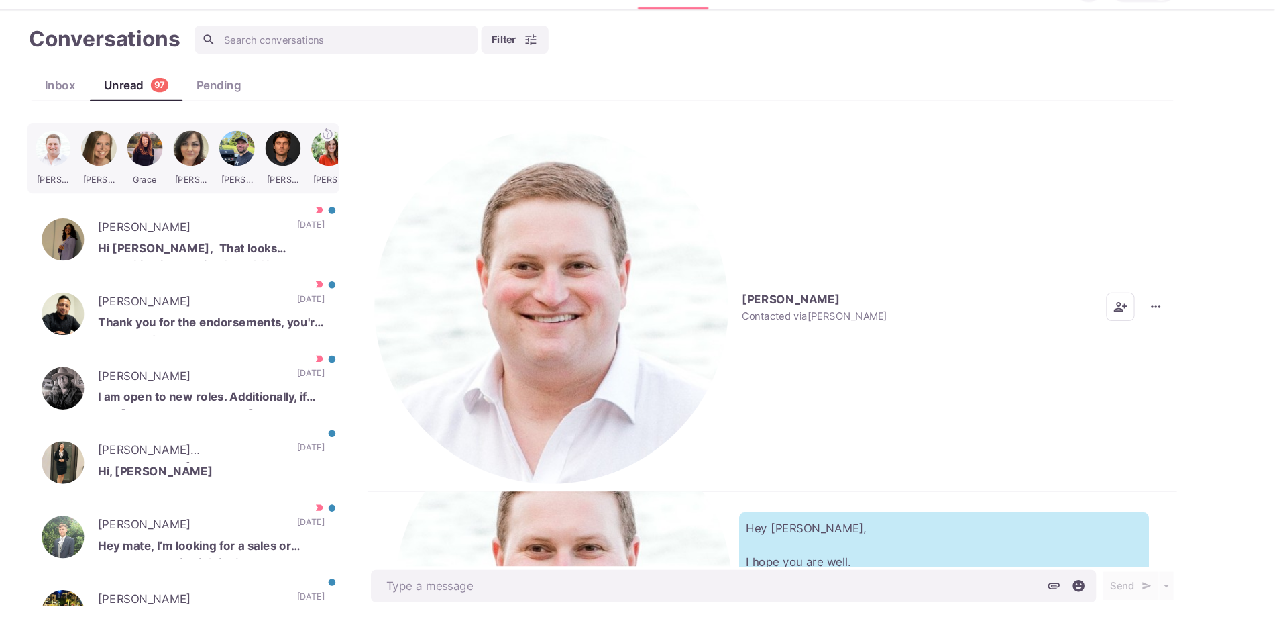
click at [771, 308] on p "Kevin Cassman" at bounding box center [817, 314] width 93 height 13
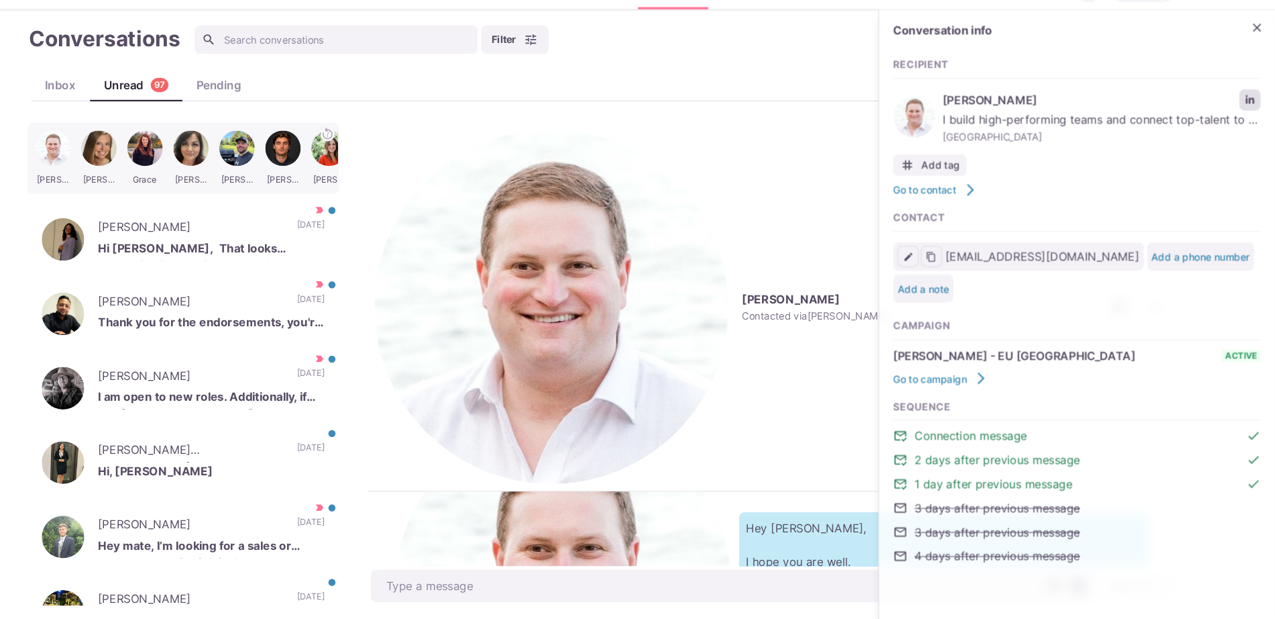
click at [1247, 133] on link "LinkedIn profile link" at bounding box center [1252, 126] width 20 height 20
click at [277, 399] on p "I am open to new roles. Additionally, if any part-time contract work becomes av…" at bounding box center [267, 409] width 215 height 20
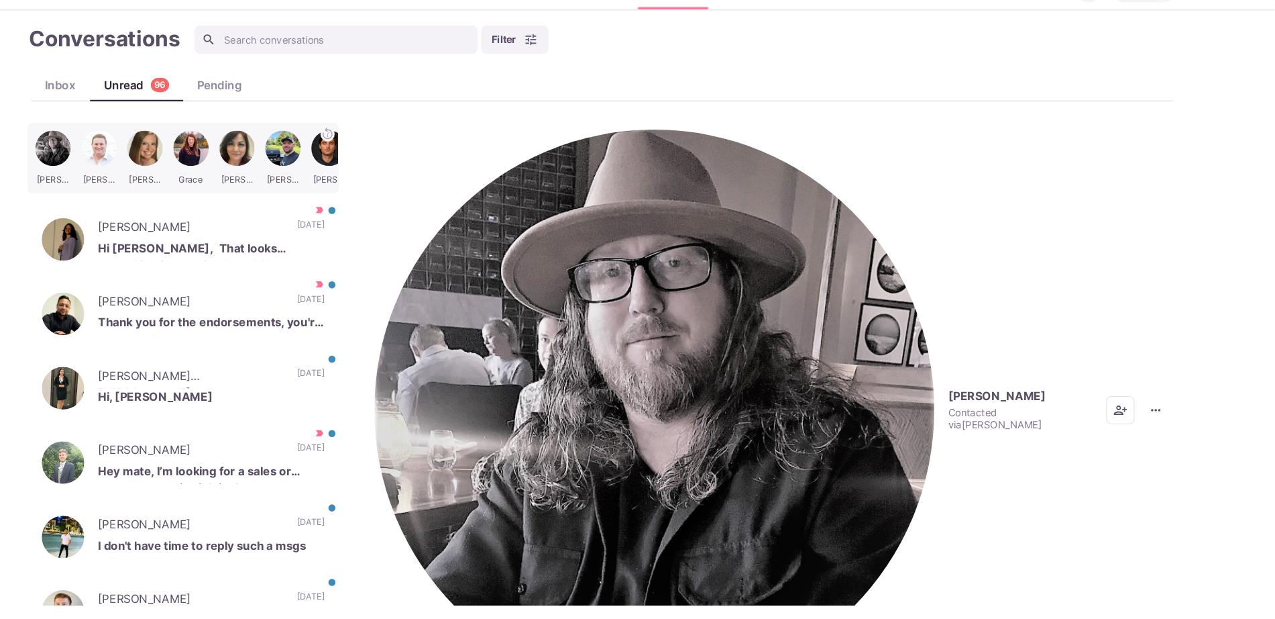
click at [966, 417] on p "Contacted via Jacob Moss" at bounding box center [1034, 428] width 136 height 23
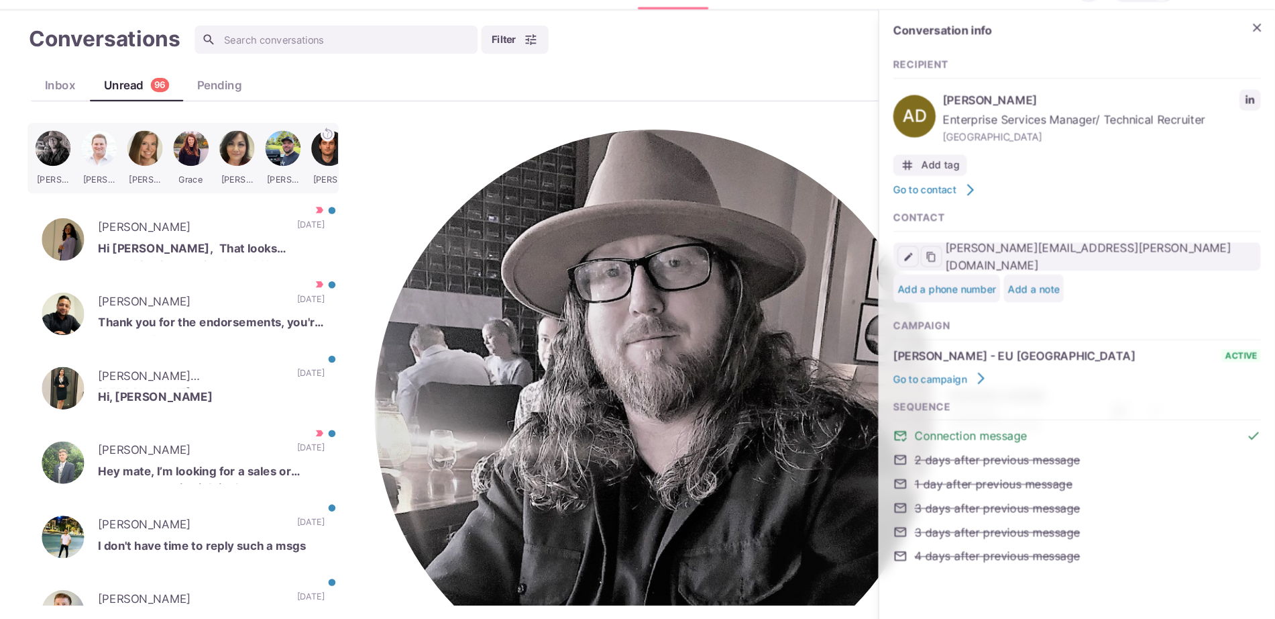
click at [966, 417] on p "Contacted via Jacob Moss" at bounding box center [1034, 428] width 136 height 23
click at [1247, 127] on icon "LinkedIn profile link" at bounding box center [1251, 125] width 9 height 9
type textarea "x"
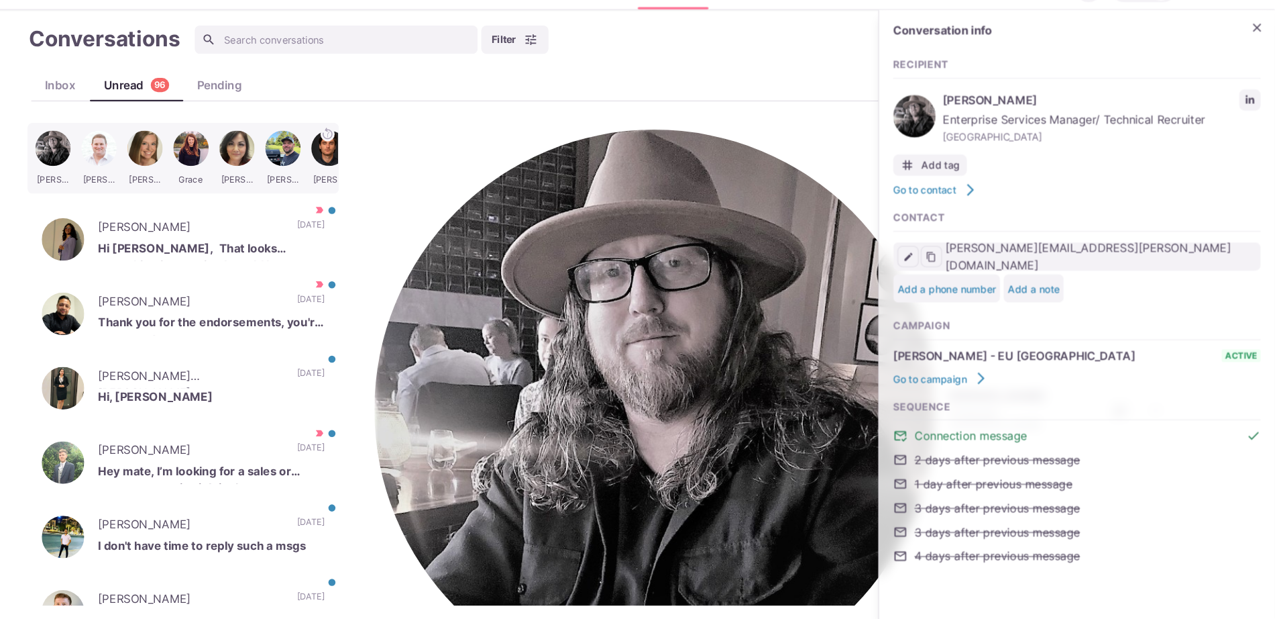
paste textarea "I work with around 500 agencies across the [GEOGRAPHIC_DATA], [GEOGRAPHIC_DATA]…"
type textarea "I work with around 500 agencies across the [GEOGRAPHIC_DATA], [GEOGRAPHIC_DATA]…"
type textarea "x"
click at [268, 410] on p "Hi, Sam" at bounding box center [267, 409] width 215 height 20
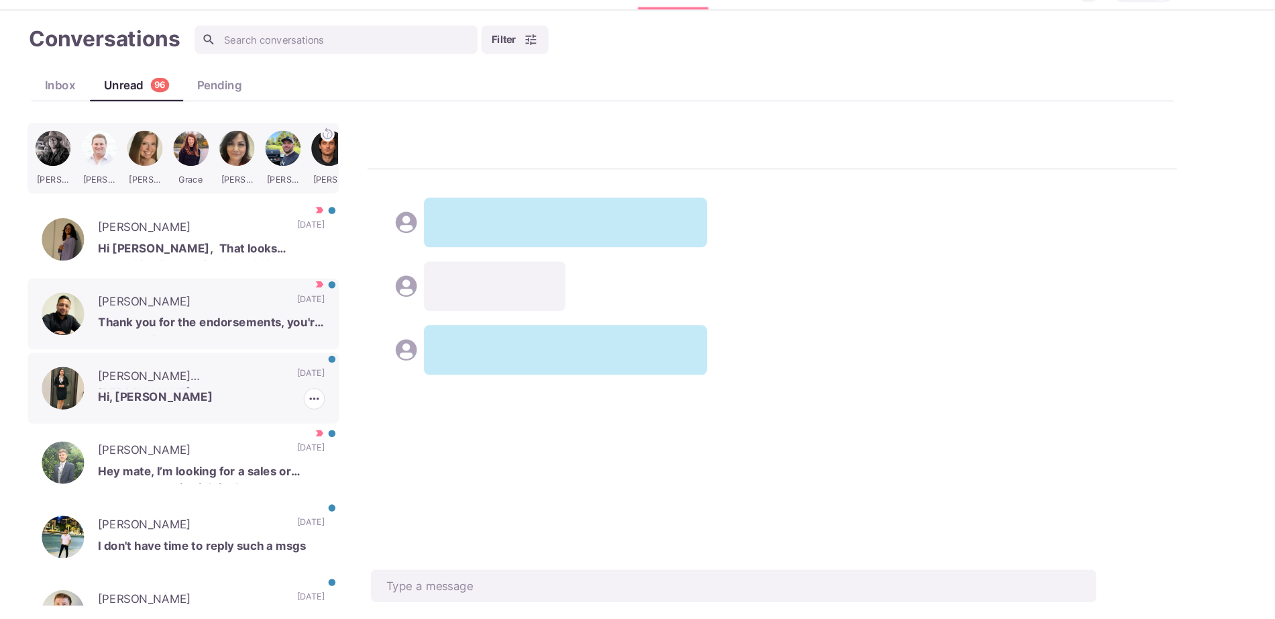
click at [244, 309] on p "Felipe Franco" at bounding box center [247, 319] width 175 height 20
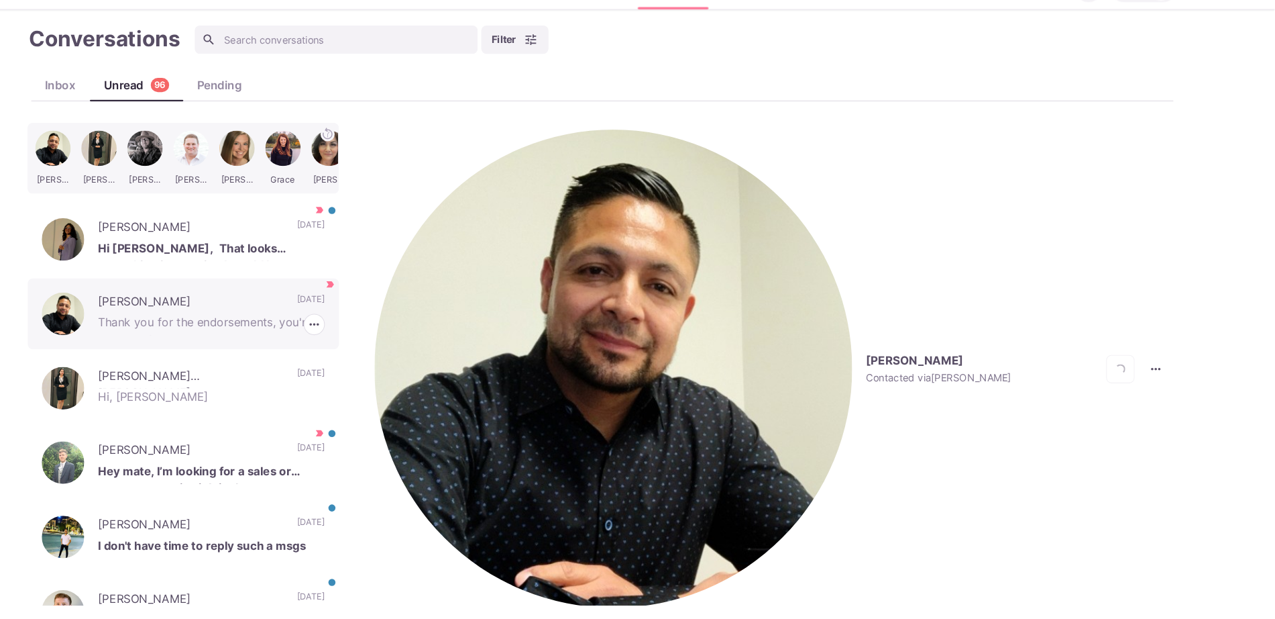
scroll to position [719, 0]
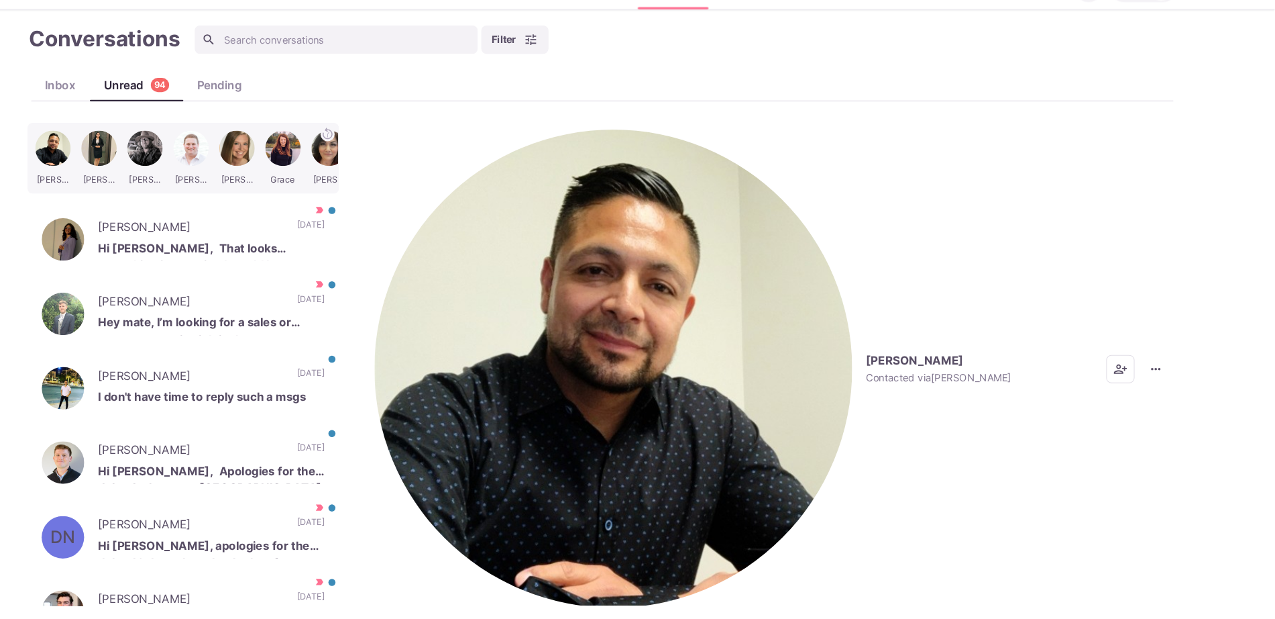
click at [450, 168] on button "Felipe Franco Contacted via Sam Richardson" at bounding box center [724, 380] width 604 height 453
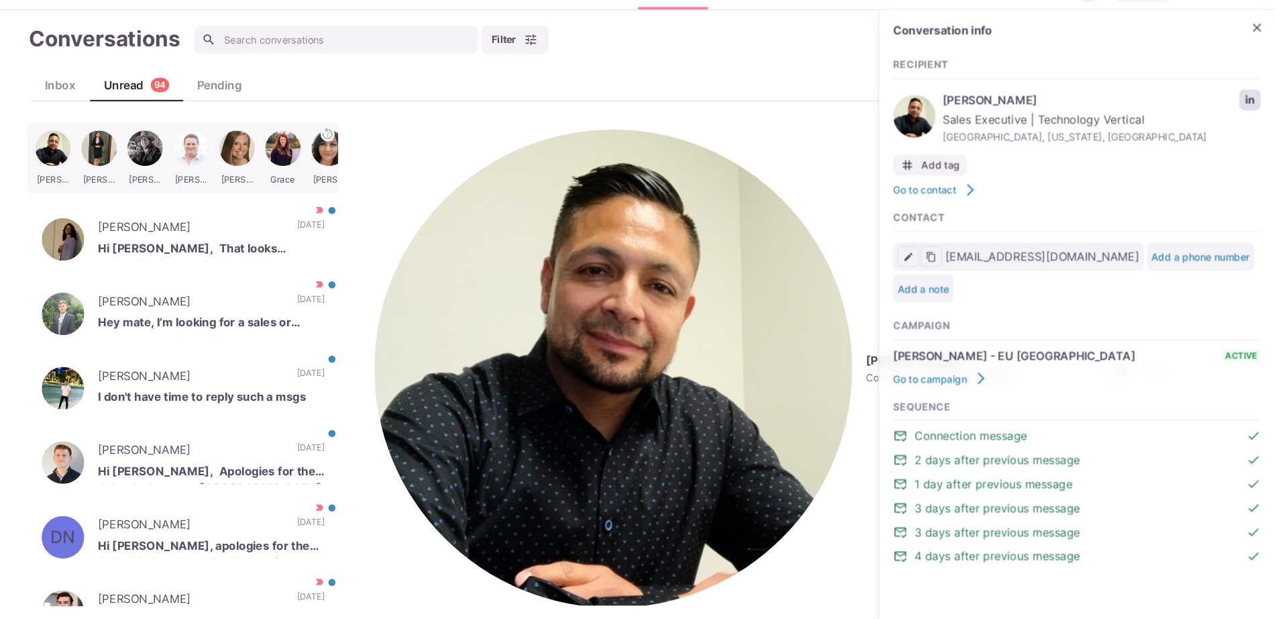
click at [1254, 122] on icon "LinkedIn profile link" at bounding box center [1251, 125] width 9 height 9
click at [1252, 57] on icon "Close" at bounding box center [1258, 57] width 13 height 13
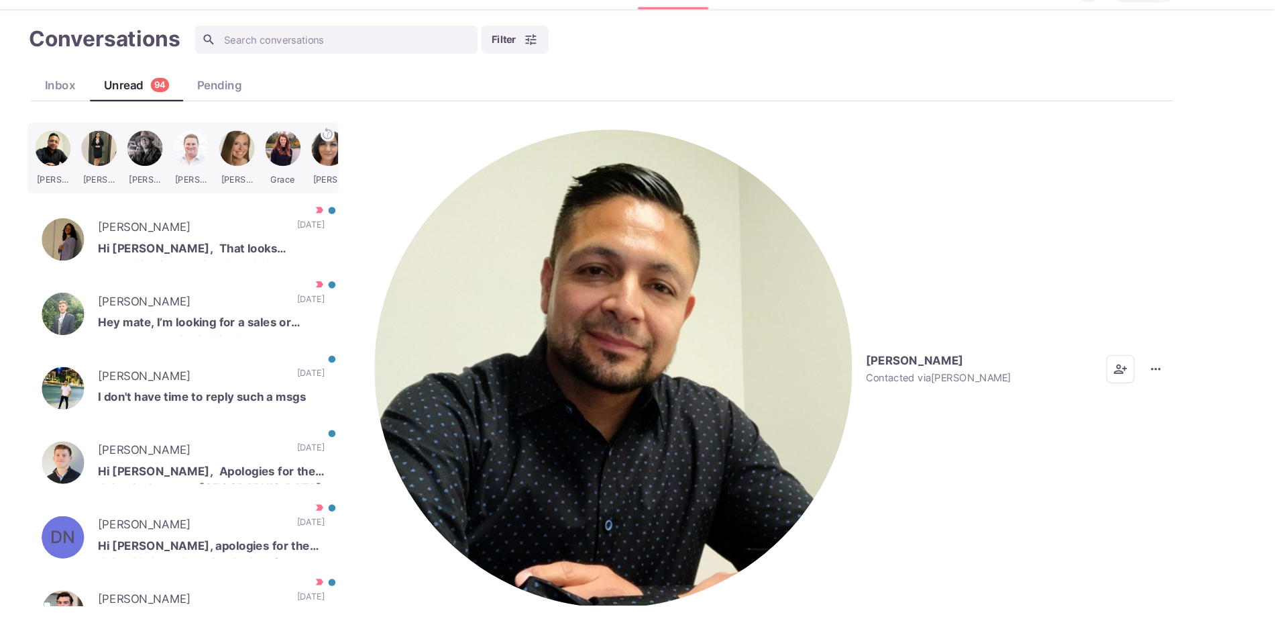
click at [1176, 170] on div "Felipe Franco Contacted via Sam Richardson Mark as Unread Mark as Not Important…" at bounding box center [799, 381] width 768 height 467
click at [1167, 374] on icon "More menu" at bounding box center [1162, 380] width 13 height 13
click at [1128, 225] on button "Mark as Not Important" at bounding box center [1110, 222] width 130 height 21
click at [349, 379] on p "[DATE]" at bounding box center [362, 389] width 26 height 20
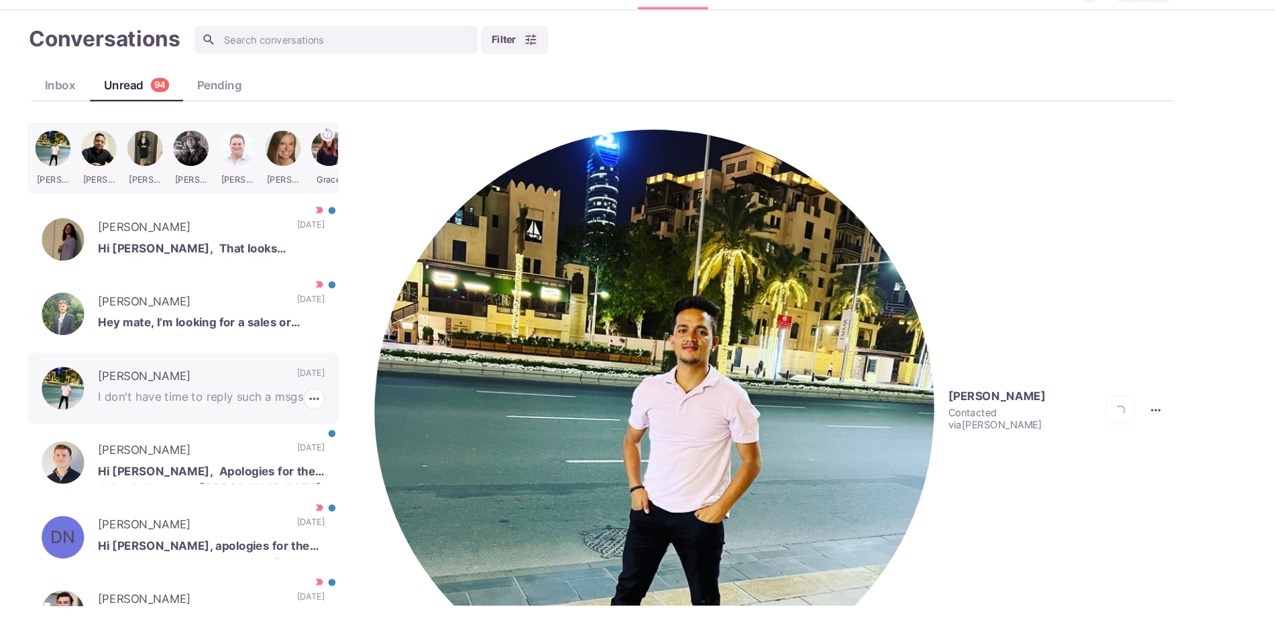
scroll to position [587, 0]
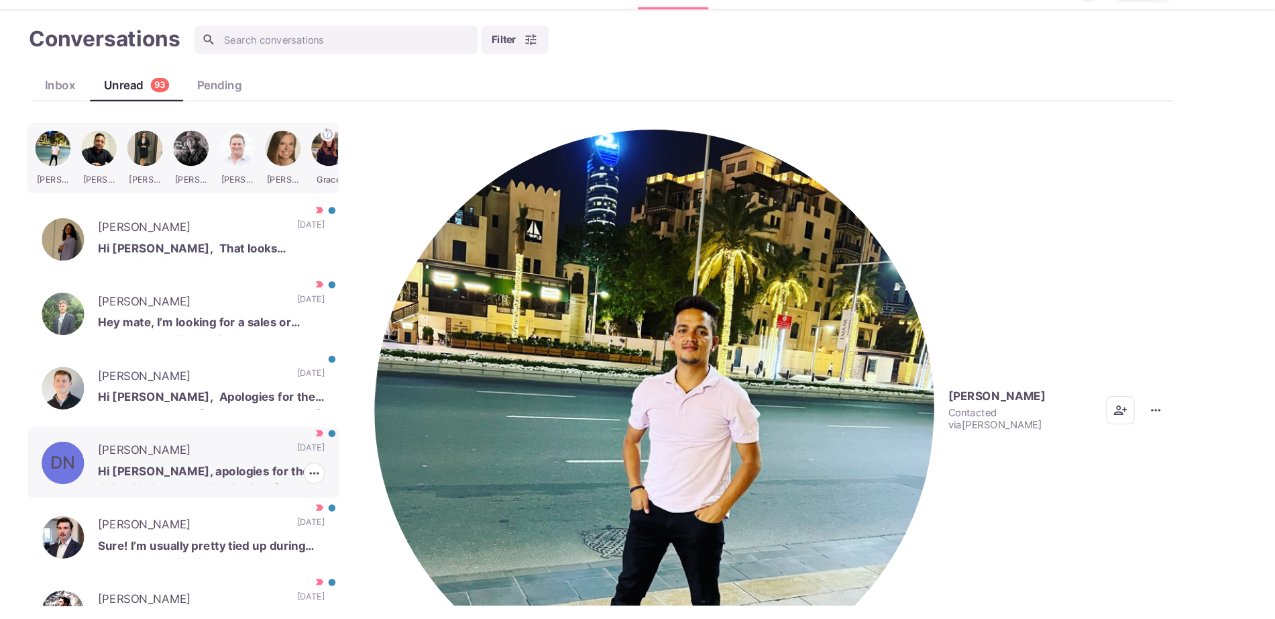
click at [268, 453] on p "Dorian K. Nunez" at bounding box center [247, 460] width 175 height 20
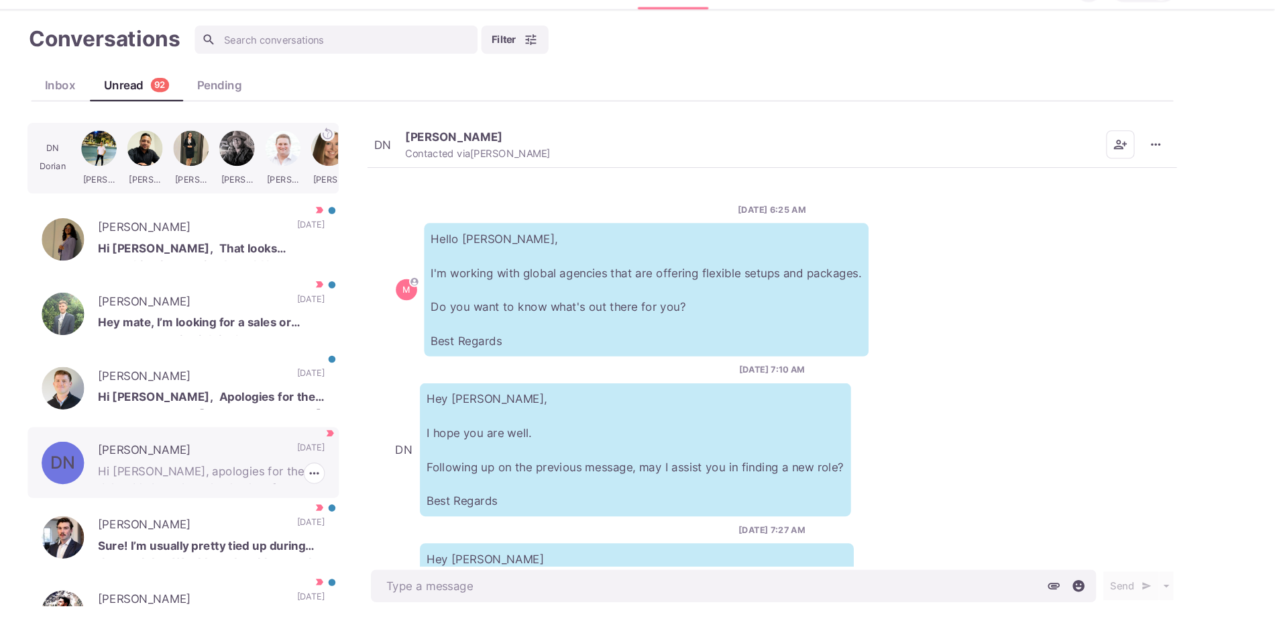
scroll to position [615, 0]
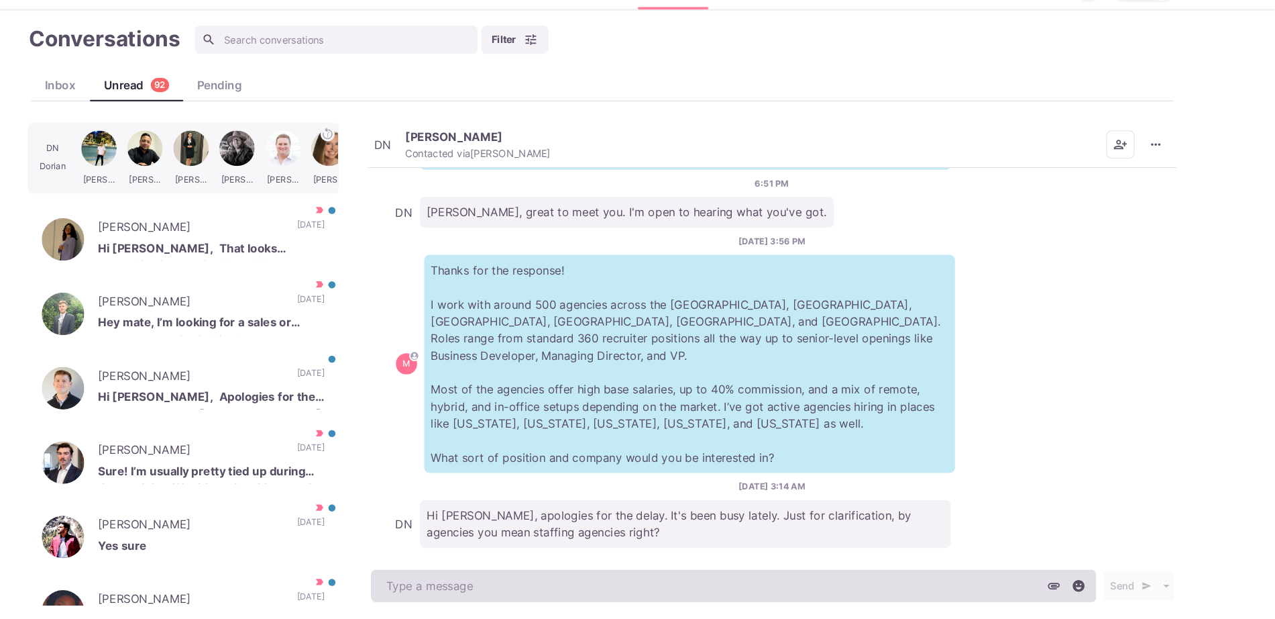
click at [661, 576] on textarea at bounding box center [763, 586] width 688 height 31
type textarea "x"
type textarea "Y"
type textarea "x"
type textarea "Ye"
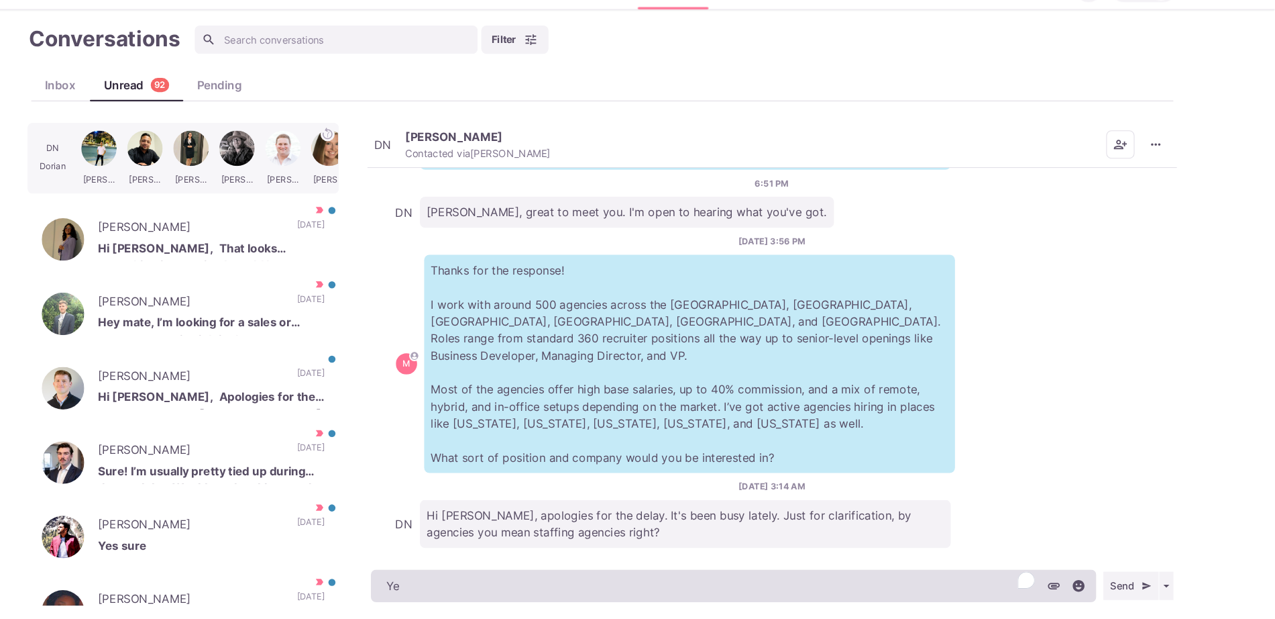
type textarea "x"
type textarea "Yes"
type textarea "x"
type textarea "Yes!"
type textarea "x"
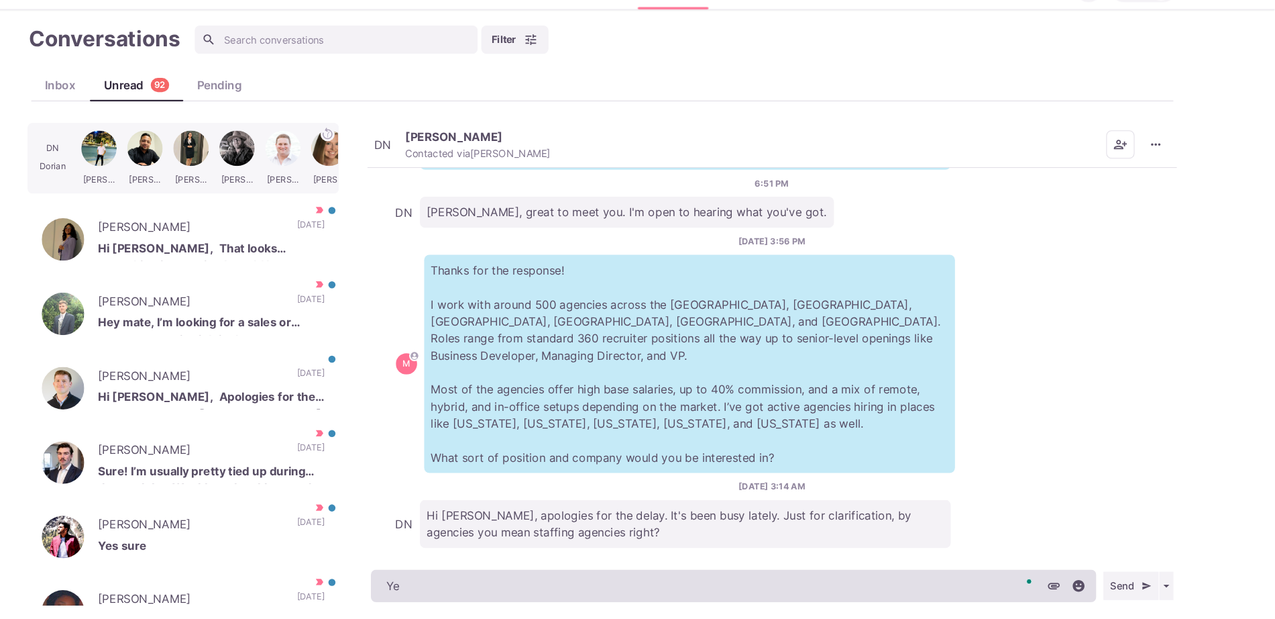
type textarea "Y"
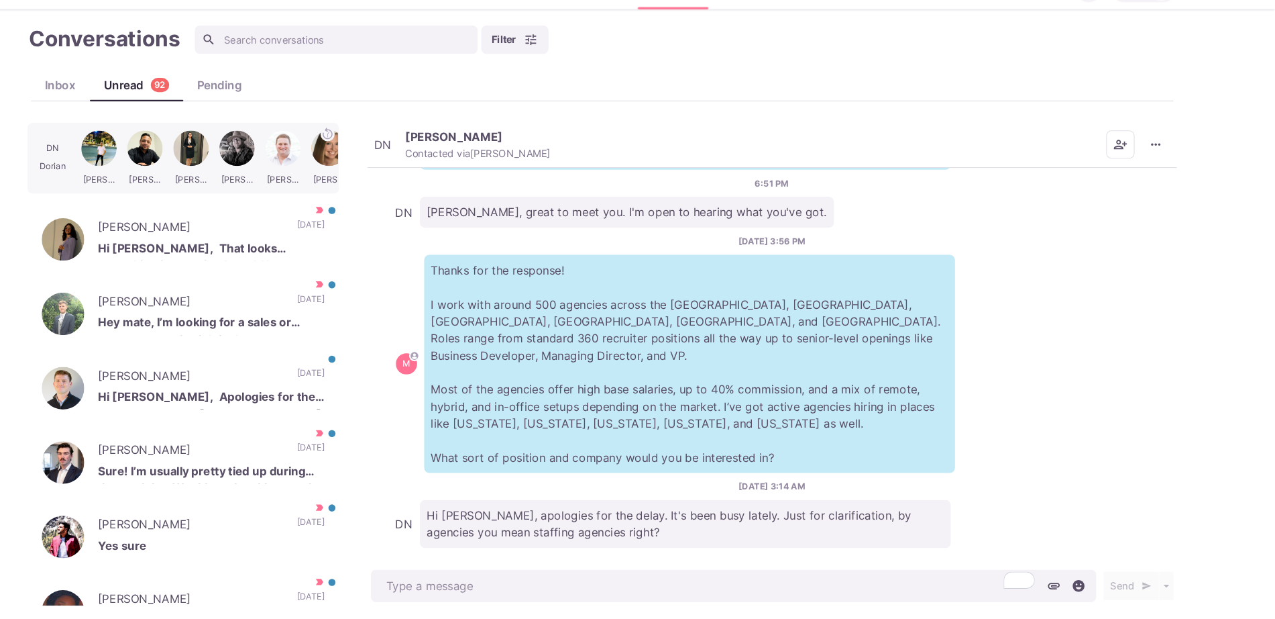
click at [448, 164] on button "DN Dorian K. Nunez Contacted via Sam Richardson" at bounding box center [505, 168] width 167 height 29
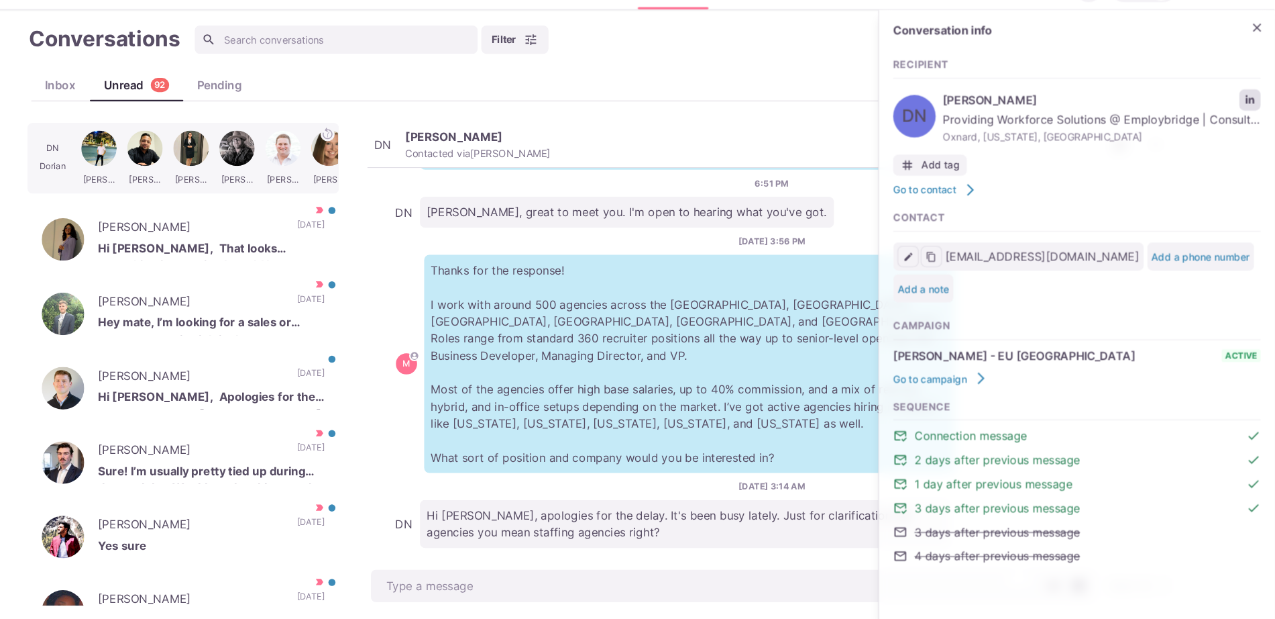
click at [1256, 128] on icon "LinkedIn profile link" at bounding box center [1252, 125] width 8 height 8
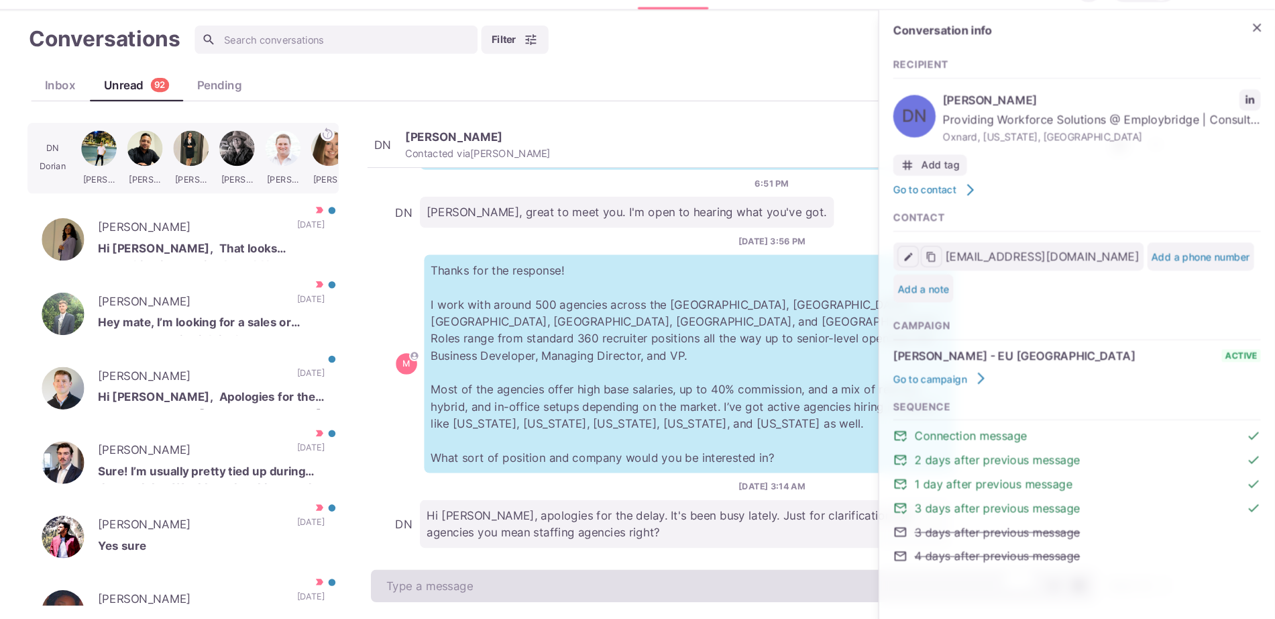
click at [533, 577] on textarea "To enrich screen reader interactions, please activate Accessibility in Grammarl…" at bounding box center [763, 586] width 688 height 31
click at [534, 592] on textarea "To enrich screen reader interactions, please activate Accessibility in Grammarl…" at bounding box center [763, 586] width 688 height 31
type textarea "x"
type textarea "Yep"
type textarea "x"
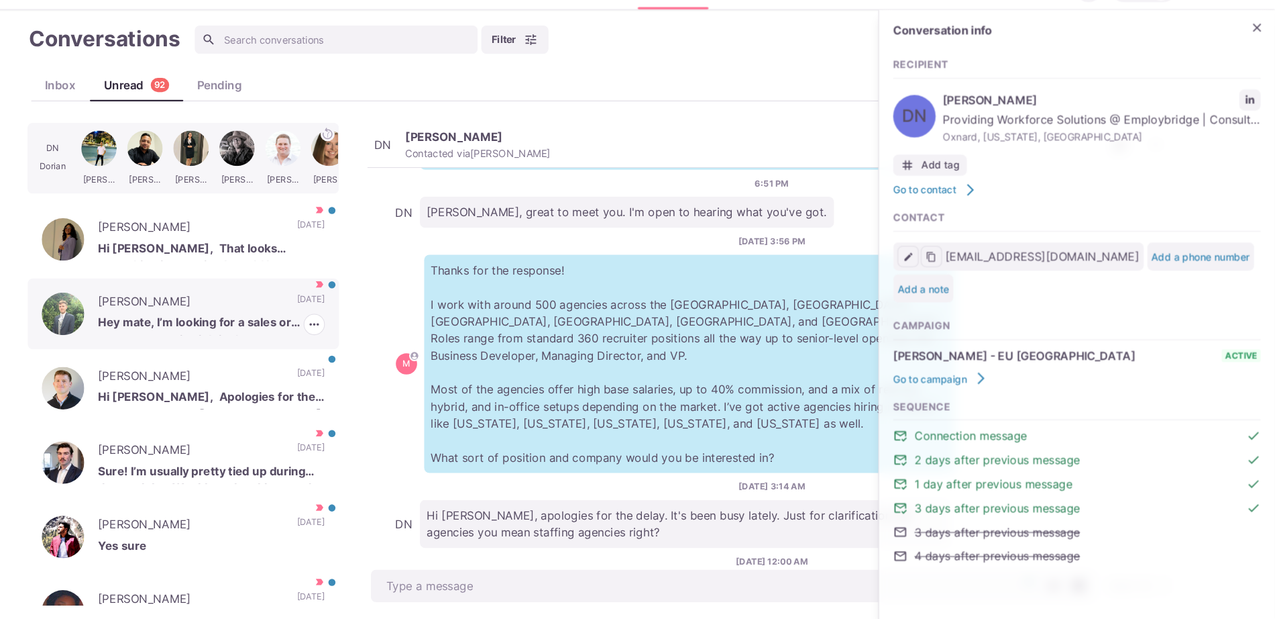
scroll to position [670, 0]
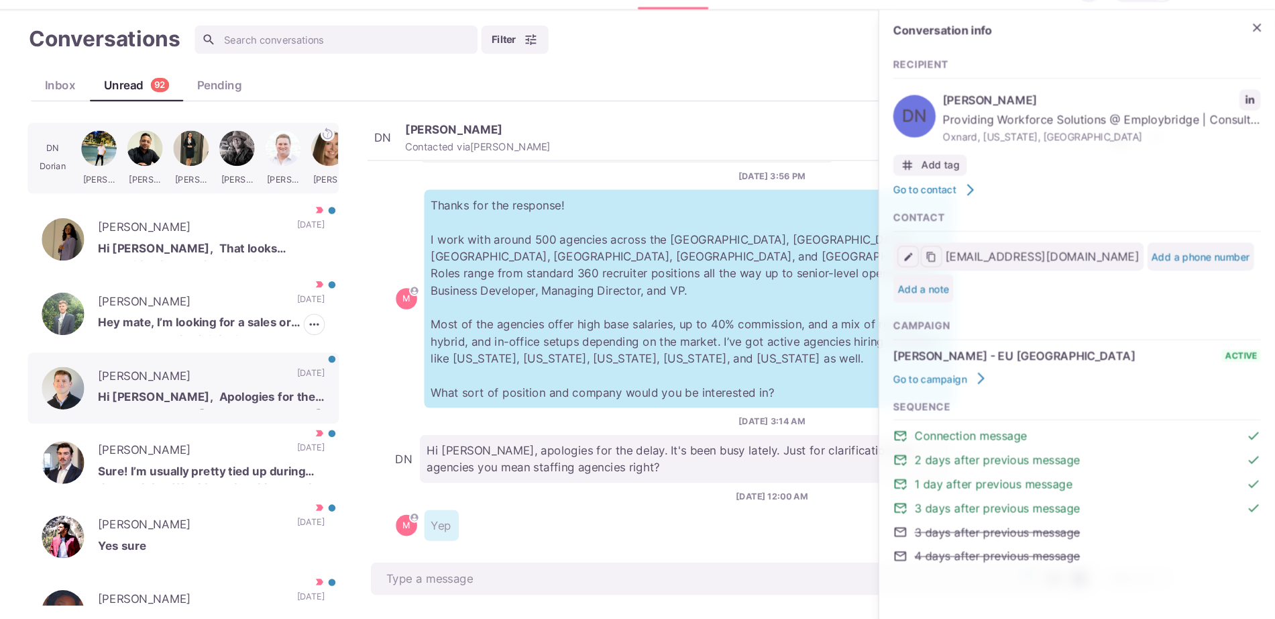
click at [240, 414] on div "Freddie Barrett Hi Jacob, Apologies for the delay. Im happy at Teya for now but…" at bounding box center [240, 399] width 295 height 67
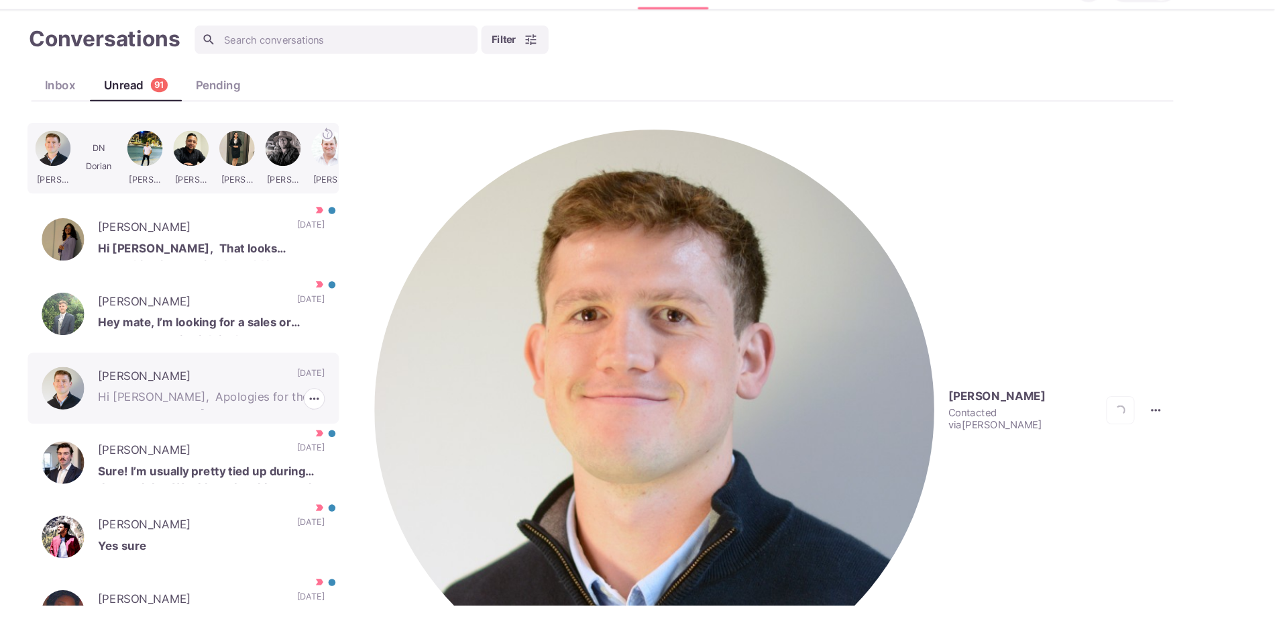
scroll to position [376, 0]
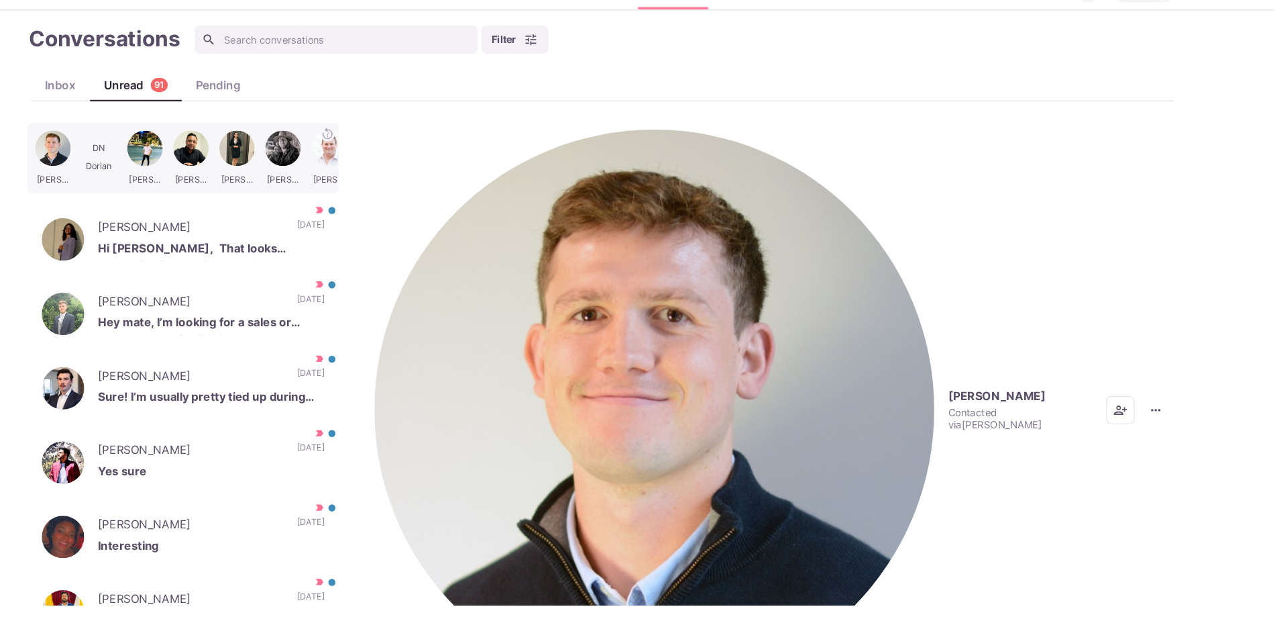
click at [449, 171] on button "Freddie Barrett Contacted via Jacob Moss" at bounding box center [762, 419] width 680 height 531
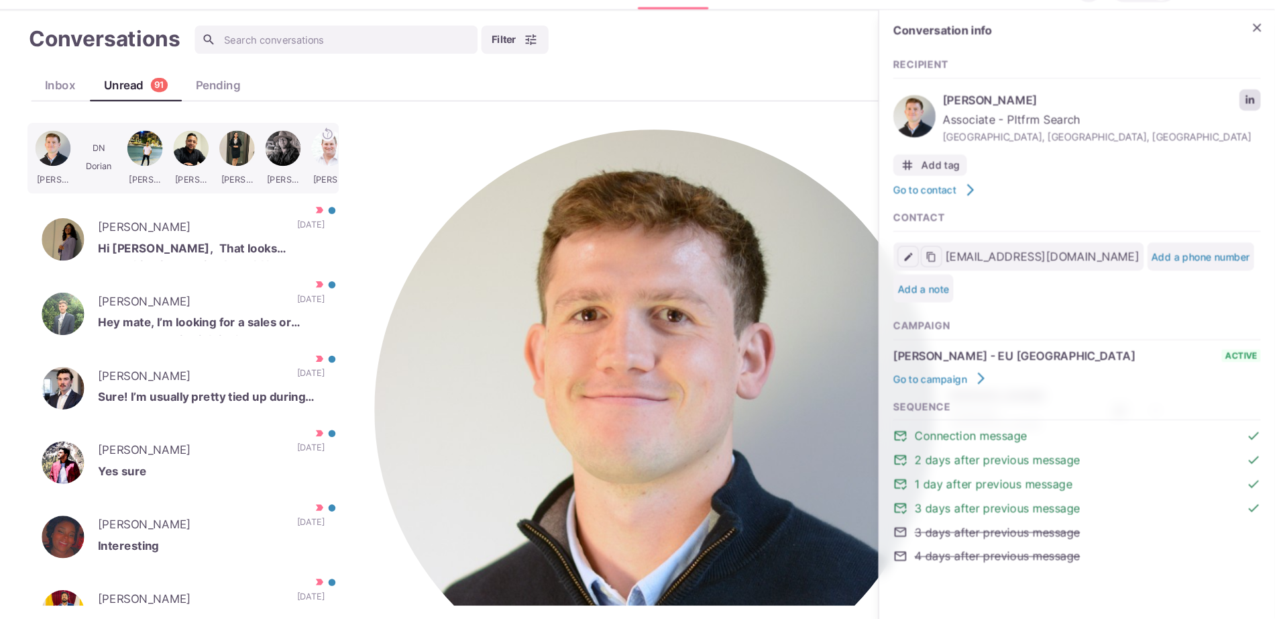
click at [1249, 123] on icon "LinkedIn profile link" at bounding box center [1251, 125] width 9 height 9
type textarea "x"
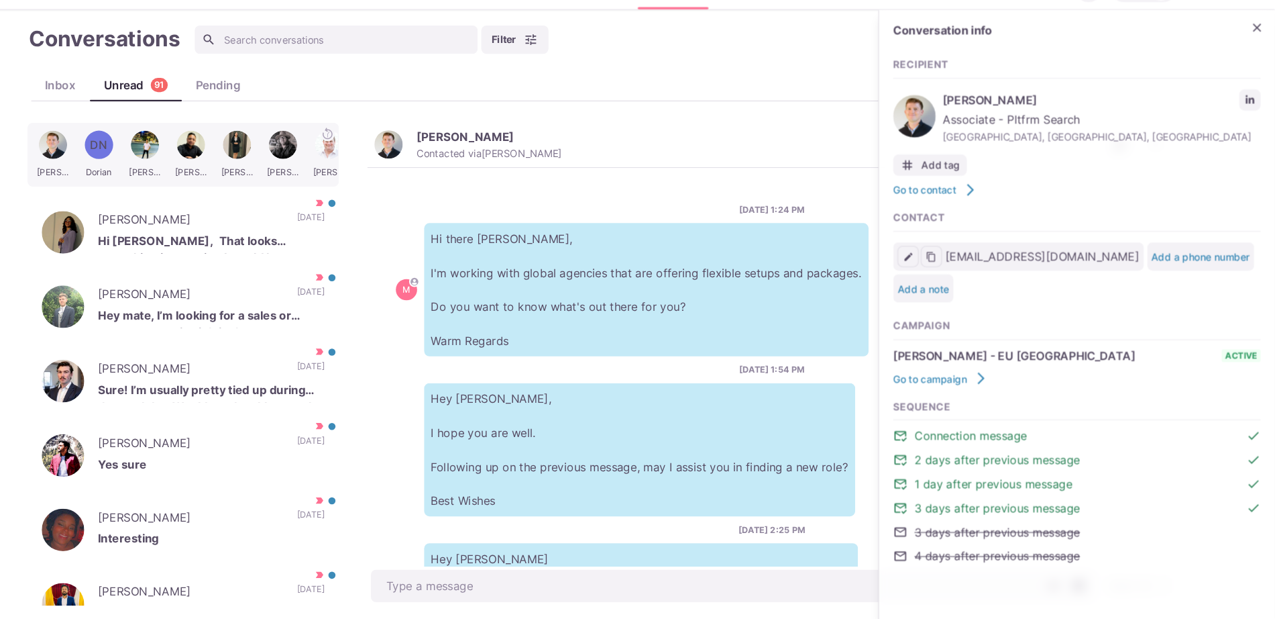
scroll to position [376, 0]
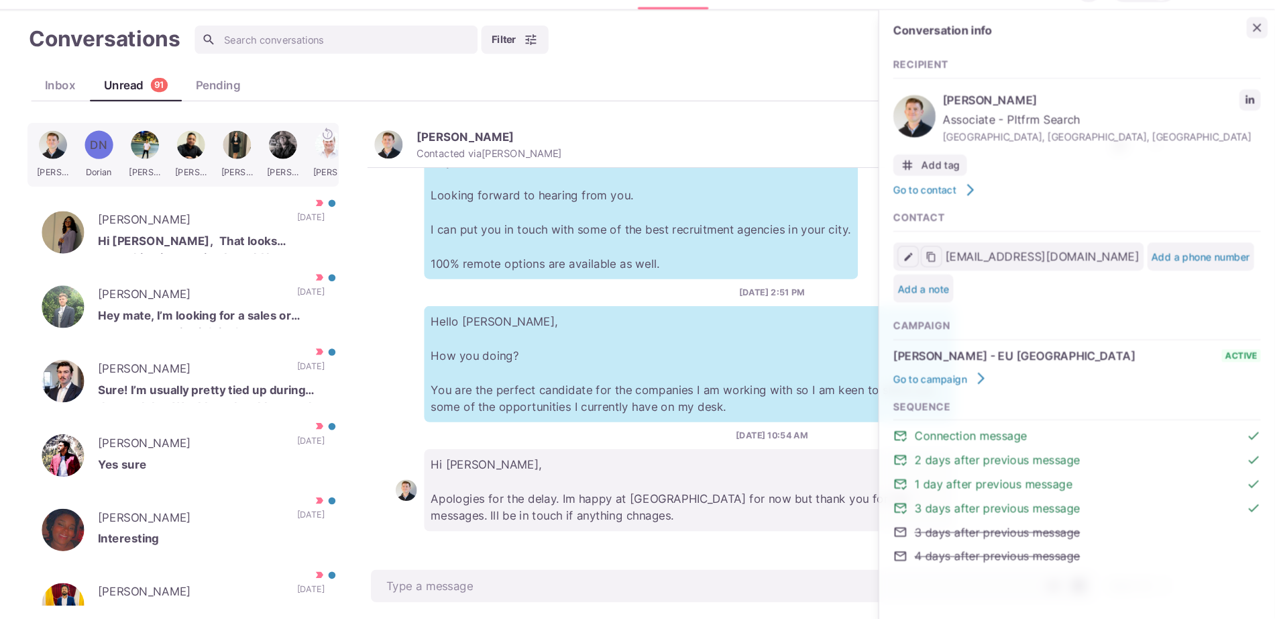
click at [1254, 54] on icon "Close" at bounding box center [1258, 57] width 13 height 13
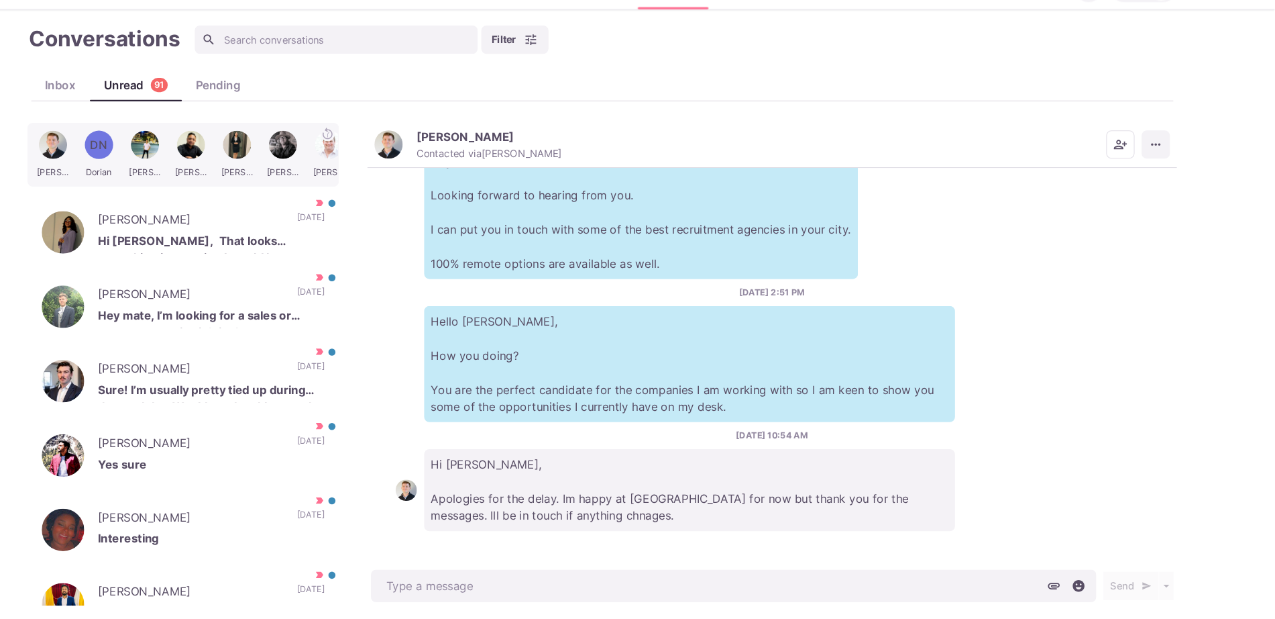
click at [1161, 166] on icon "More menu" at bounding box center [1162, 168] width 13 height 13
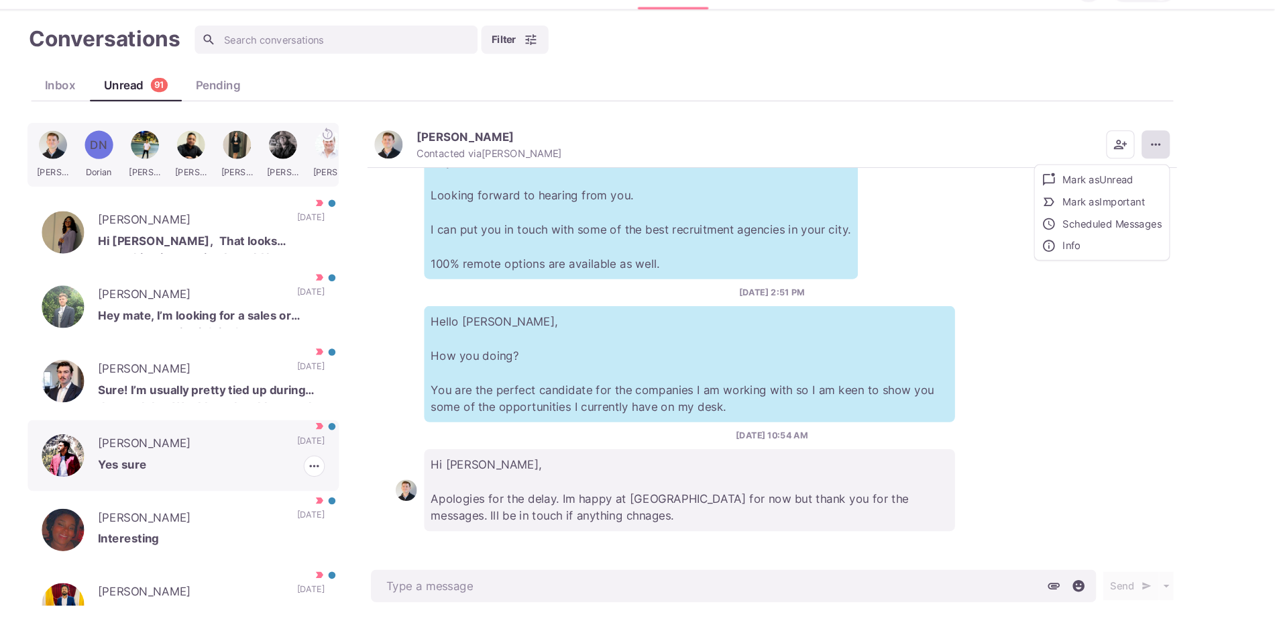
click at [275, 475] on p "Yes sure" at bounding box center [267, 473] width 215 height 20
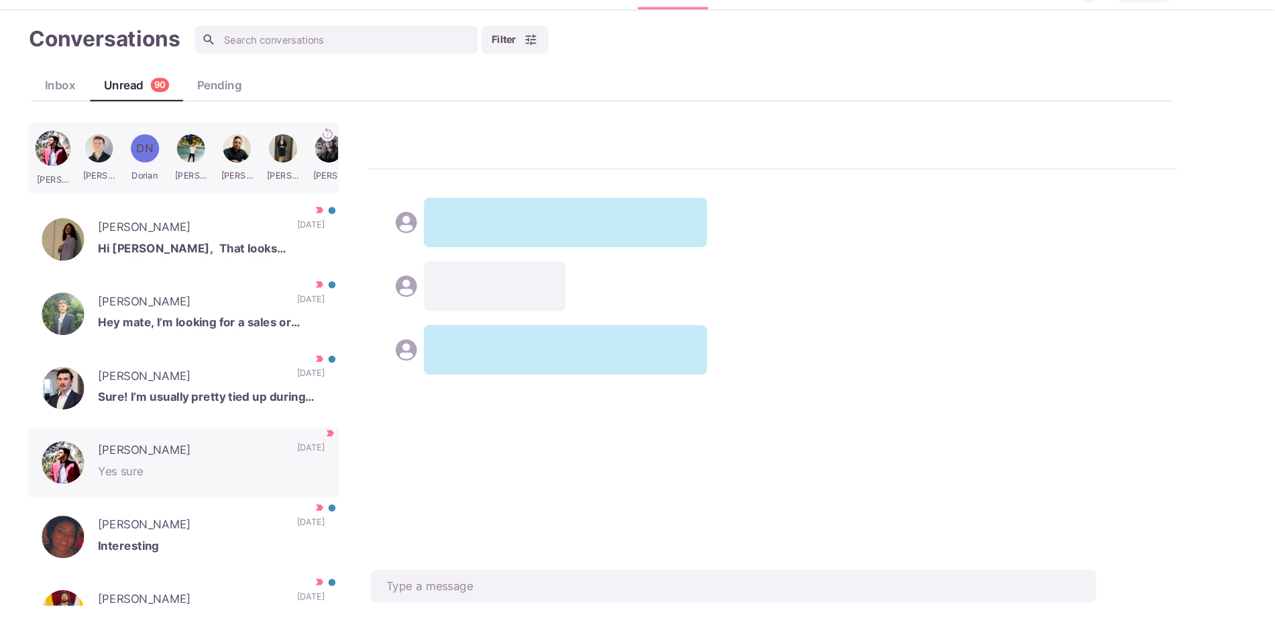
click at [1166, 164] on div "[PERSON_NAME] [PERSON_NAME] [PERSON_NAME] [PERSON_NAME] [PERSON_NAME] [PERSON_N…" at bounding box center [638, 377] width 1090 height 458
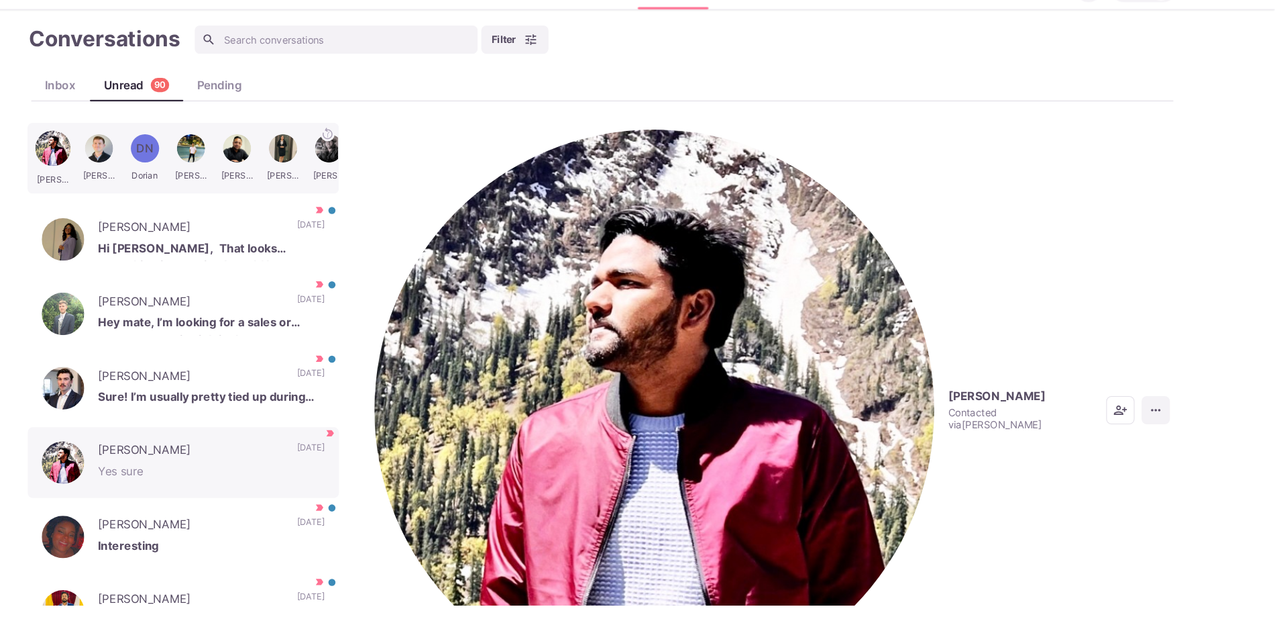
click at [1163, 413] on icon "More menu" at bounding box center [1162, 419] width 13 height 13
click at [1118, 228] on button "Mark as Not Important" at bounding box center [1110, 222] width 130 height 21
click at [258, 540] on p "Interesting" at bounding box center [267, 550] width 215 height 20
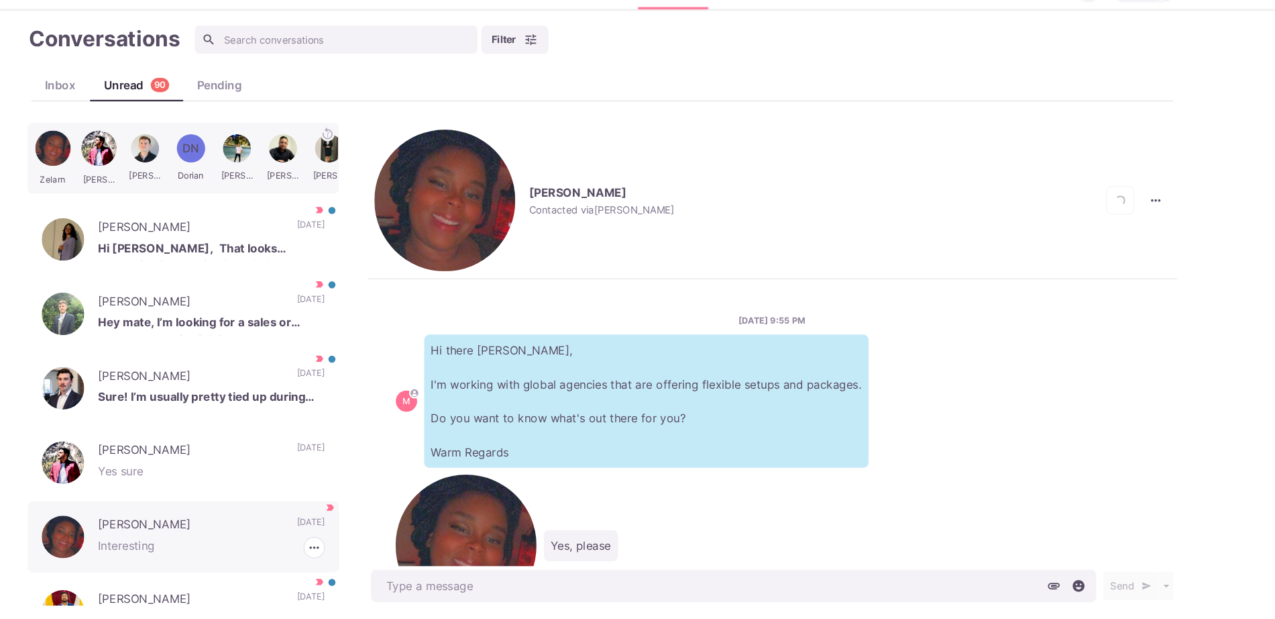
scroll to position [109, 0]
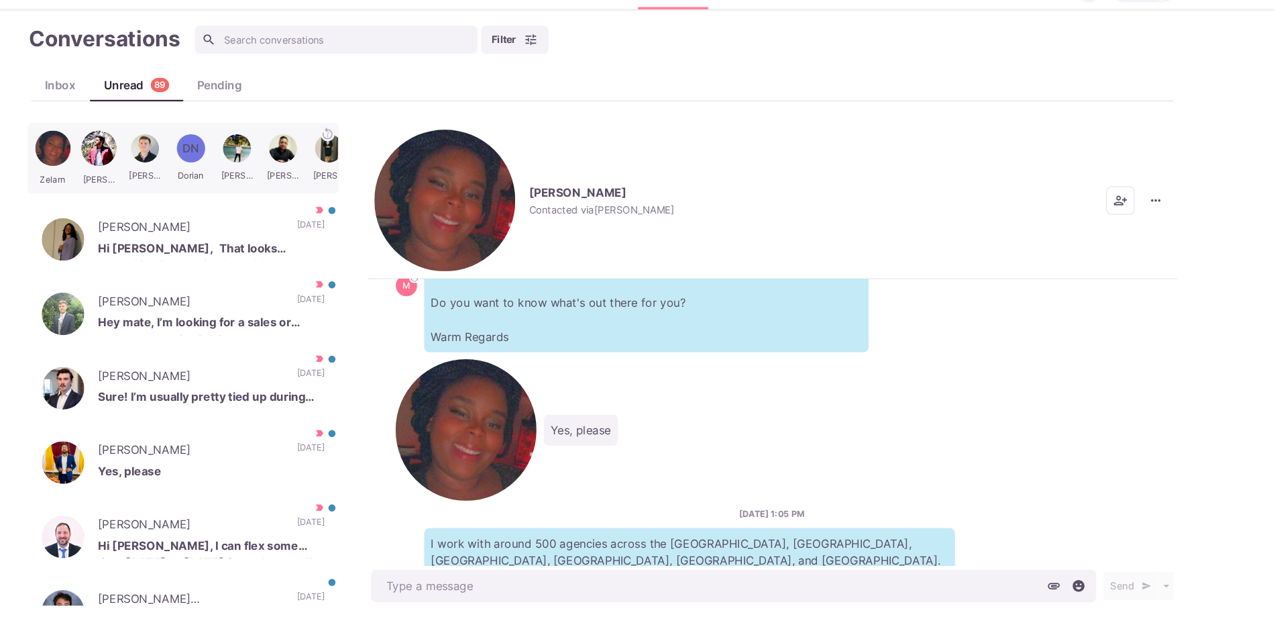
click at [438, 162] on img "button" at bounding box center [489, 221] width 134 height 134
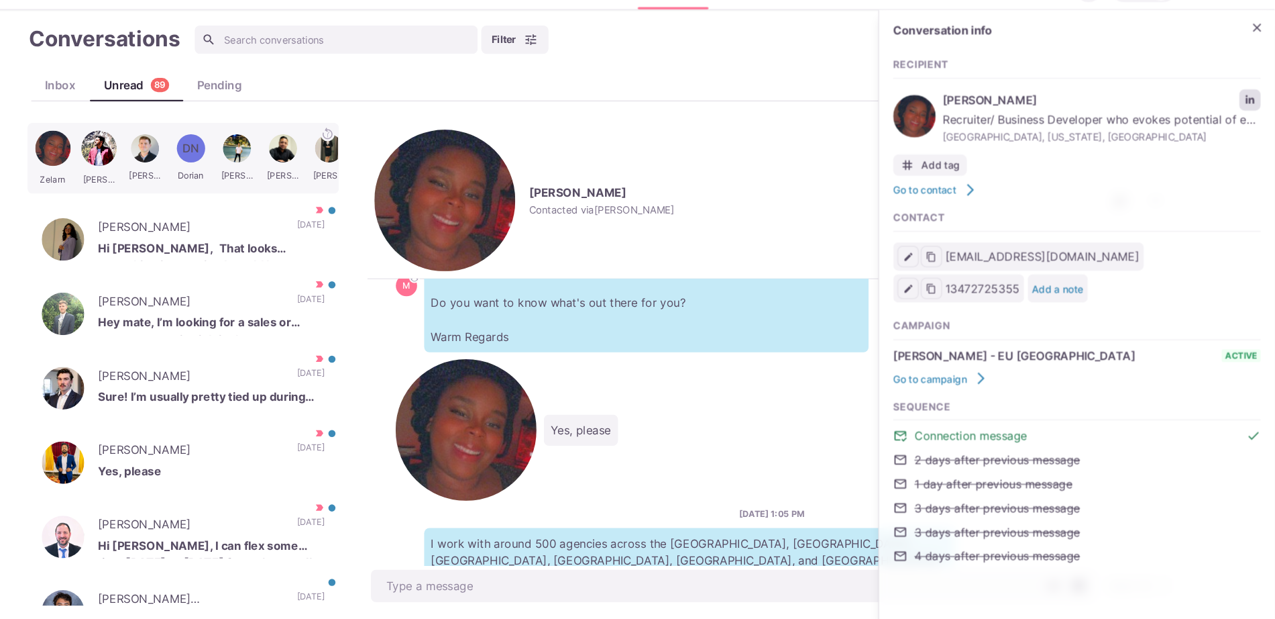
click at [1251, 119] on link "LinkedIn profile link" at bounding box center [1252, 126] width 20 height 20
click at [1257, 58] on icon "Close" at bounding box center [1259, 58] width 8 height 8
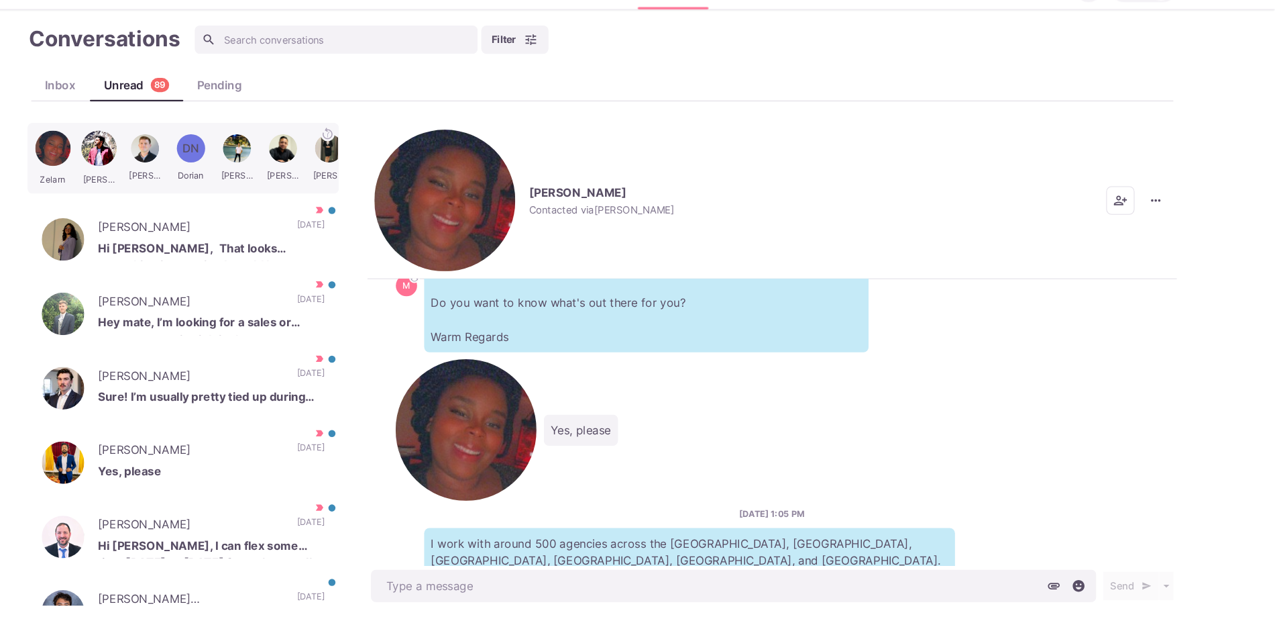
click at [1159, 215] on icon "More menu" at bounding box center [1162, 221] width 13 height 13
click at [1139, 221] on button "Mark as Not Important" at bounding box center [1110, 222] width 130 height 21
click at [233, 403] on p "Sure! I’m usually pretty tied up during the workday. Would you be able to make …" at bounding box center [267, 409] width 215 height 20
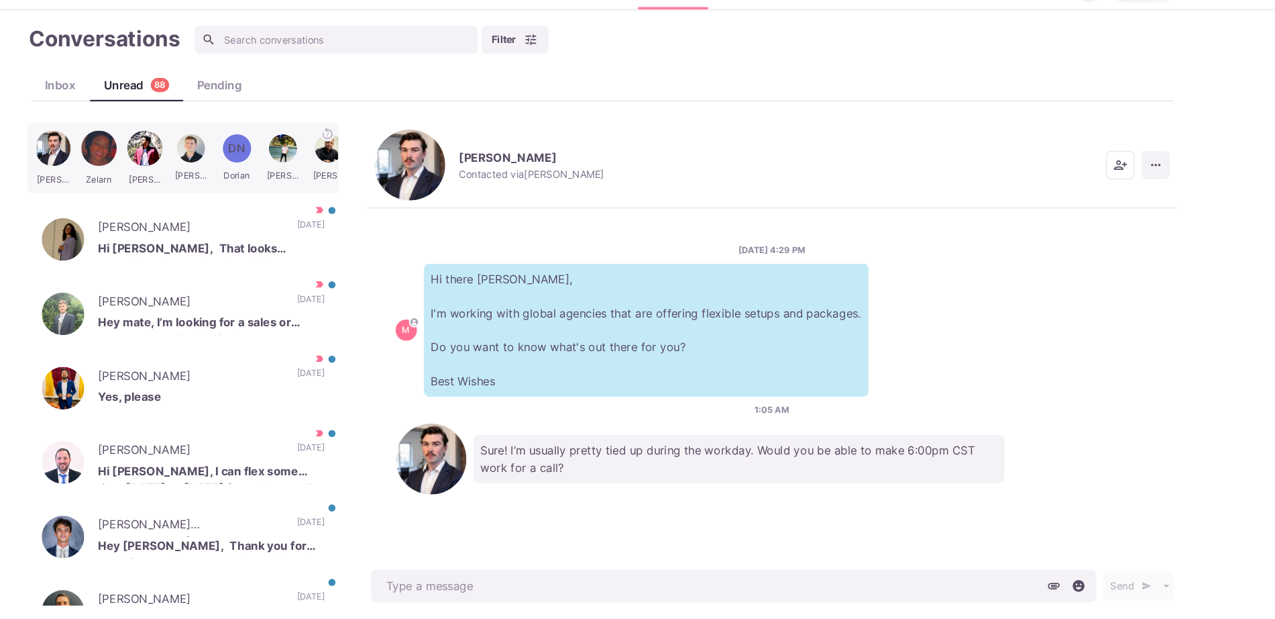
click at [1167, 179] on button "More menu" at bounding box center [1162, 187] width 27 height 27
click at [1120, 223] on button "Mark as Not Important" at bounding box center [1110, 222] width 130 height 21
click at [445, 172] on img "button" at bounding box center [455, 187] width 67 height 67
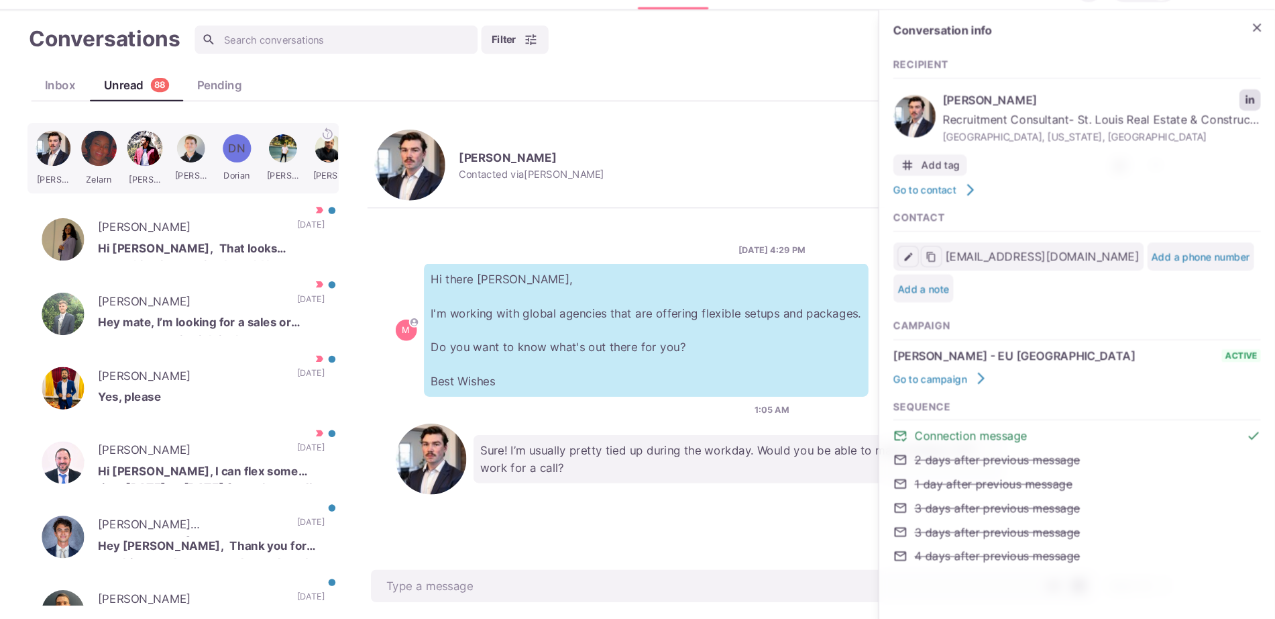
click at [1248, 121] on div "[PERSON_NAME] Recruitment Consultant- St. Louis Real Estate & Construction at […" at bounding box center [1088, 142] width 348 height 58
click at [1249, 121] on icon "LinkedIn profile link" at bounding box center [1251, 125] width 9 height 9
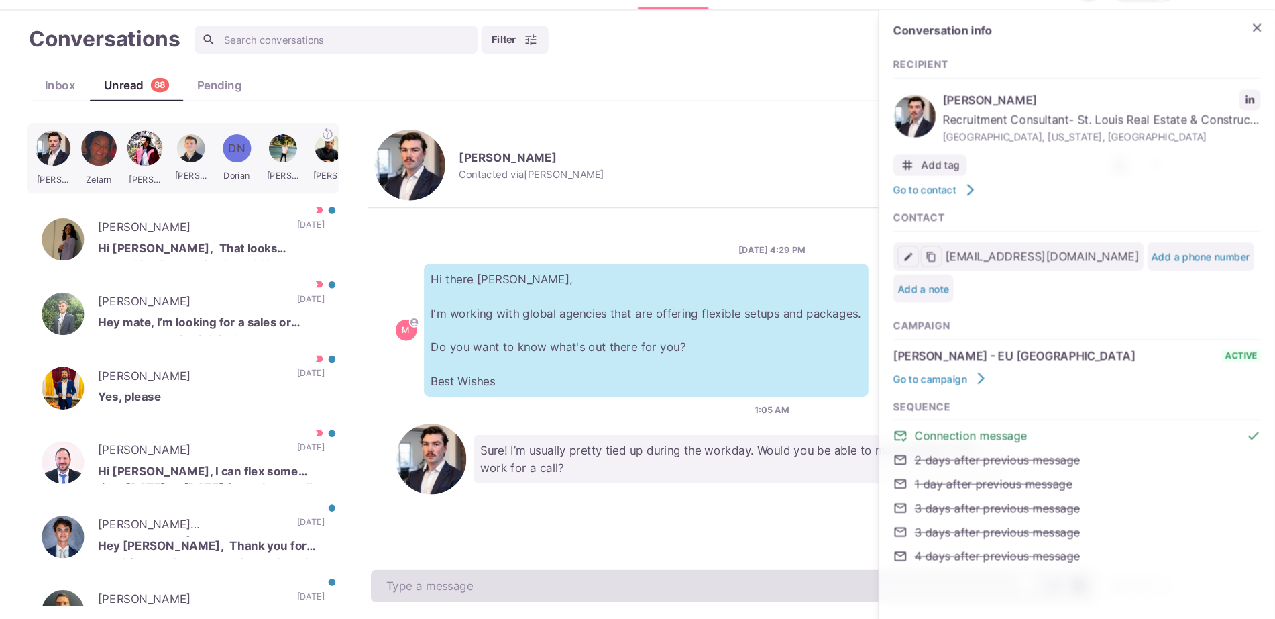
click at [551, 593] on textarea "To enrich screen reader interactions, please activate Accessibility in Grammarl…" at bounding box center [763, 586] width 688 height 31
type textarea "x"
click at [551, 593] on textarea "To enrich screen reader interactions, please activate Accessibility in Grammarl…" at bounding box center [763, 586] width 688 height 31
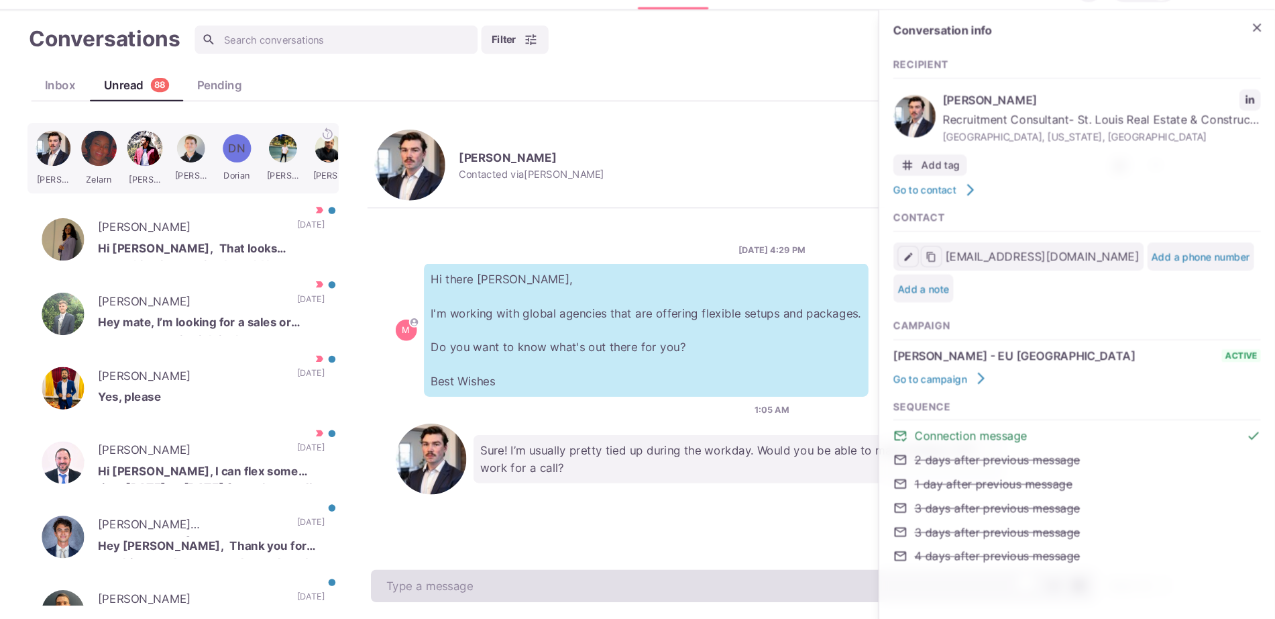
type textarea "J"
type textarea "x"
type textarea "He"
type textarea "x"
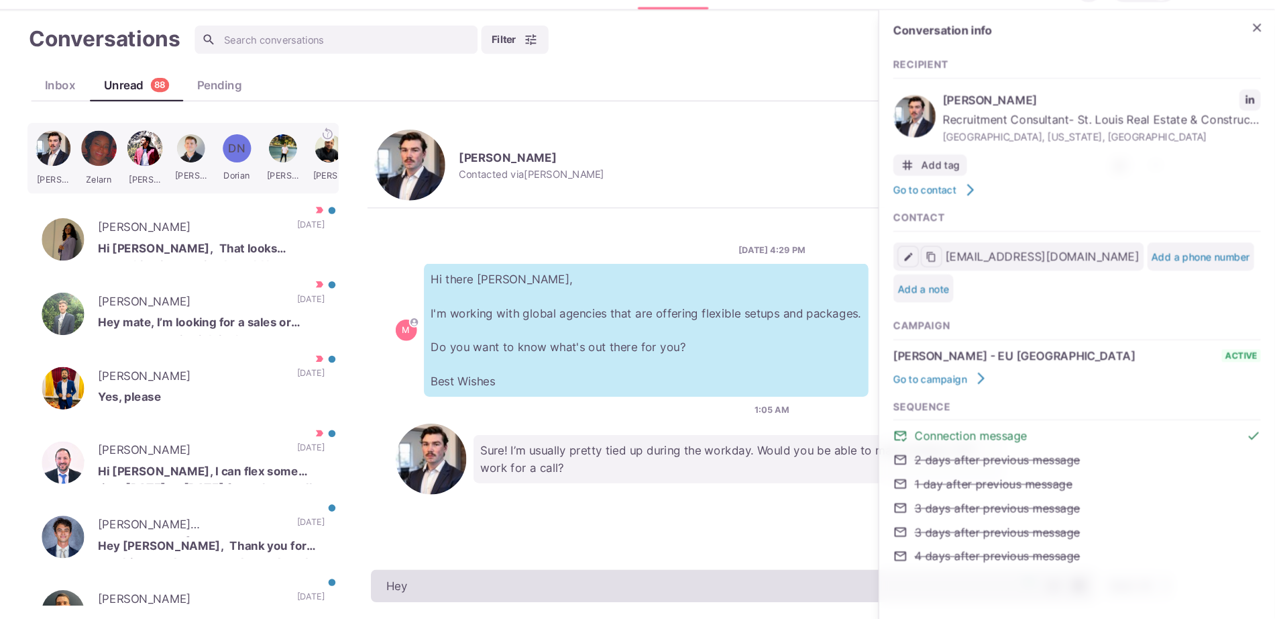
type textarea "Hey"
type textarea "x"
type textarea "Hey M"
type textarea "x"
type textarea "Hey [PERSON_NAME]"
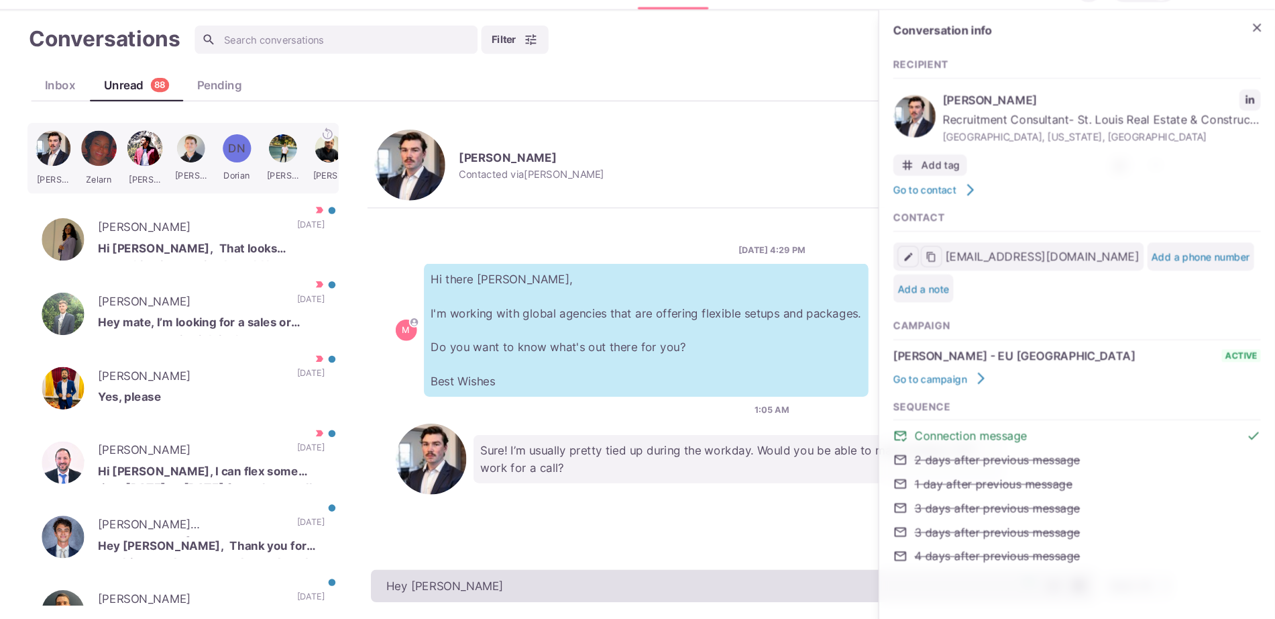
type textarea "x"
type textarea "Hey [PERSON_NAME]! Sorry"
type textarea "x"
type textarea "Hey [PERSON_NAME]! Sorry j"
type textarea "x"
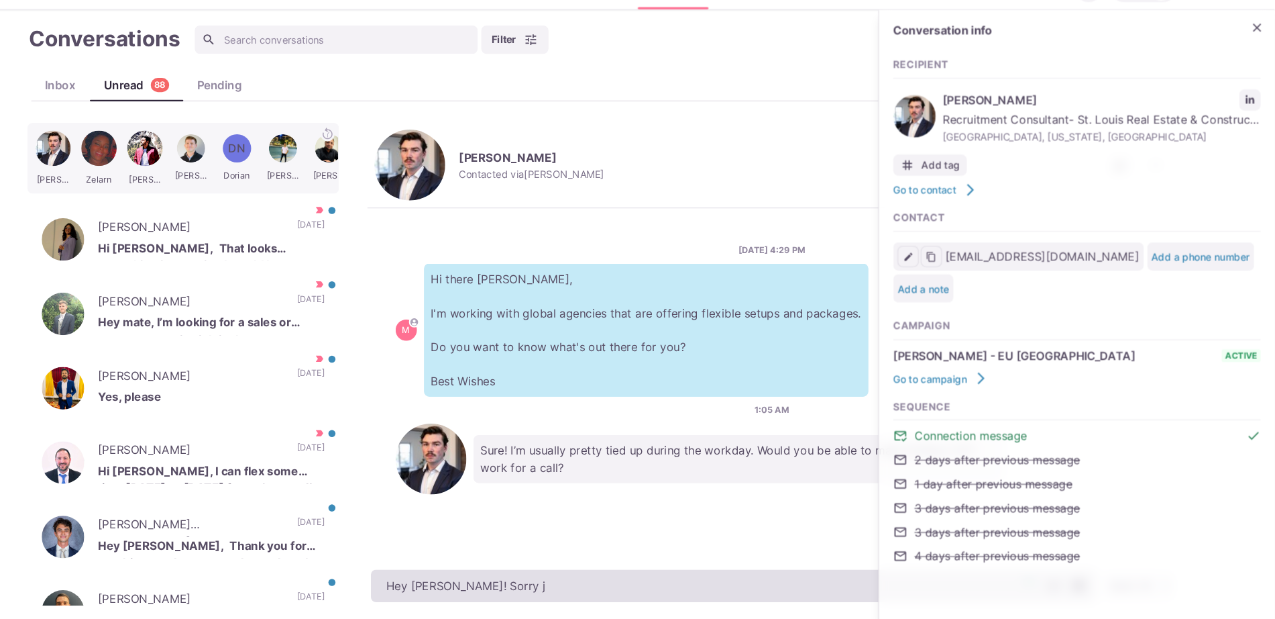
type textarea "Hey [PERSON_NAME]! Sorry ju"
type textarea "x"
type textarea "Hey [PERSON_NAME]! Sorry just"
type textarea "x"
type textarea "Hey [PERSON_NAME]! Sorry just"
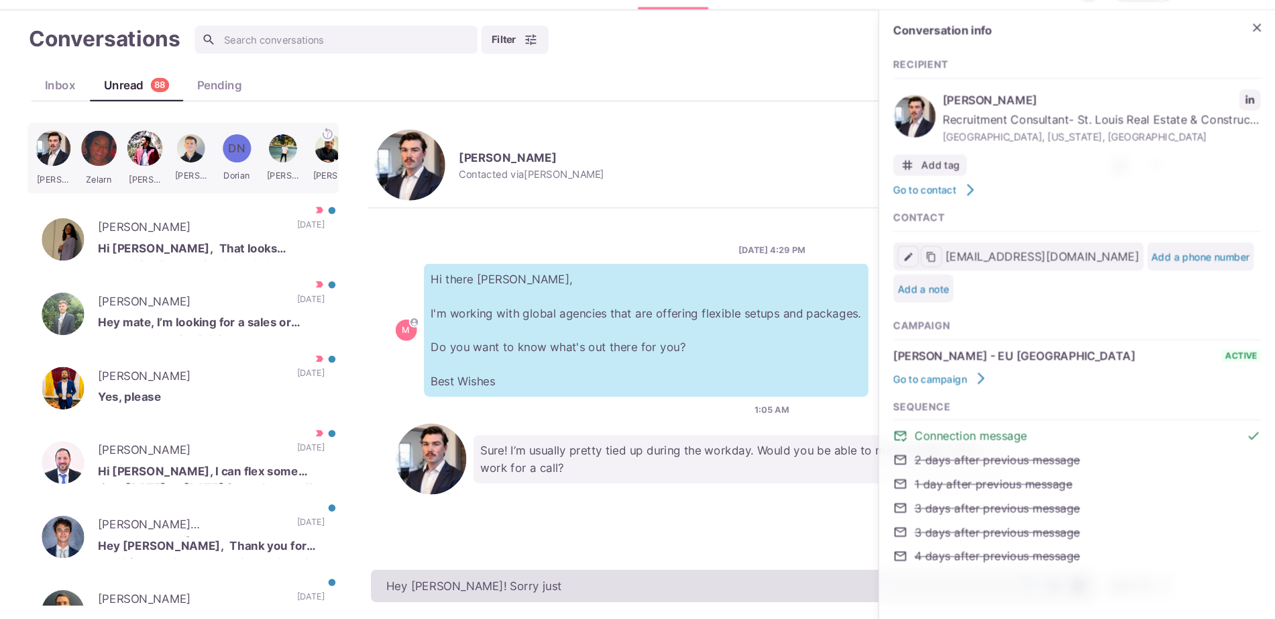
type textarea "x"
type textarea "Hey [PERSON_NAME]! Sorry just seeing this"
type textarea "x"
paste textarea "I work with around 500 agencies across the [GEOGRAPHIC_DATA], [GEOGRAPHIC_DATA]…"
type textarea "Hey [PERSON_NAME]! Sorry just seeing this! I work with around 500 agencies acro…"
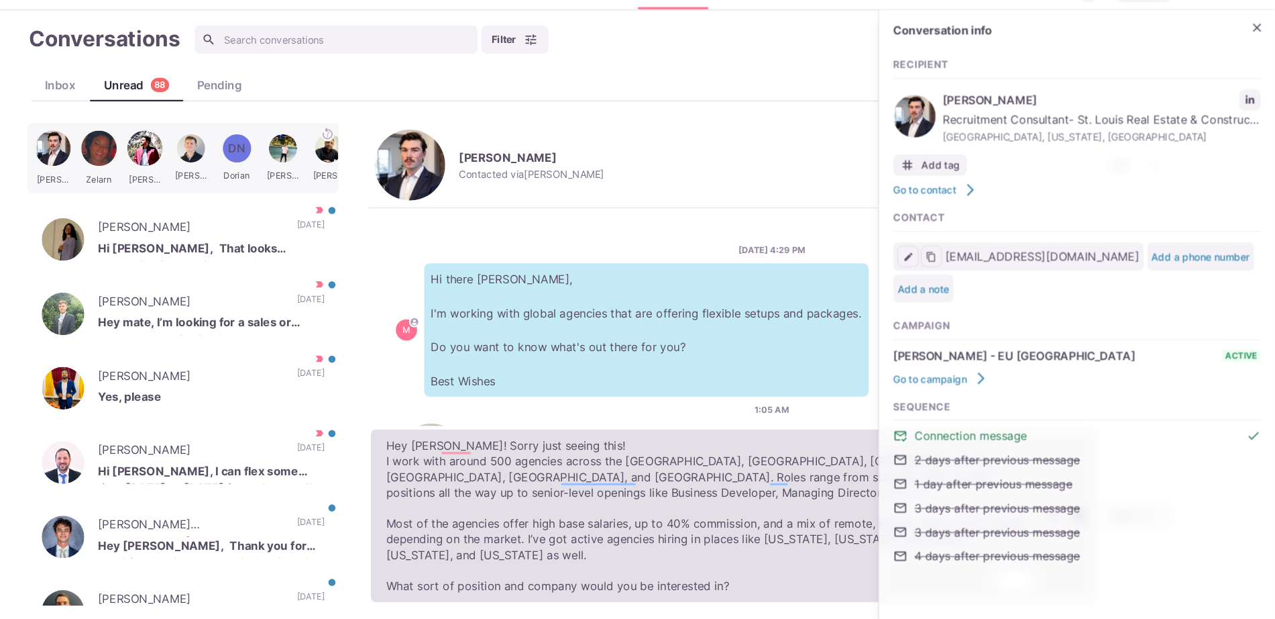
click at [628, 453] on textarea "Hey [PERSON_NAME]! Sorry just seeing this! I work with around 500 agencies acro…" at bounding box center [763, 520] width 688 height 164
type textarea "x"
type textarea "Hey [PERSON_NAME]! Sorry just seeing this! I work with around 500 agencies acro…"
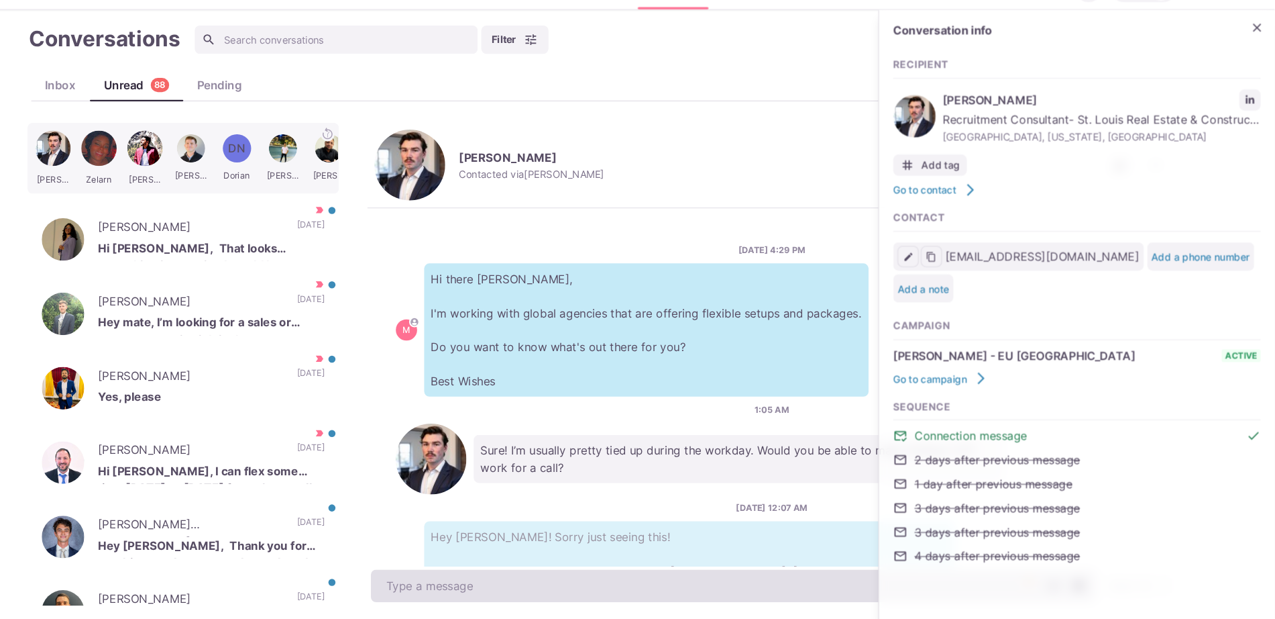
scroll to position [7, 0]
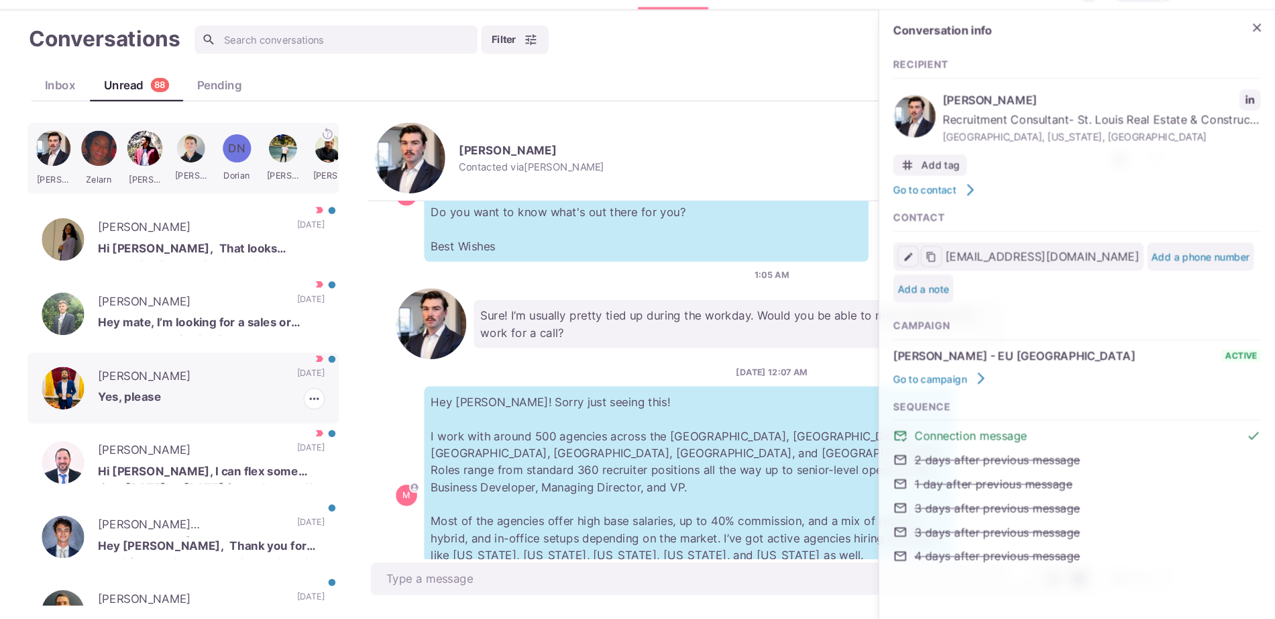
click at [295, 399] on p "Yes, please" at bounding box center [267, 409] width 215 height 20
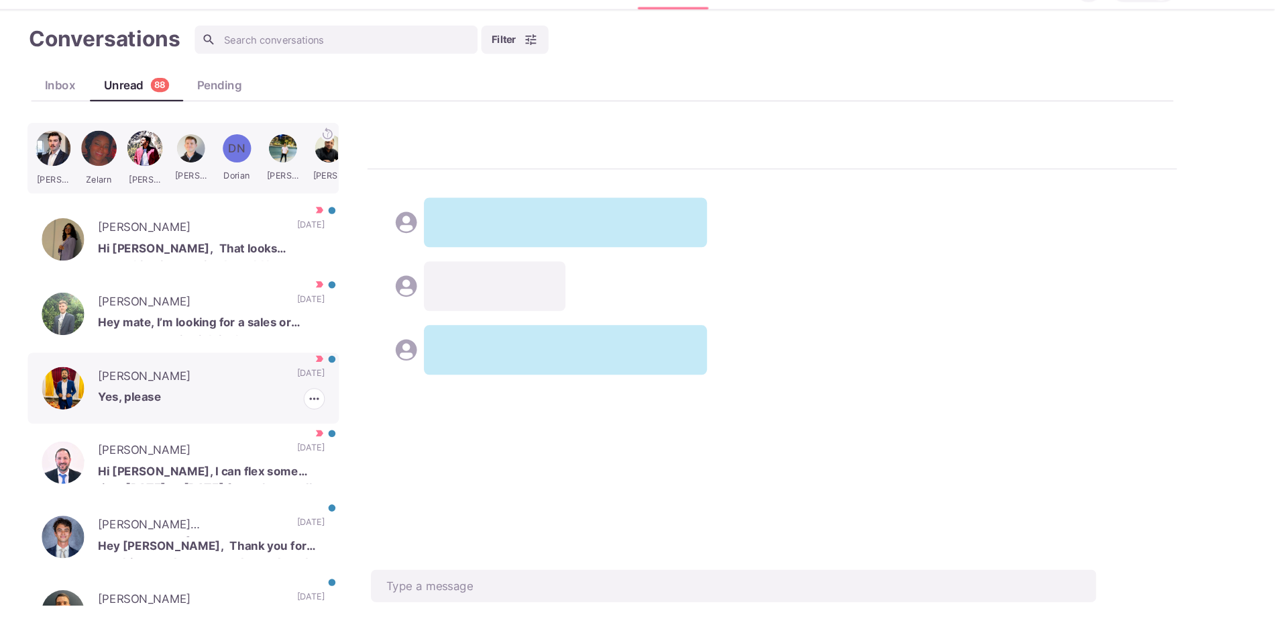
click at [358, 403] on icon "button" at bounding box center [364, 409] width 13 height 13
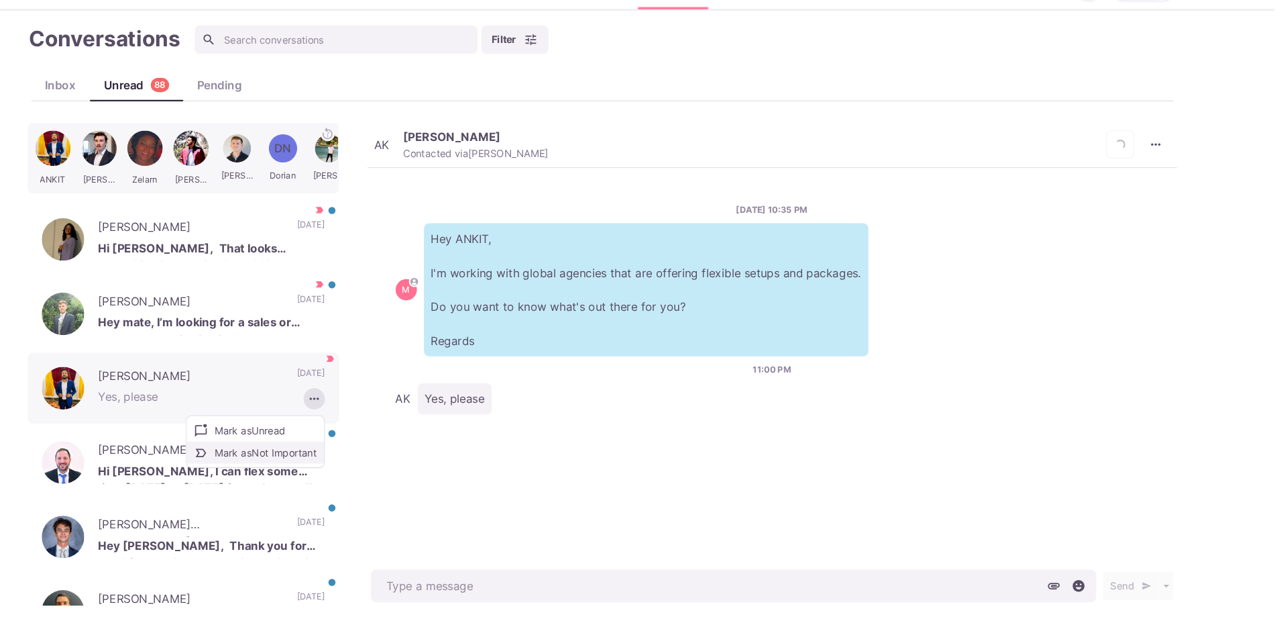
click at [329, 458] on button "Mark as Not Important" at bounding box center [309, 460] width 130 height 21
click at [300, 273] on div "[PERSON_NAME] Hi [PERSON_NAME], That looks something interesting I would love t…" at bounding box center [240, 258] width 295 height 67
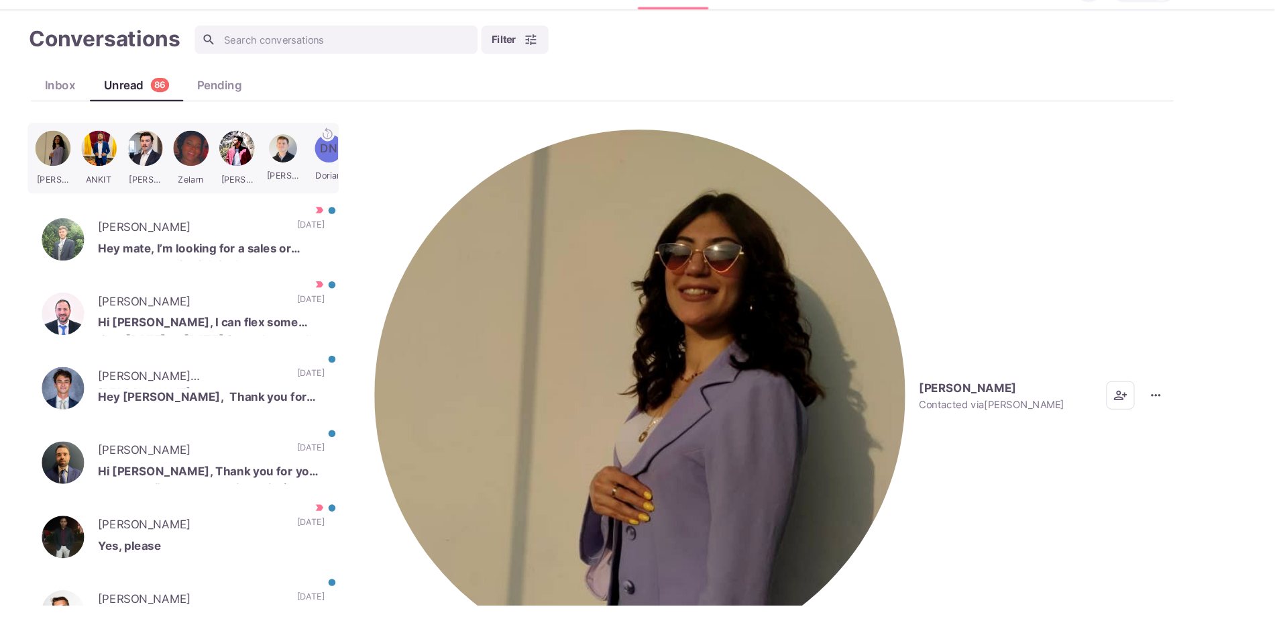
click at [442, 164] on img "button" at bounding box center [673, 405] width 503 height 503
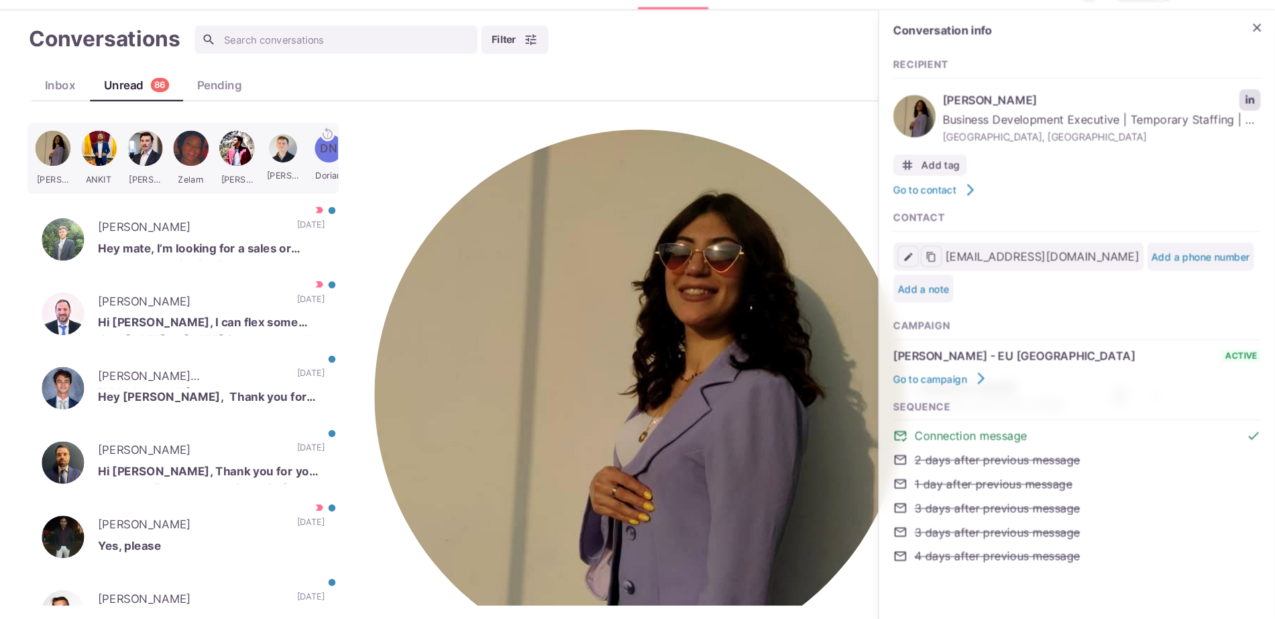
click at [1252, 119] on link "LinkedIn profile link" at bounding box center [1252, 126] width 20 height 20
click at [1254, 57] on icon "Close" at bounding box center [1258, 57] width 13 height 13
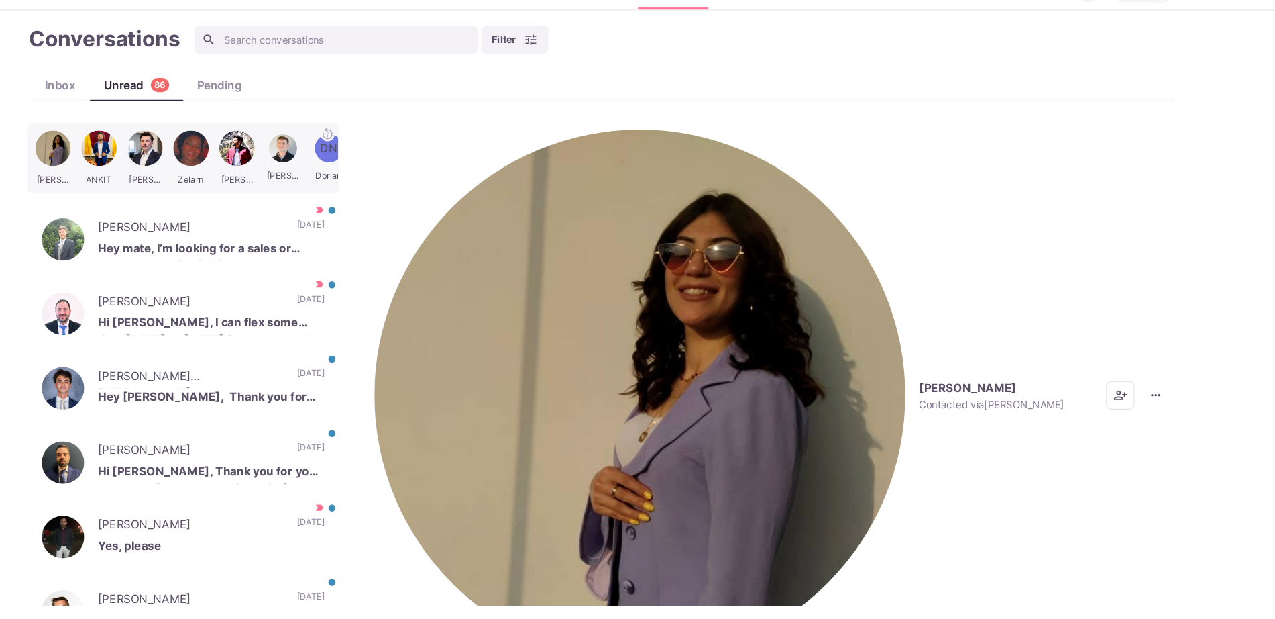
paste textarea "I work with over 500 clients that offer remote, hybrid, and non-remote position…"
type textarea "x"
type textarea "I work with over 500 clients that offer remote, hybrid, and non-remote position…"
type textarea "x"
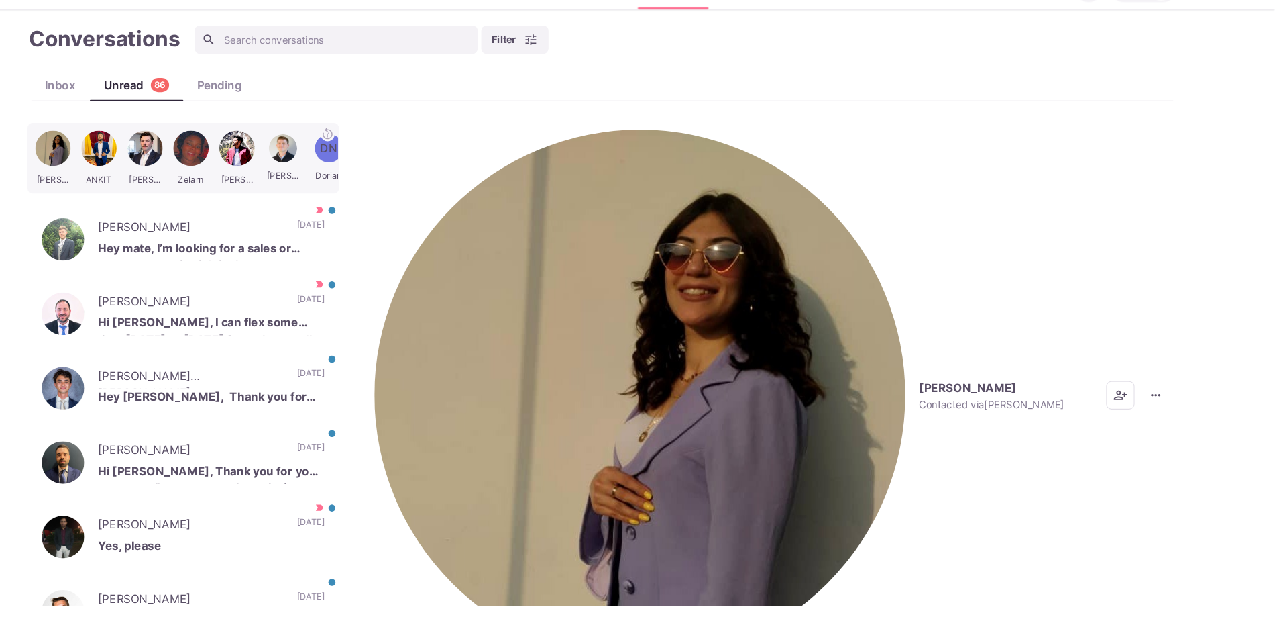
scroll to position [73, 0]
click at [349, 590] on p "[DATE]" at bounding box center [362, 600] width 26 height 20
click at [282, 450] on p "[PERSON_NAME]" at bounding box center [247, 460] width 175 height 20
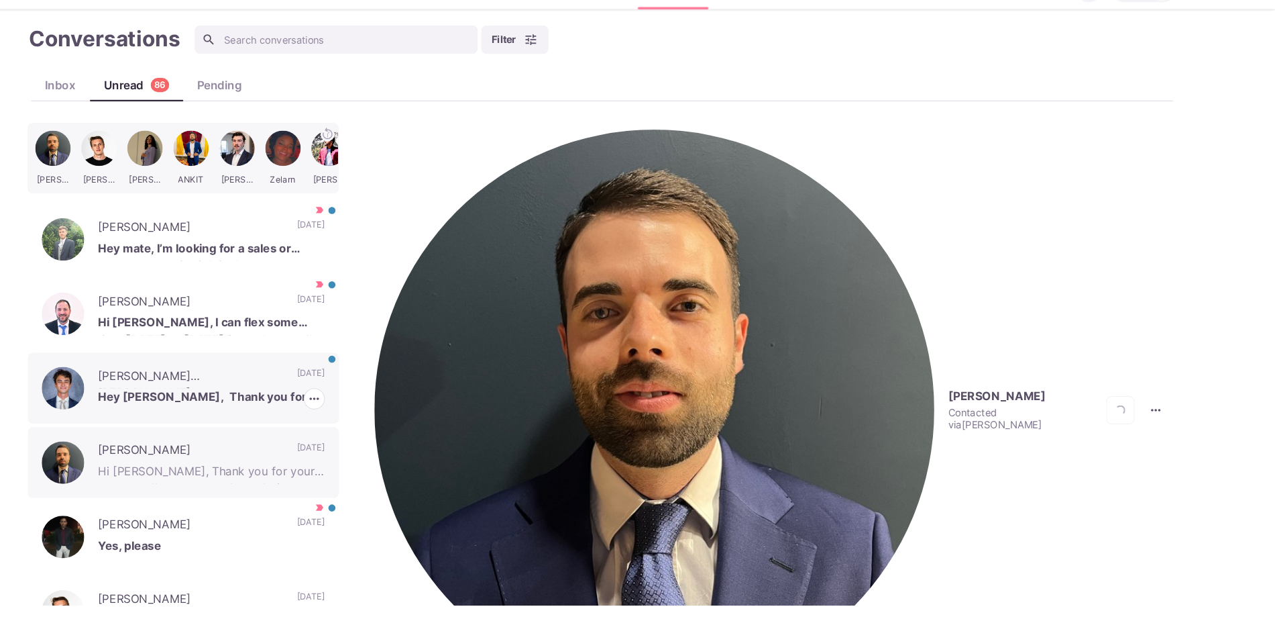
click at [235, 411] on p "Hey [PERSON_NAME], Thank you for reaching out. I am currently employed and am n…" at bounding box center [267, 409] width 215 height 20
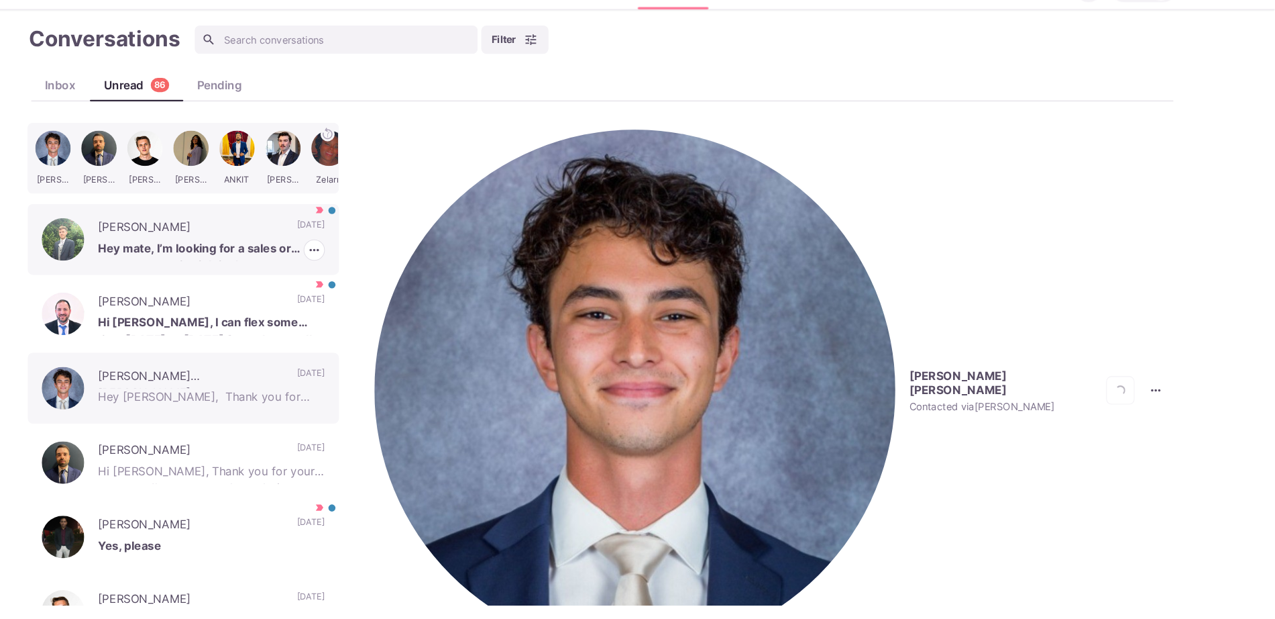
scroll to position [34, 0]
click at [229, 258] on p "Hey mate, I’m looking for a sales or customer service job in the [GEOGRAPHIC_DA…" at bounding box center [267, 268] width 215 height 20
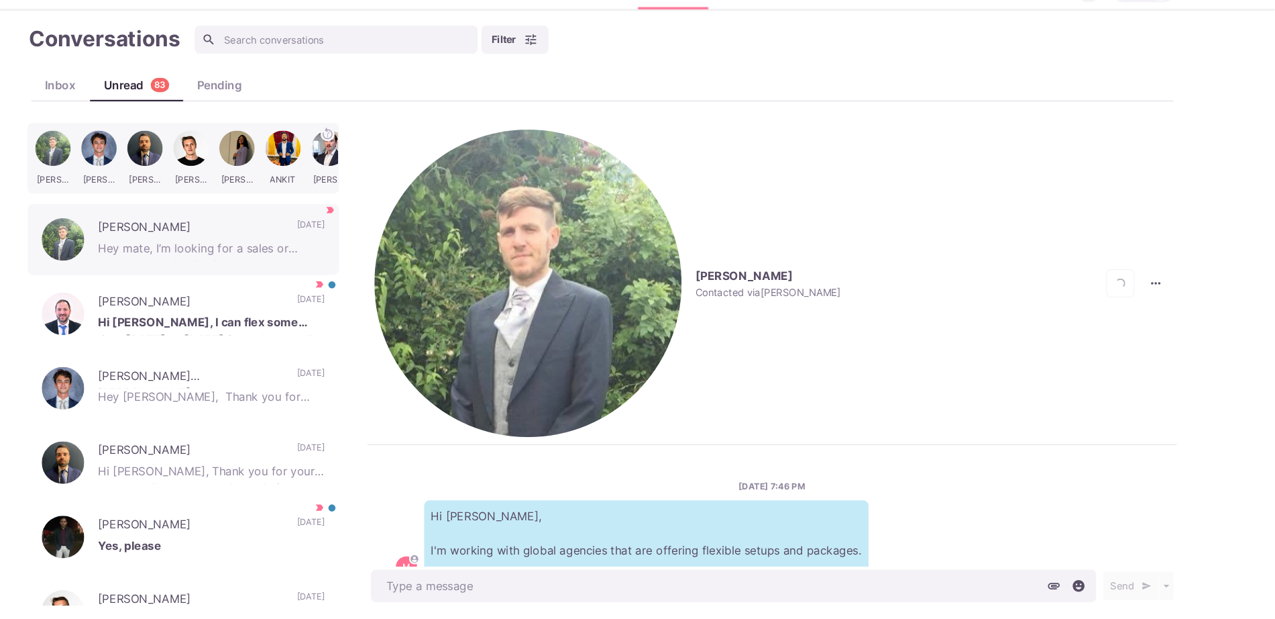
scroll to position [360, 0]
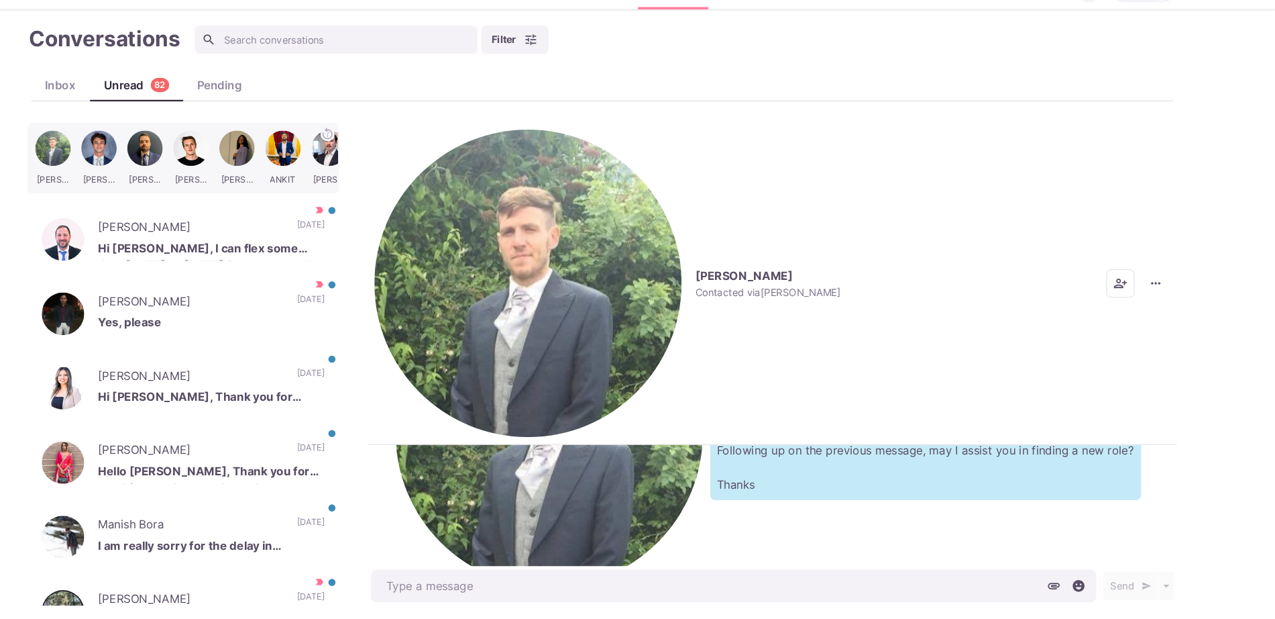
click at [443, 153] on div "[PERSON_NAME] Contacted via [PERSON_NAME] [PERSON_NAME] as Unread Mark as Not I…" at bounding box center [799, 300] width 768 height 305
click at [440, 158] on img "button" at bounding box center [567, 299] width 291 height 291
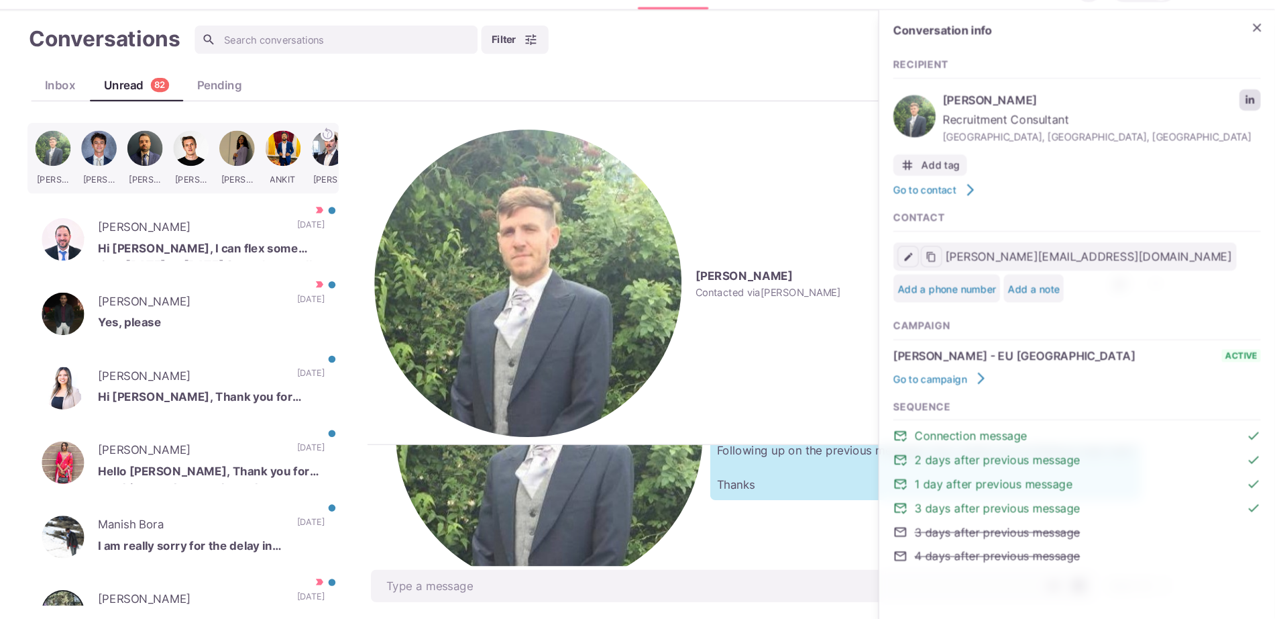
click at [1246, 127] on link "LinkedIn profile link" at bounding box center [1252, 126] width 20 height 20
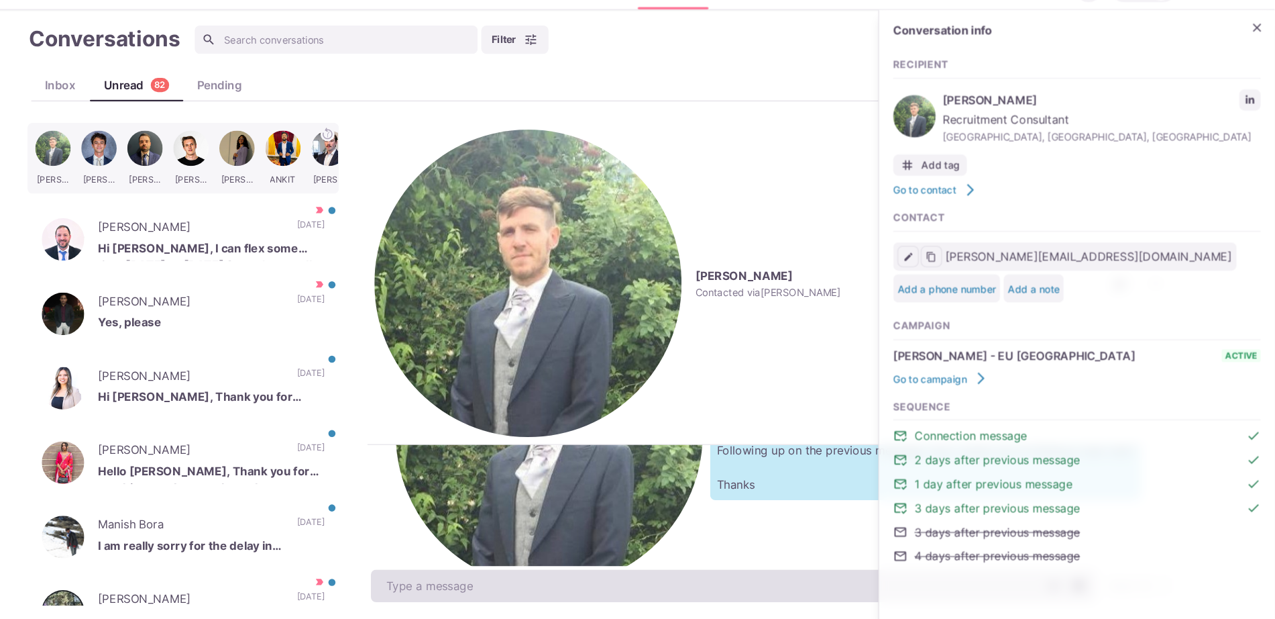
click at [533, 574] on textarea at bounding box center [763, 586] width 688 height 31
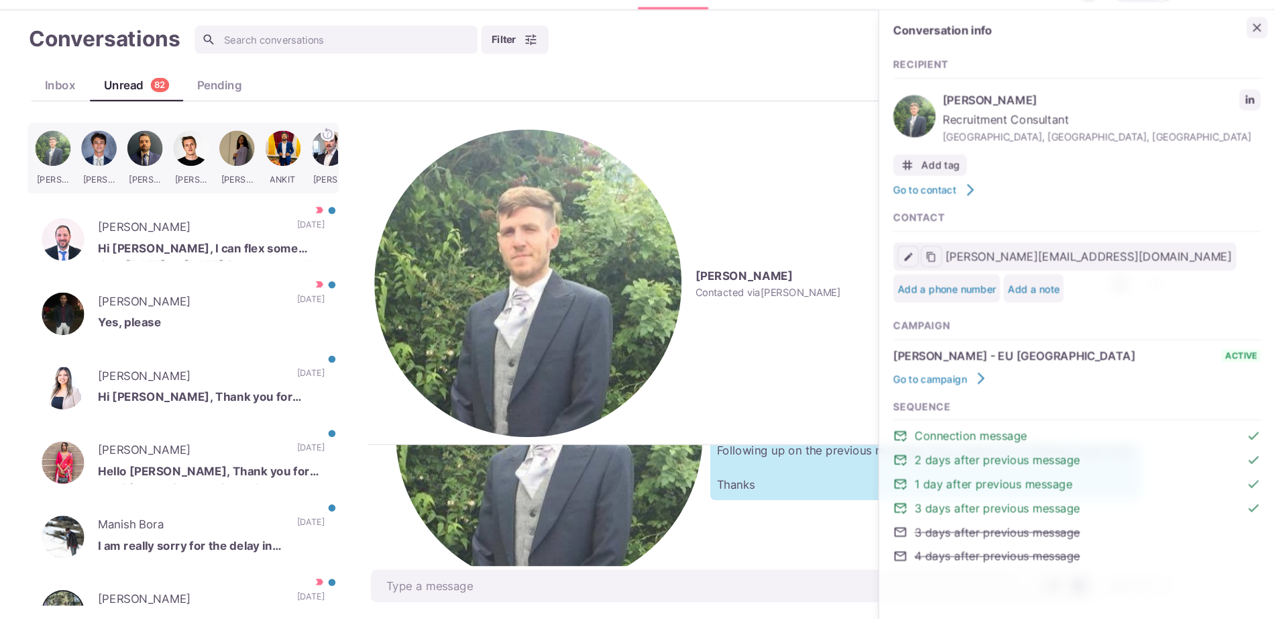
click at [1257, 54] on icon "Close" at bounding box center [1258, 57] width 13 height 13
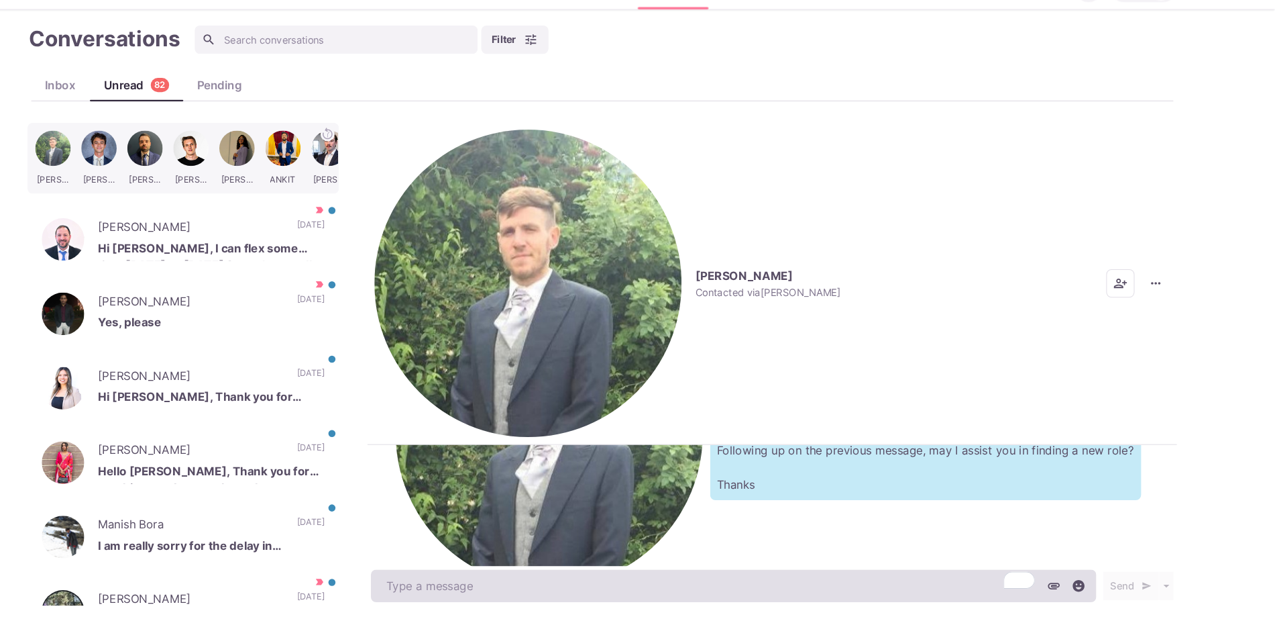
click at [657, 582] on textarea "To enrich screen reader interactions, please activate Accessibility in Grammarl…" at bounding box center [763, 586] width 688 height 31
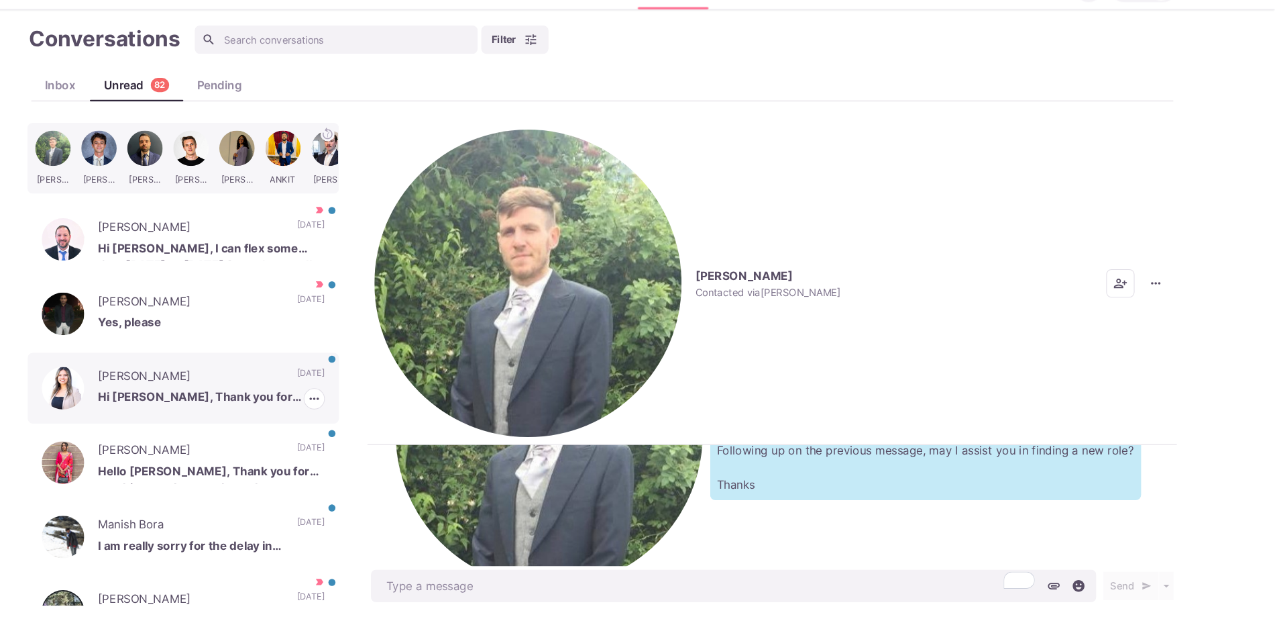
click at [349, 380] on p "[DATE]" at bounding box center [362, 389] width 26 height 20
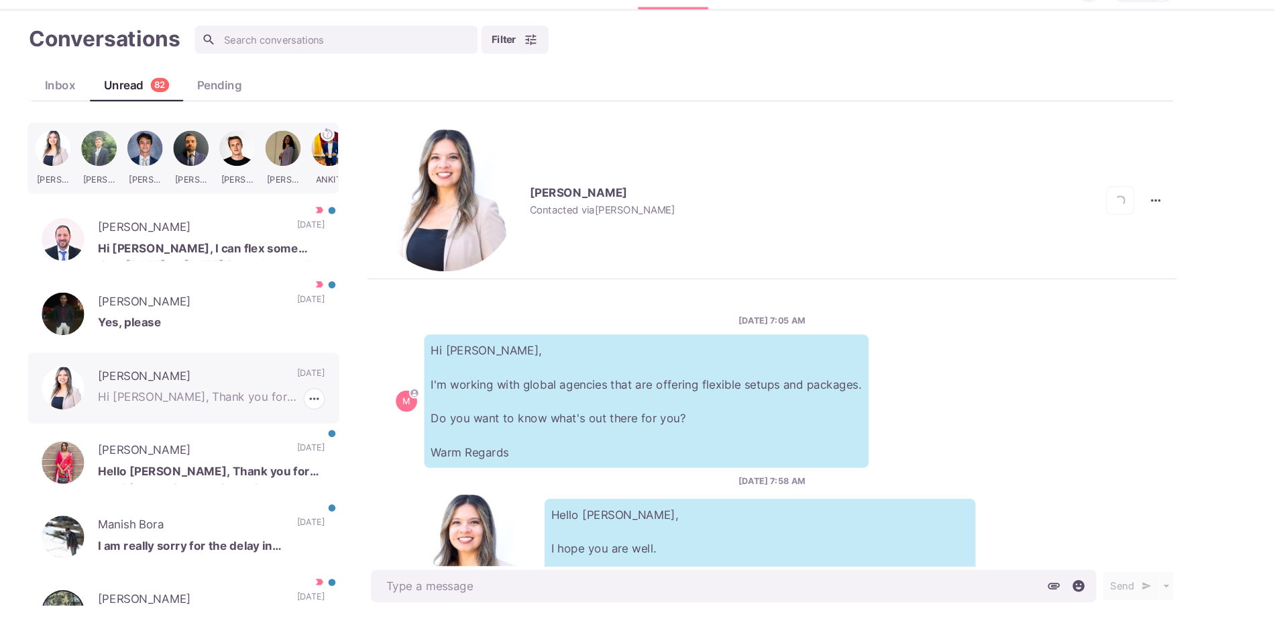
scroll to position [225, 0]
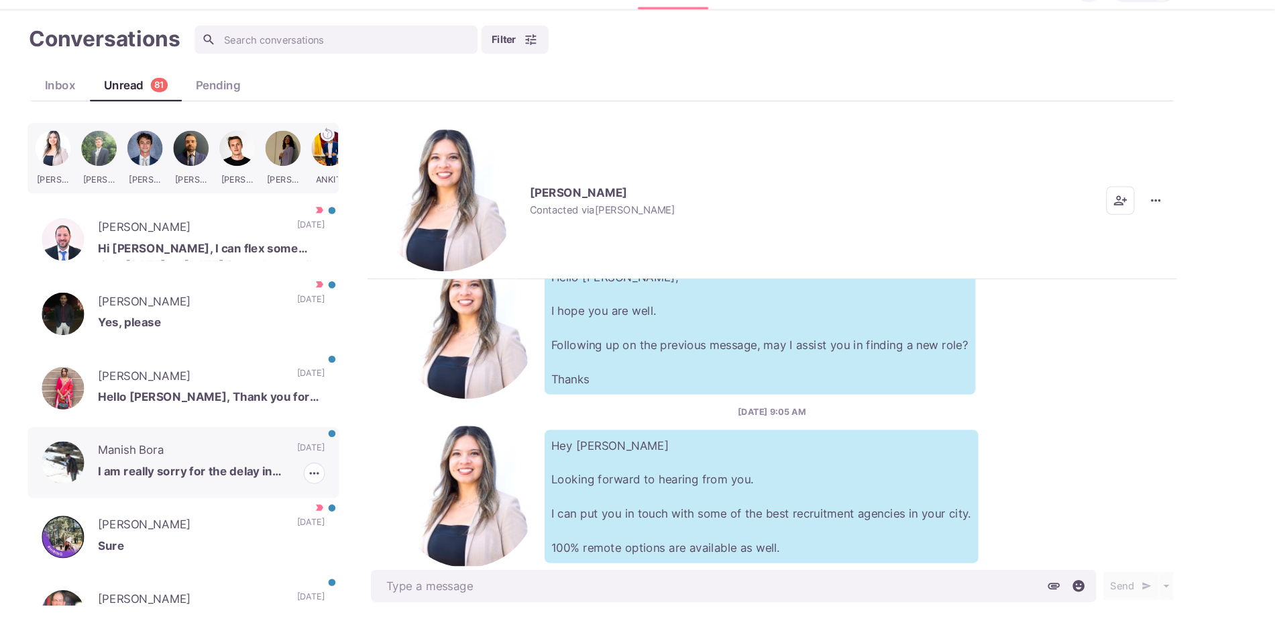
click at [349, 450] on p "[DATE]" at bounding box center [362, 460] width 26 height 20
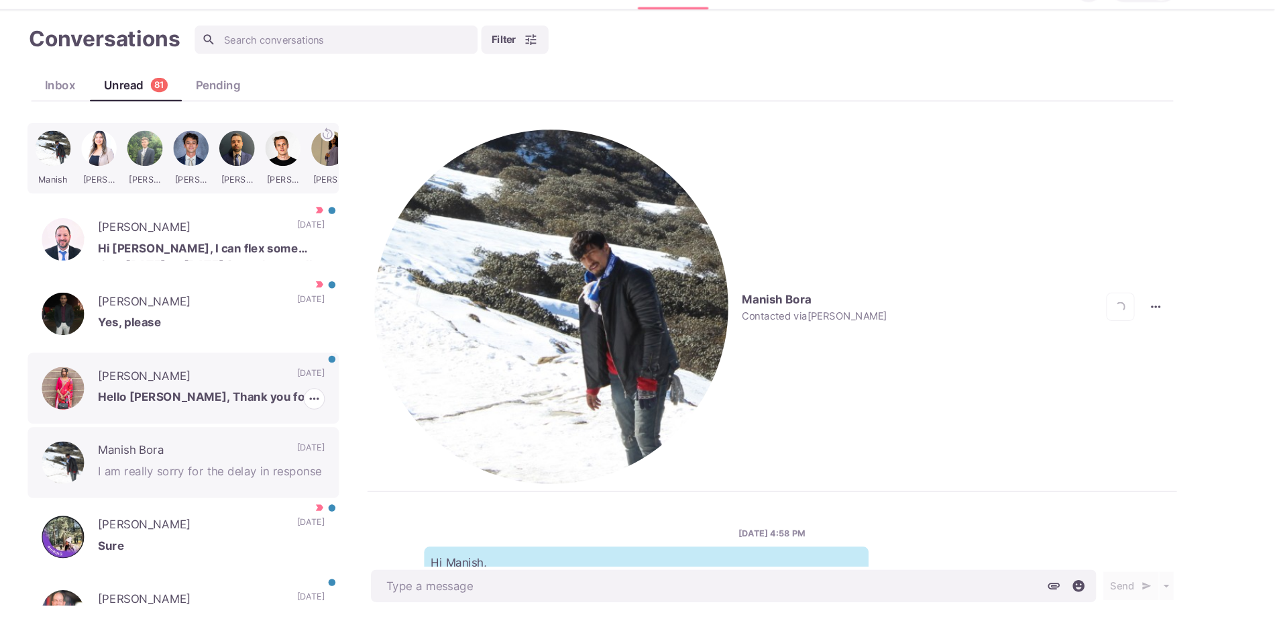
scroll to position [394, 0]
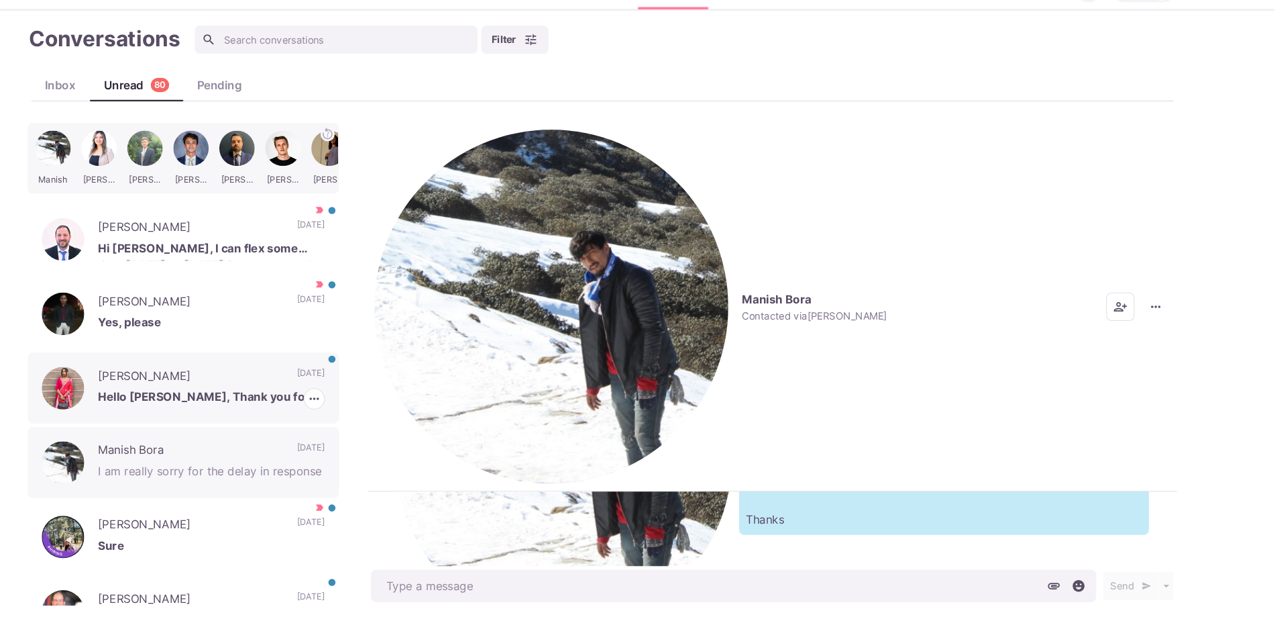
click at [293, 391] on p "[PERSON_NAME]" at bounding box center [247, 389] width 175 height 20
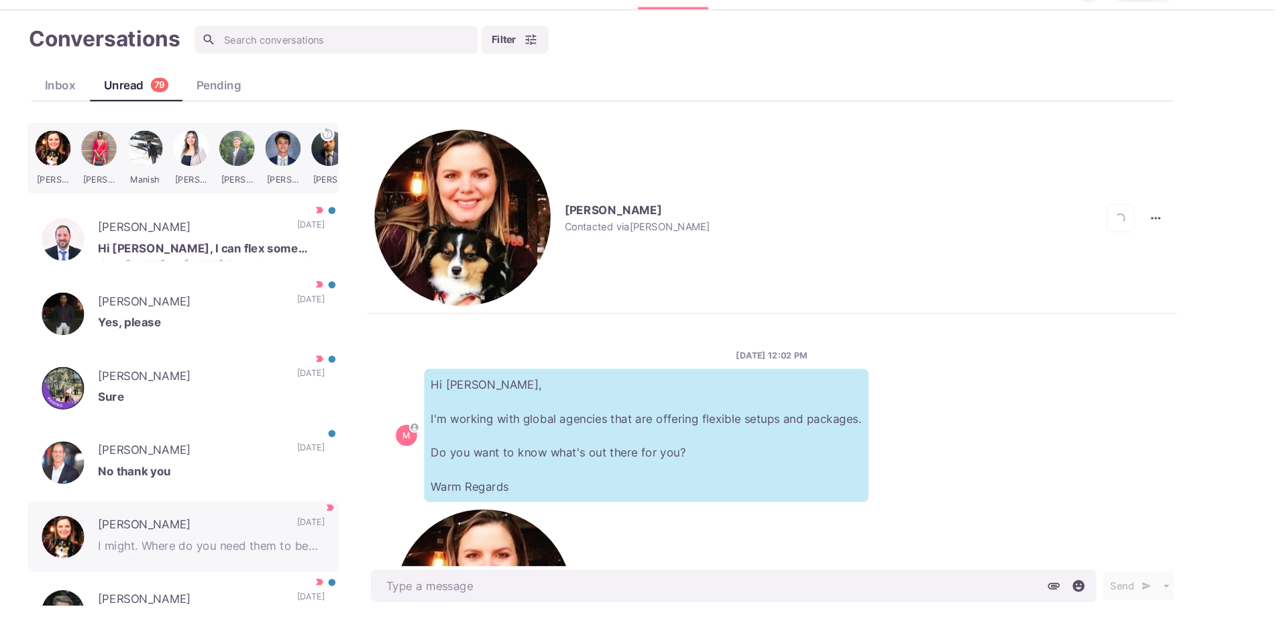
scroll to position [13, 0]
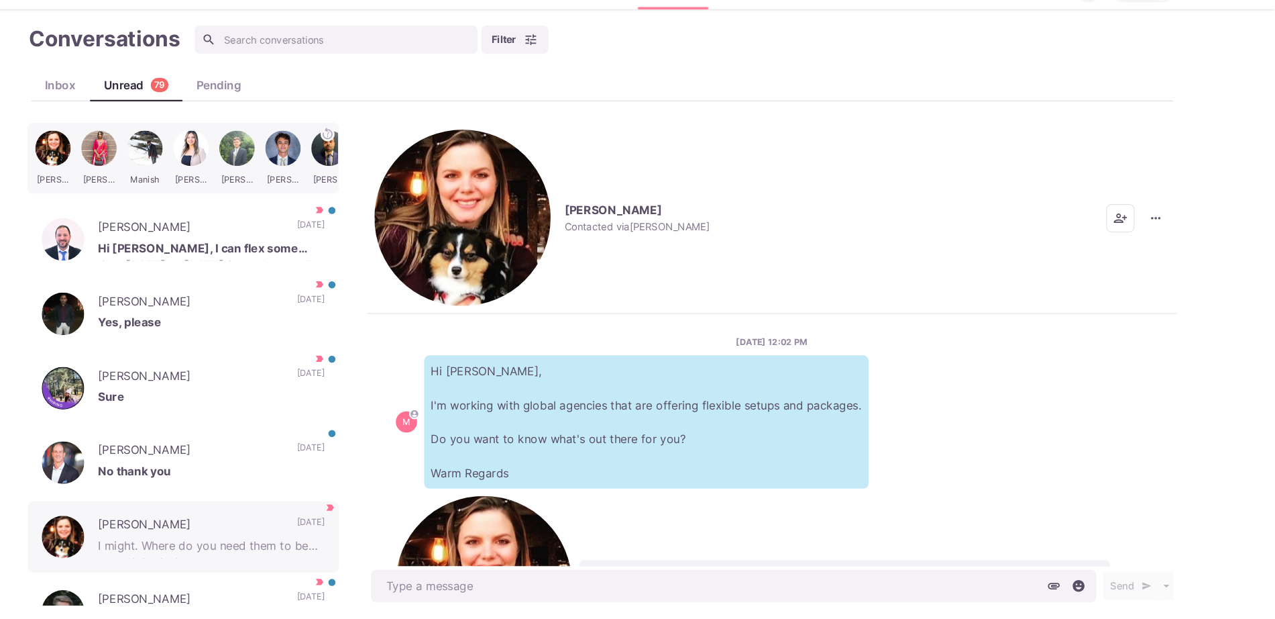
click at [437, 160] on img "button" at bounding box center [505, 237] width 167 height 167
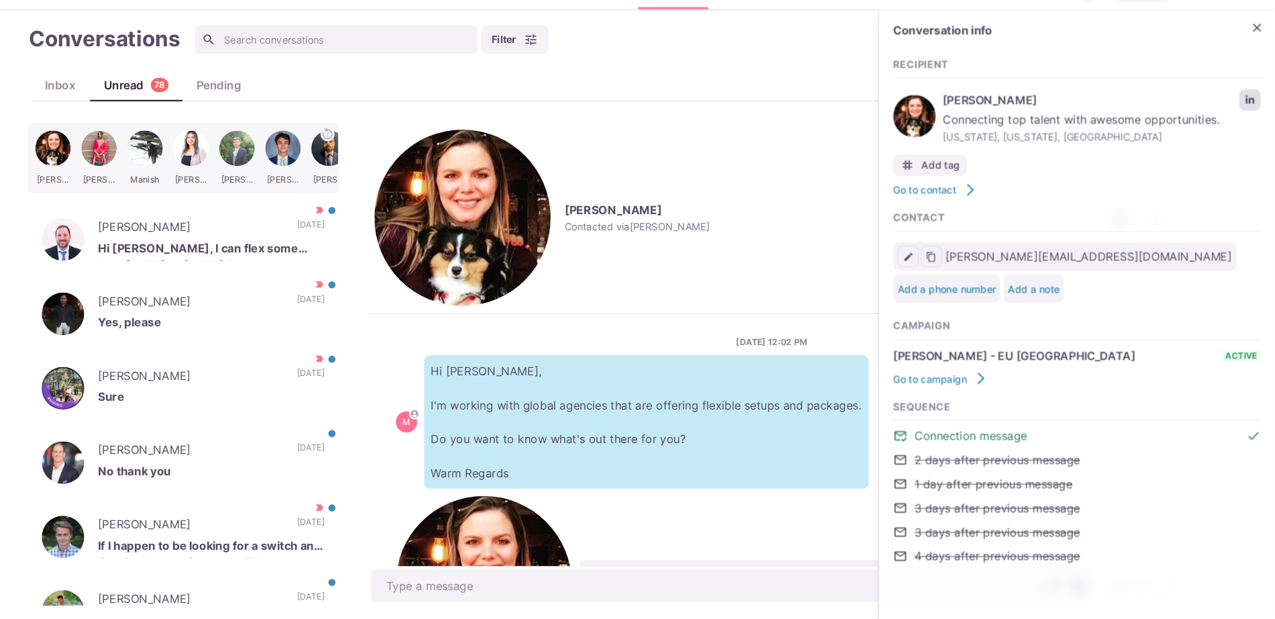
click at [1245, 119] on link "LinkedIn profile link" at bounding box center [1252, 126] width 20 height 20
click at [280, 482] on p "No thank you" at bounding box center [267, 480] width 215 height 20
click at [276, 593] on p "[PERSON_NAME]" at bounding box center [247, 600] width 175 height 20
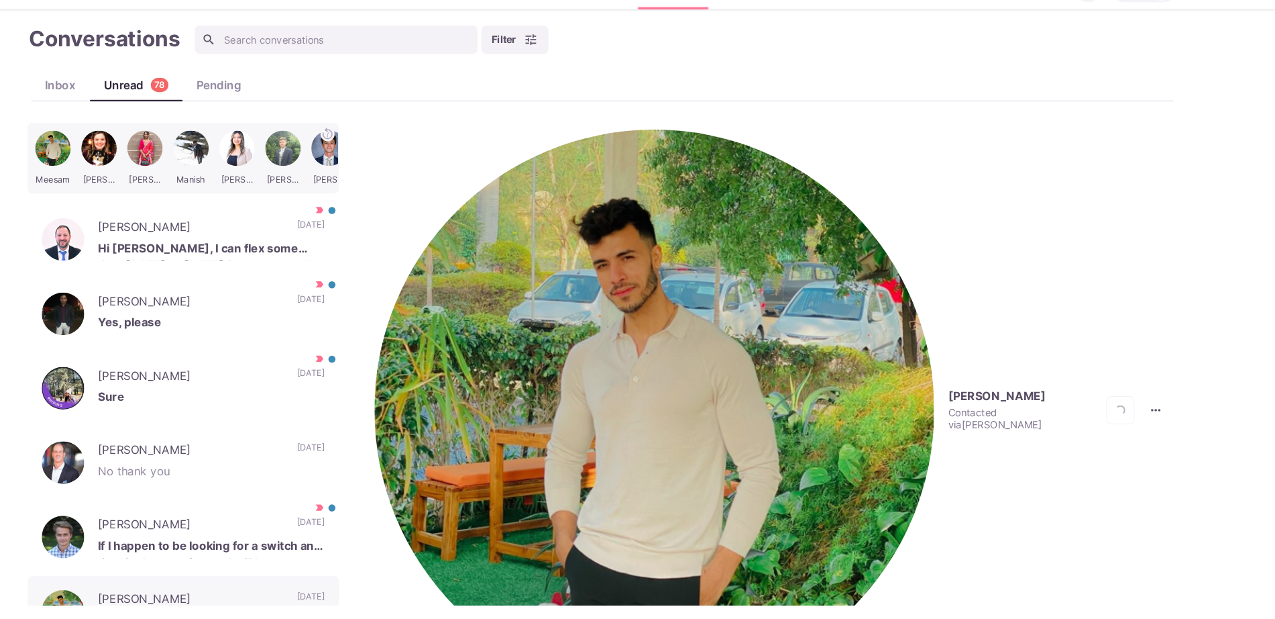
scroll to position [364, 0]
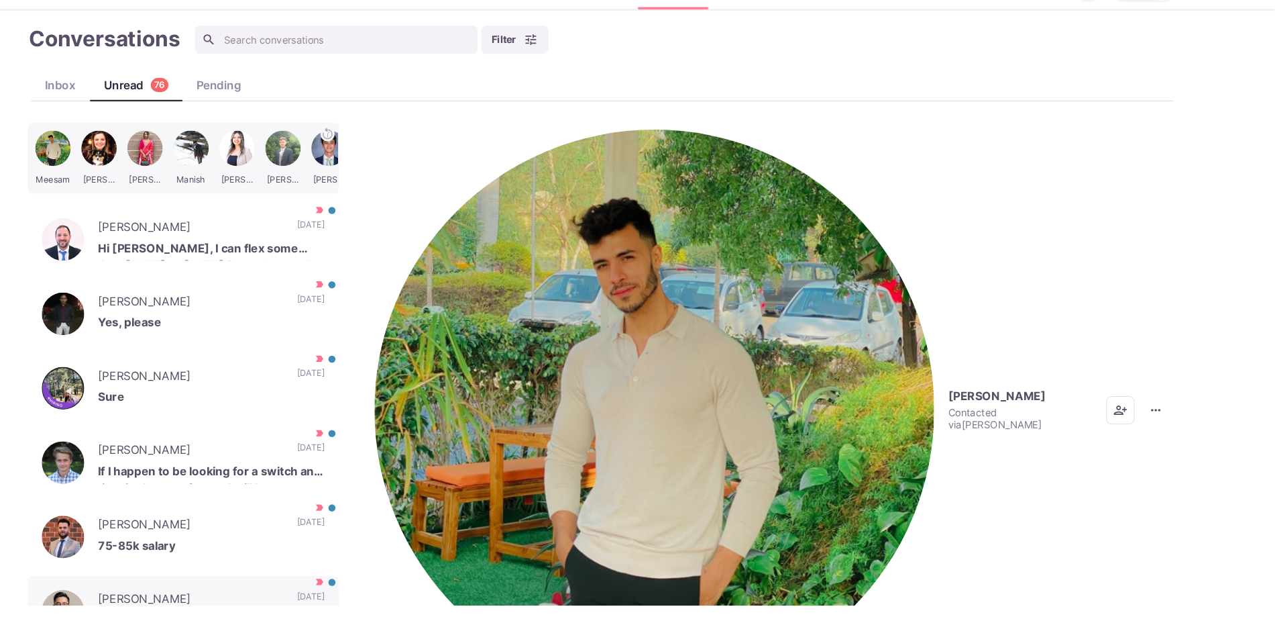
click at [294, 601] on p "[PERSON_NAME]" at bounding box center [247, 600] width 175 height 20
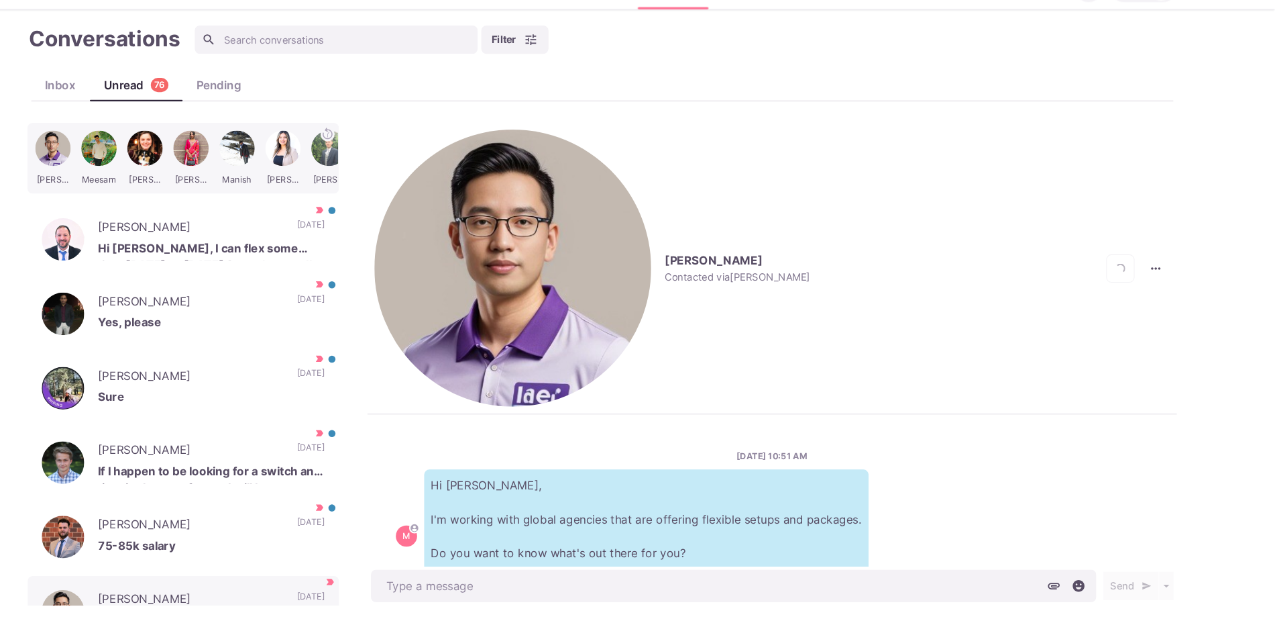
click at [443, 169] on img "button" at bounding box center [553, 285] width 262 height 262
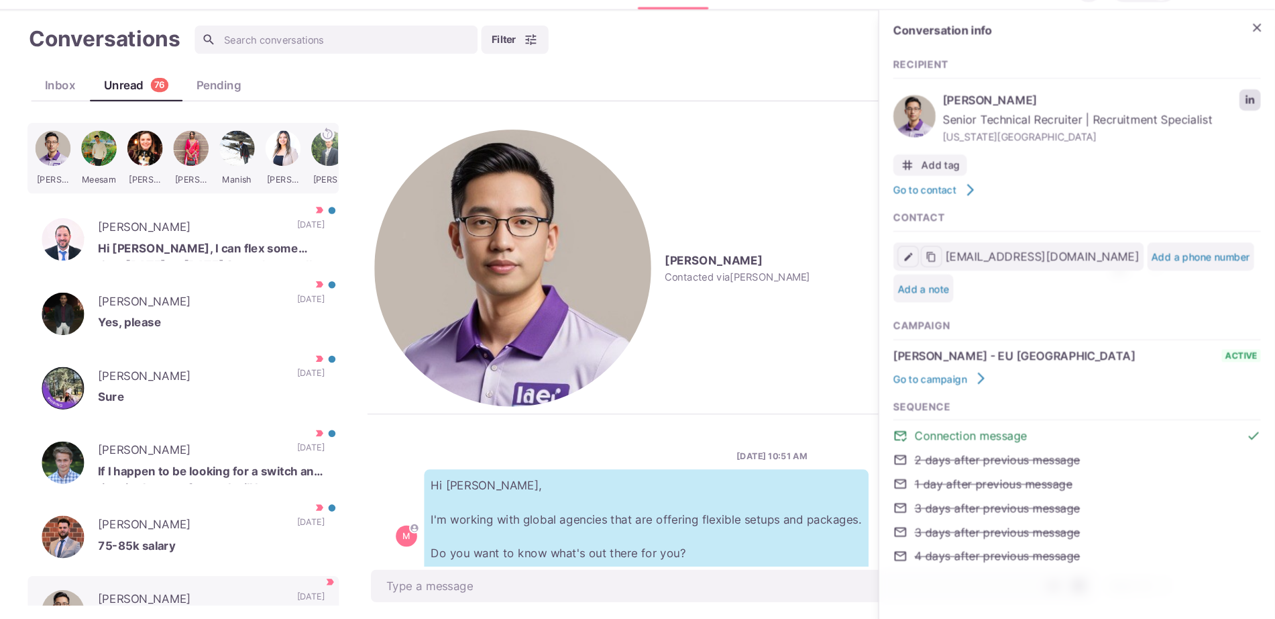
click at [1256, 125] on icon "LinkedIn profile link" at bounding box center [1251, 125] width 9 height 9
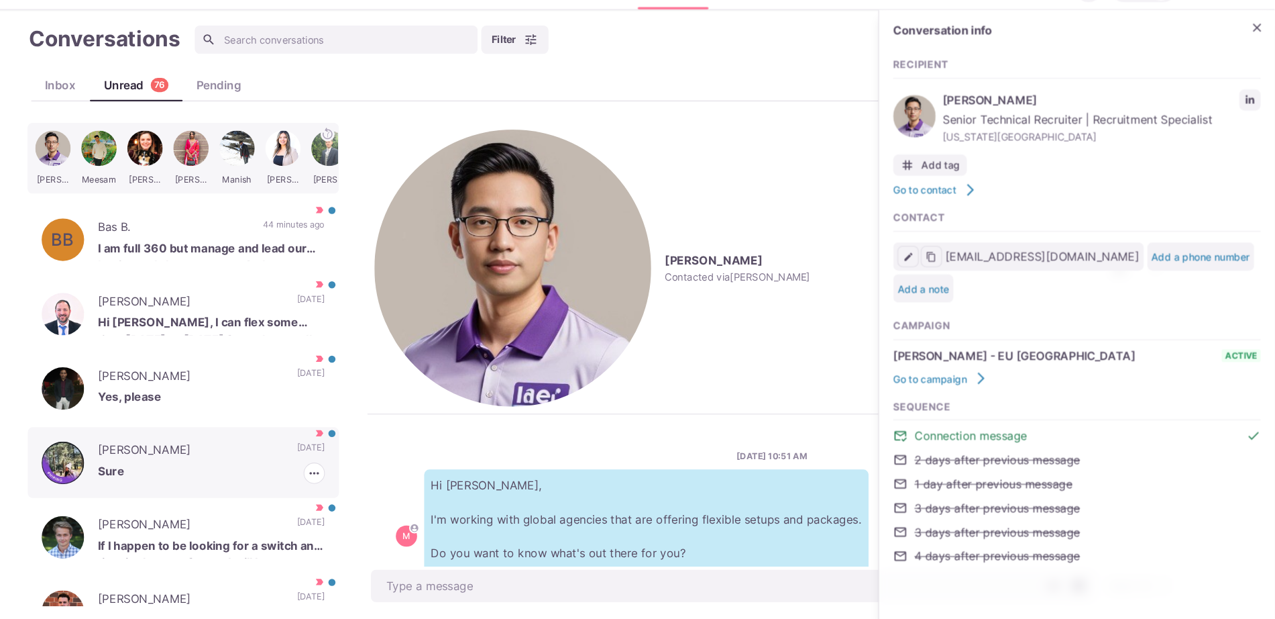
click at [267, 471] on p "Sure" at bounding box center [267, 480] width 215 height 20
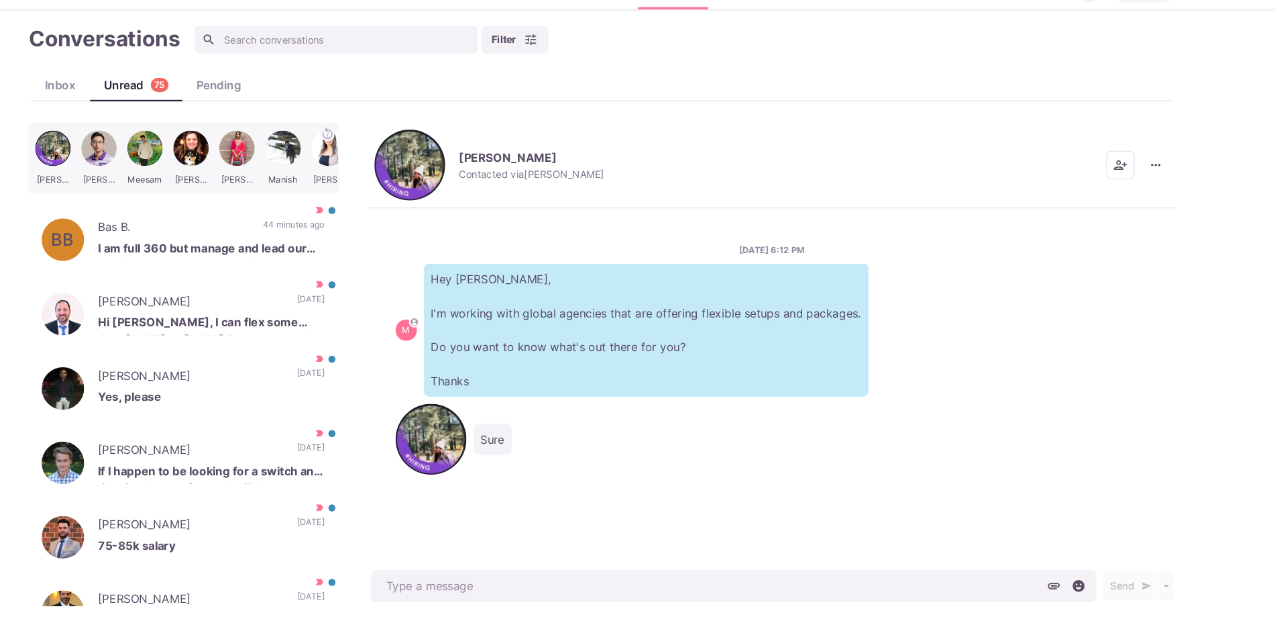
click at [432, 178] on img "button" at bounding box center [455, 187] width 67 height 67
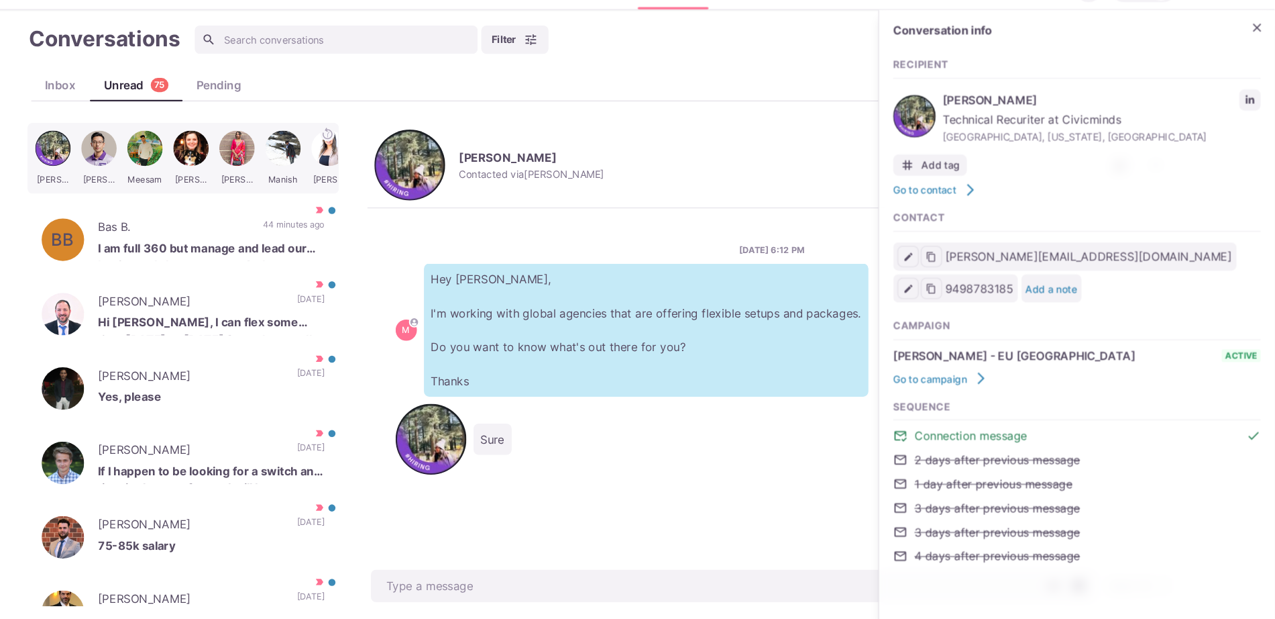
click at [664, 281] on p "Hey [PERSON_NAME], I'm working with global agencies that are offering flexible …" at bounding box center [679, 344] width 421 height 126
click at [1256, 59] on icon "Close" at bounding box center [1258, 57] width 13 height 13
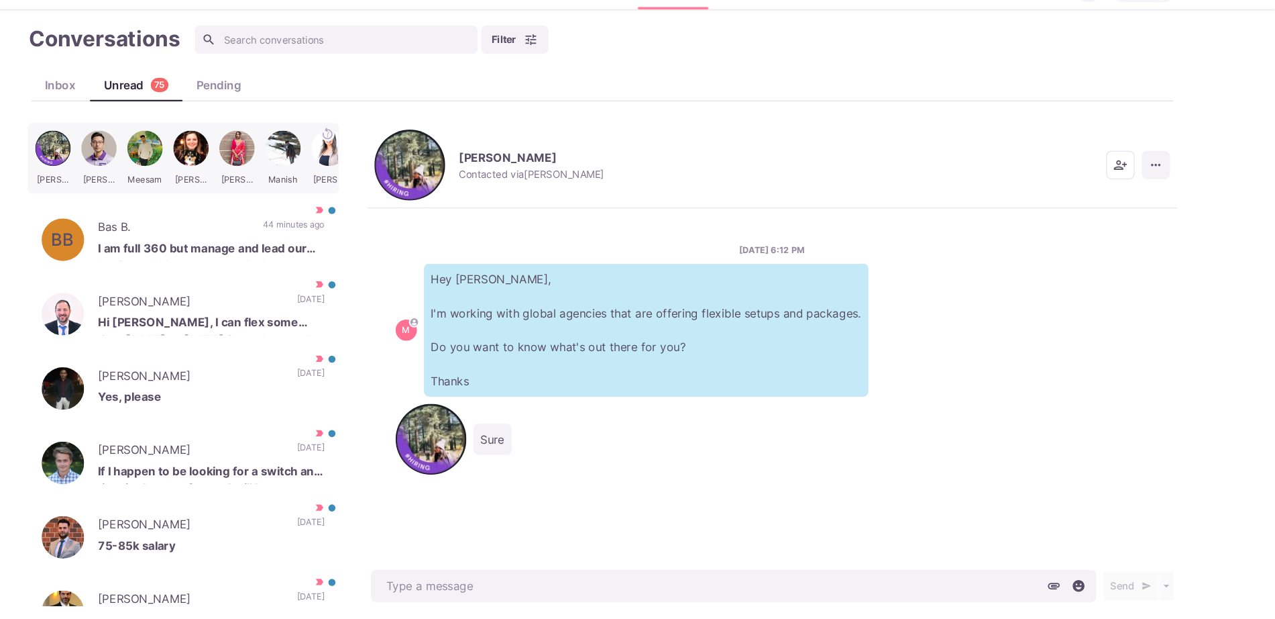
click at [1161, 181] on icon "More menu" at bounding box center [1162, 187] width 13 height 13
click at [1126, 221] on button "Mark as Not Important" at bounding box center [1110, 222] width 130 height 21
click at [349, 523] on p "[DATE]" at bounding box center [362, 530] width 26 height 20
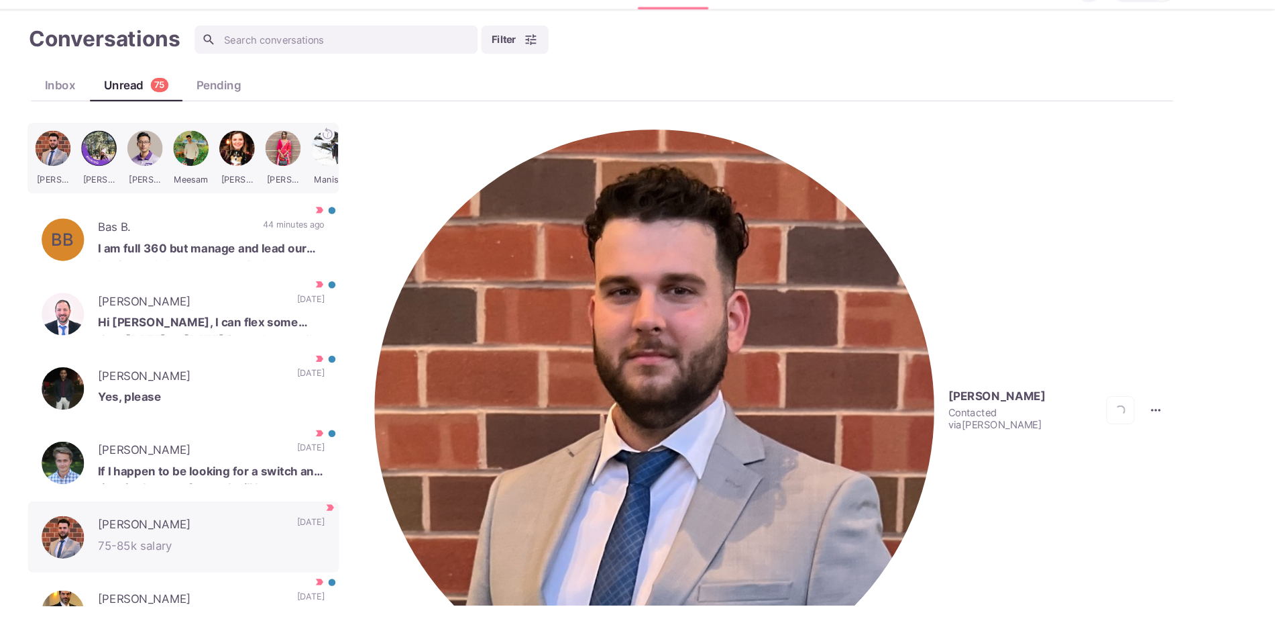
scroll to position [288, 0]
click at [443, 157] on img "button" at bounding box center [687, 419] width 531 height 531
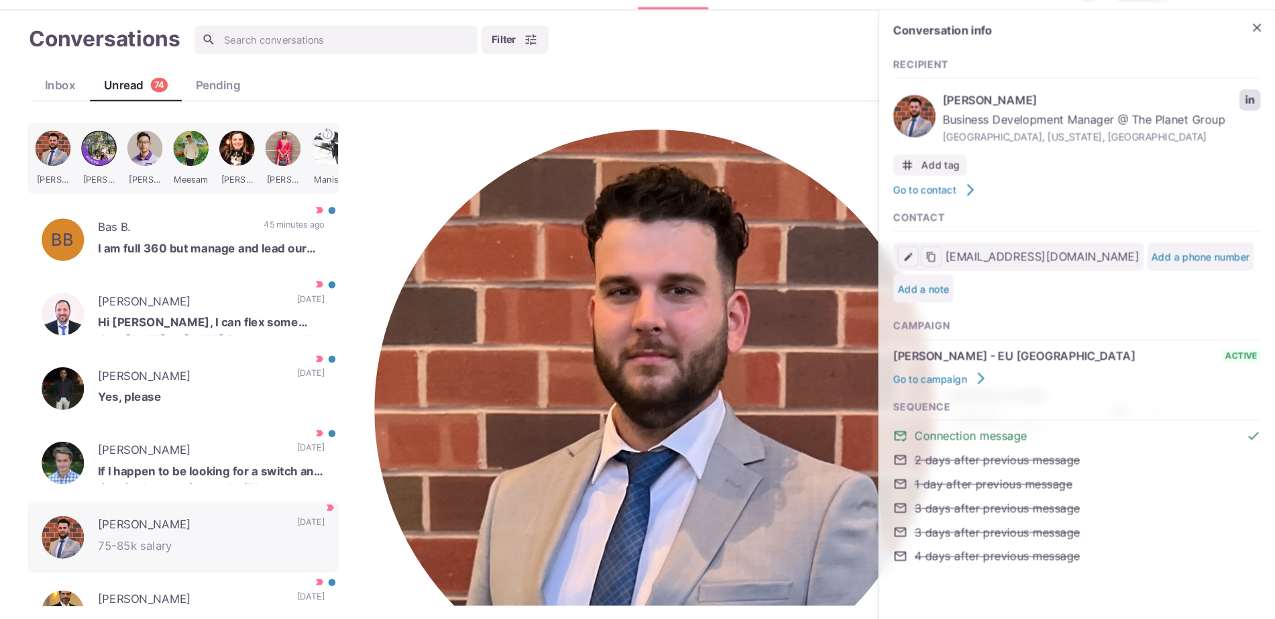
click at [1253, 117] on link "LinkedIn profile link" at bounding box center [1252, 126] width 20 height 20
type textarea "x"
